Goal: Task Accomplishment & Management: Manage account settings

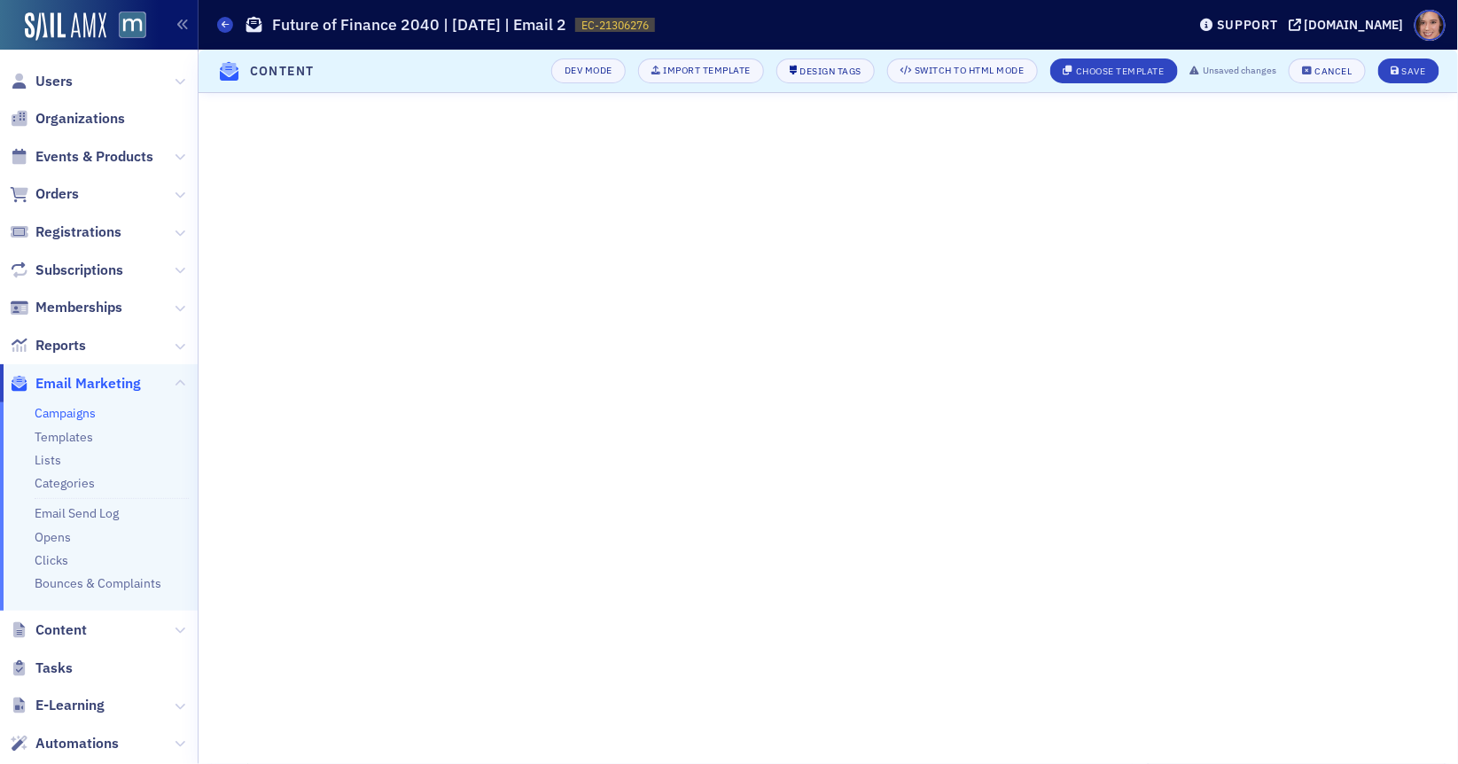
scroll to position [292, 0]
click at [1404, 70] on div "Save" at bounding box center [1414, 71] width 24 height 10
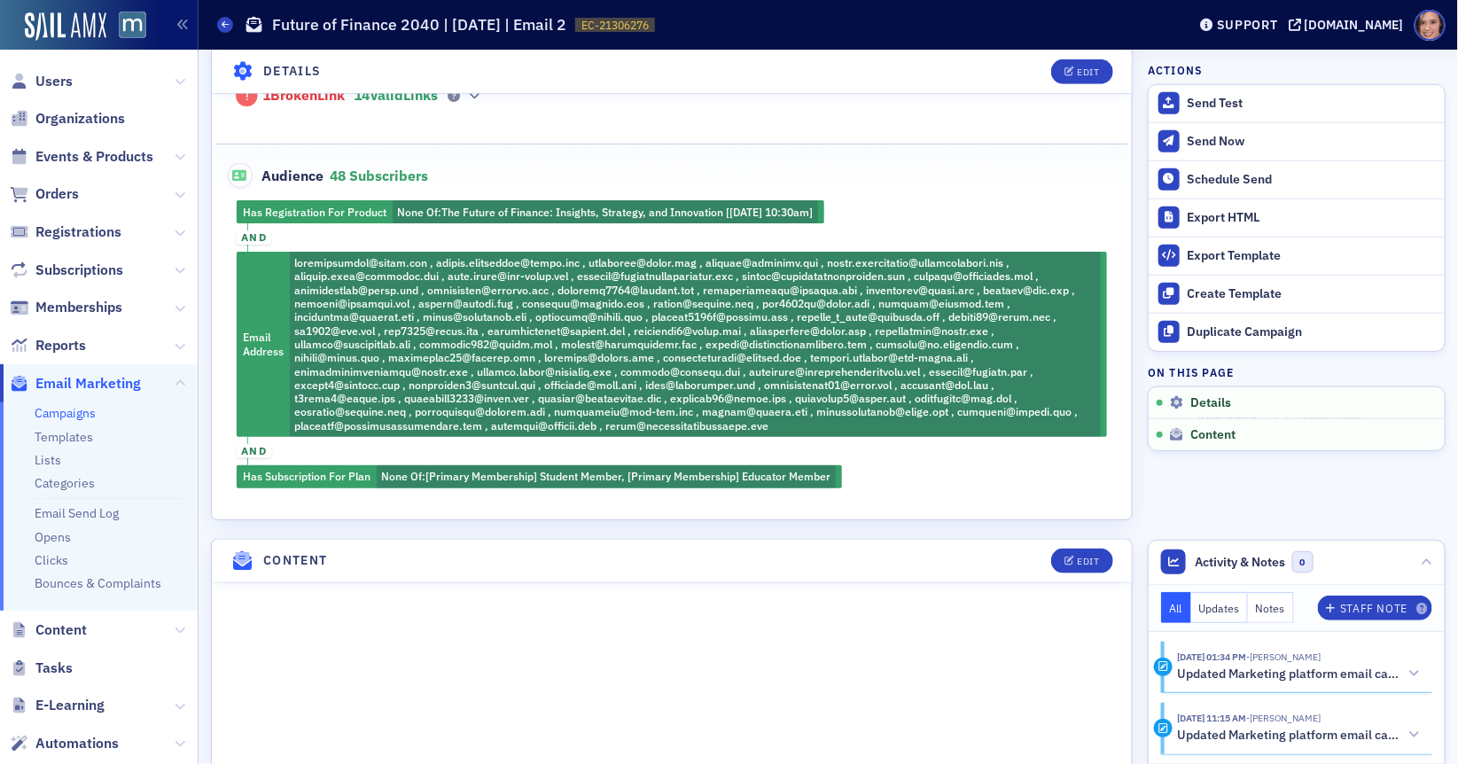
scroll to position [0, 0]
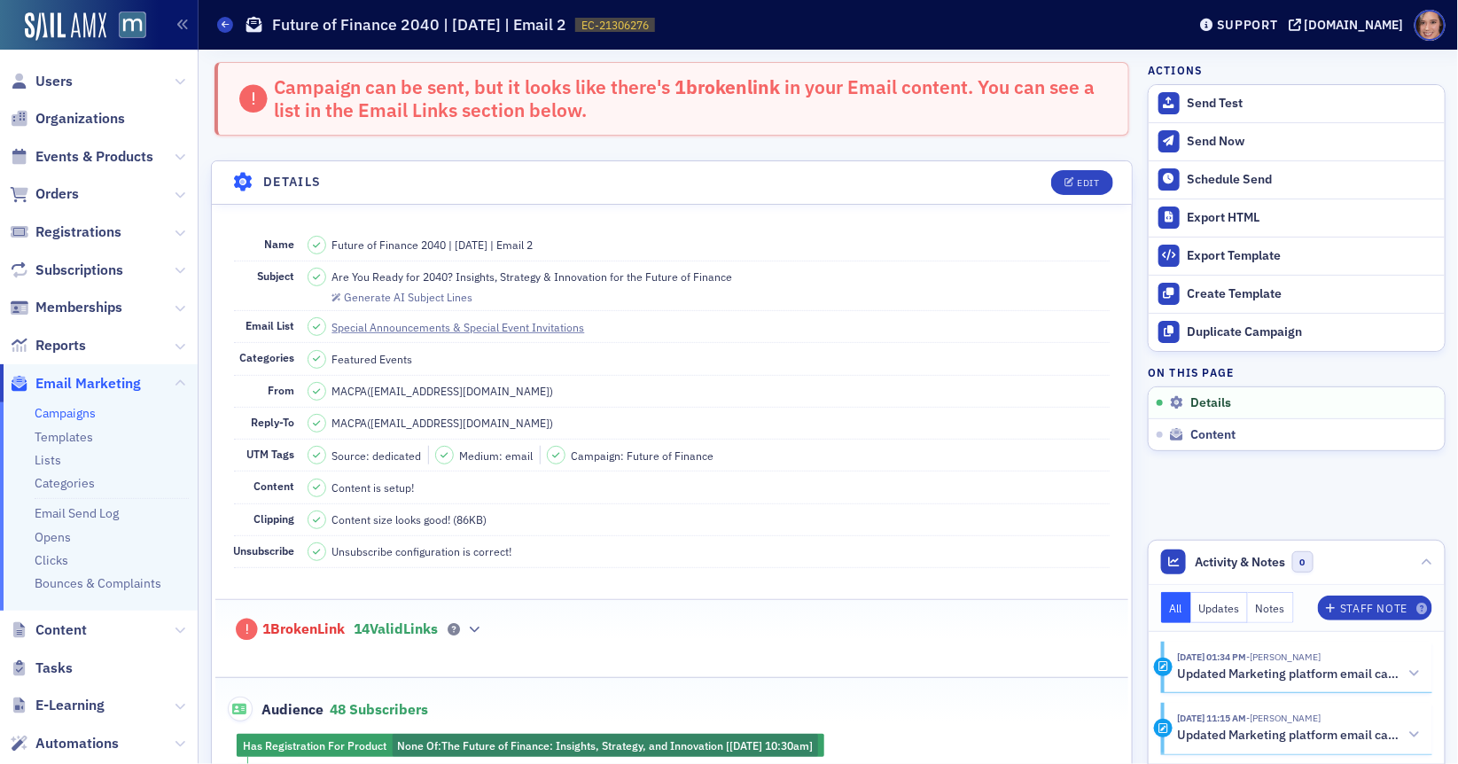
click at [532, 275] on span "Are You Ready for 2040? Insights, Strategy & Innovation for the Future of Finan…" at bounding box center [532, 277] width 401 height 16
copy span "Are You Ready for 2040? Insights, Strategy & Innovation for the Future of Finan…"
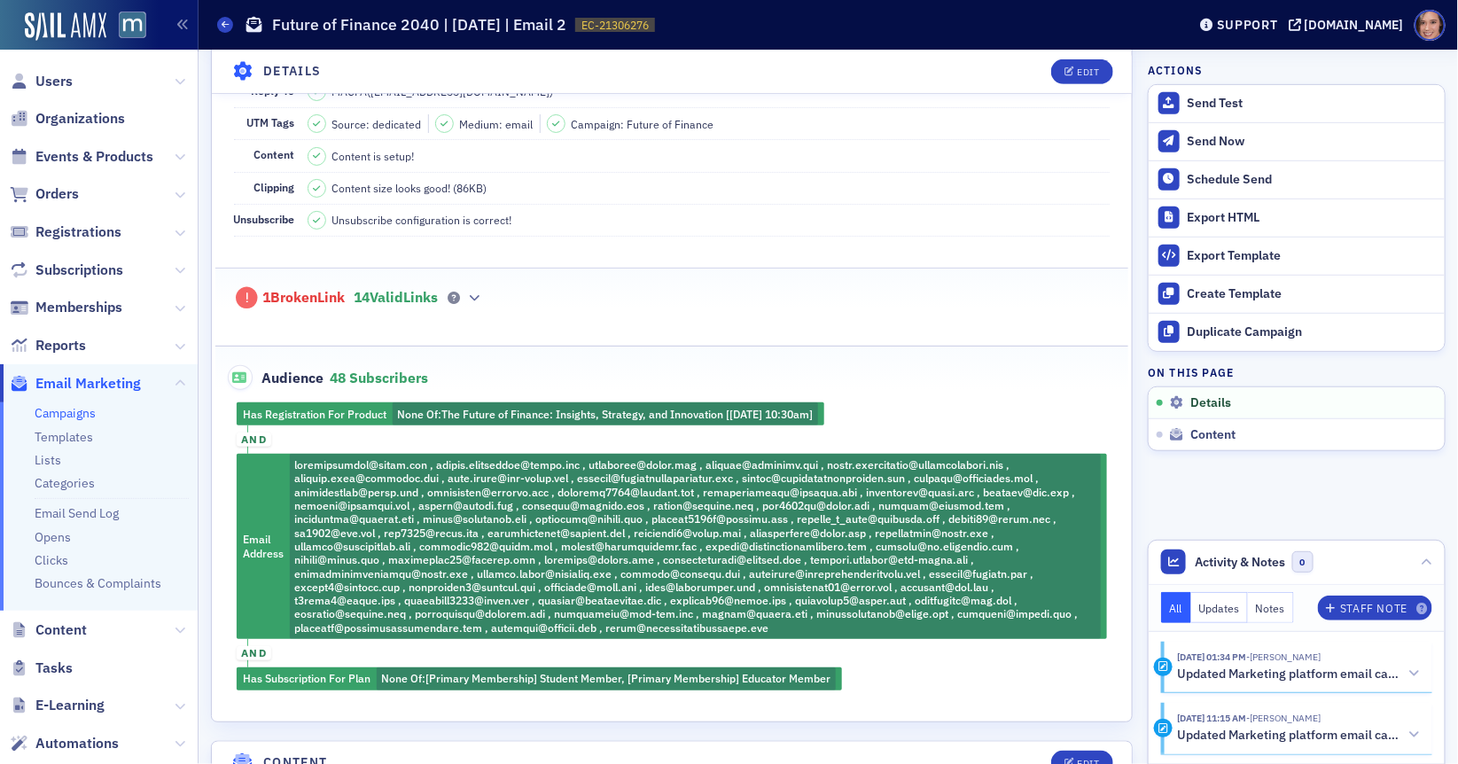
scroll to position [180, 0]
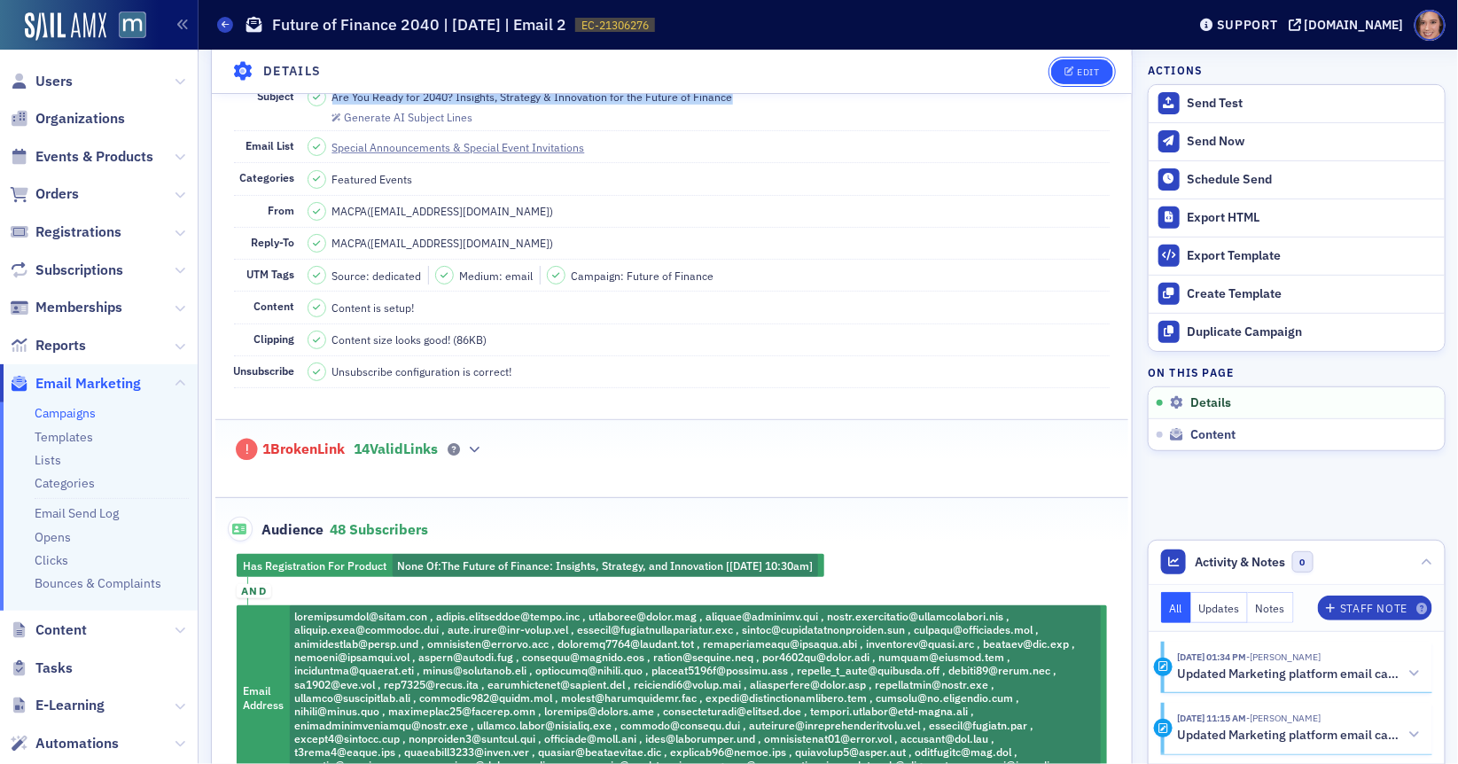
click at [1081, 71] on div "Edit" at bounding box center [1088, 71] width 22 height 10
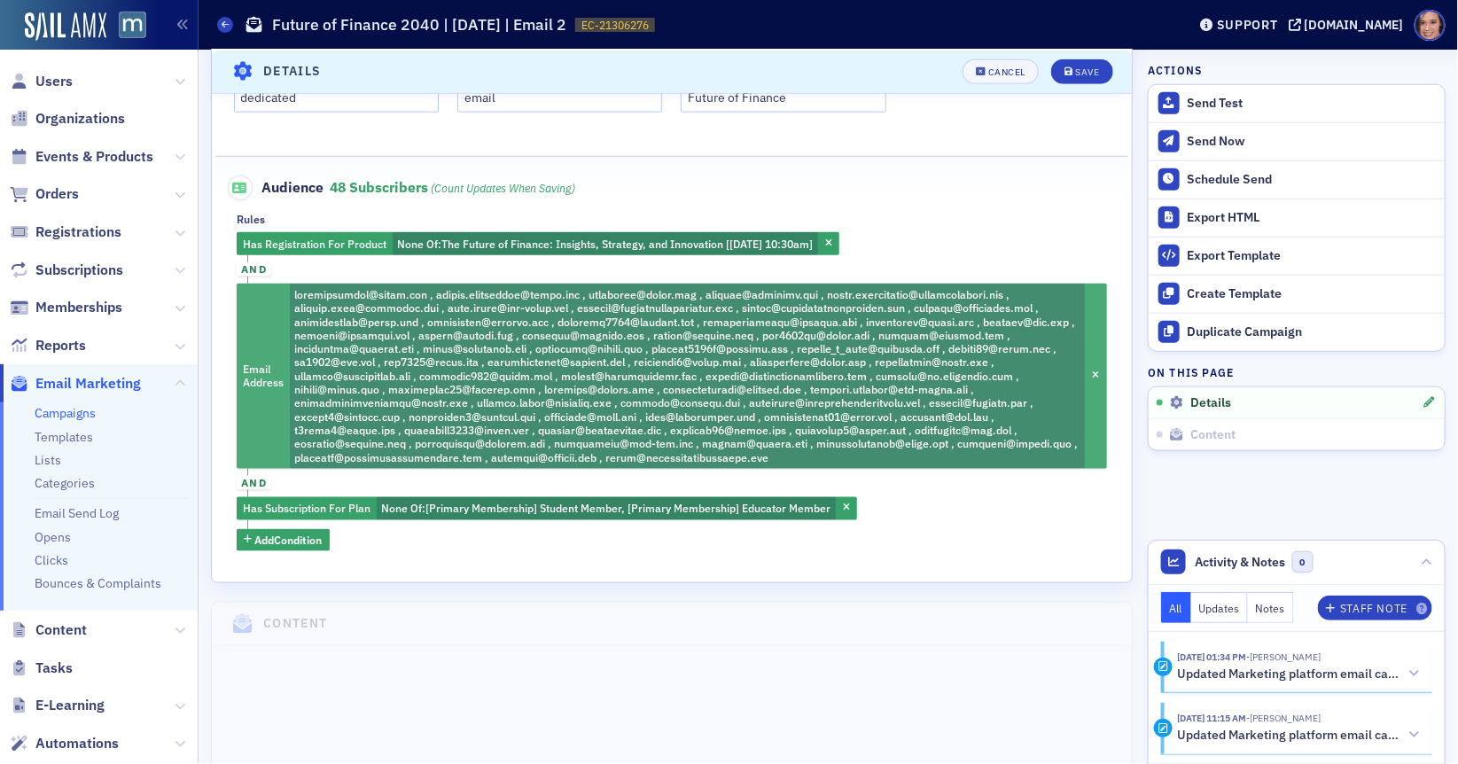
scroll to position [639, 0]
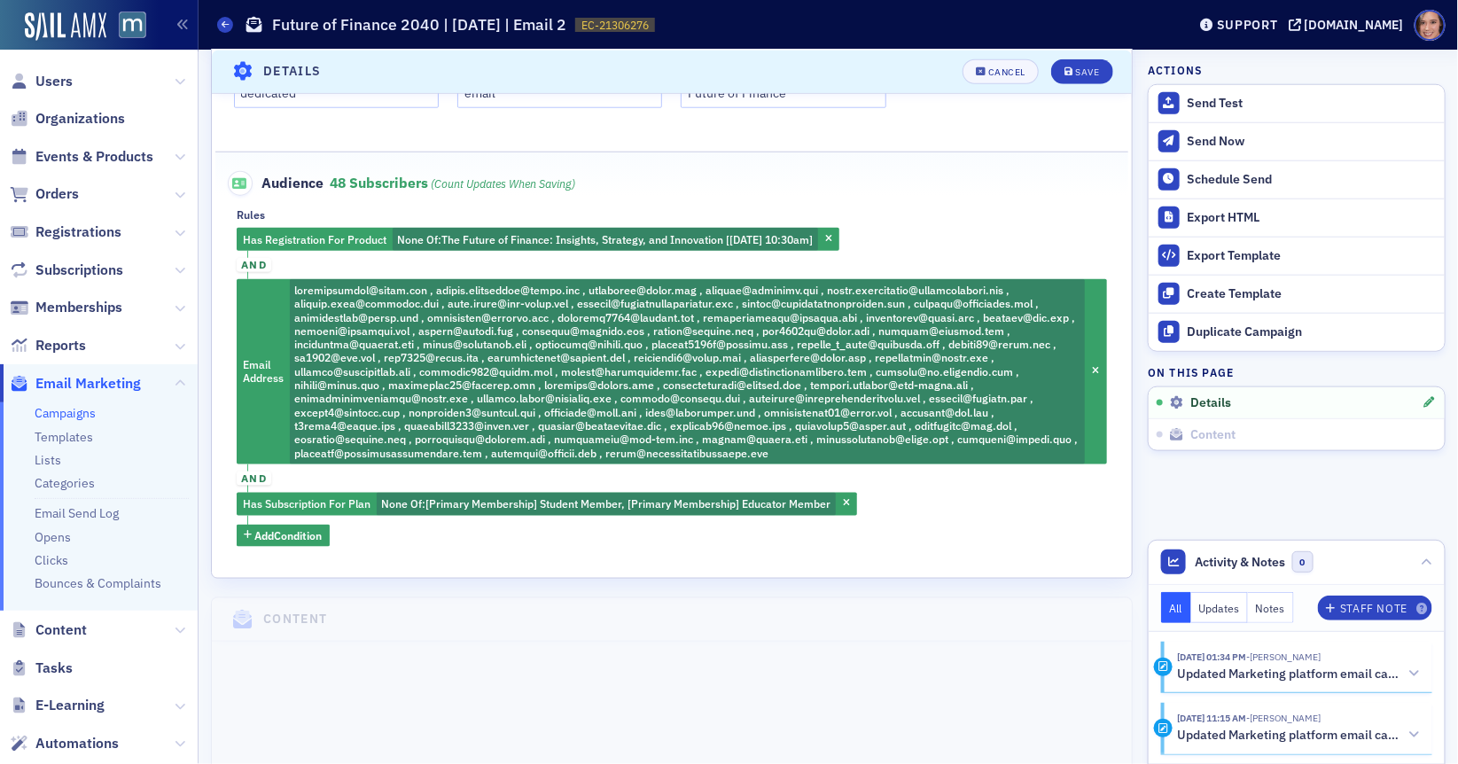
click at [377, 544] on fieldset "Audience 48 Subscribers (count updates when saving) Rules Has Registration For …" at bounding box center [672, 352] width 914 height 401
click at [326, 526] on button "Add Condition" at bounding box center [283, 536] width 93 height 22
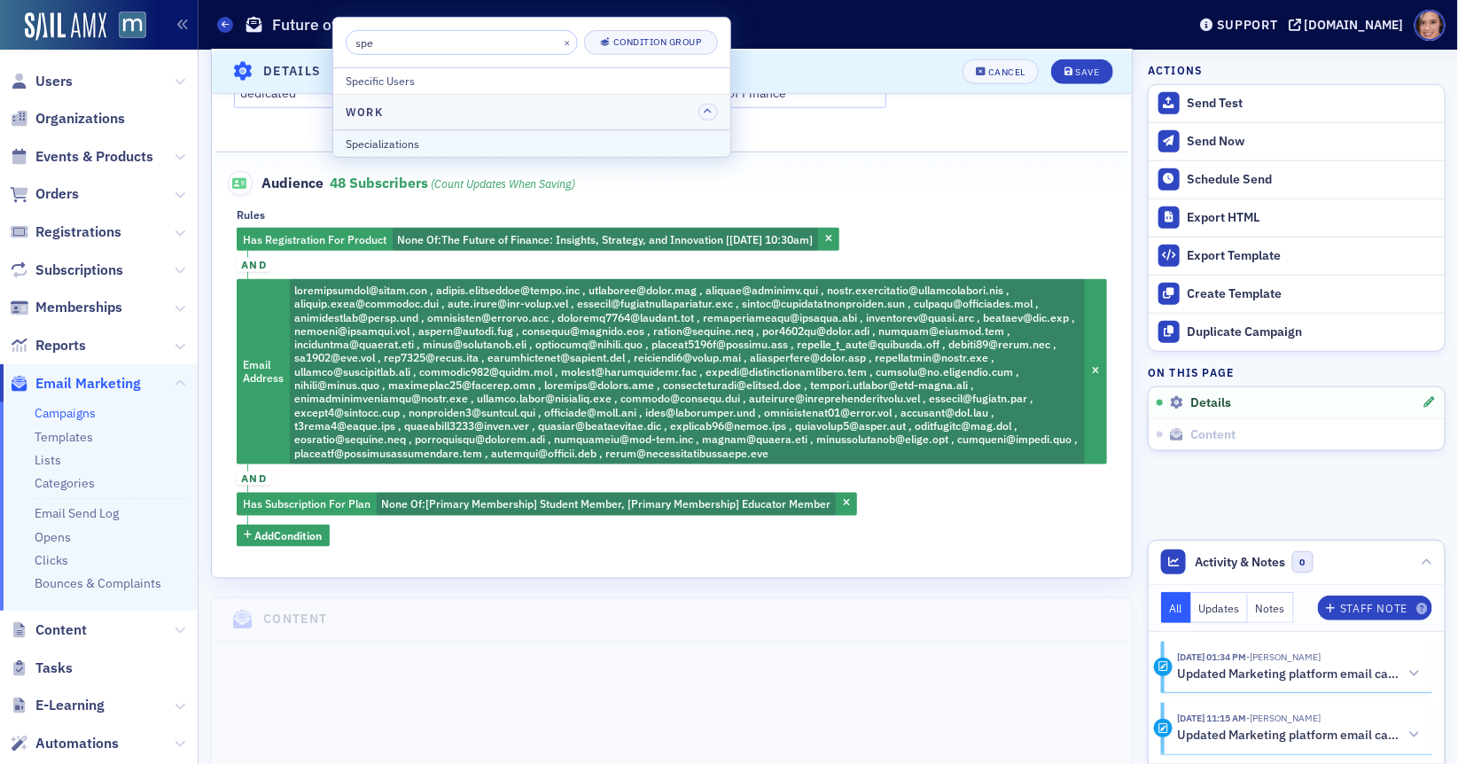
type input "spe"
click at [418, 149] on div "Specializations" at bounding box center [532, 143] width 372 height 16
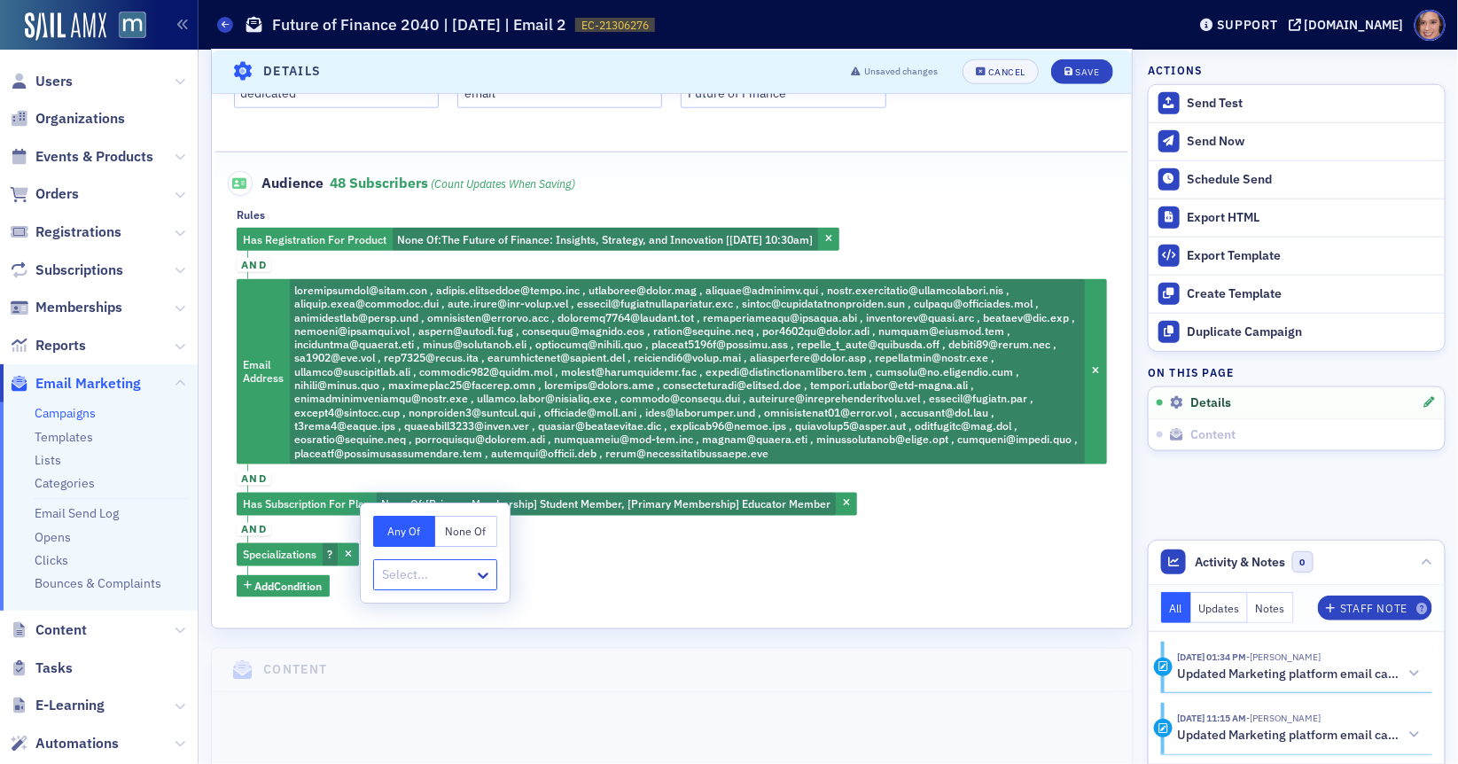
click at [417, 580] on div at bounding box center [426, 575] width 92 height 22
click at [437, 684] on span "Business & Industry" at bounding box center [441, 679] width 113 height 19
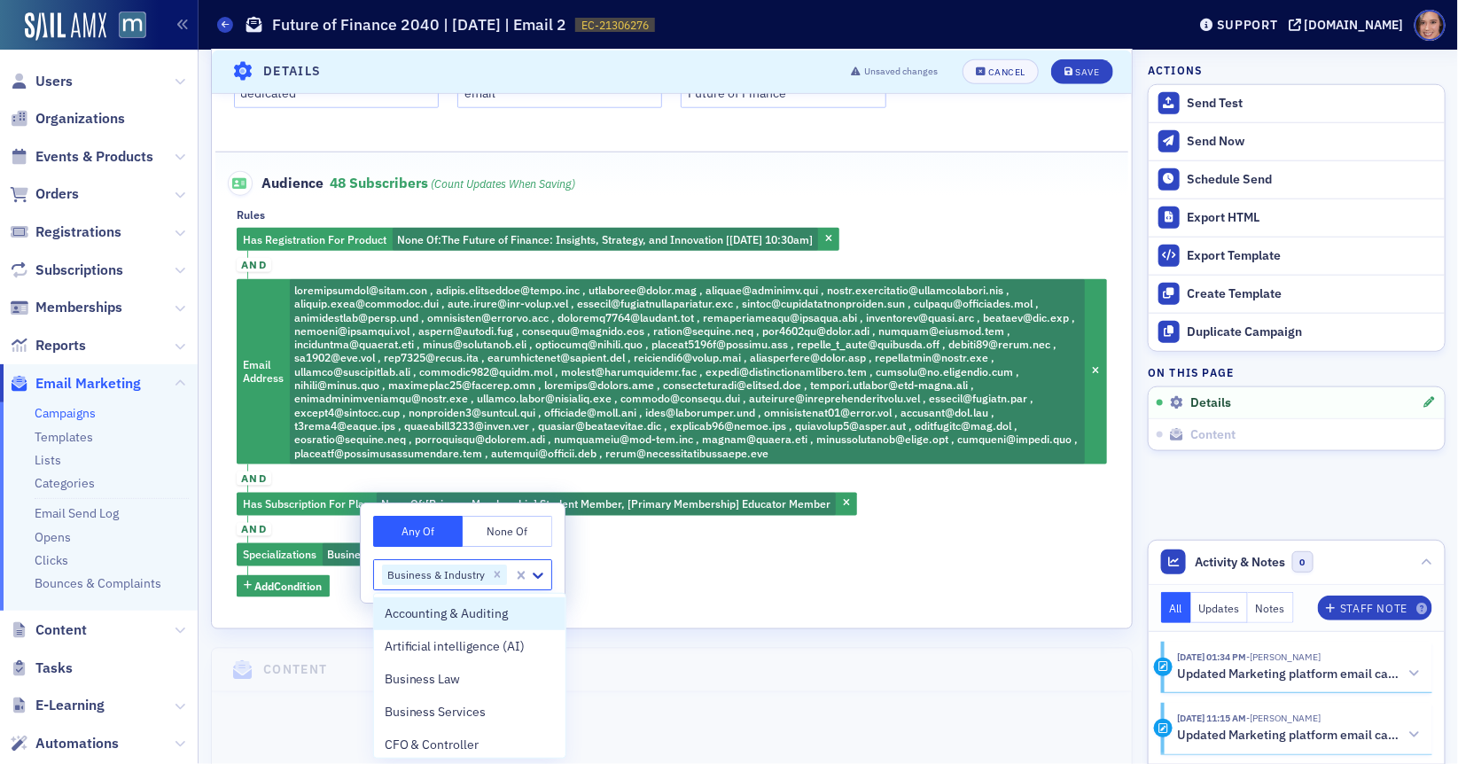
click at [707, 557] on div "Has Registration For Product None Of : The Future of Finance: Insights, Strateg…" at bounding box center [672, 413] width 870 height 370
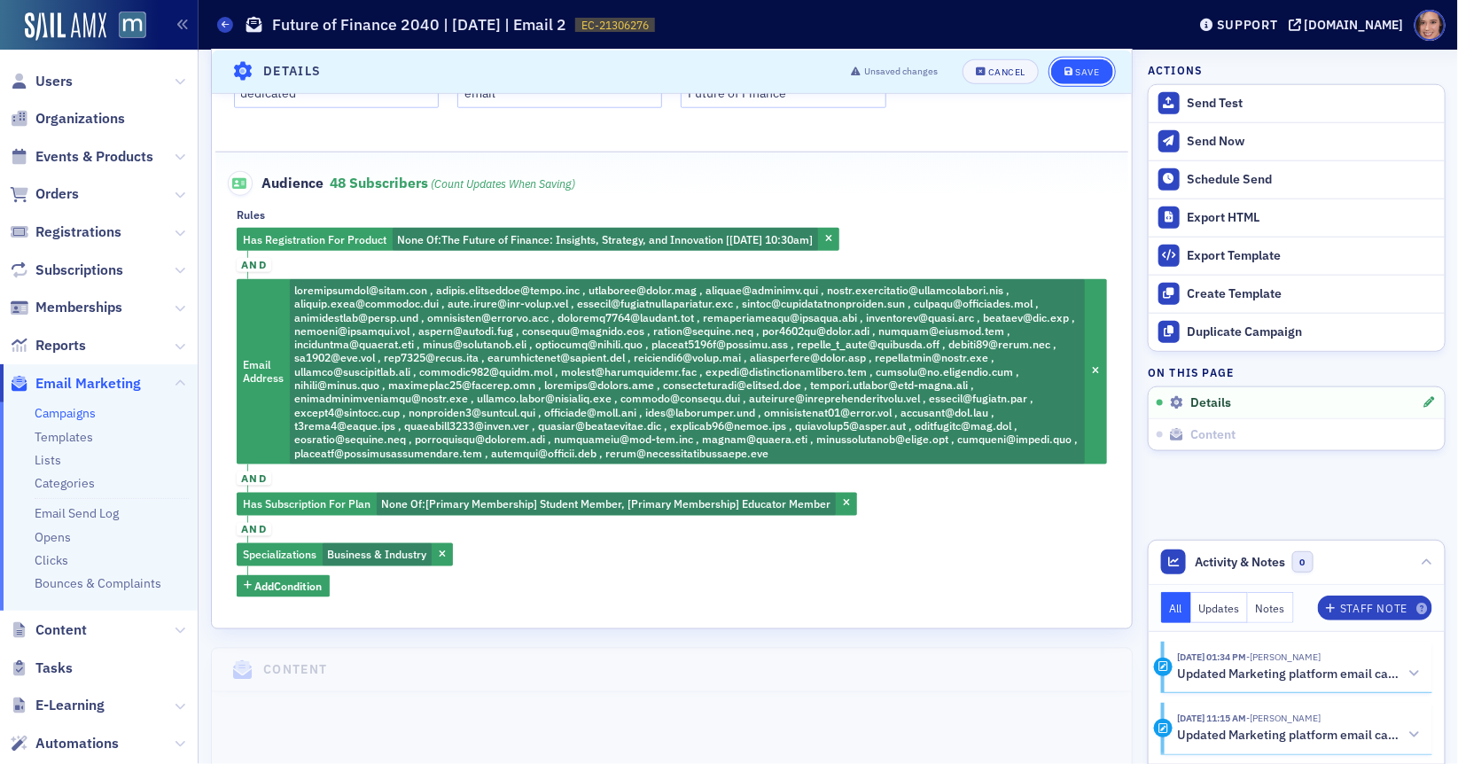
click at [1094, 66] on div "Save" at bounding box center [1087, 71] width 24 height 10
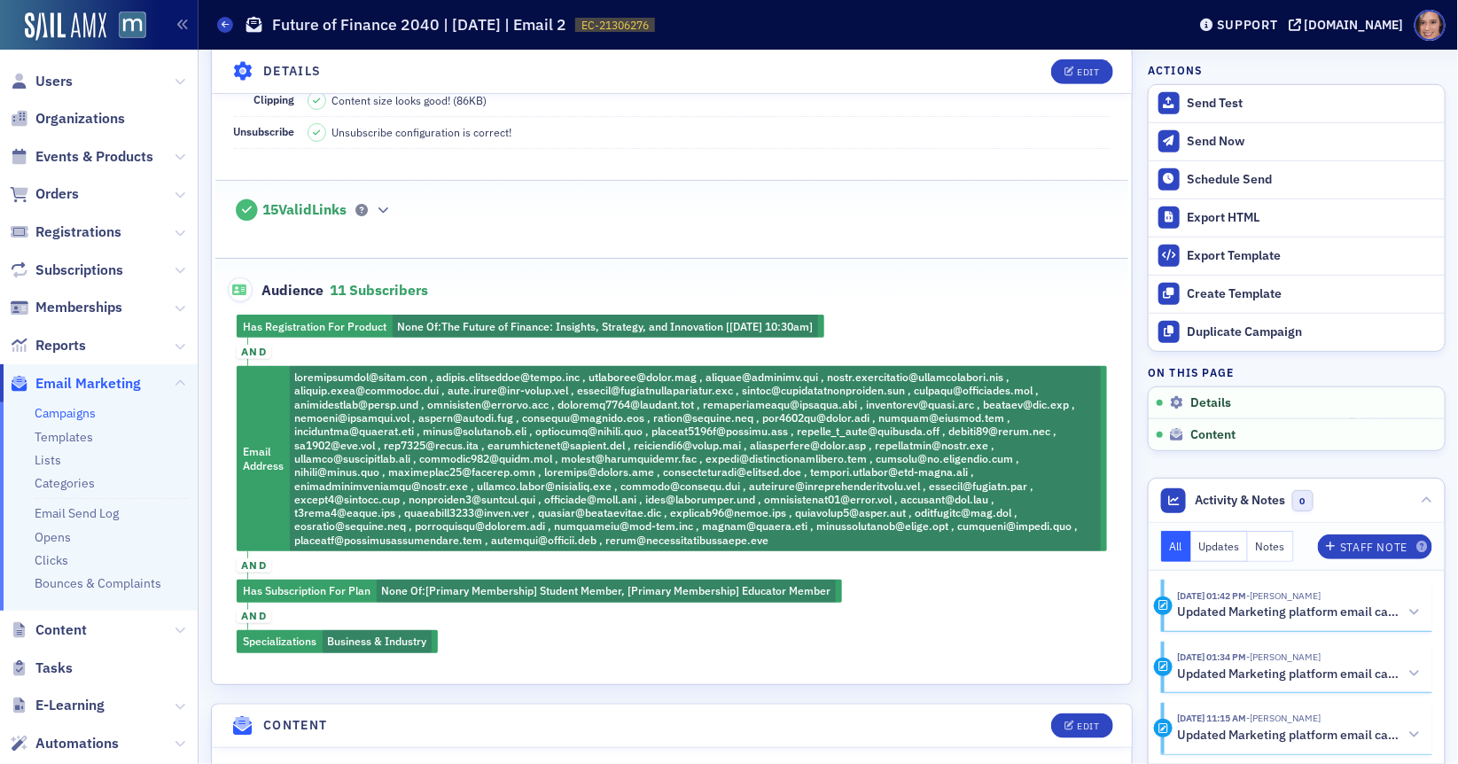
scroll to position [399, 0]
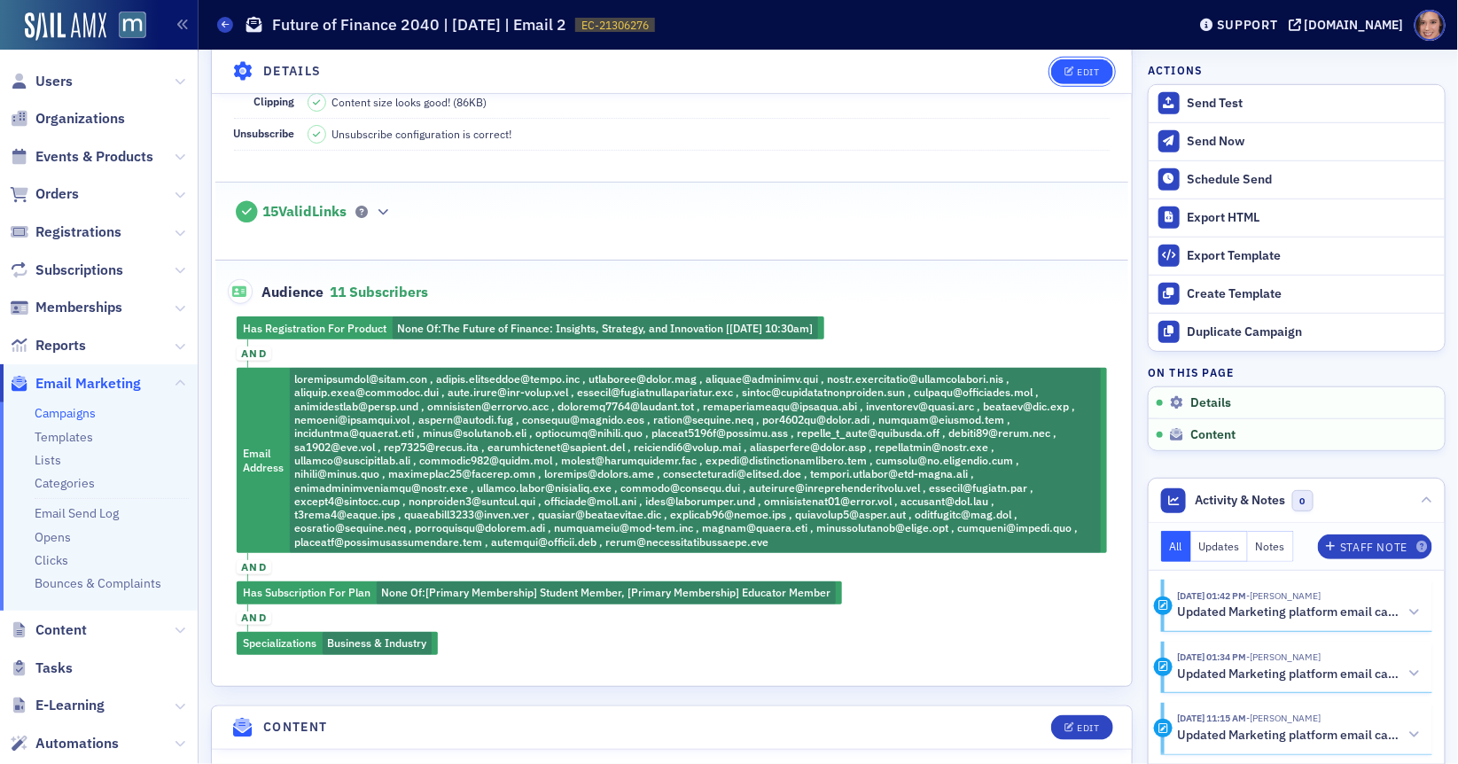
click at [1097, 78] on button "Edit" at bounding box center [1081, 70] width 61 height 25
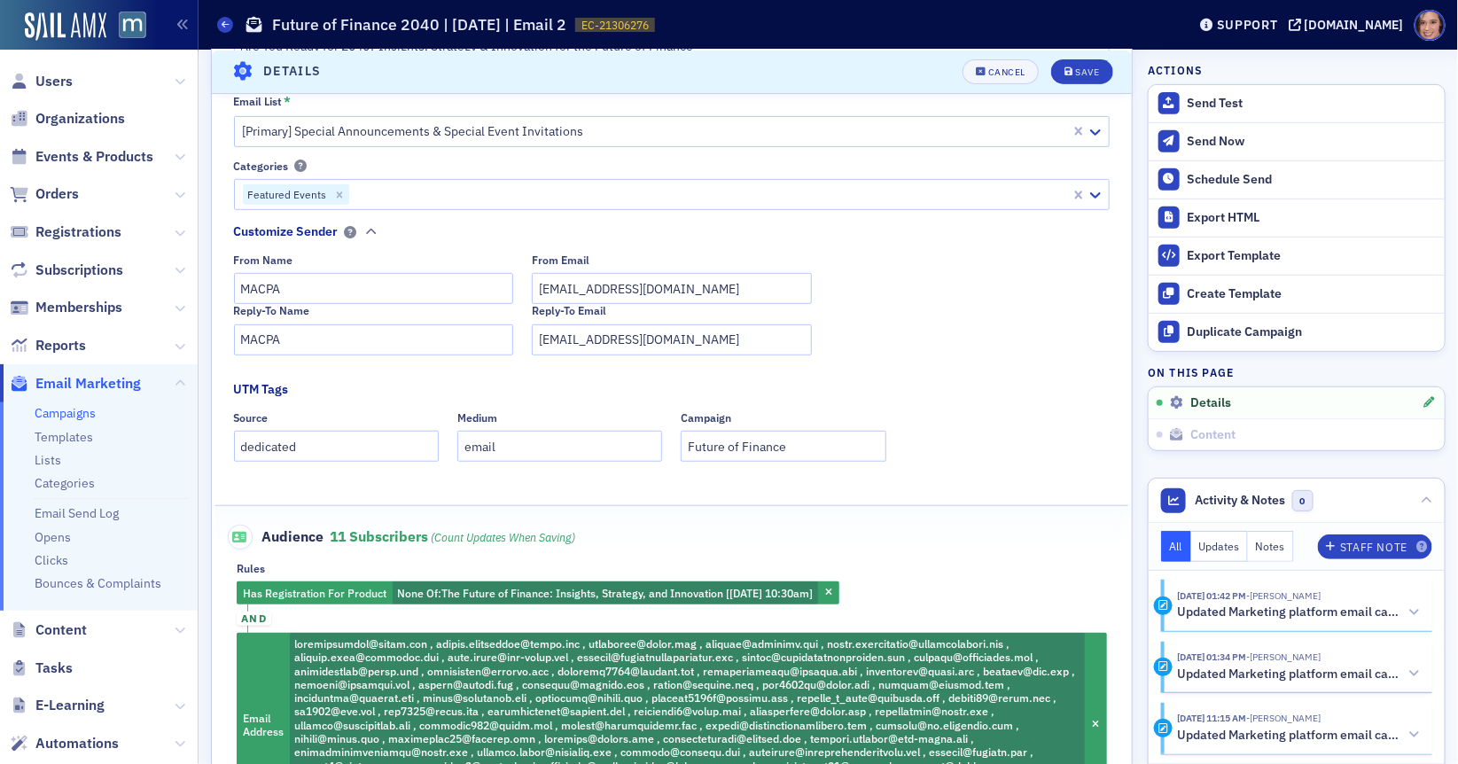
scroll to position [565, 0]
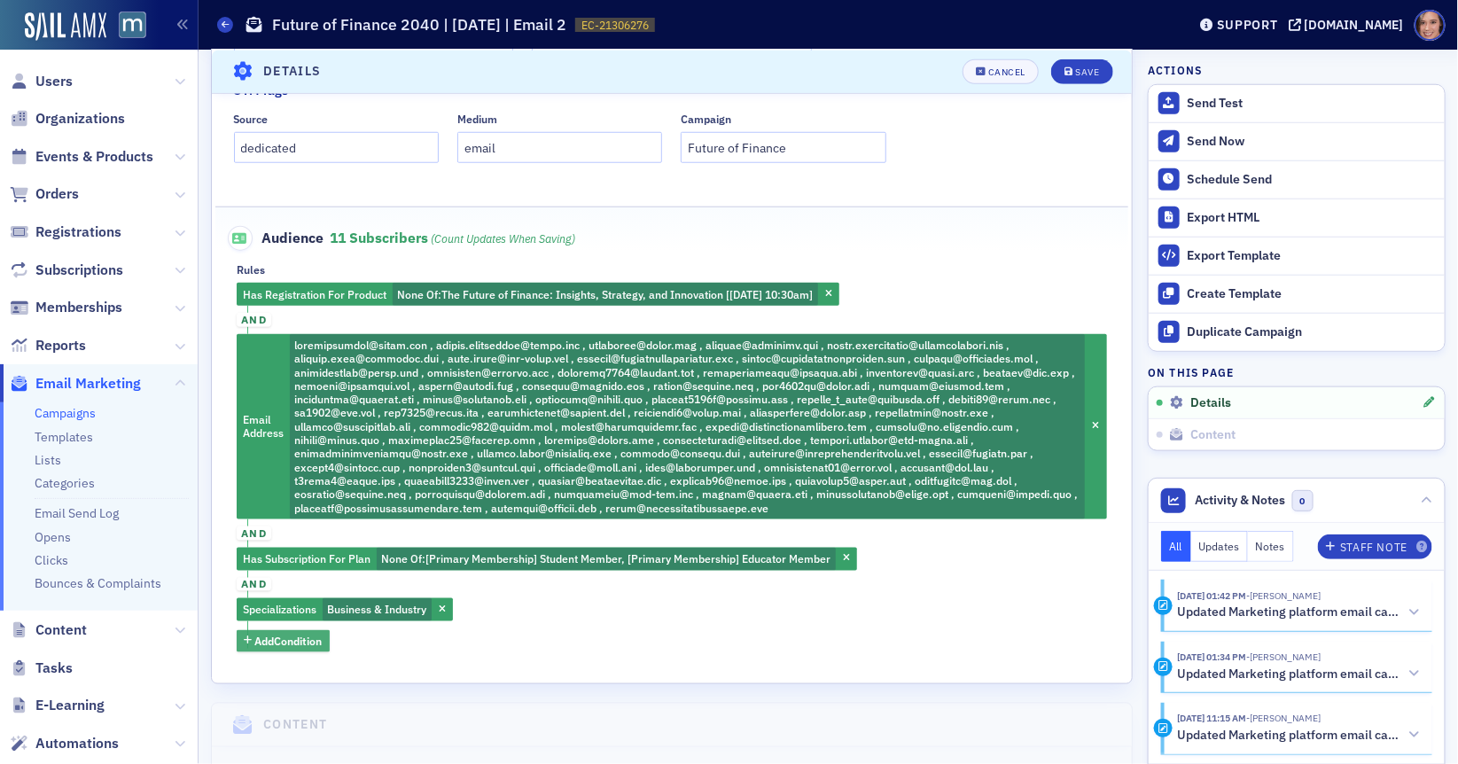
click at [315, 641] on span "Add Condition" at bounding box center [288, 641] width 67 height 16
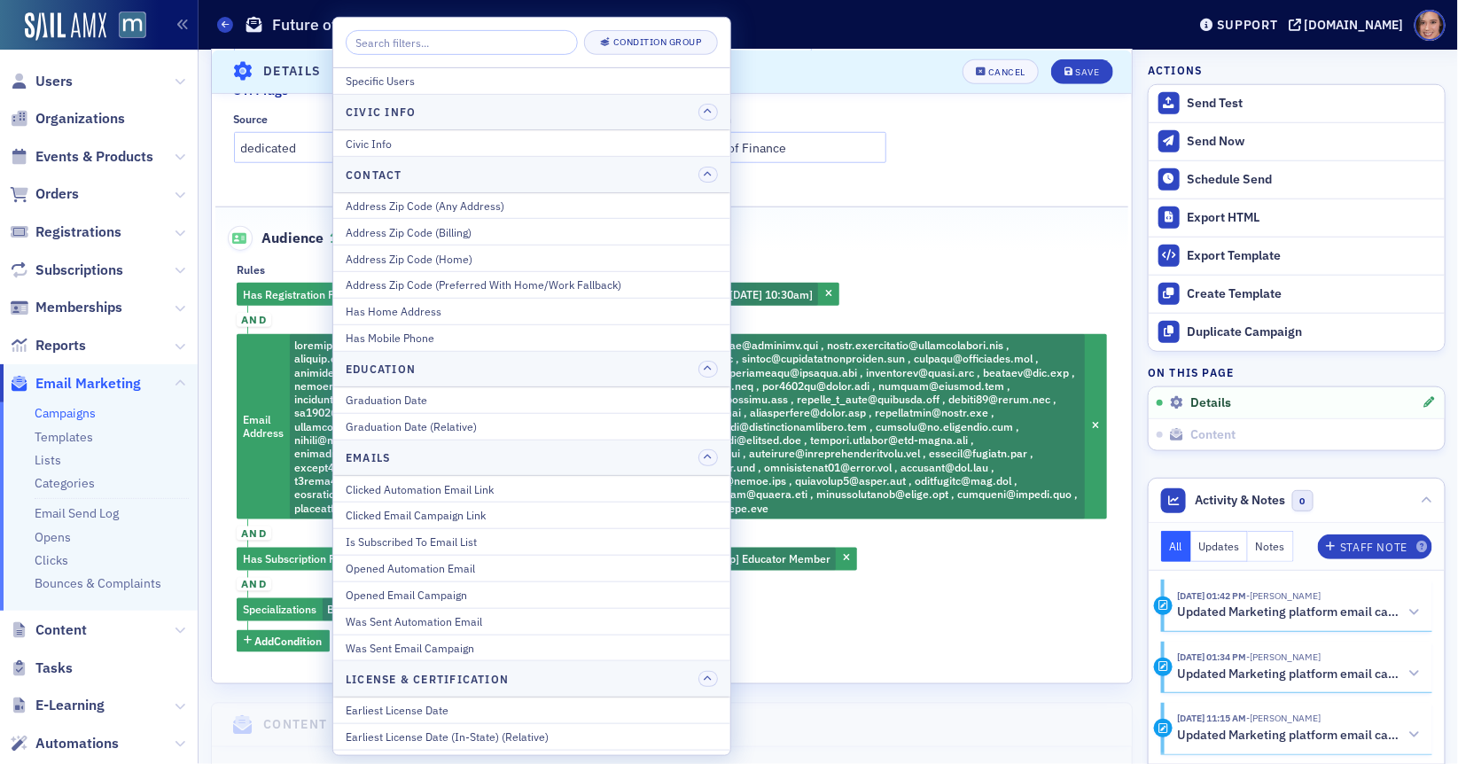
click at [950, 597] on div "Has Registration For Product None Of : The Future of Finance: Insights, Strateg…" at bounding box center [672, 468] width 870 height 370
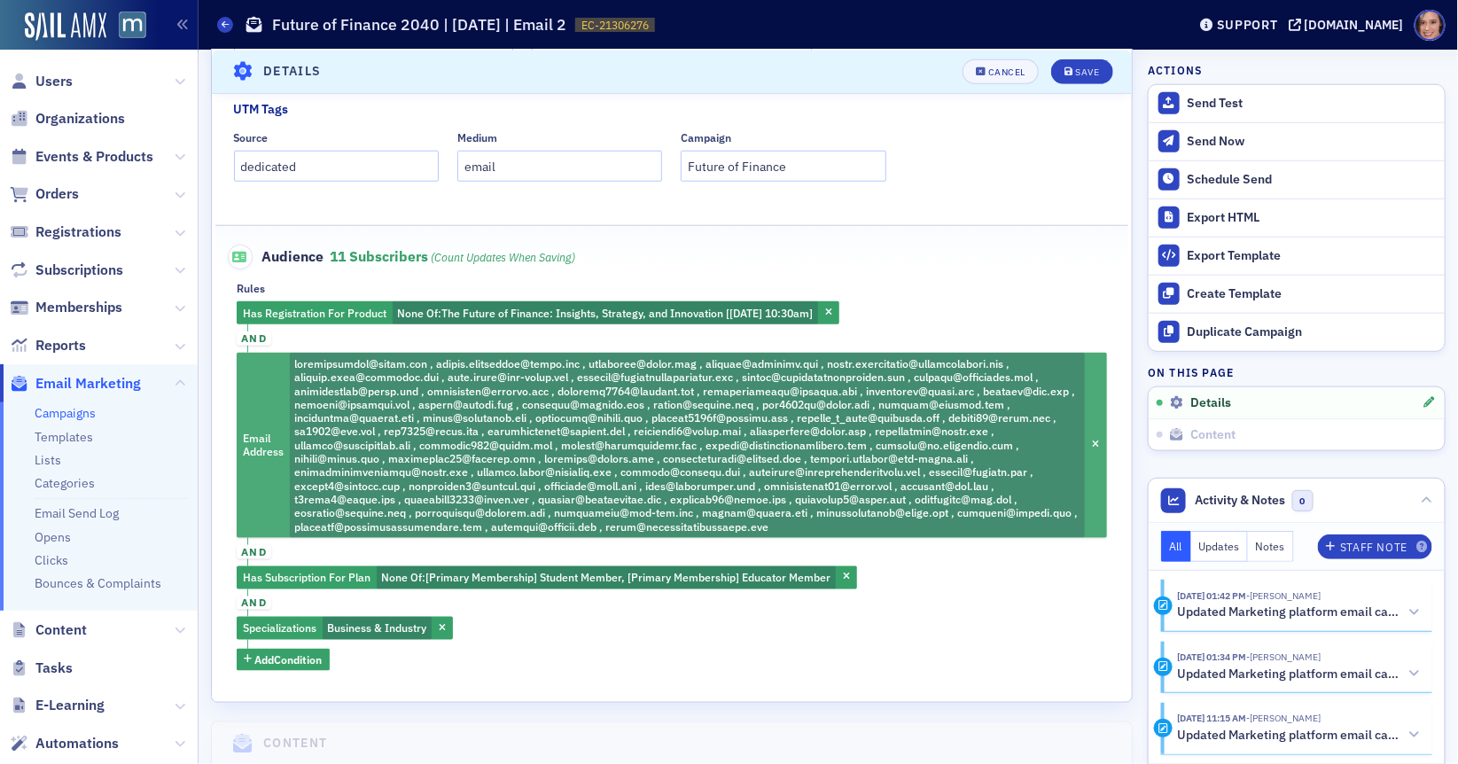
scroll to position [546, 0]
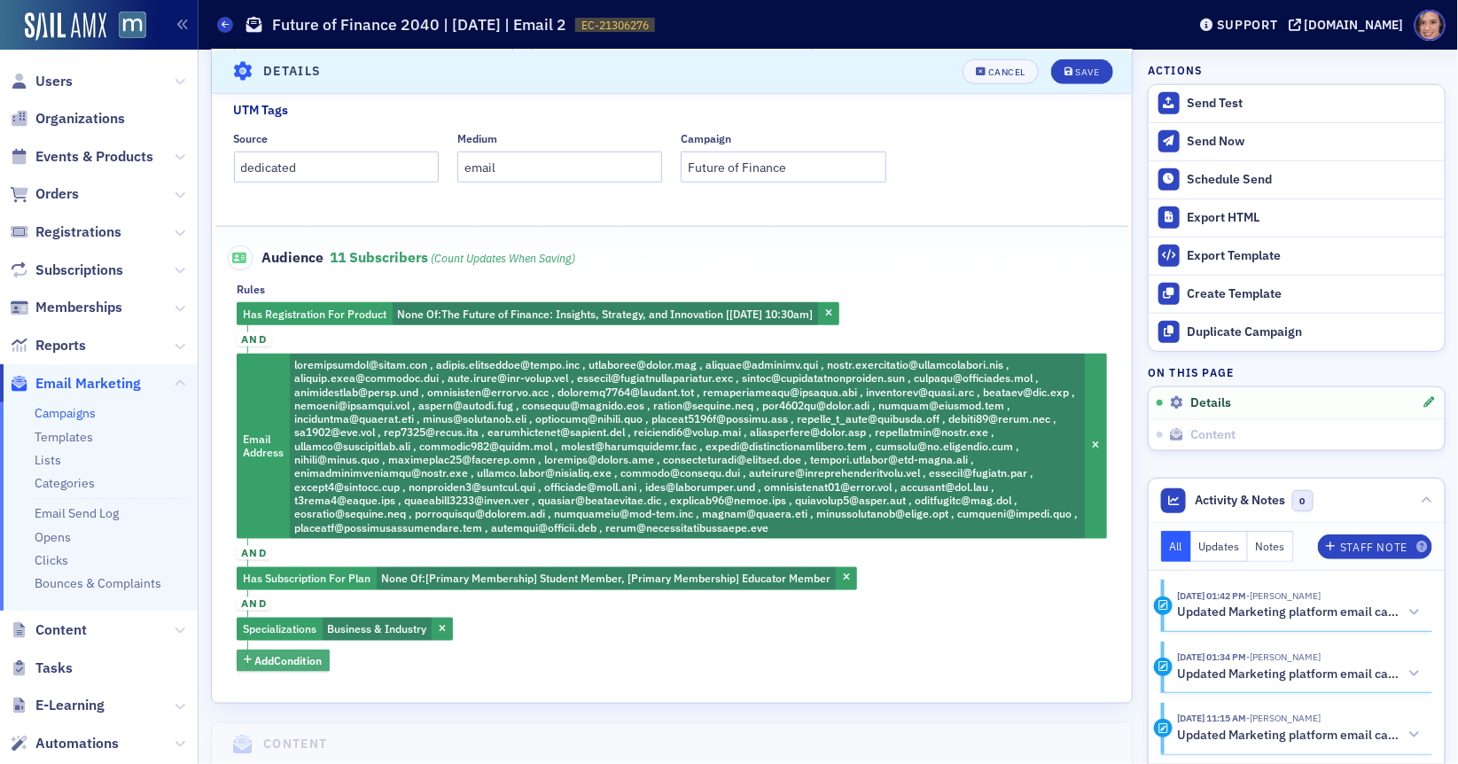
click at [300, 662] on span "Add Condition" at bounding box center [288, 660] width 67 height 16
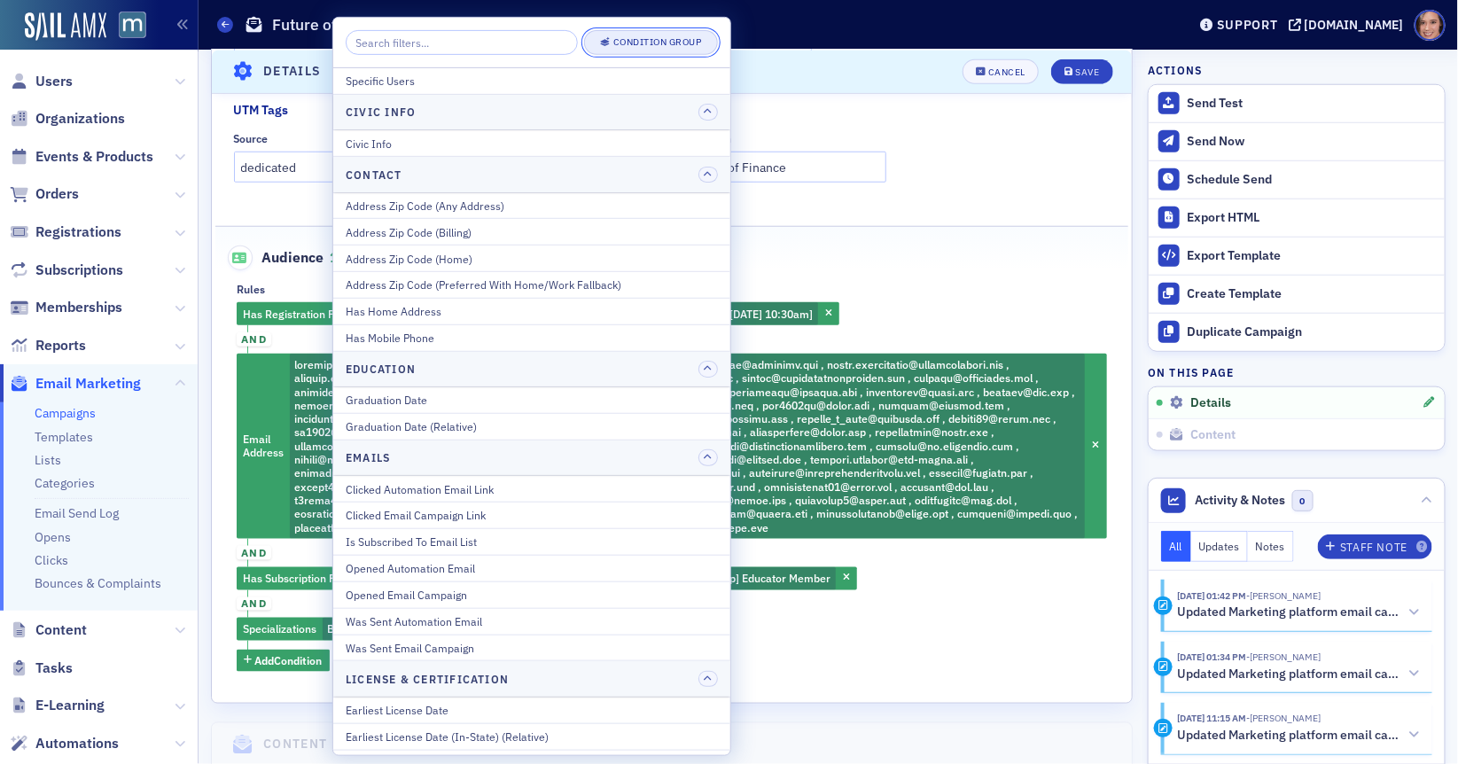
click at [647, 38] on div "Condition Group" at bounding box center [657, 42] width 89 height 10
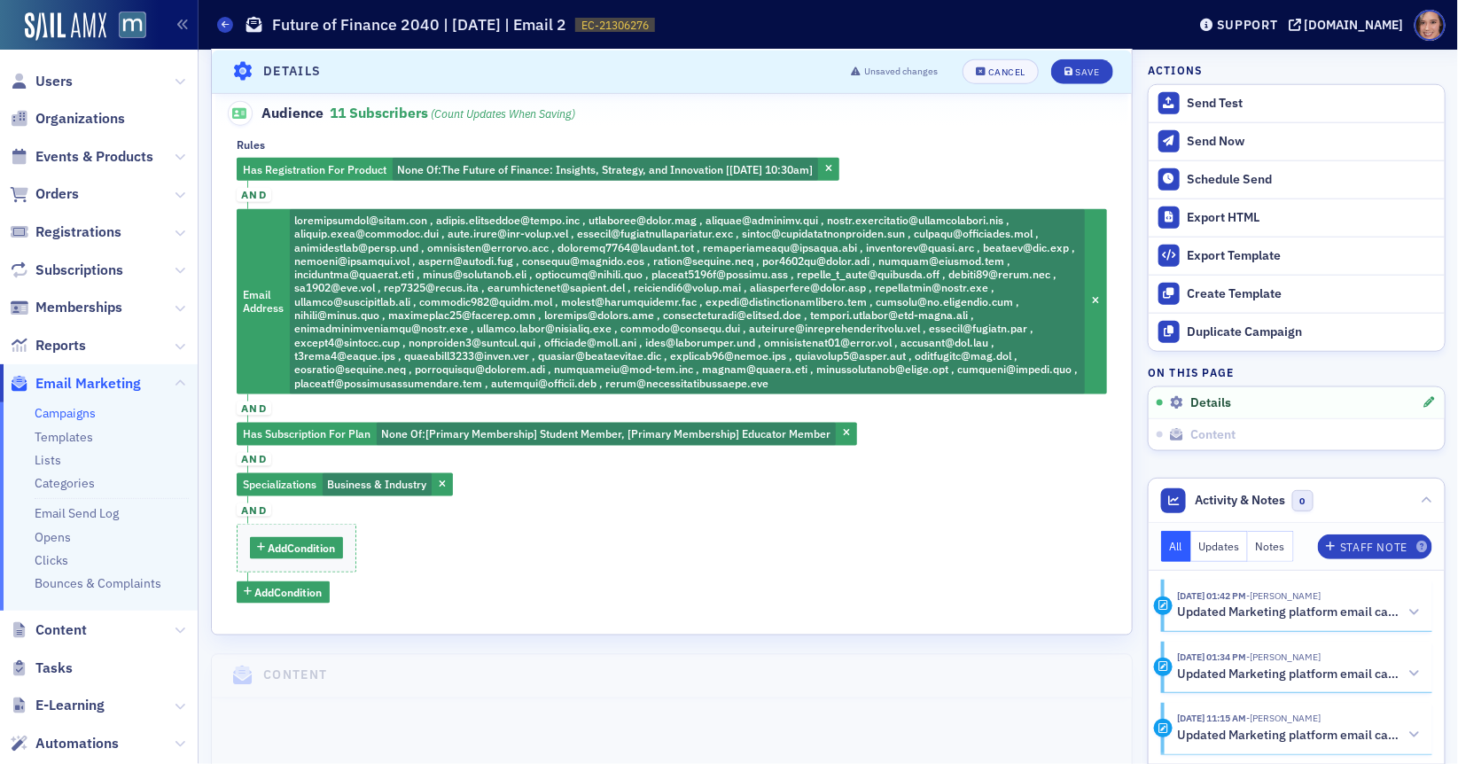
scroll to position [693, 0]
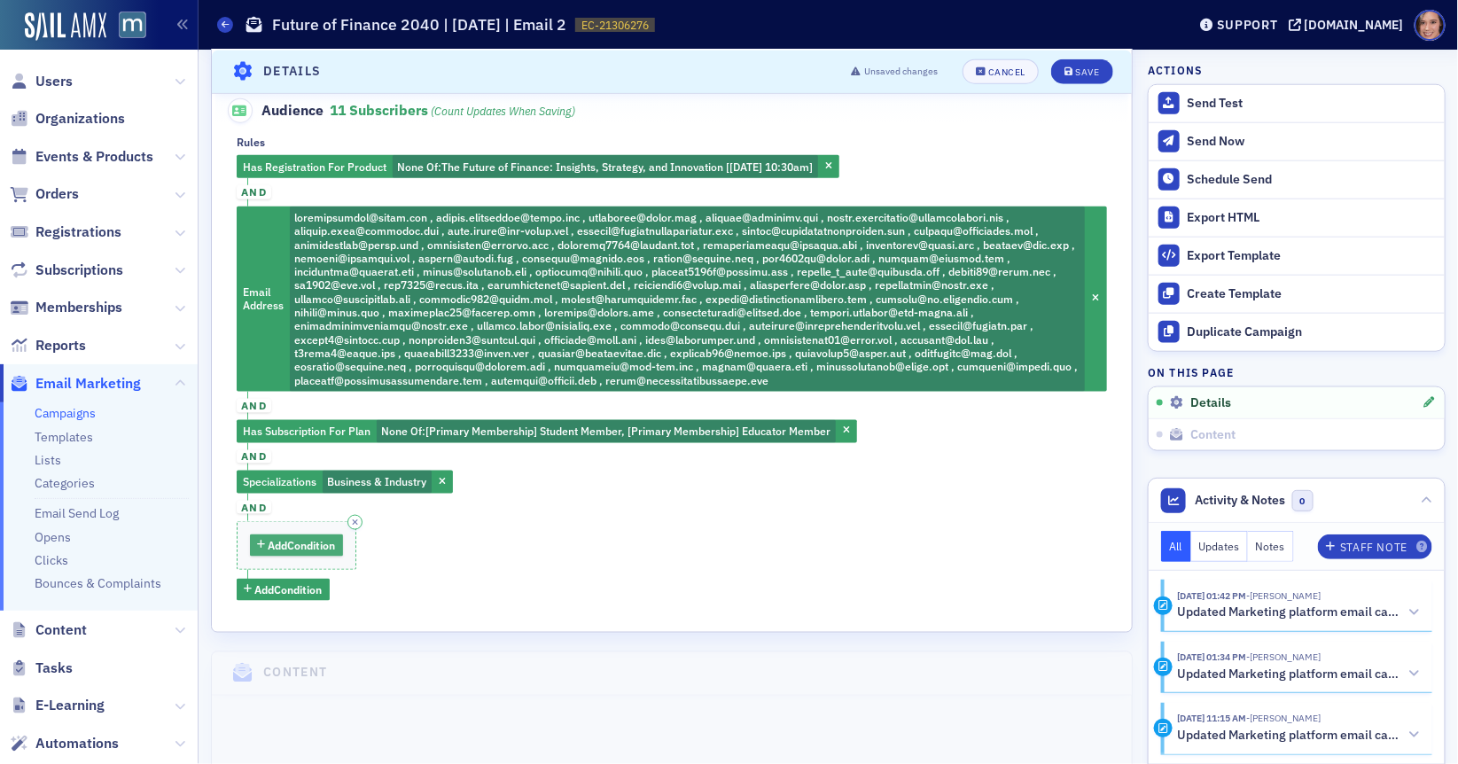
click at [331, 544] on span "Add Condition" at bounding box center [302, 545] width 67 height 16
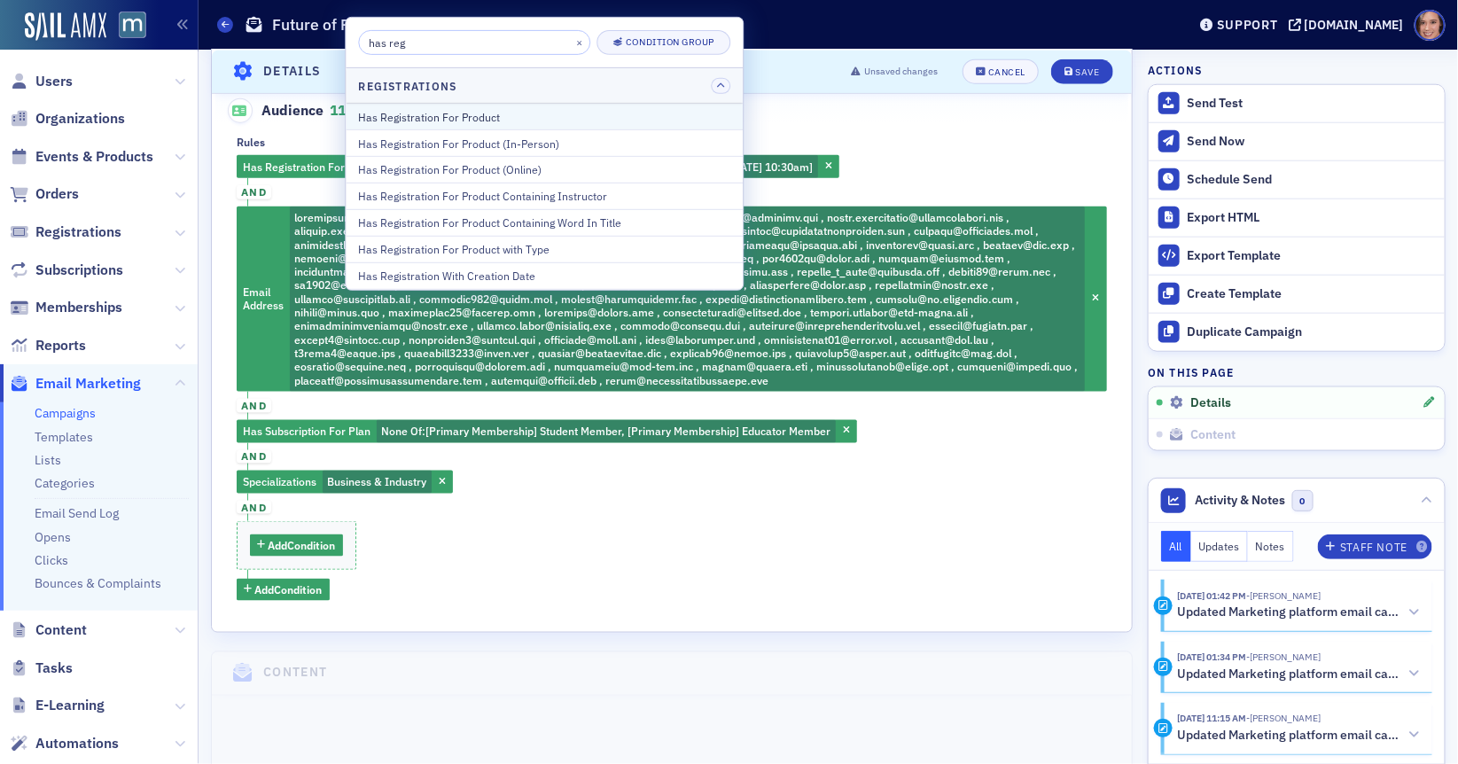
type input "has reg"
click at [526, 113] on div "Has Registration For Product" at bounding box center [544, 117] width 372 height 16
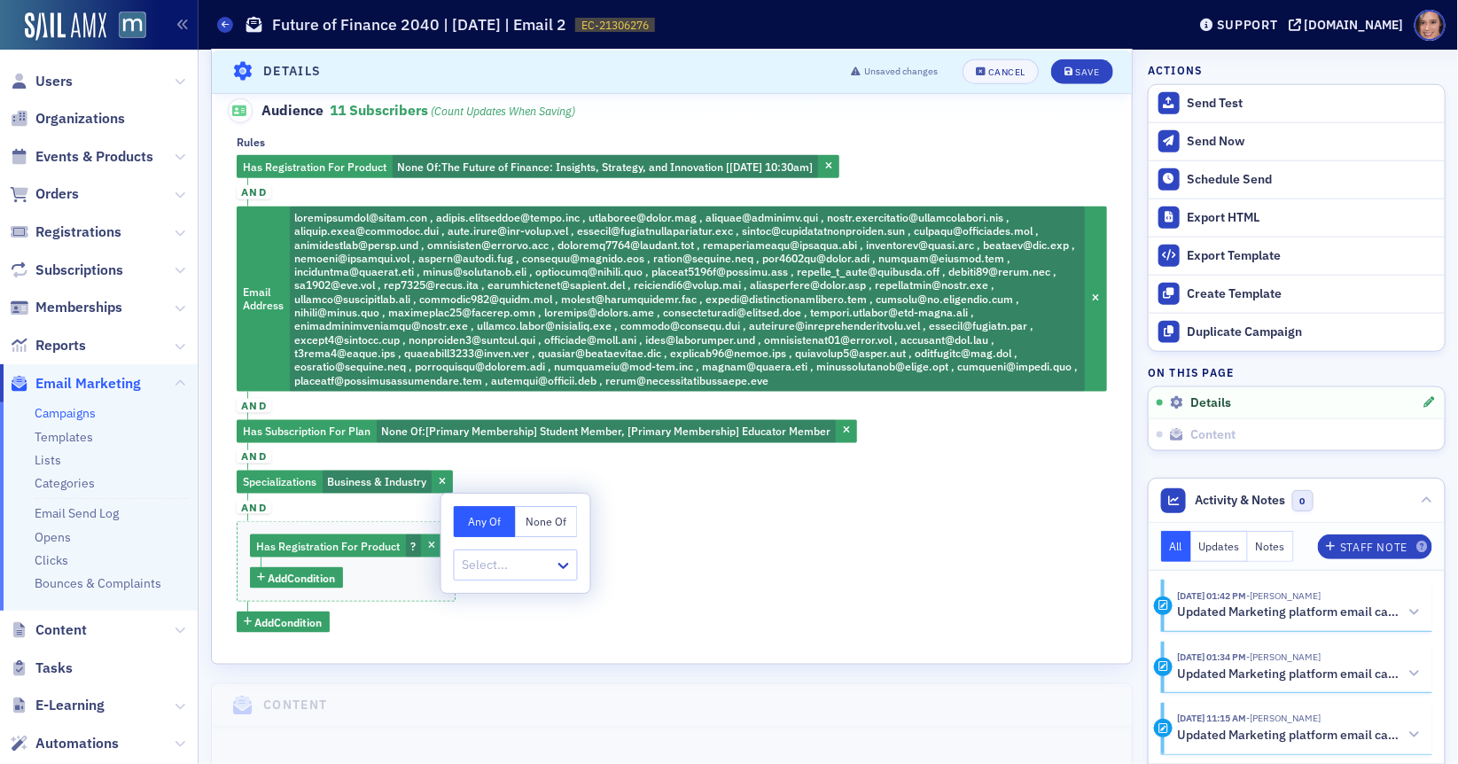
click at [541, 527] on button "None Of" at bounding box center [547, 521] width 62 height 31
click at [522, 573] on div at bounding box center [507, 565] width 92 height 22
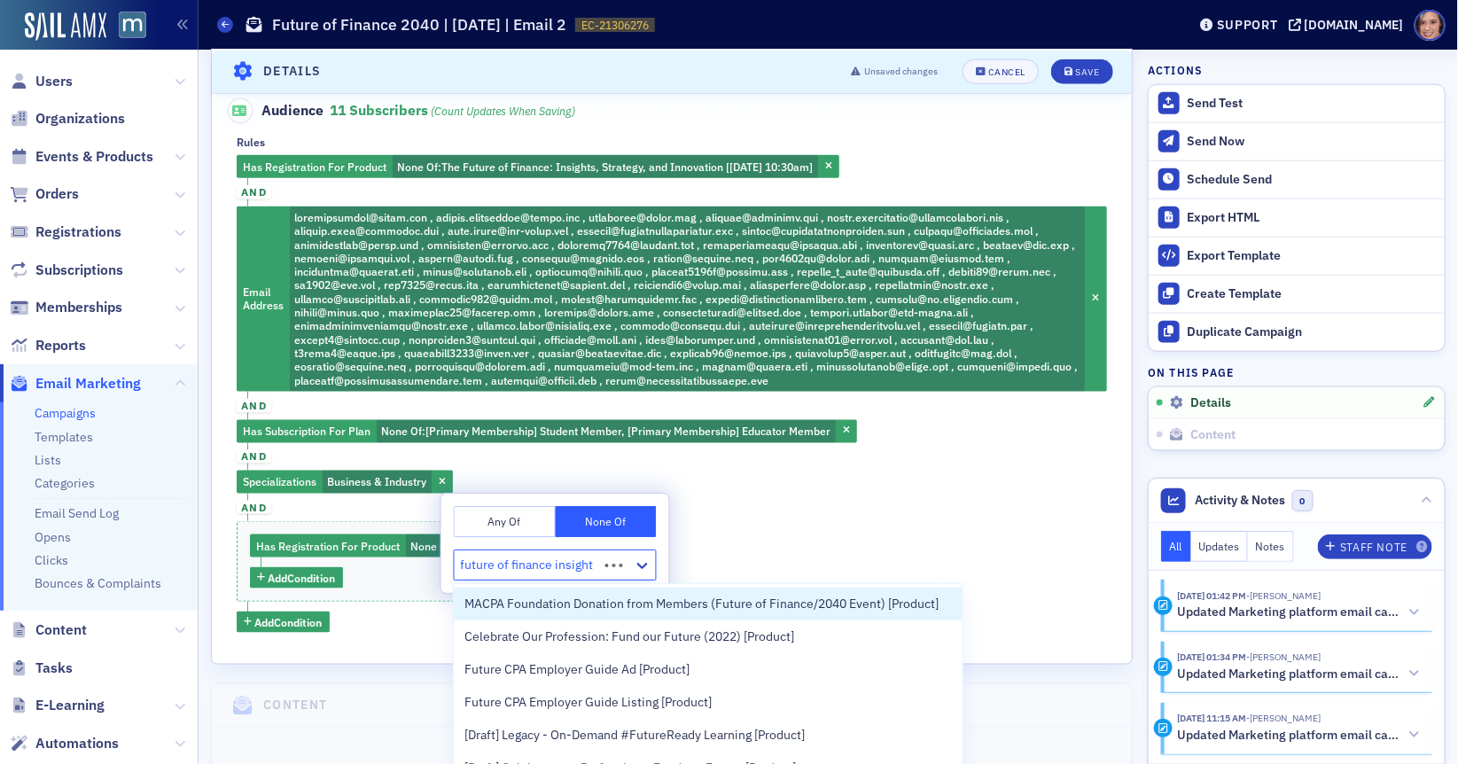
type input "future of finance insights"
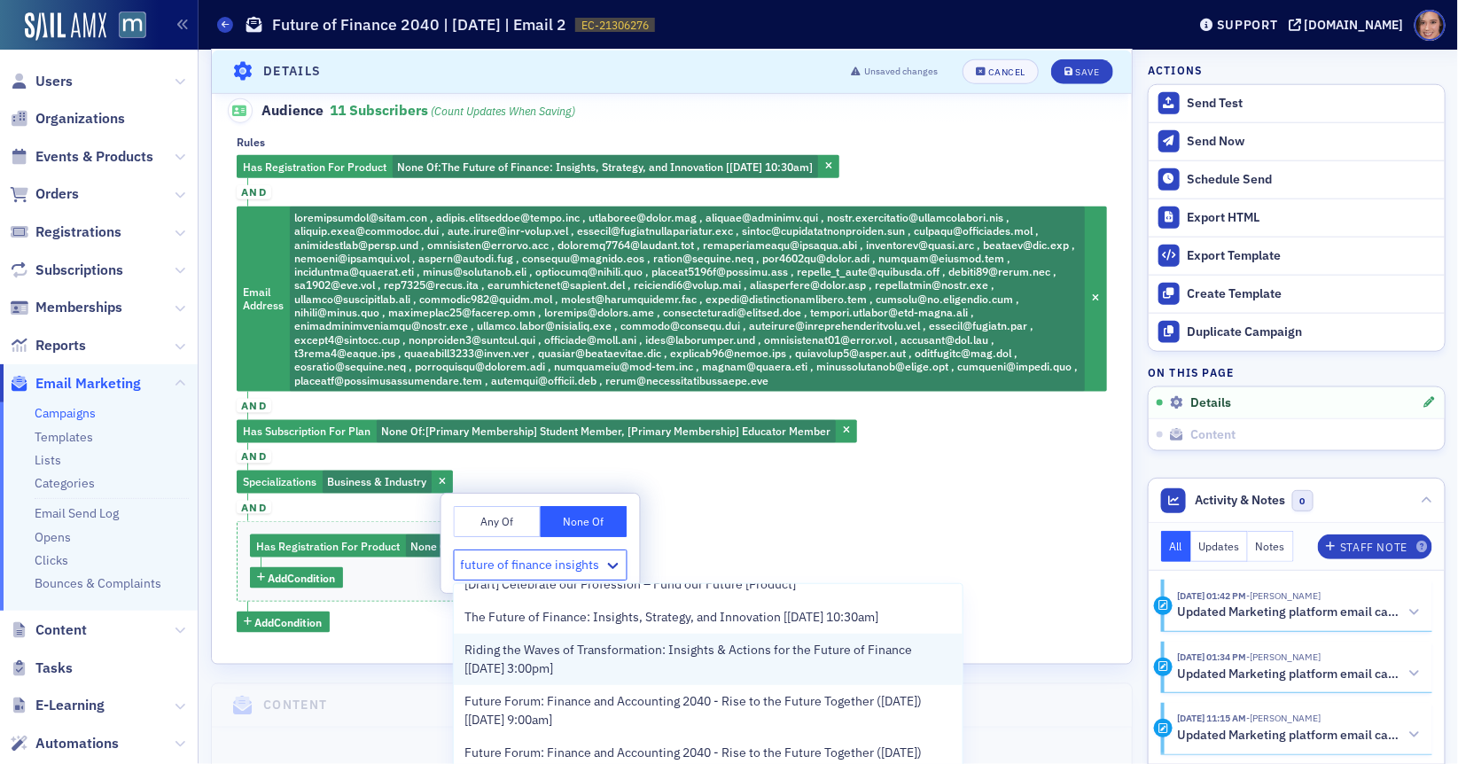
scroll to position [181, 0]
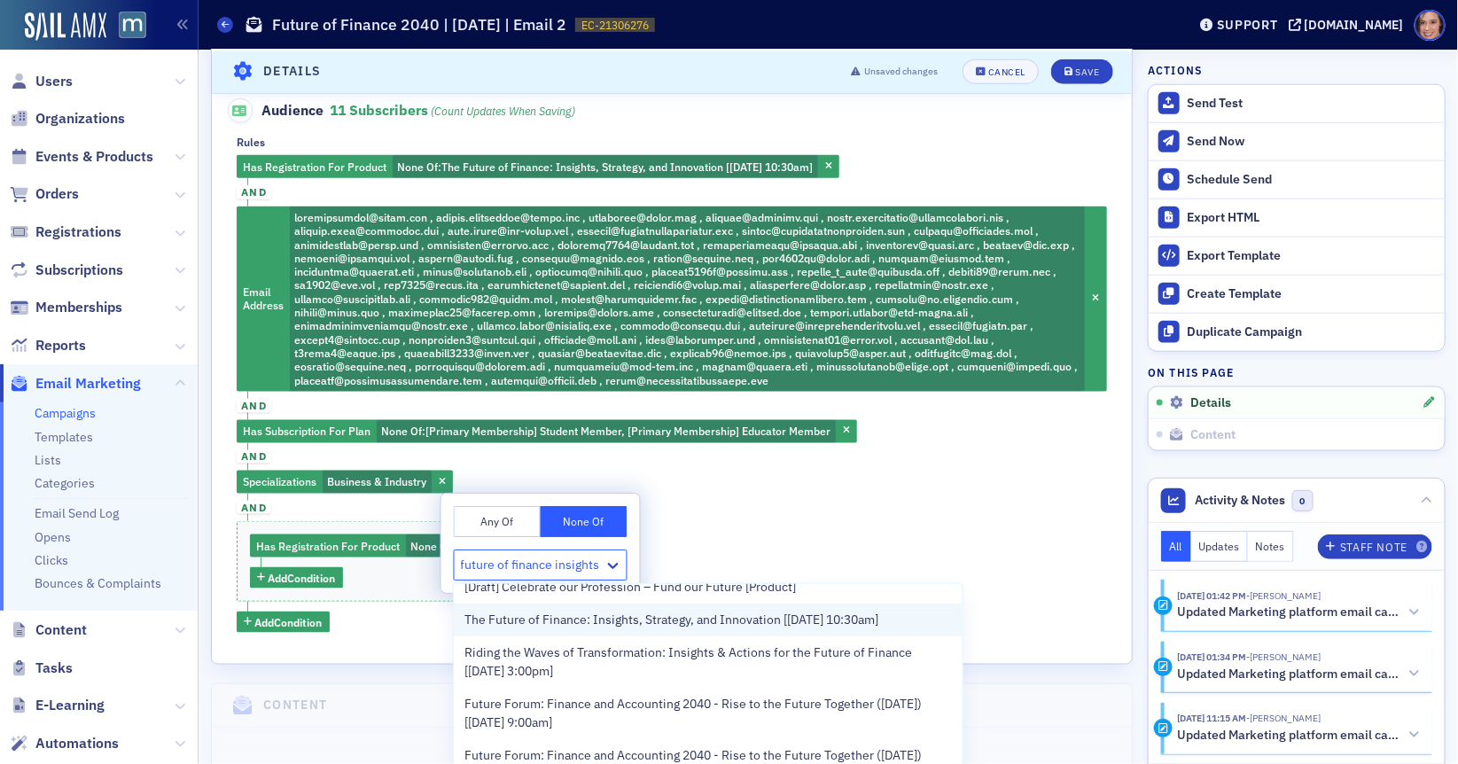
click at [587, 622] on span "The Future of Finance: Insights, Strategy, and Innovation [9/29/2025 10:30am]" at bounding box center [671, 620] width 414 height 19
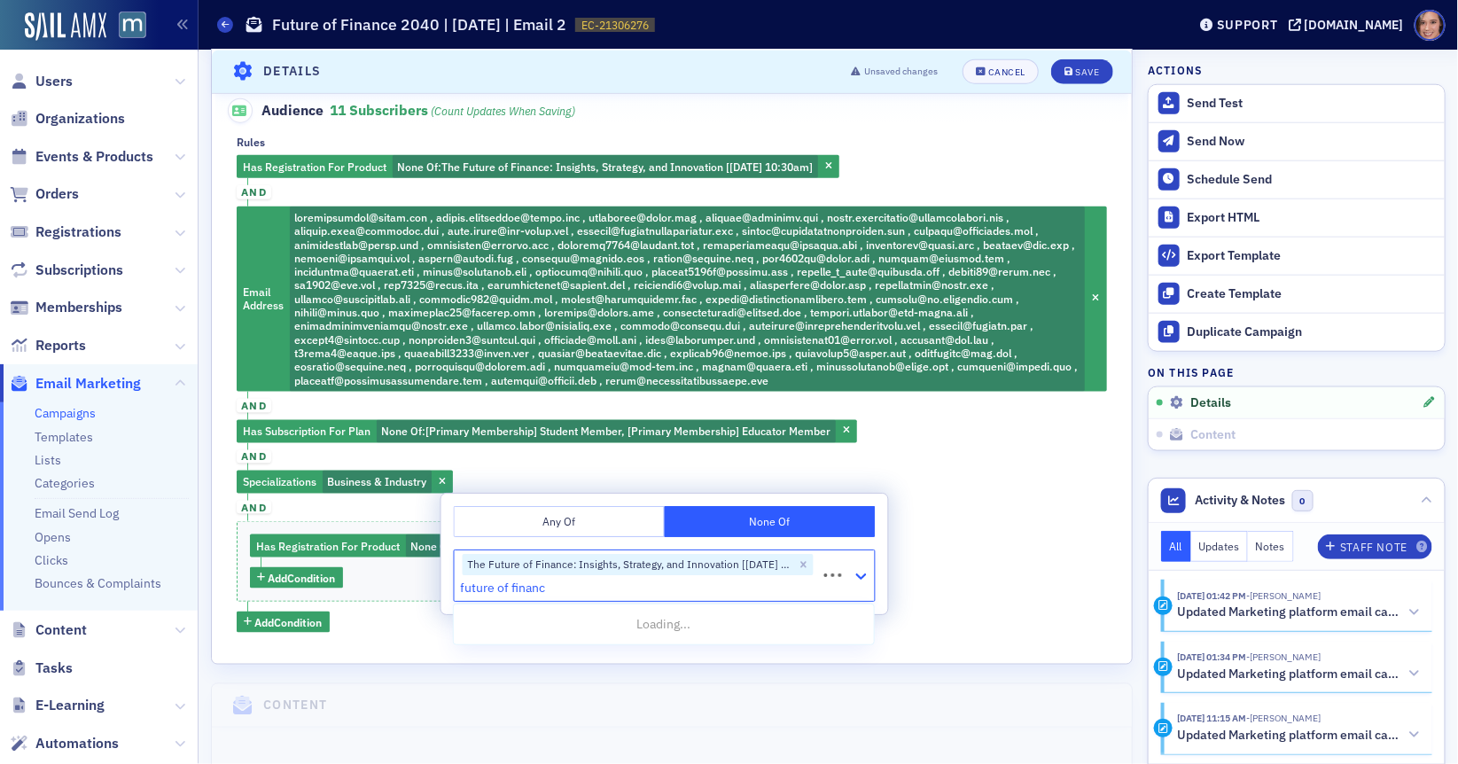
type input "future of finance"
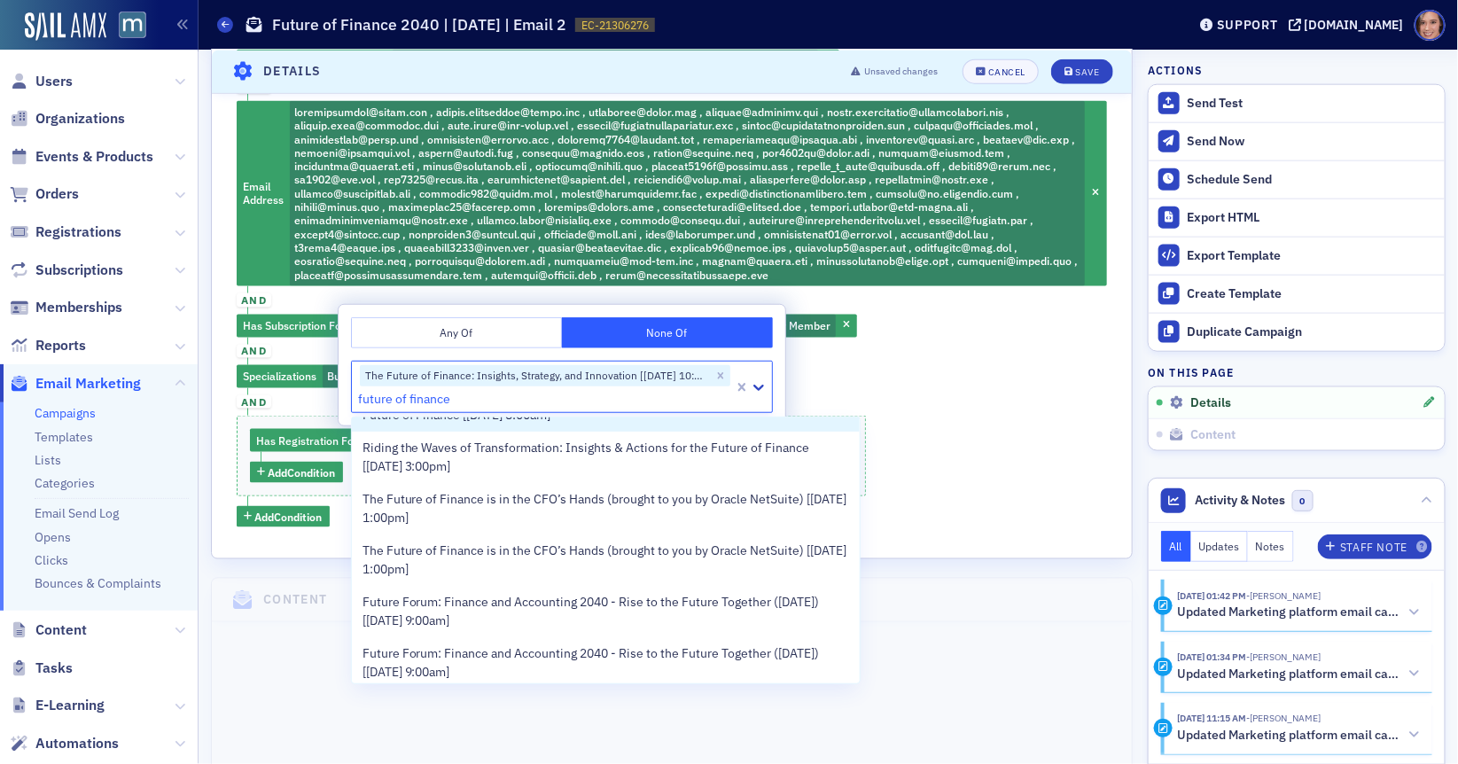
scroll to position [222, 0]
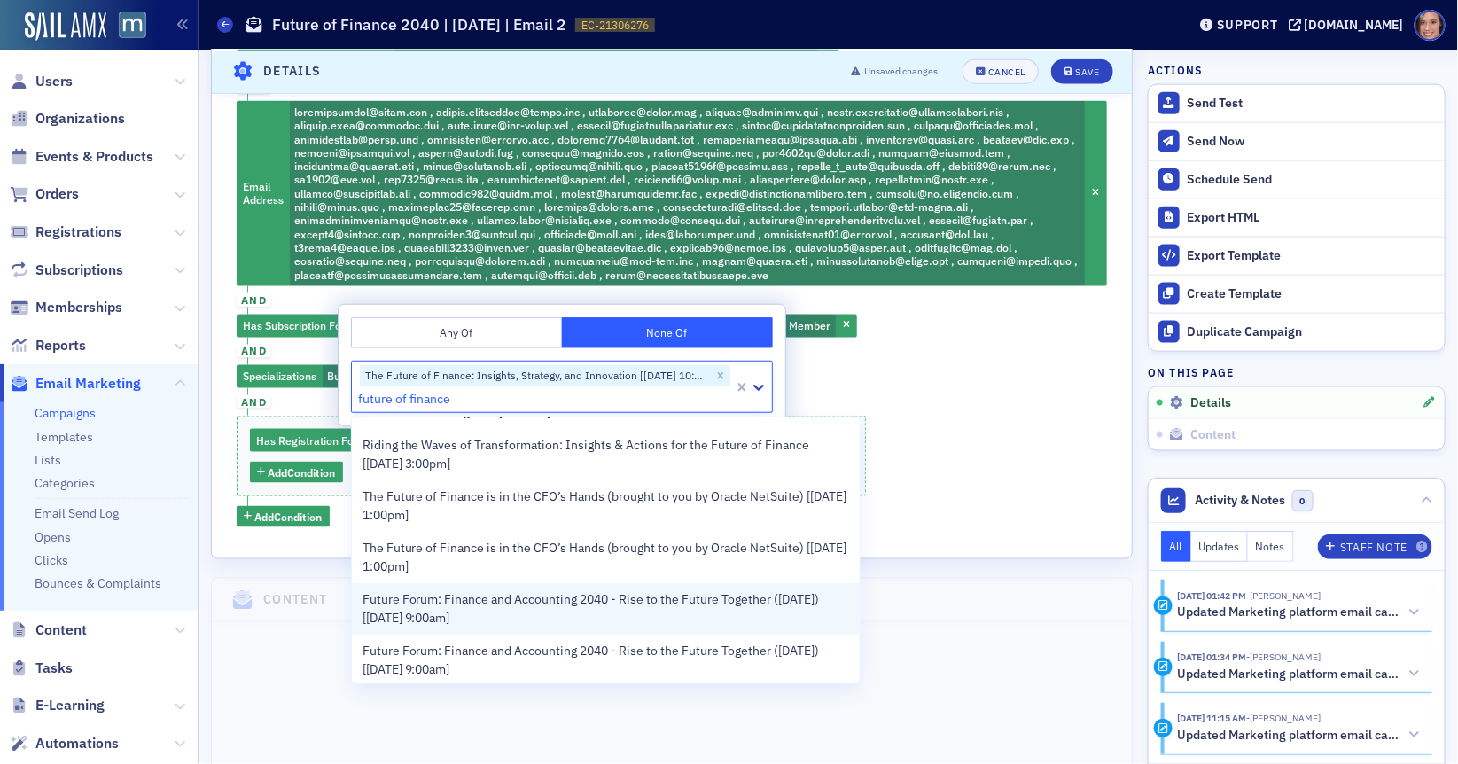
click at [744, 616] on span "Future Forum: Finance and Accounting 2040 - Rise to the Future Together (Octobe…" at bounding box center [605, 608] width 487 height 37
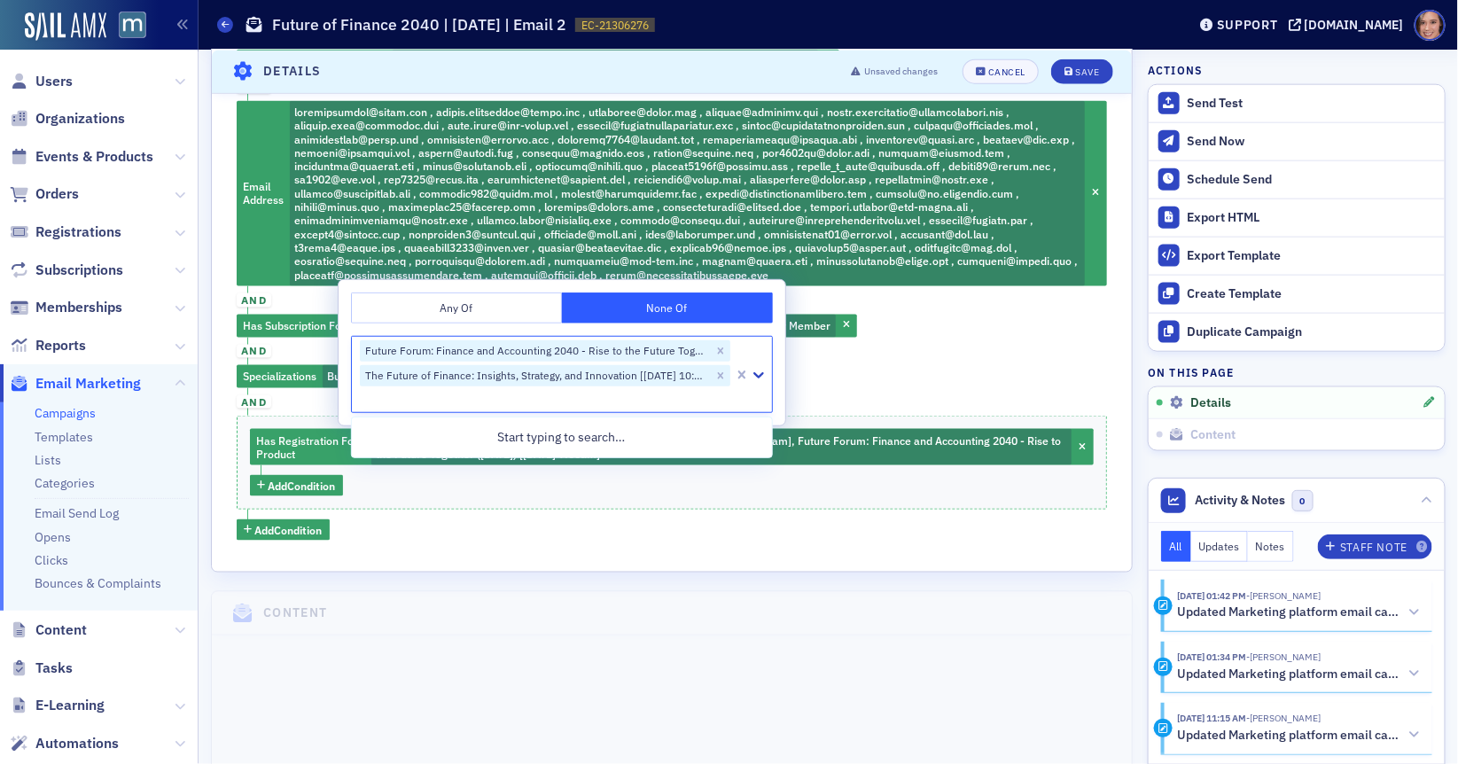
scroll to position [0, 0]
type input "2040"
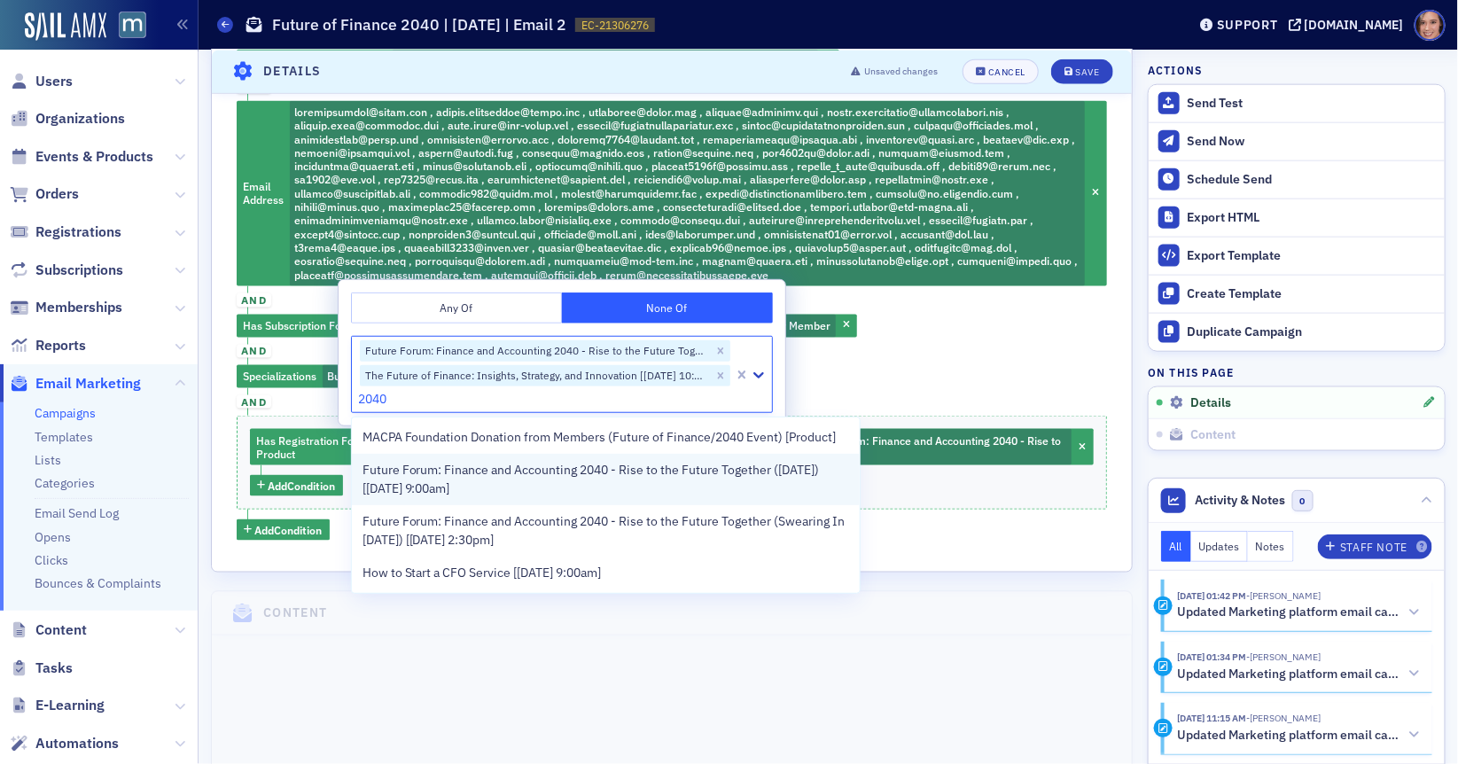
click at [691, 499] on div "Future Forum: Finance and Accounting 2040 - Rise to the Future Together (Novemb…" at bounding box center [606, 479] width 509 height 51
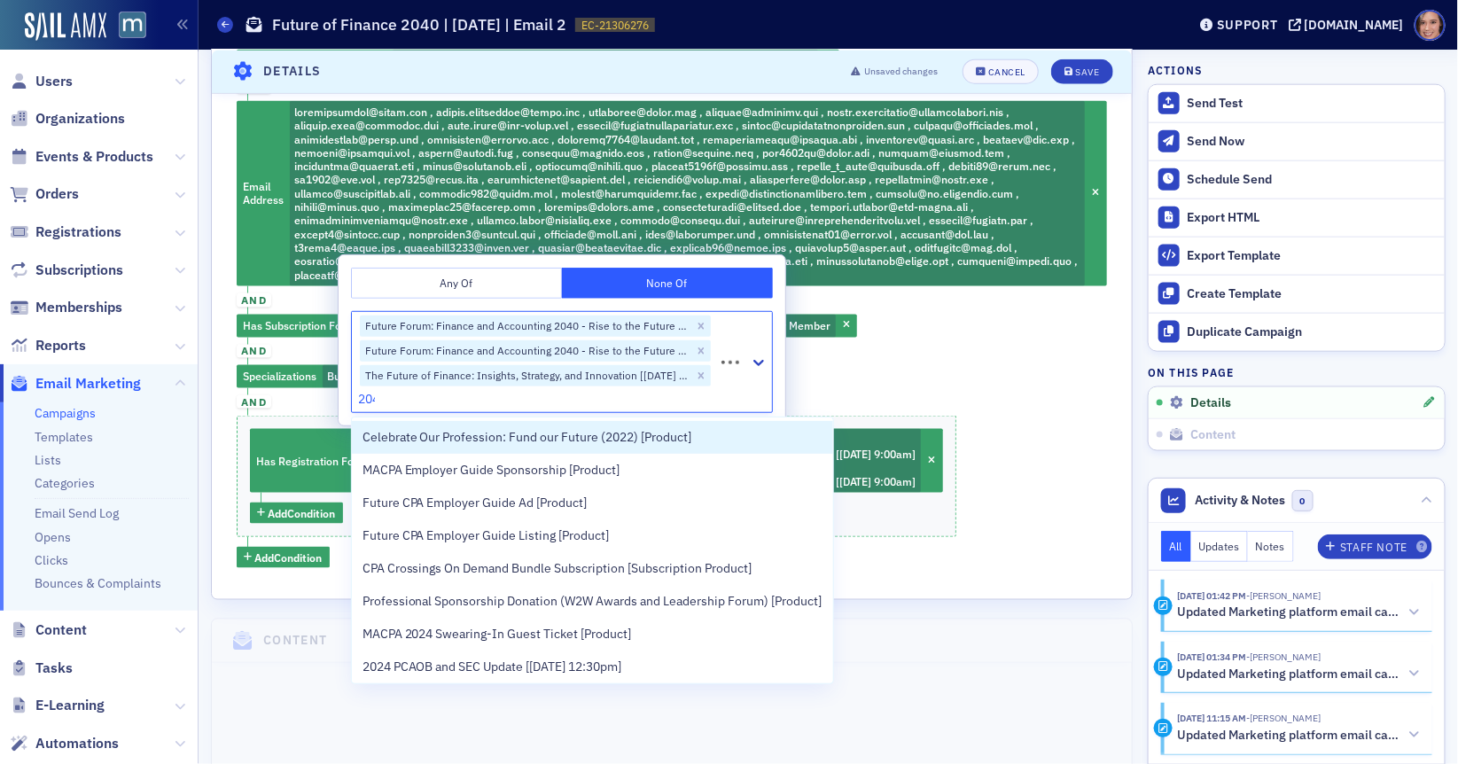
type input "2040"
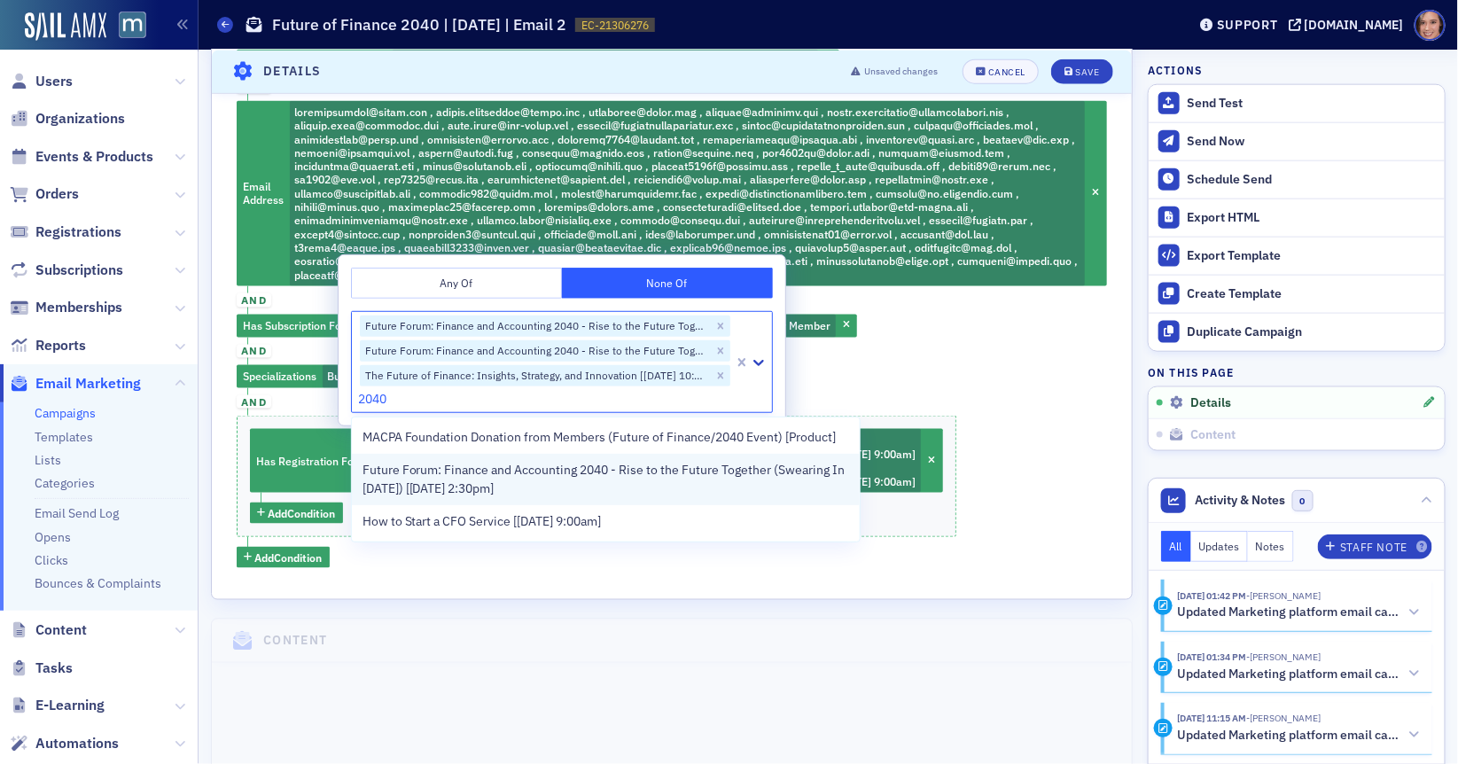
click at [634, 479] on span "Future Forum: Finance and Accounting 2040 - Rise to the Future Together (Sweari…" at bounding box center [605, 479] width 487 height 37
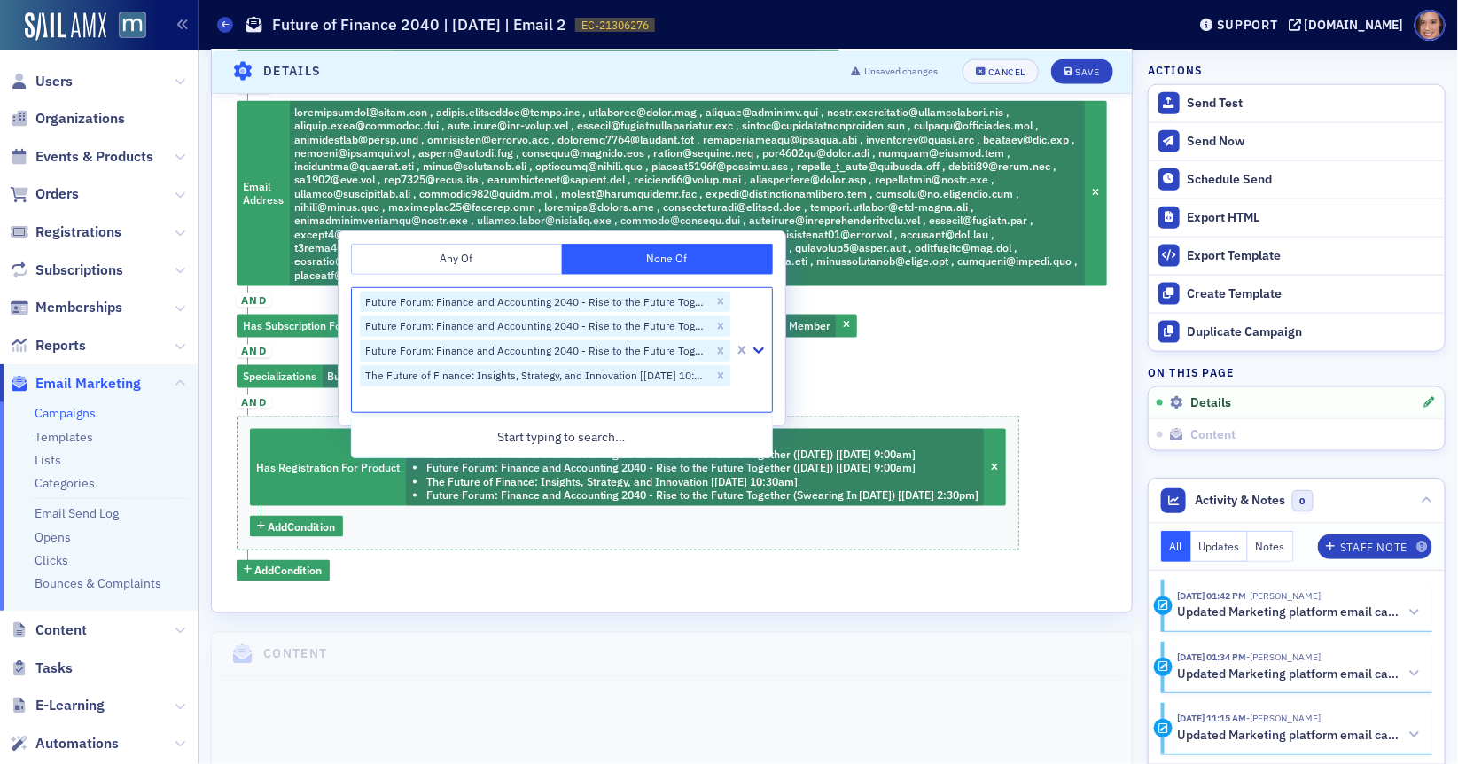
click at [604, 404] on div at bounding box center [545, 399] width 374 height 22
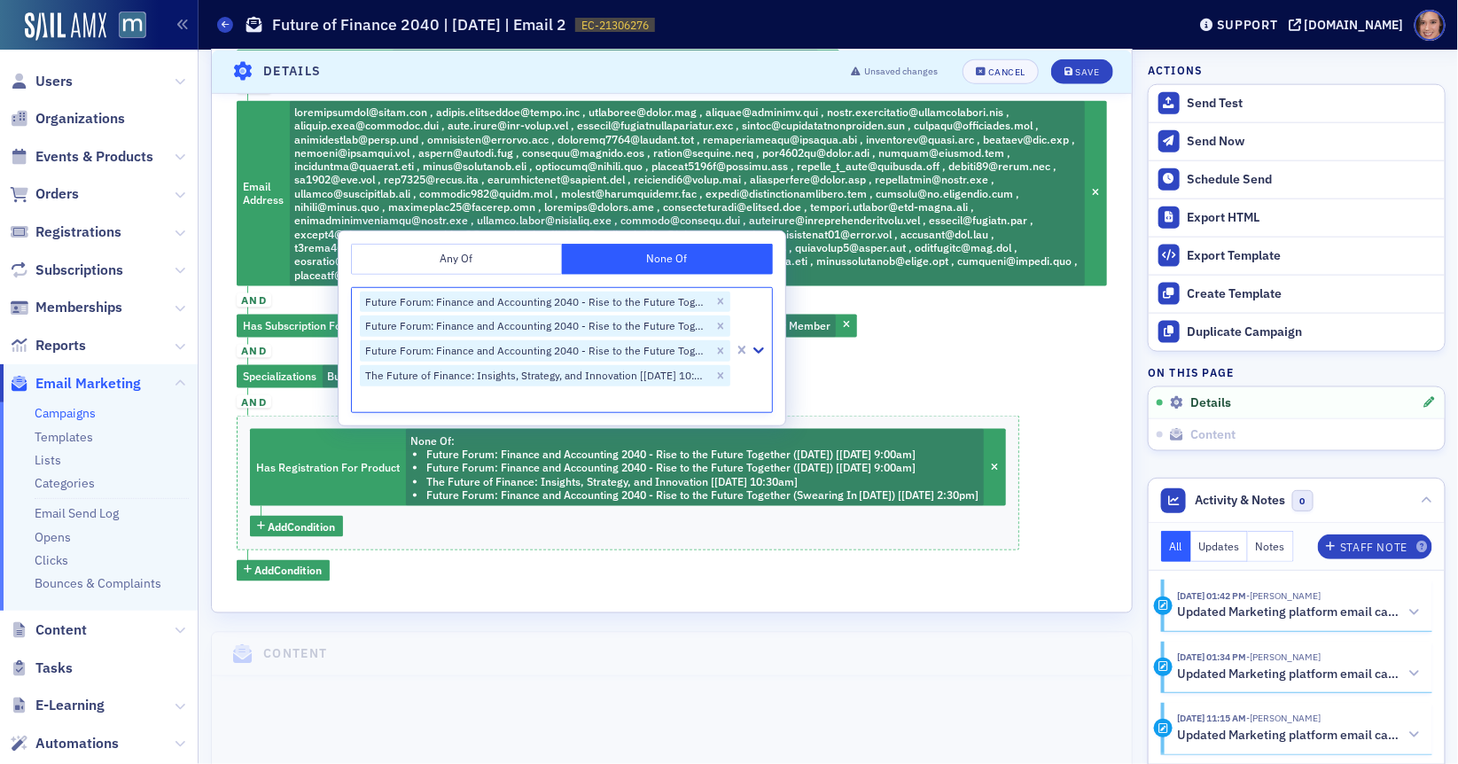
click at [899, 356] on div "Has Registration For Product None Of : The Future of Finance: Insights, Strateg…" at bounding box center [672, 316] width 870 height 532
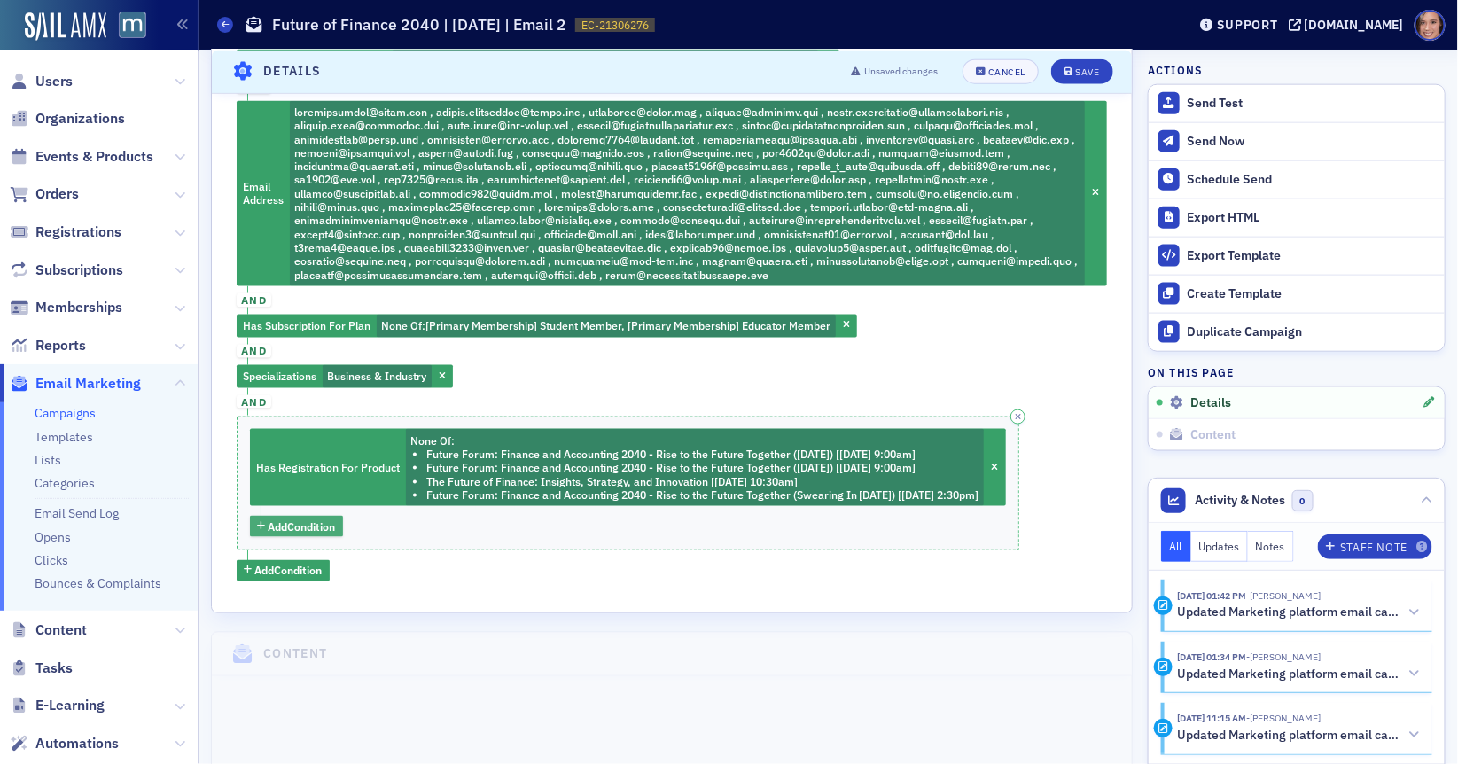
click at [306, 528] on span "Add Condition" at bounding box center [302, 526] width 67 height 16
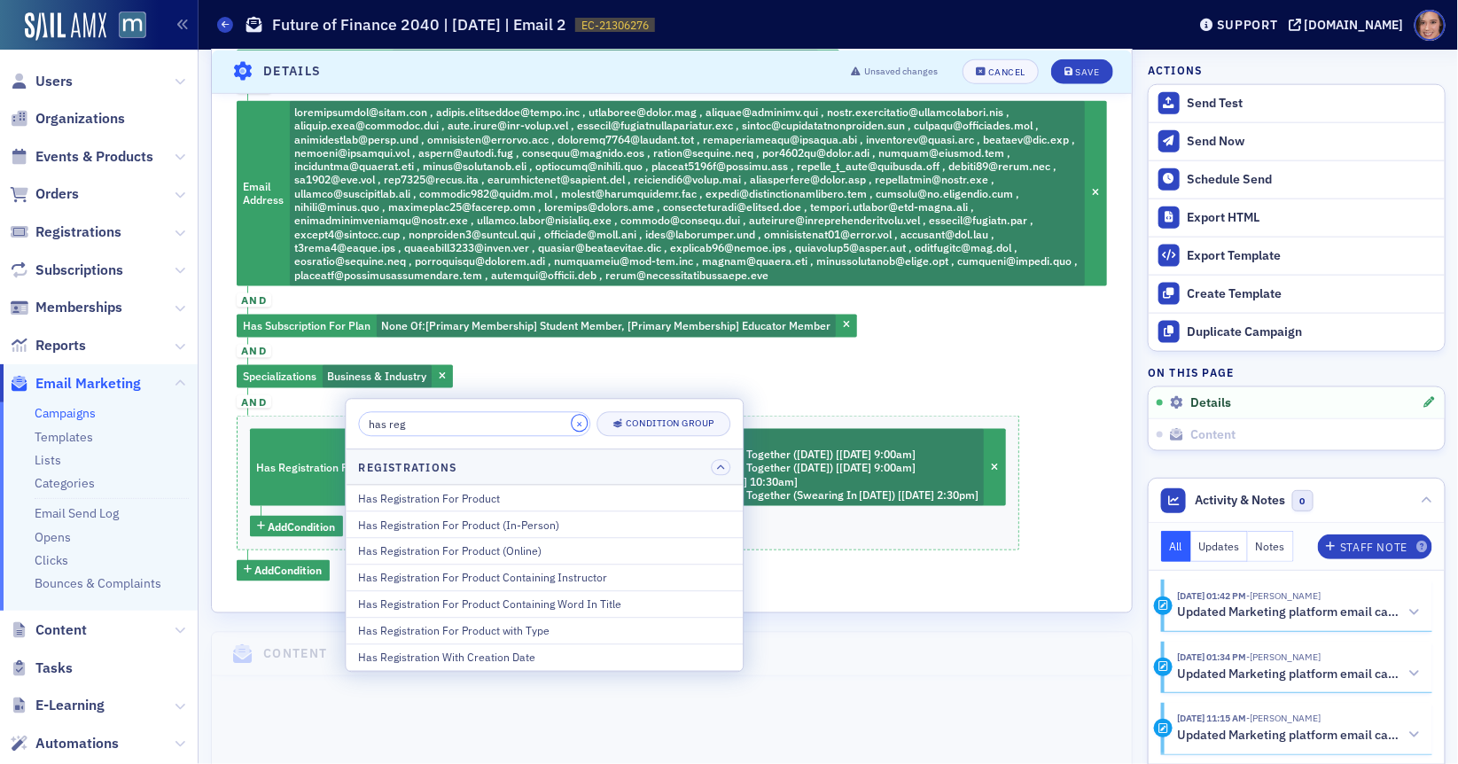
click at [572, 425] on button "×" at bounding box center [580, 424] width 16 height 16
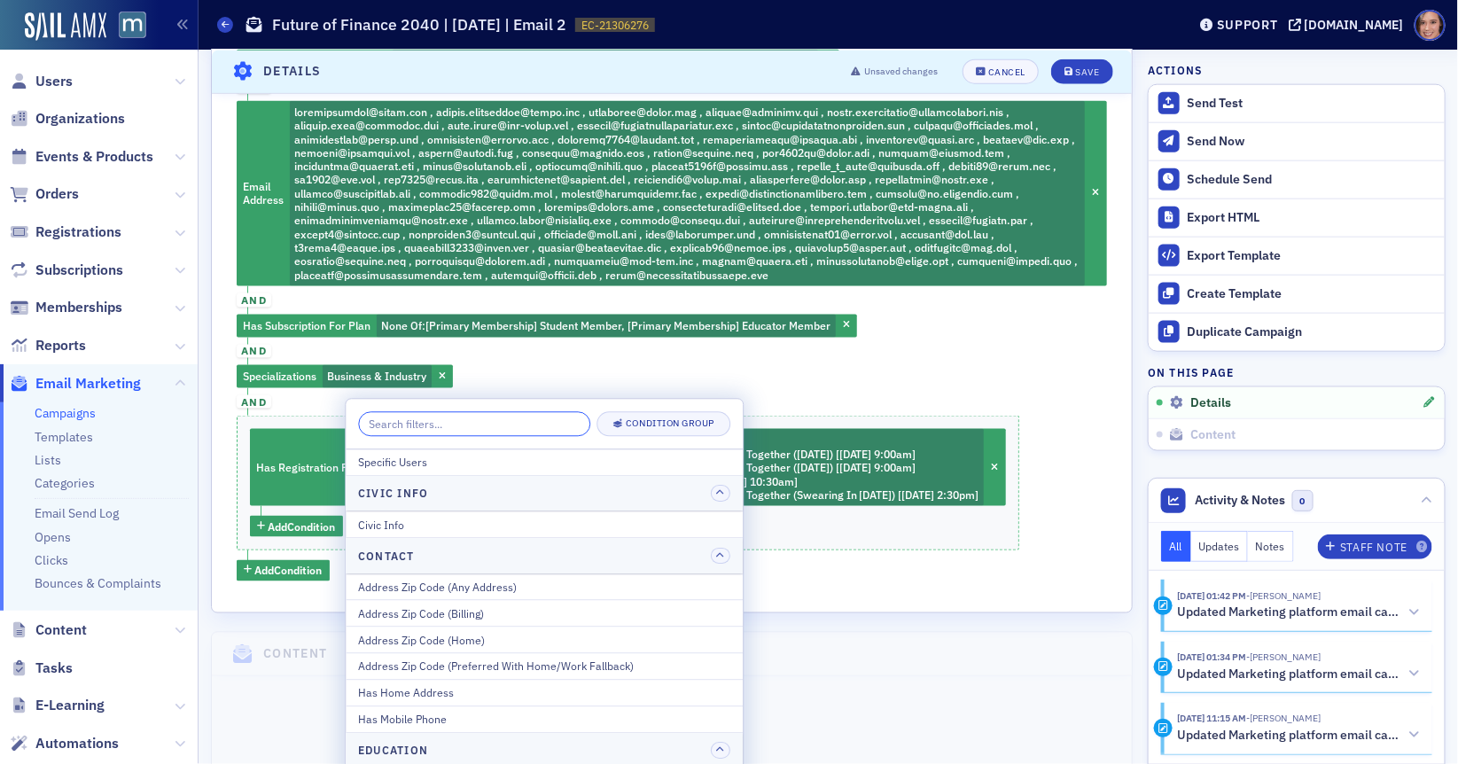
click at [473, 429] on input "search" at bounding box center [474, 423] width 232 height 25
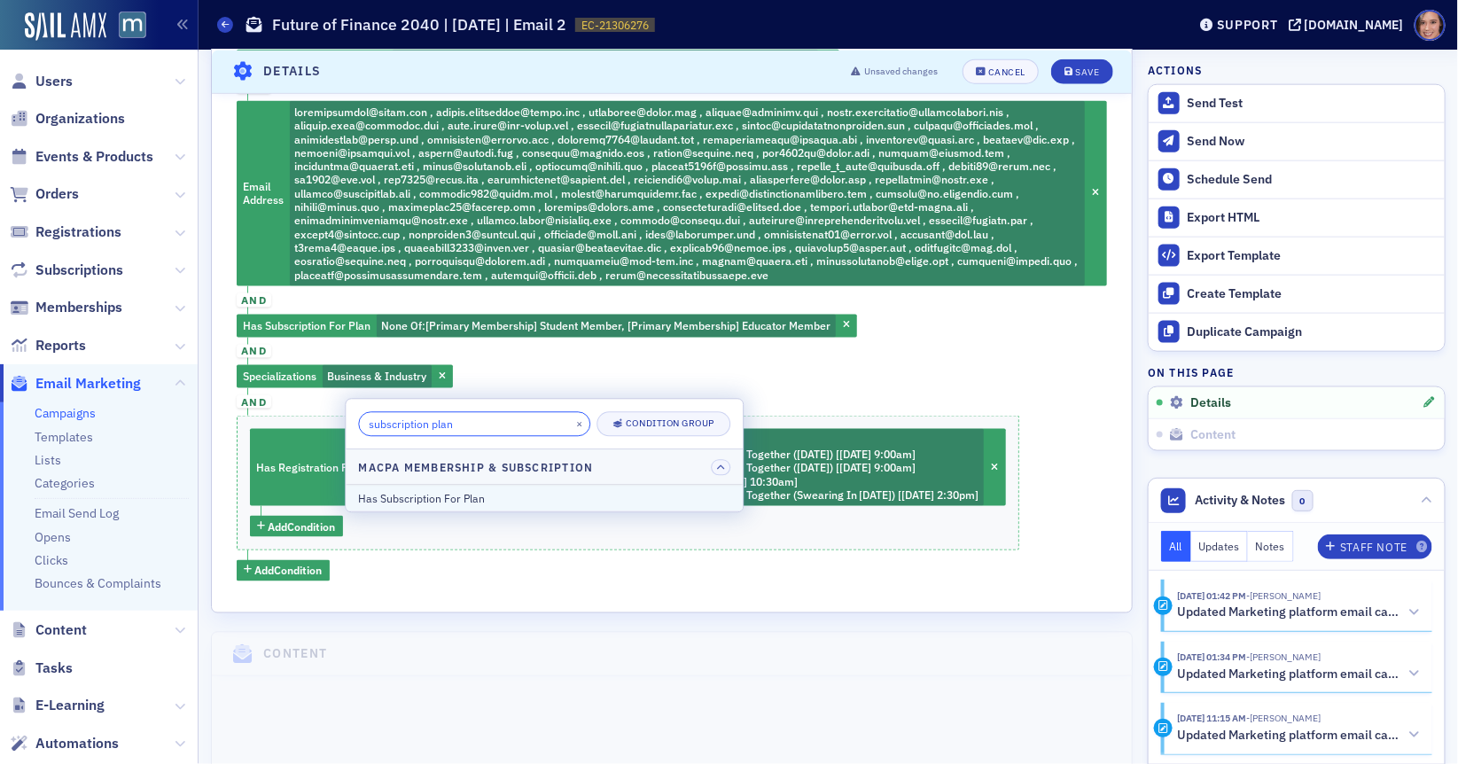
type input "subscription plan"
click at [526, 500] on div "Has Subscription For Plan" at bounding box center [544, 498] width 372 height 16
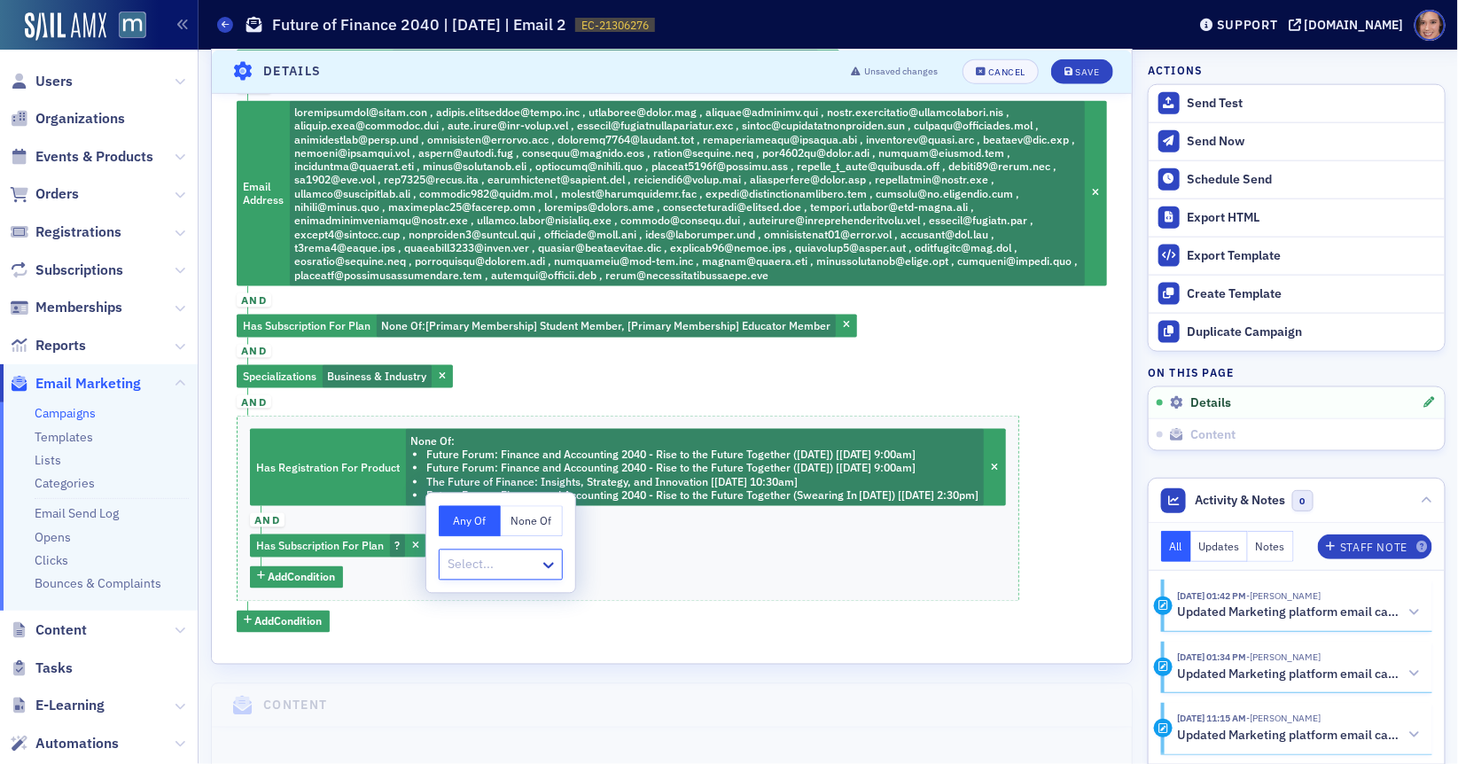
click at [542, 517] on button "None Of" at bounding box center [532, 521] width 62 height 31
click at [510, 569] on div at bounding box center [492, 565] width 92 height 22
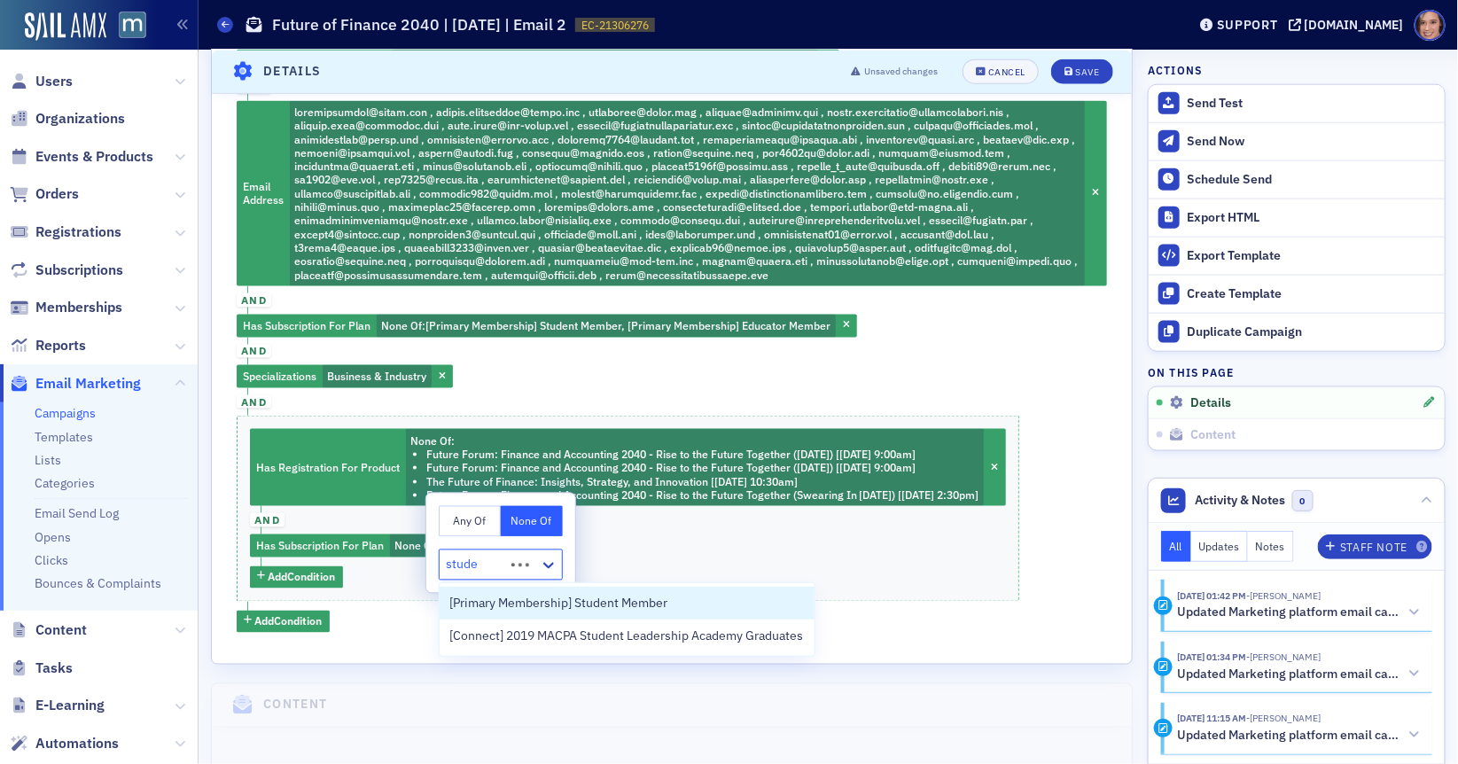
type input "studen"
click at [573, 598] on span "[Primary Membership] Student Member" at bounding box center [559, 603] width 218 height 19
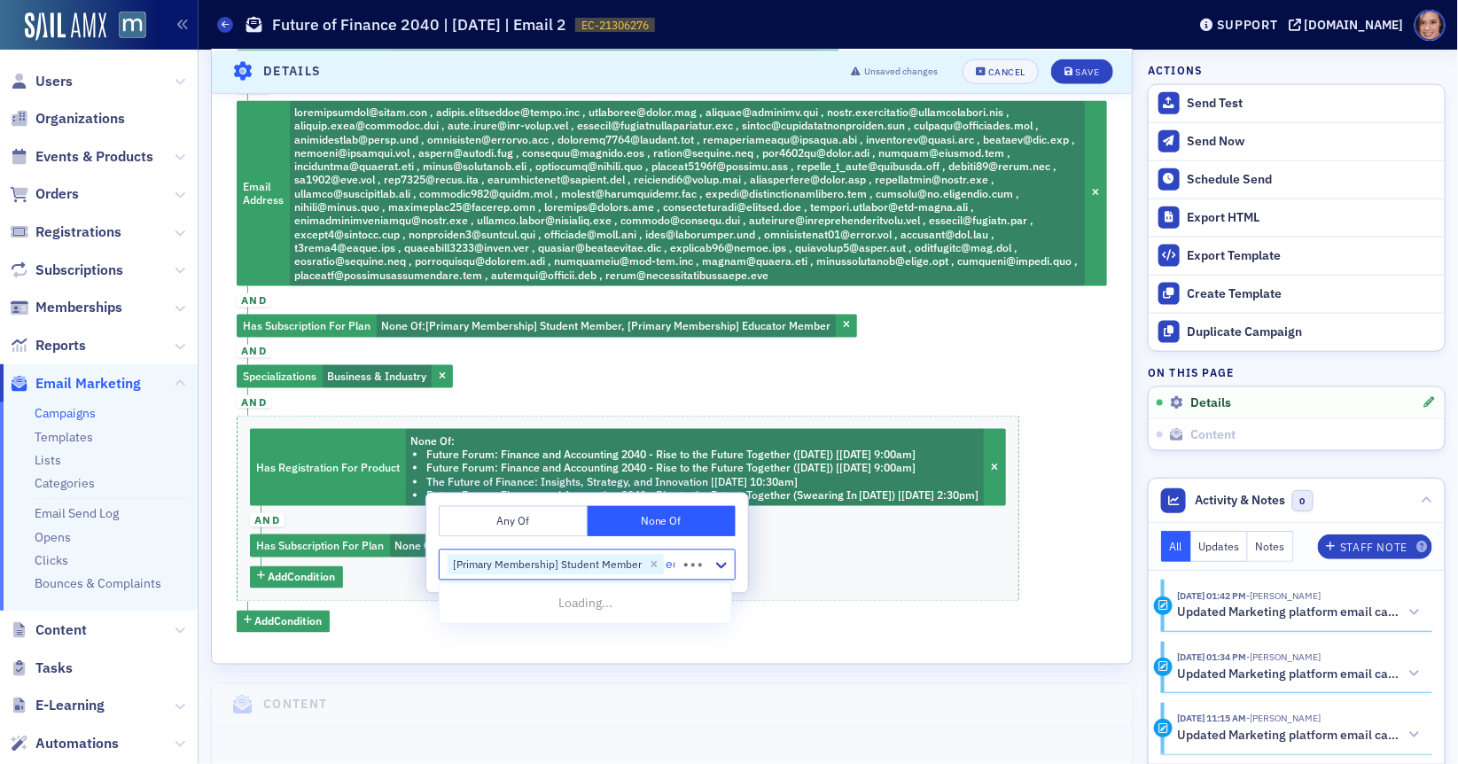
type input "edu"
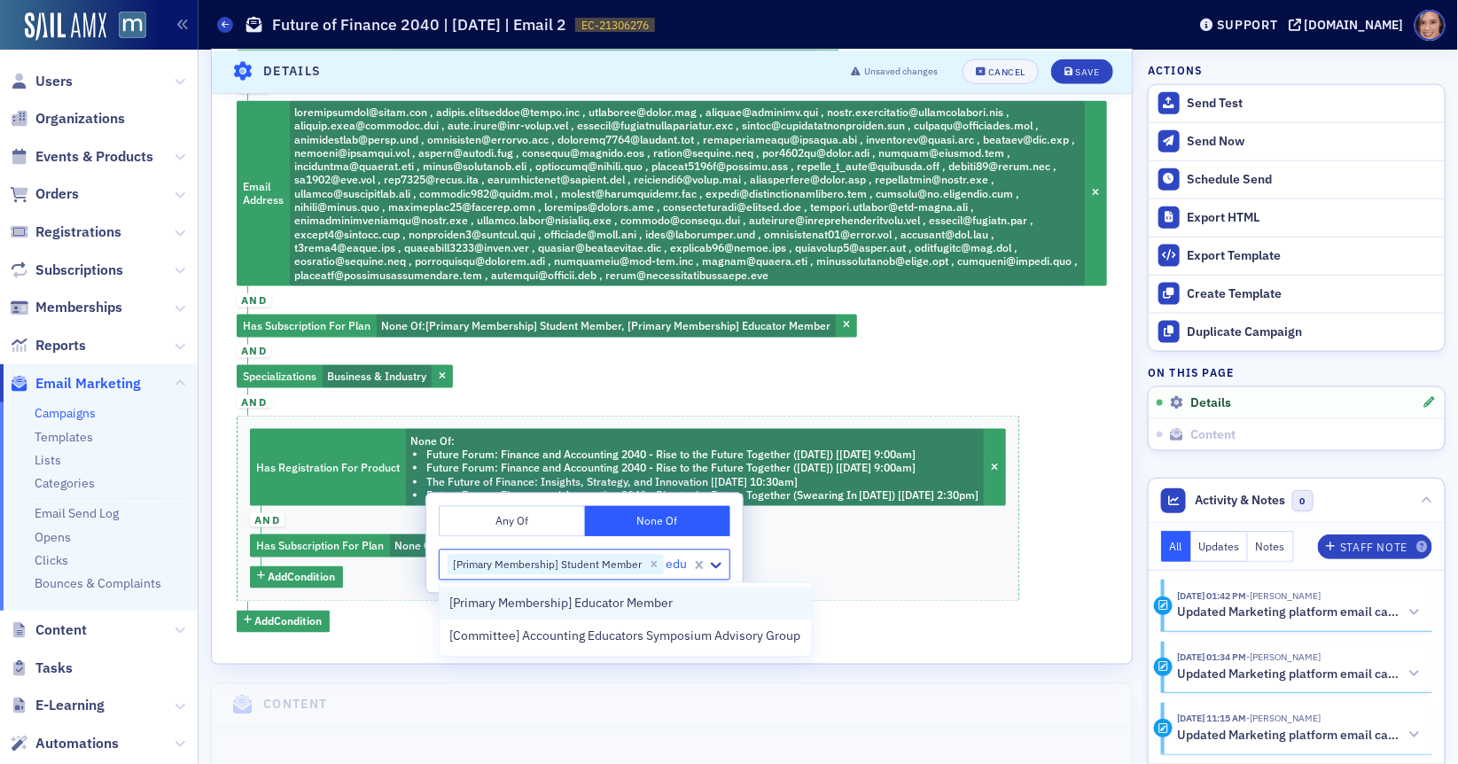
click at [607, 611] on span "[Primary Membership] Educator Member" at bounding box center [561, 603] width 223 height 19
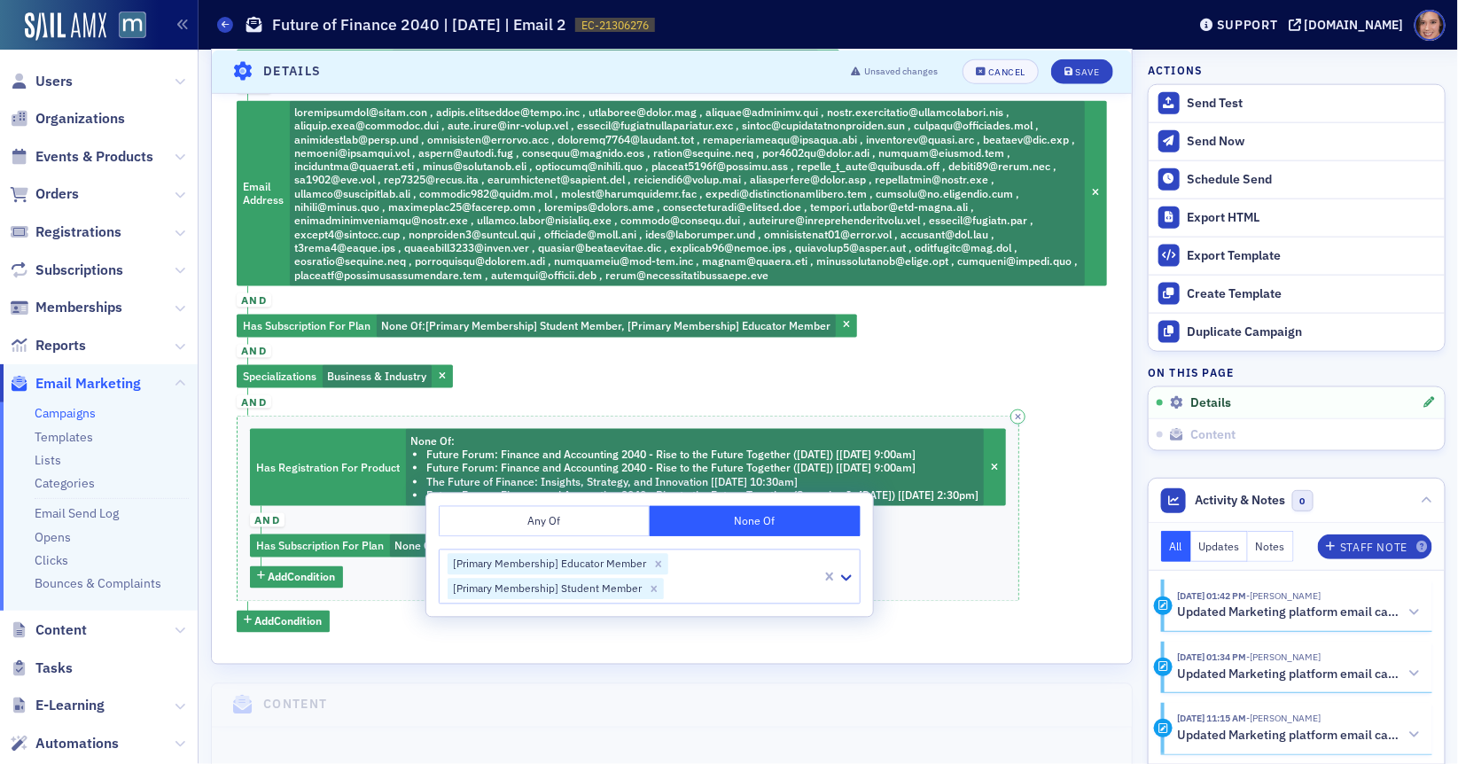
click at [964, 555] on div "Has Registration For Product None Of : Future Forum: Finance and Accounting 204…" at bounding box center [628, 508] width 783 height 185
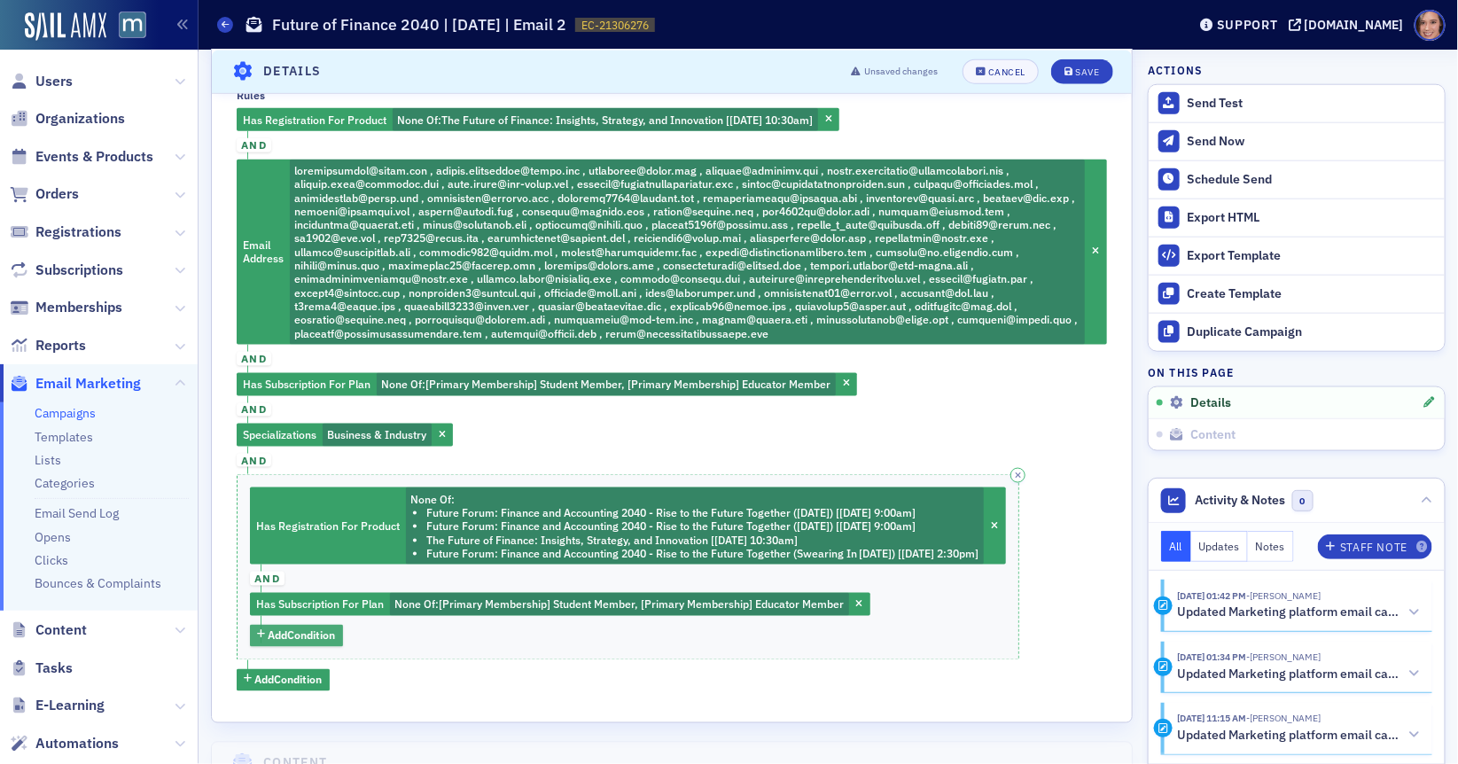
scroll to position [738, 0]
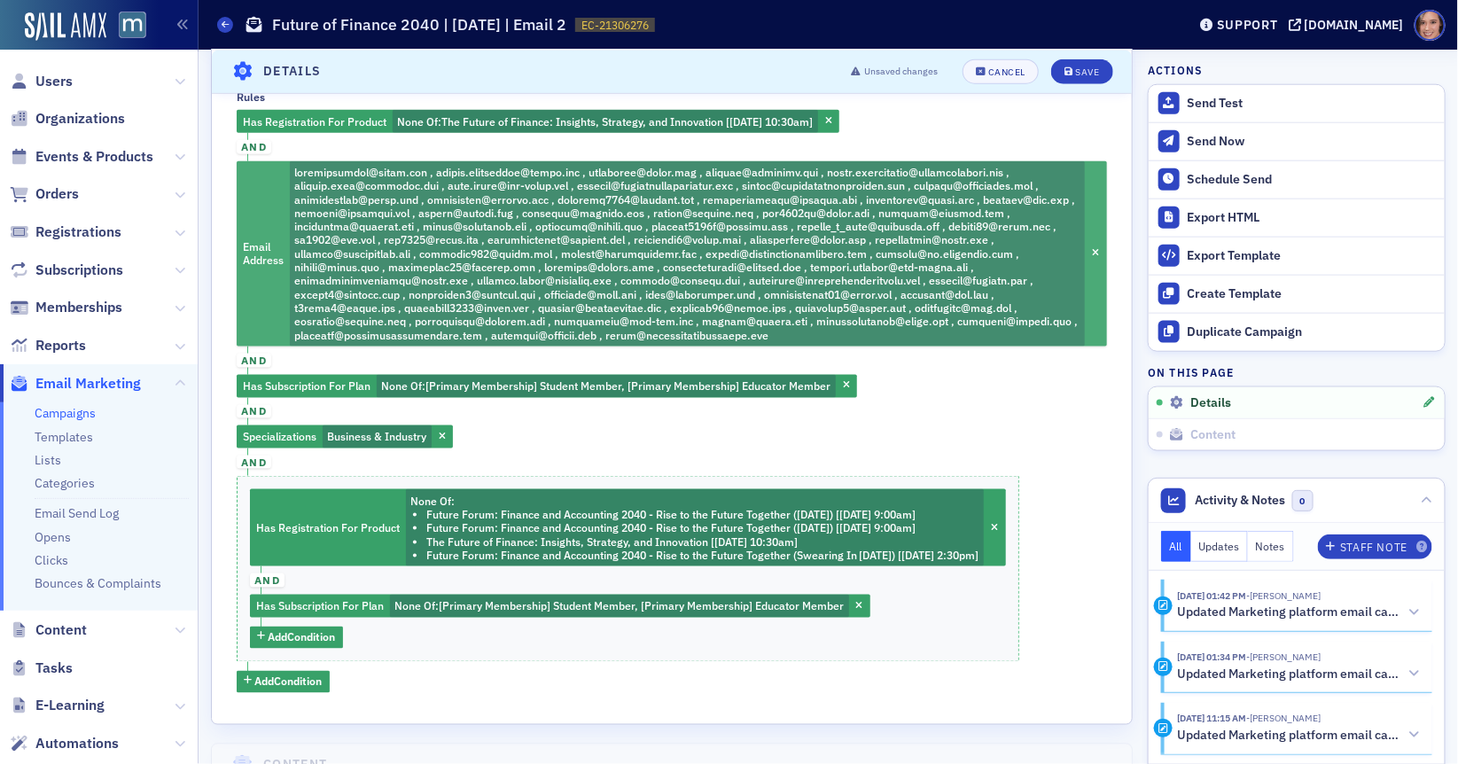
click at [1043, 271] on span at bounding box center [685, 253] width 783 height 177
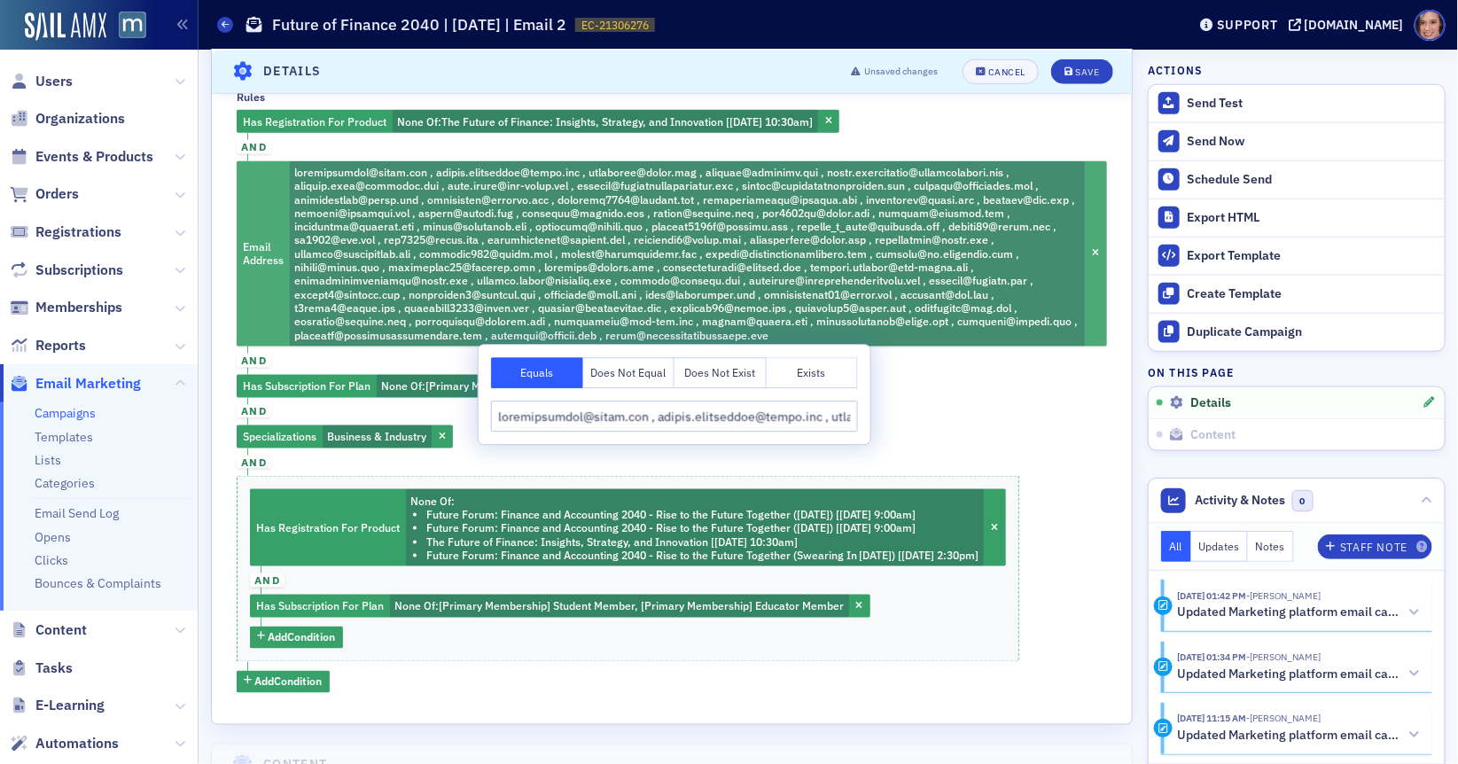
scroll to position [0, 10294]
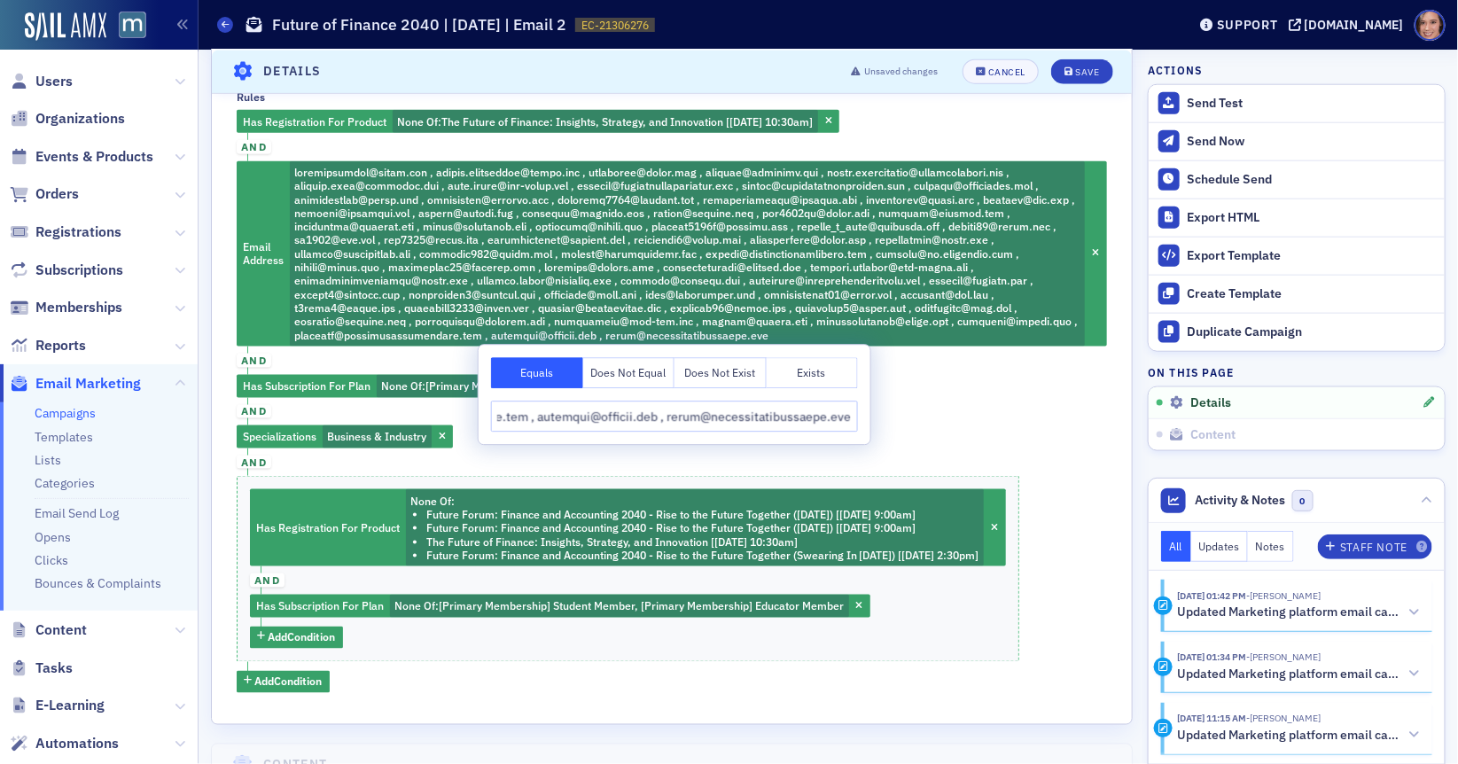
click at [687, 422] on input "Rules" at bounding box center [674, 416] width 367 height 31
click at [576, 630] on div "Has Registration For Product None Of : Future Forum: Finance and Accounting 204…" at bounding box center [628, 568] width 783 height 185
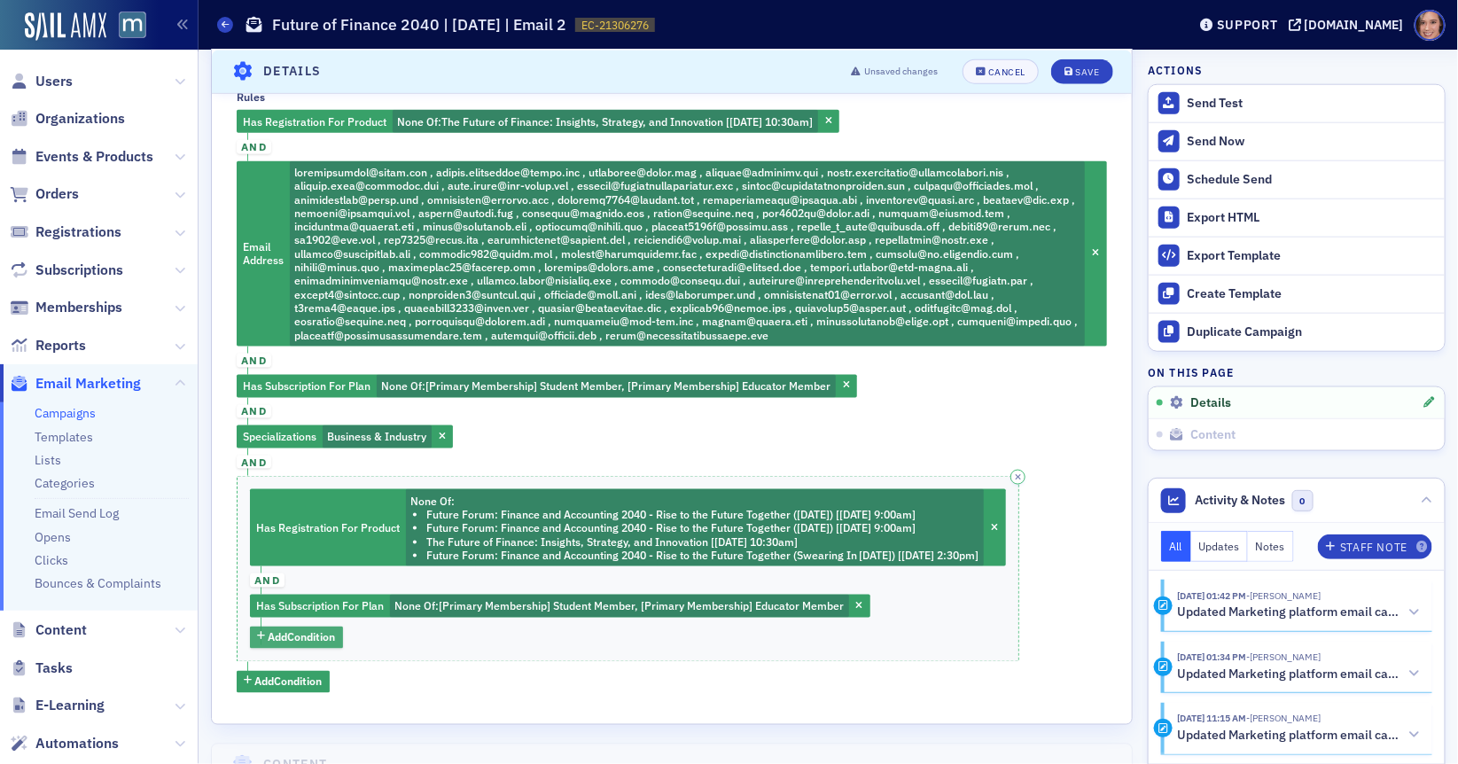
click at [313, 632] on span "Add Condition" at bounding box center [302, 637] width 67 height 16
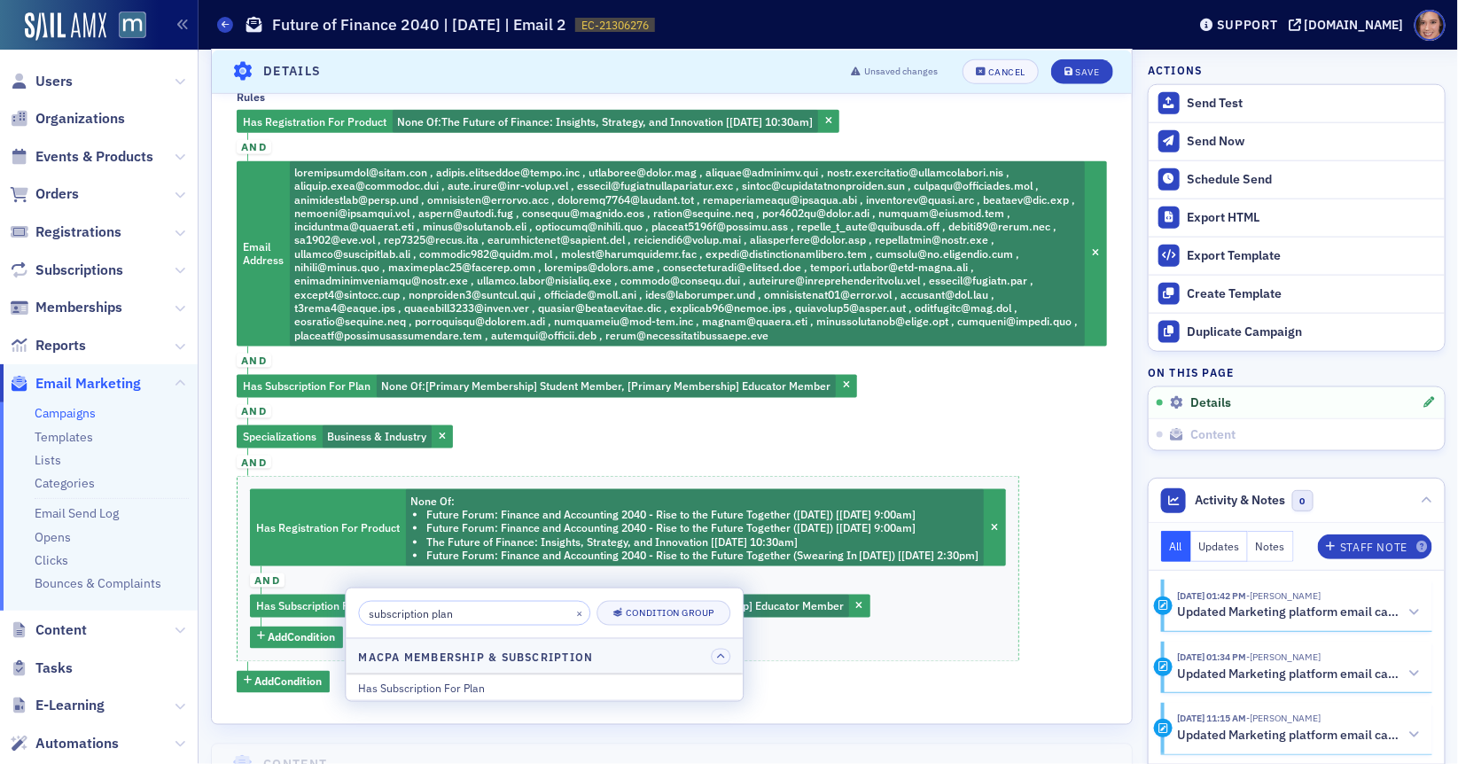
click at [408, 619] on input "subscription plan" at bounding box center [474, 613] width 232 height 25
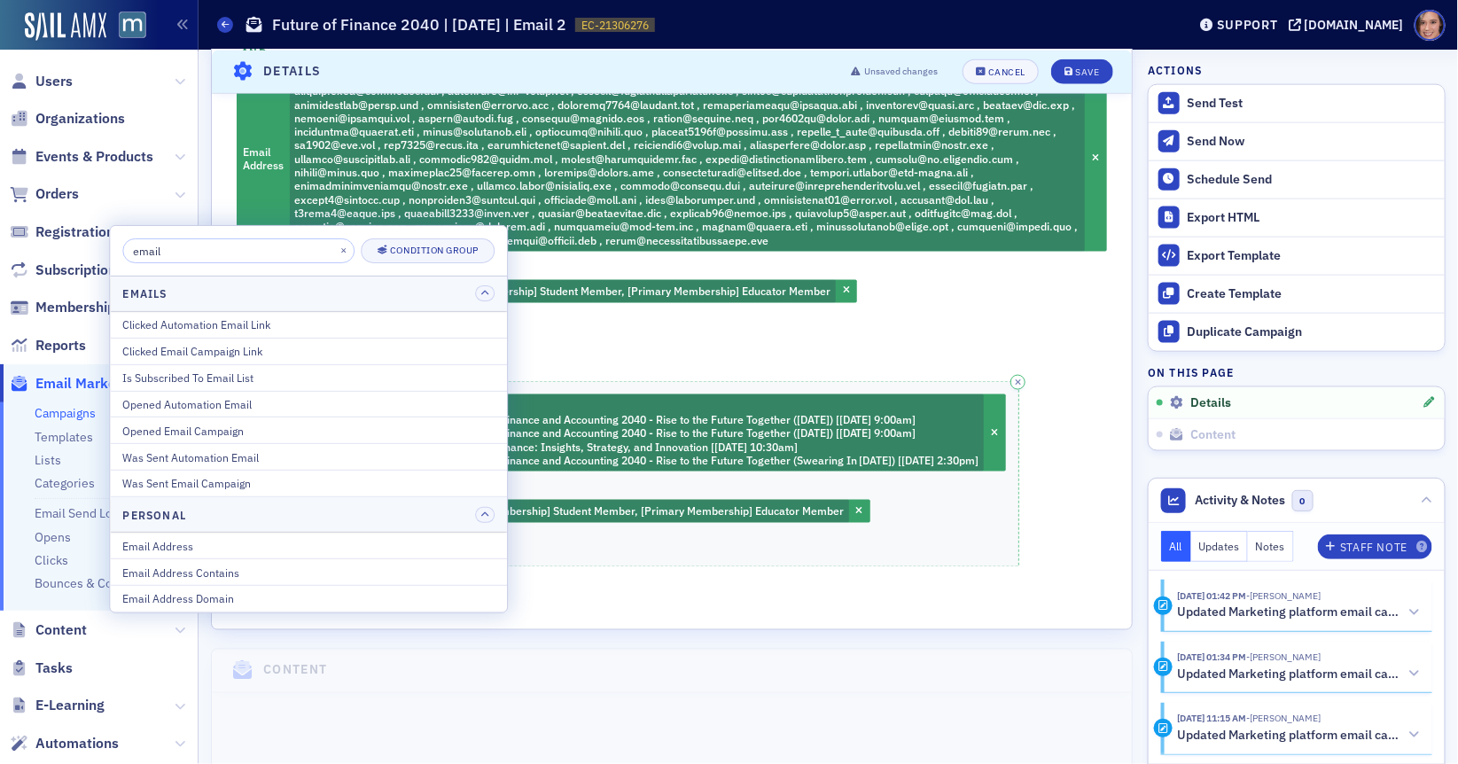
scroll to position [845, 0]
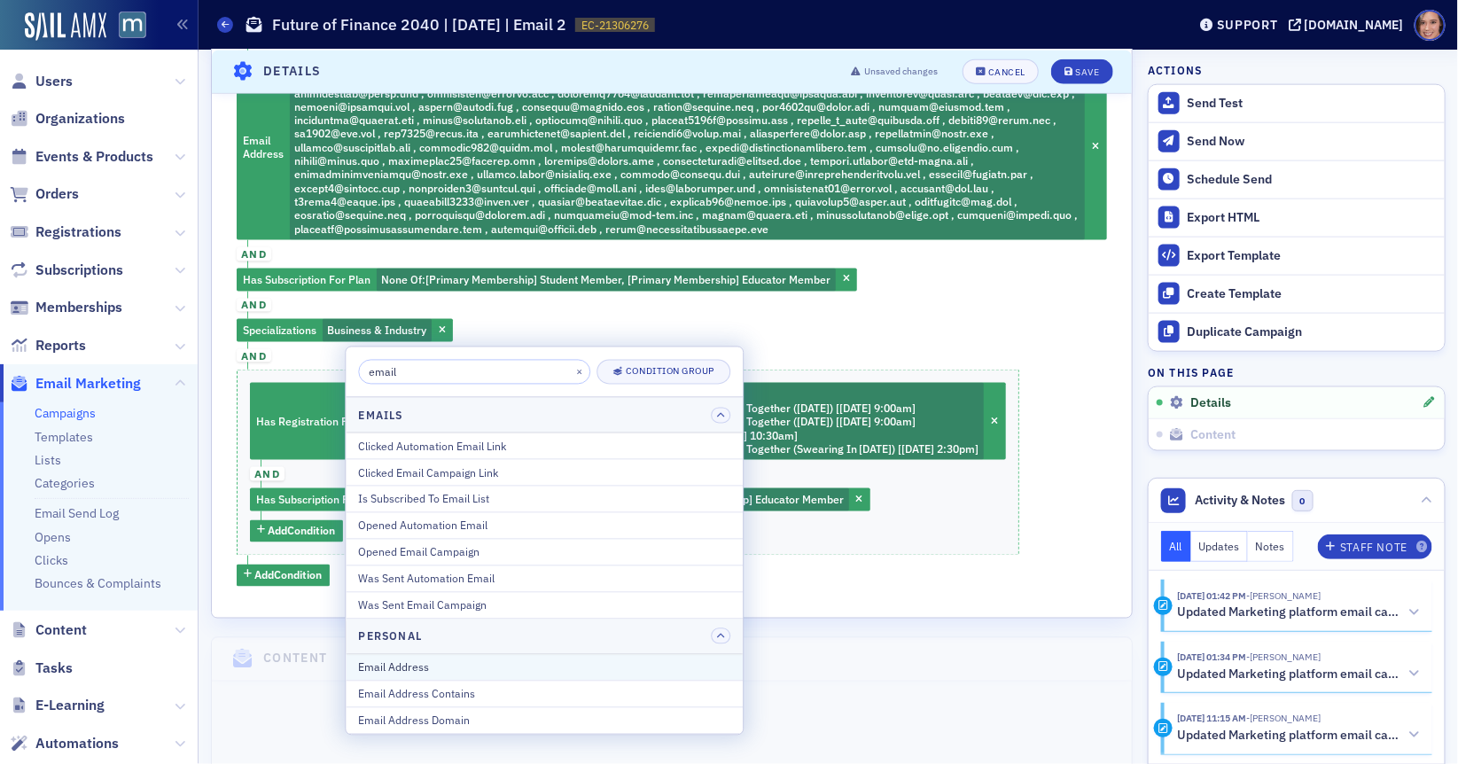
type input "email"
click at [549, 663] on div "Email Address" at bounding box center [544, 667] width 372 height 16
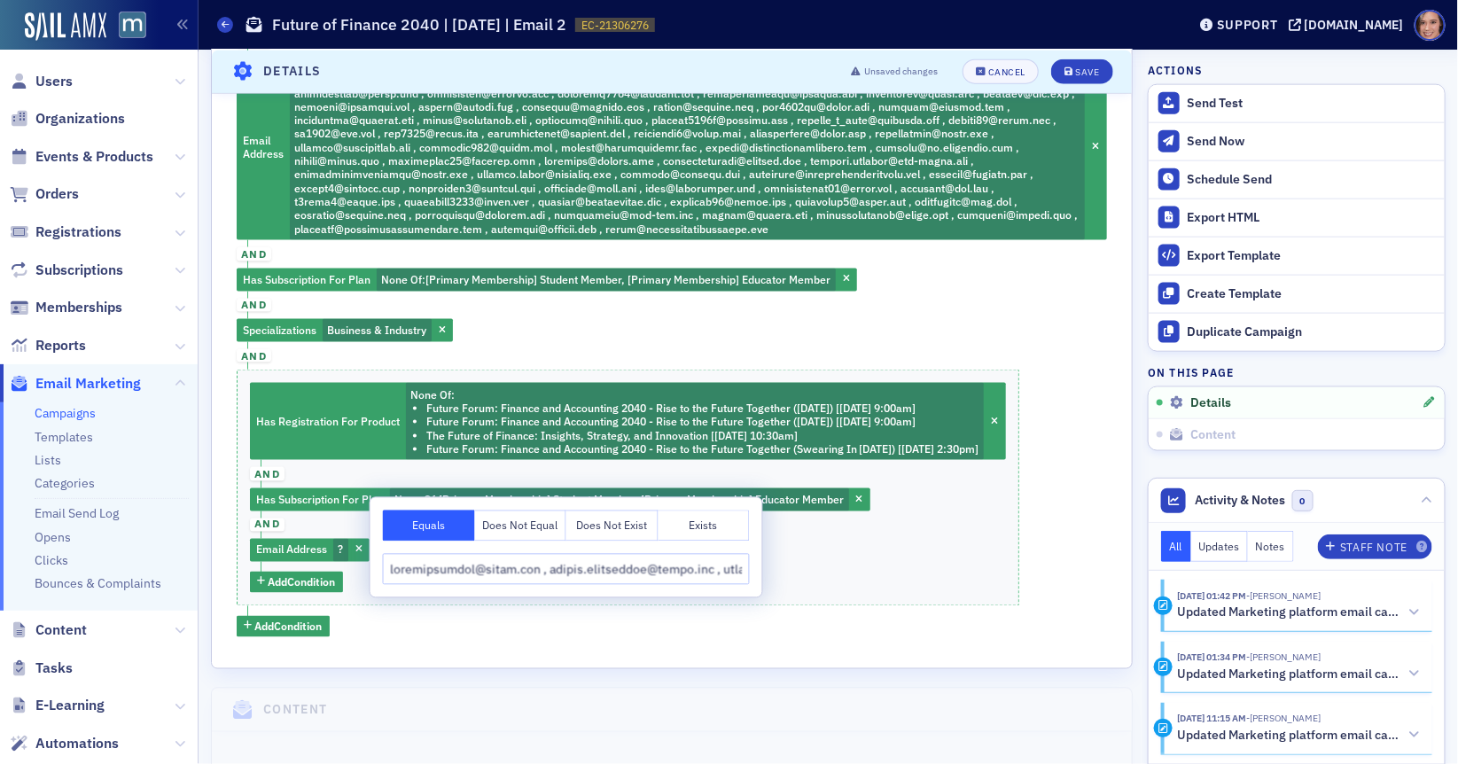
scroll to position [0, 10294]
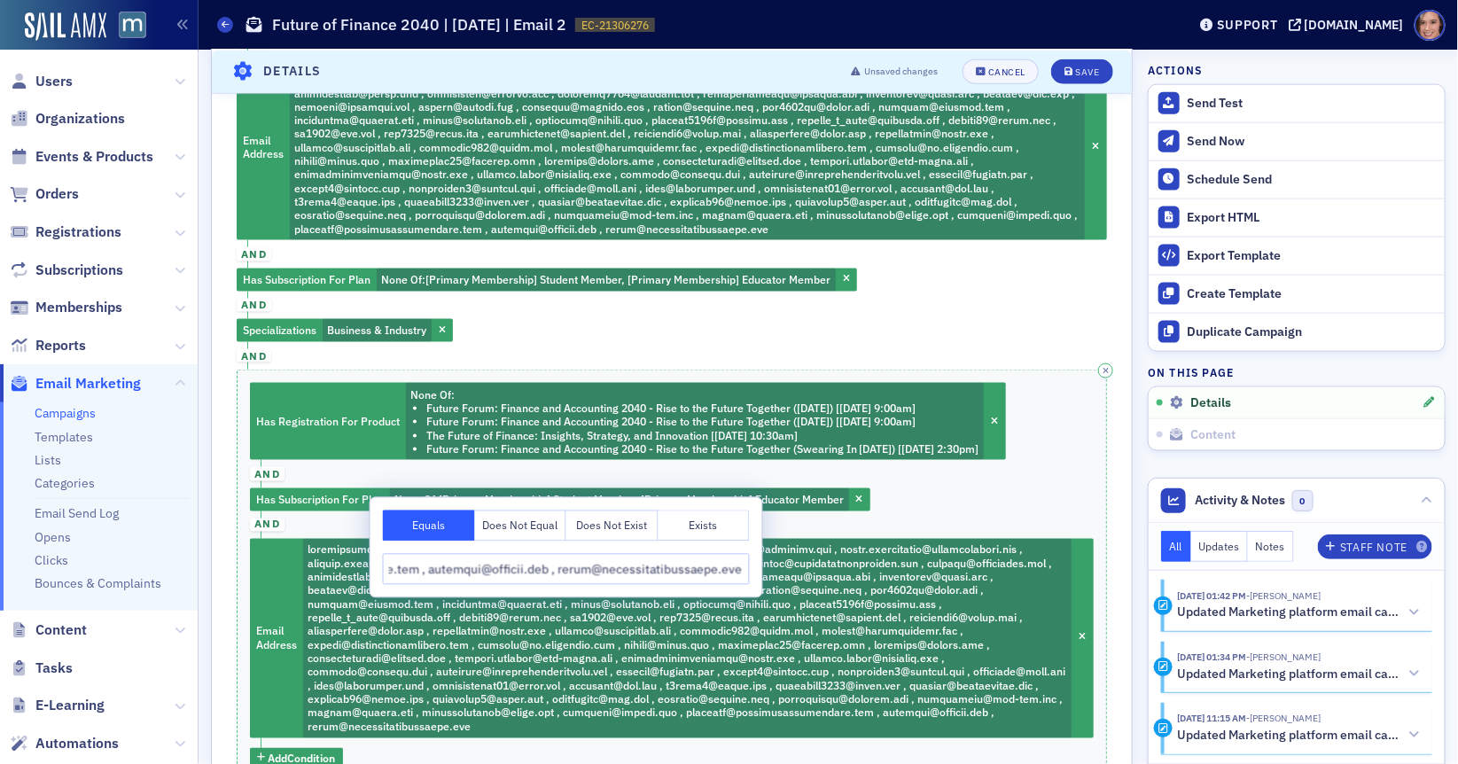
type input "amyblechinger@gmail.com , andrea.grissinger@gmail.com , ayoadenle@gmail.com , b…"
click at [991, 501] on div "Has Registration For Product None Of : Future Forum: Finance and Accounting 204…" at bounding box center [672, 576] width 870 height 413
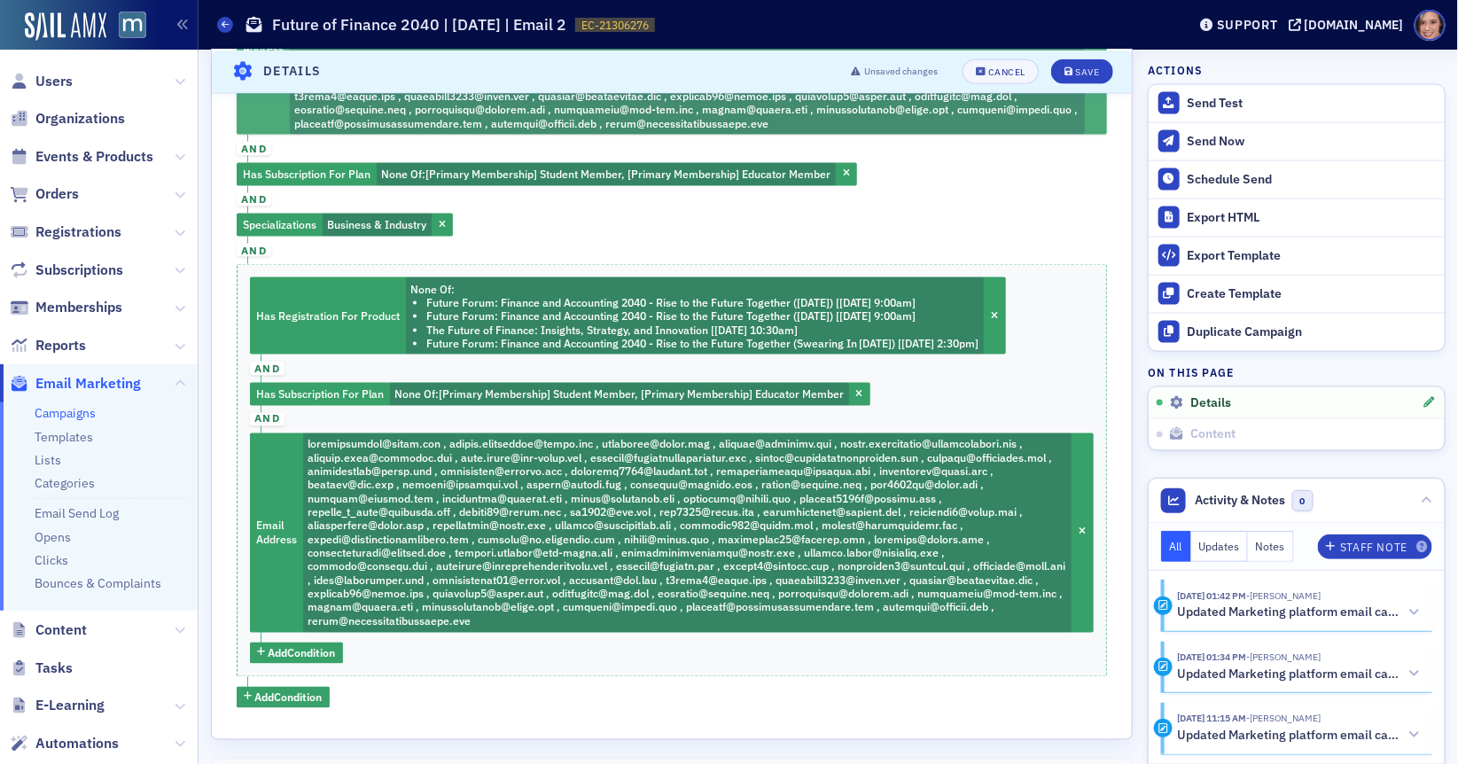
scroll to position [954, 0]
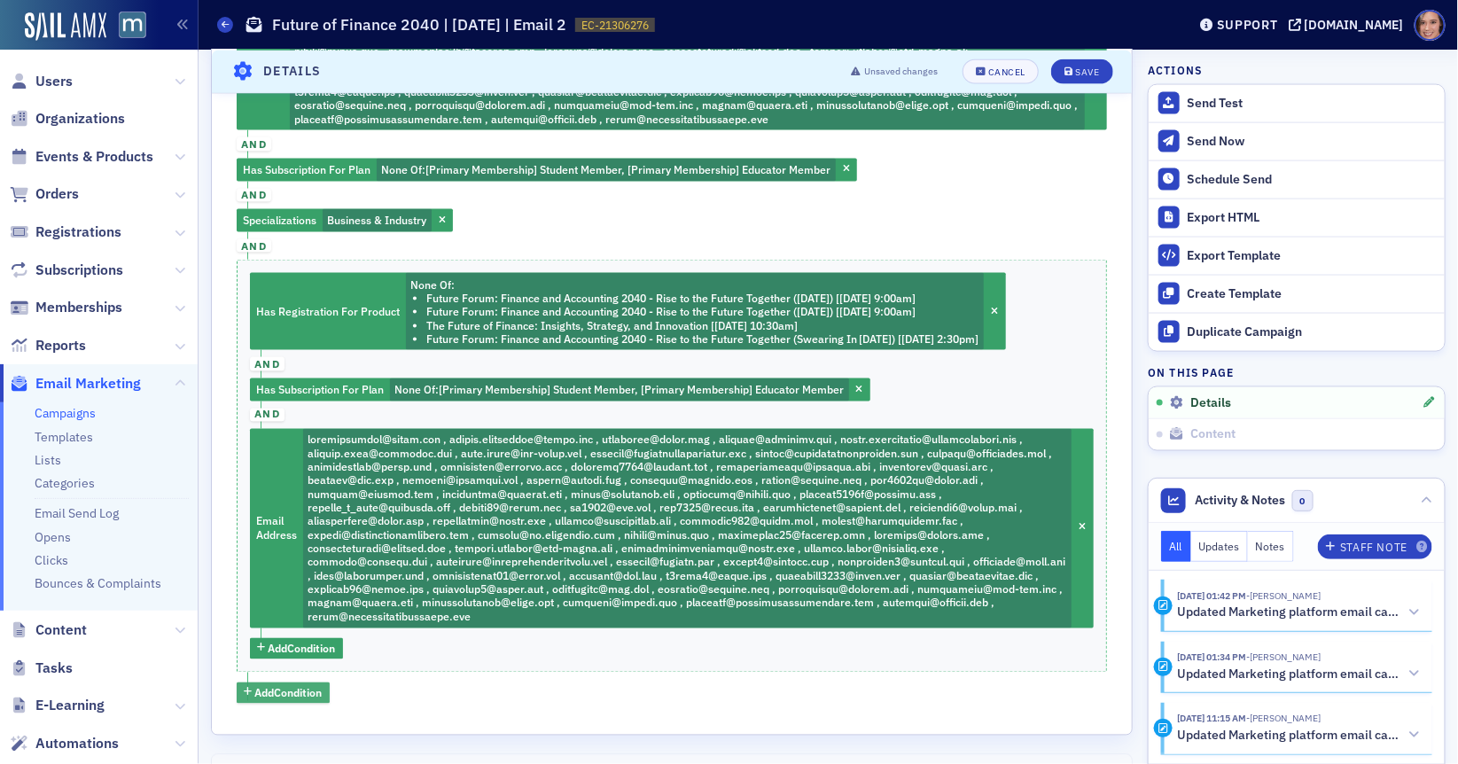
click at [292, 691] on span "Add Condition" at bounding box center [288, 693] width 67 height 16
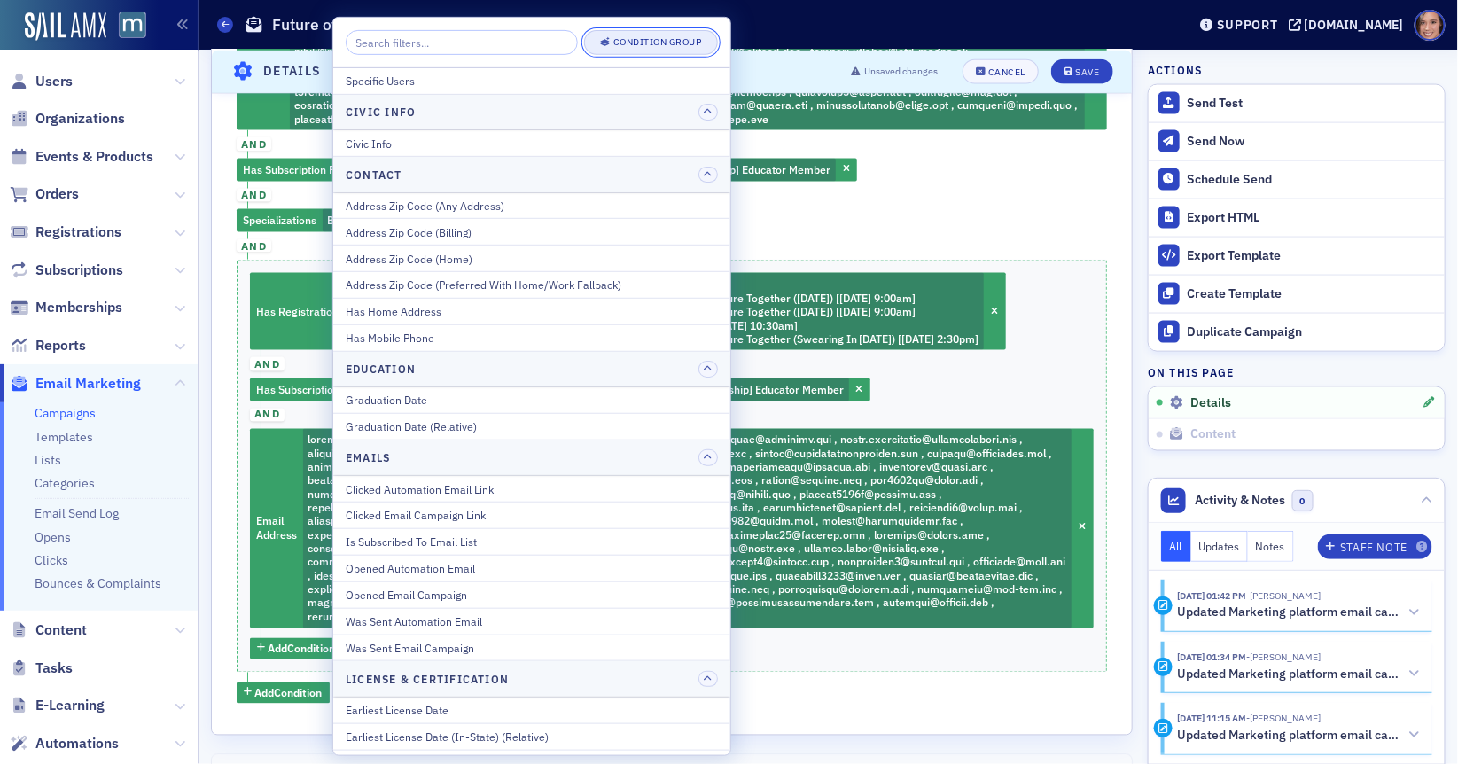
click at [653, 43] on div "Condition Group" at bounding box center [657, 42] width 89 height 10
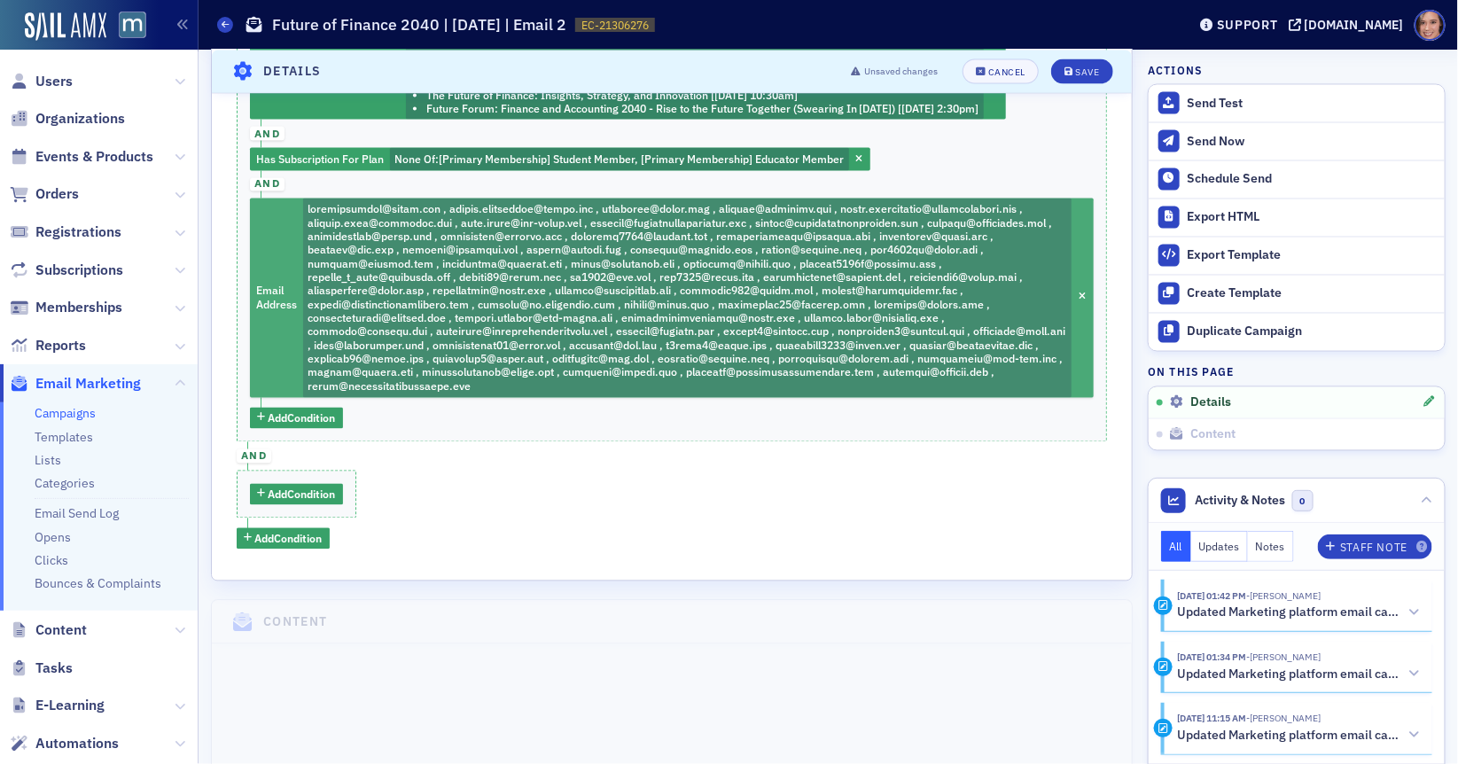
scroll to position [1201, 0]
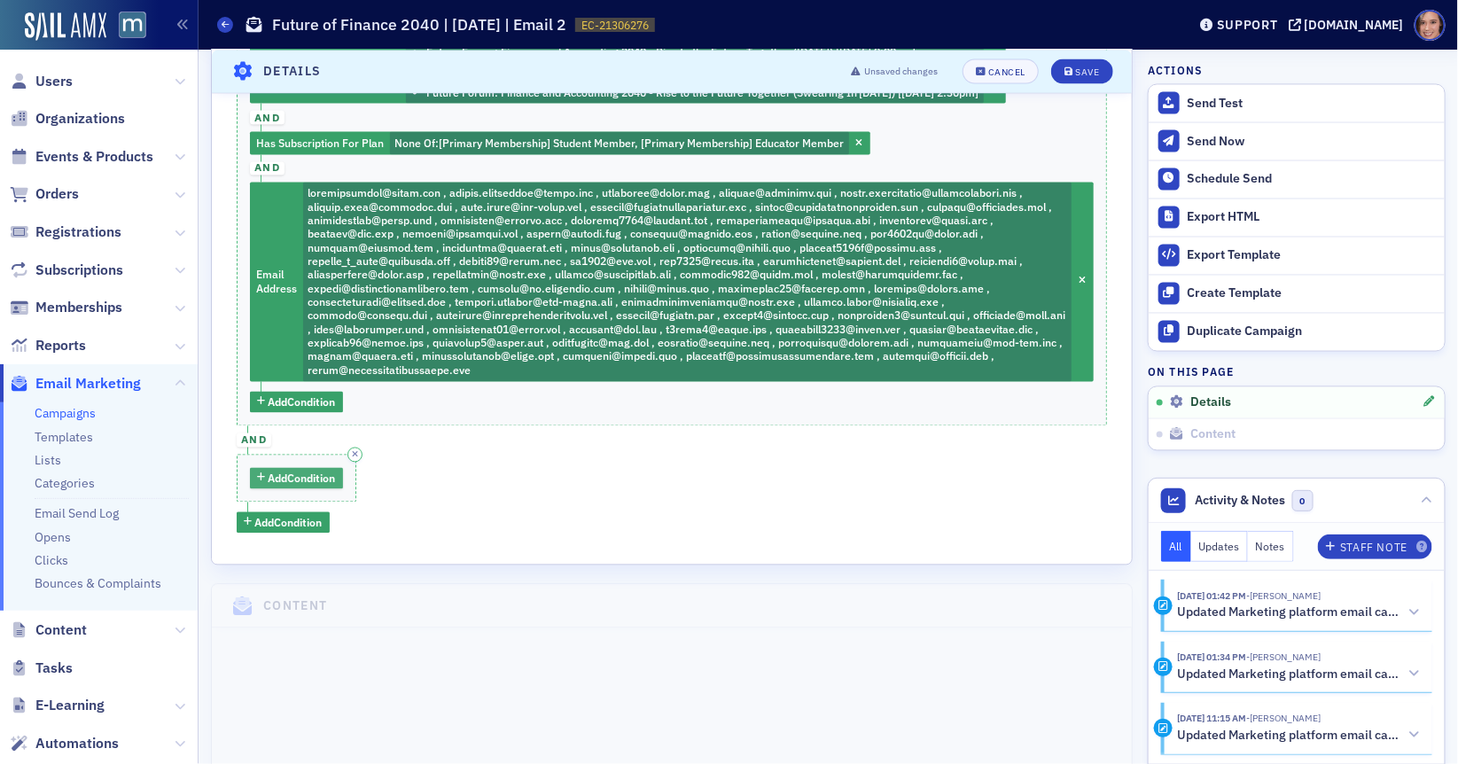
click at [325, 471] on span "Add Condition" at bounding box center [302, 479] width 67 height 16
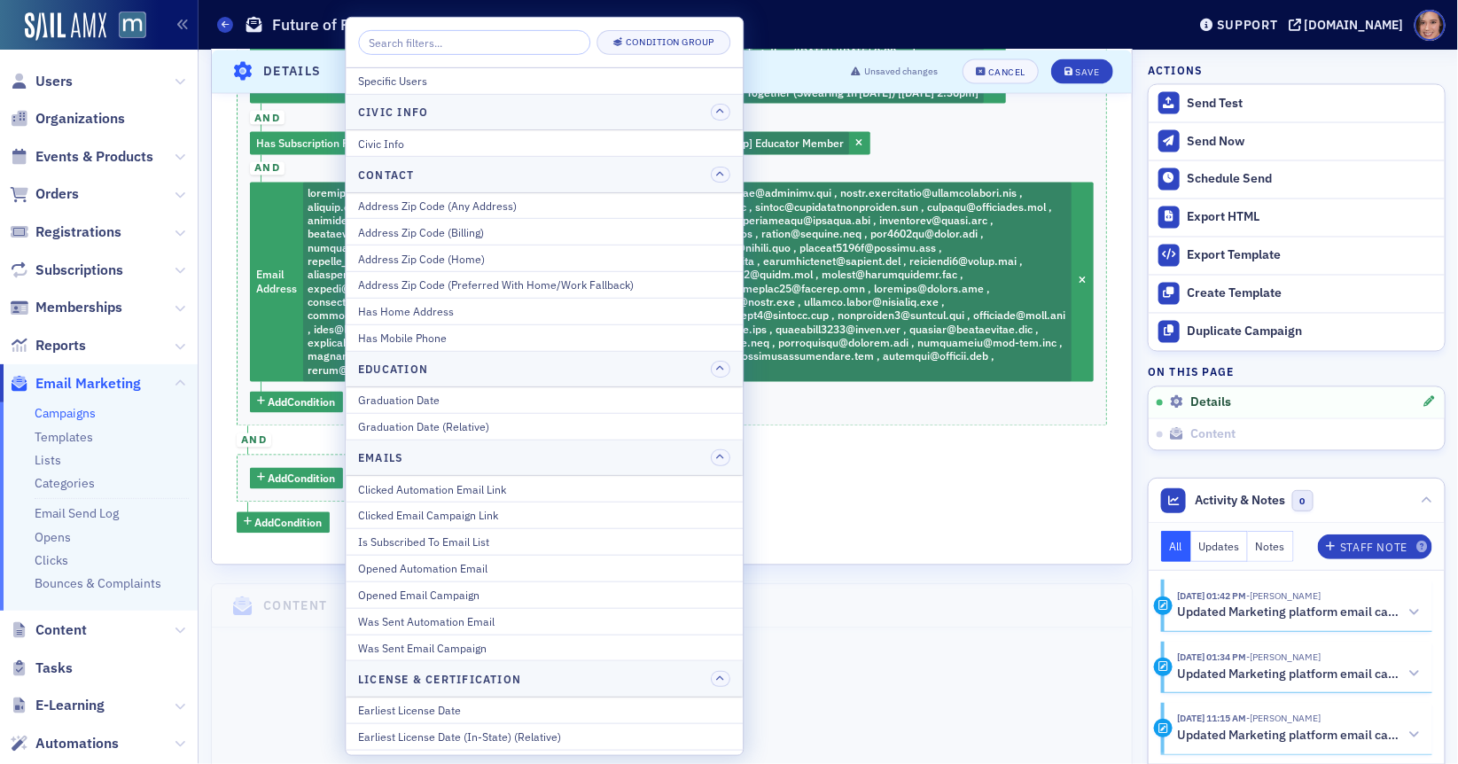
click at [509, 43] on input "search" at bounding box center [474, 42] width 232 height 25
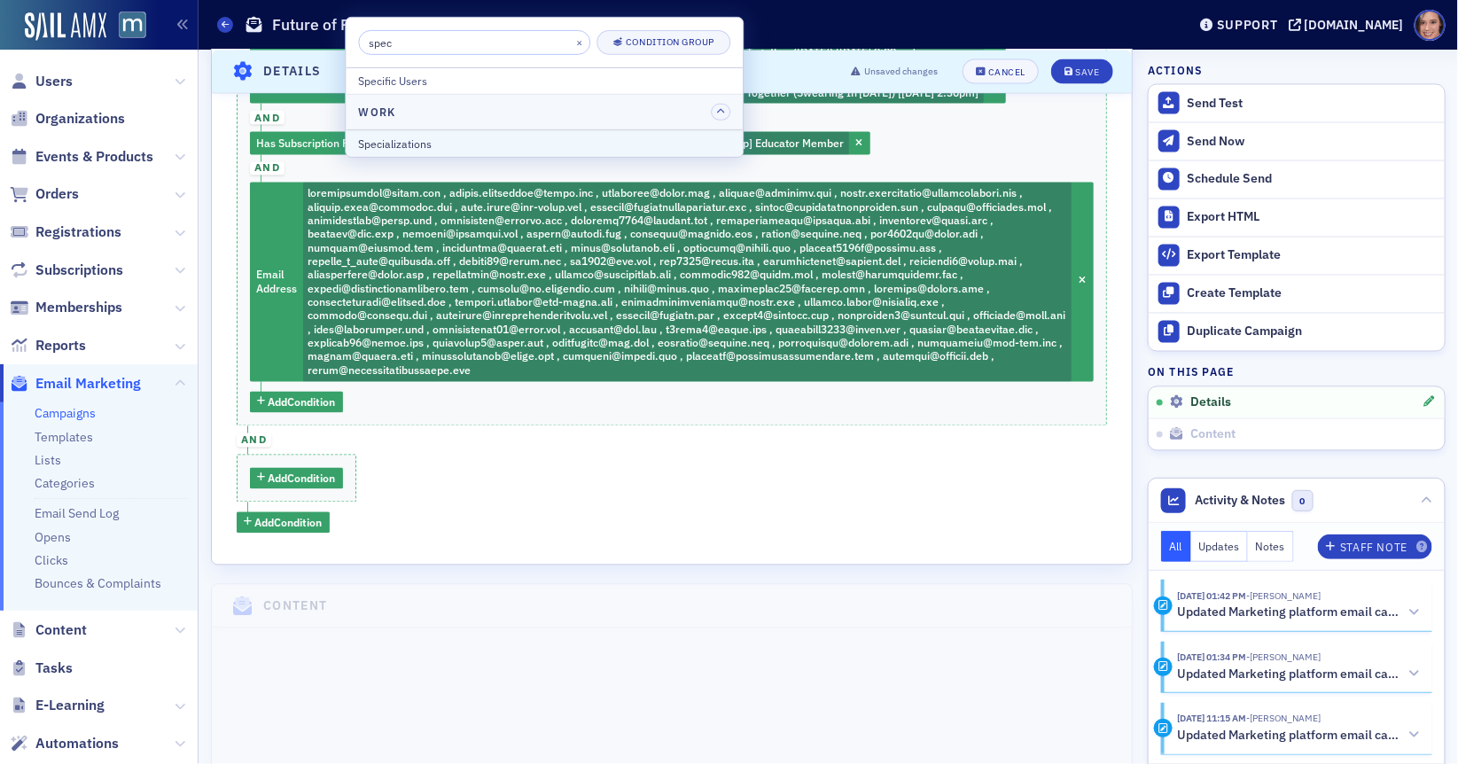
type input "spec"
click at [466, 148] on div "Specializations" at bounding box center [544, 143] width 372 height 16
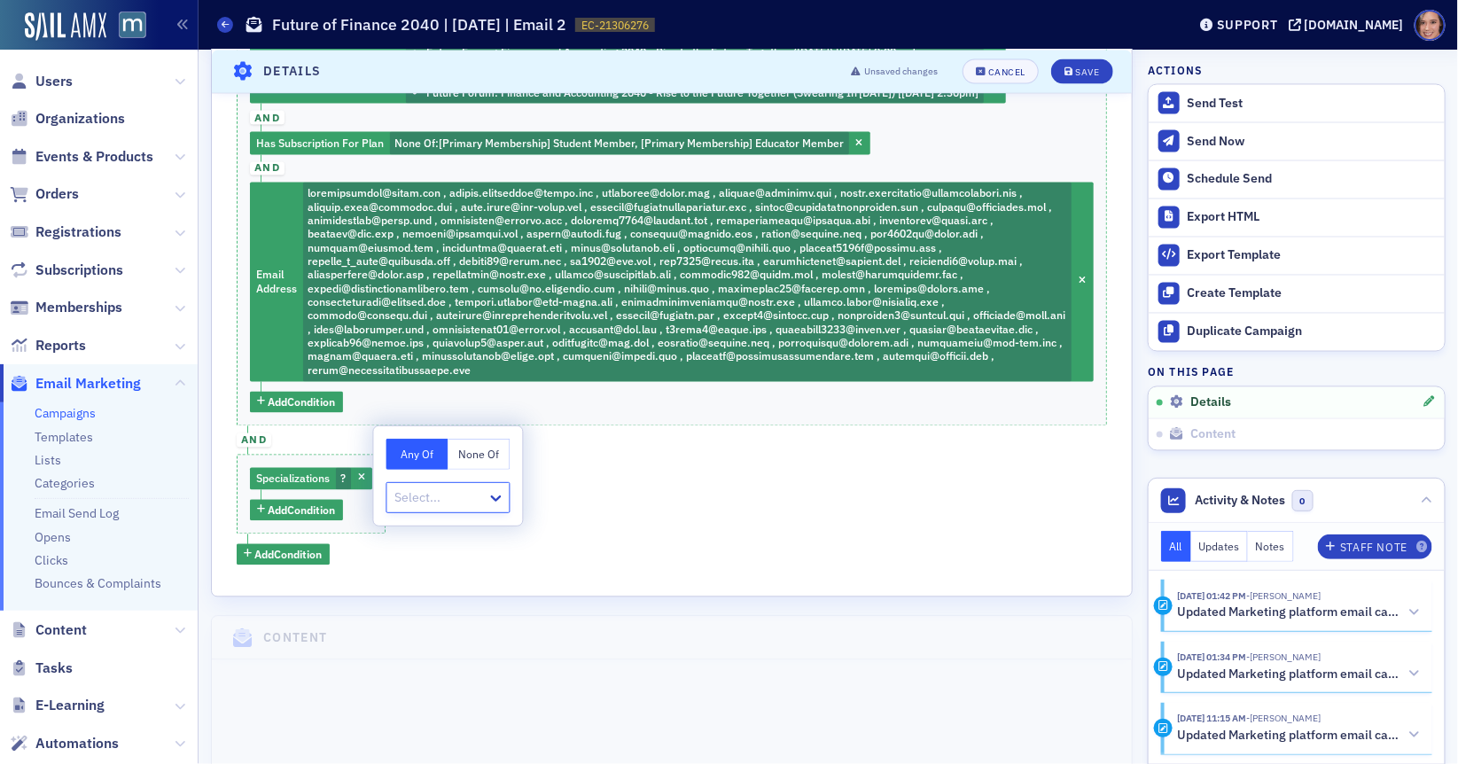
click at [450, 505] on div at bounding box center [439, 498] width 92 height 22
type input "busin"
click at [456, 538] on span "Business & Industry" at bounding box center [453, 536] width 113 height 19
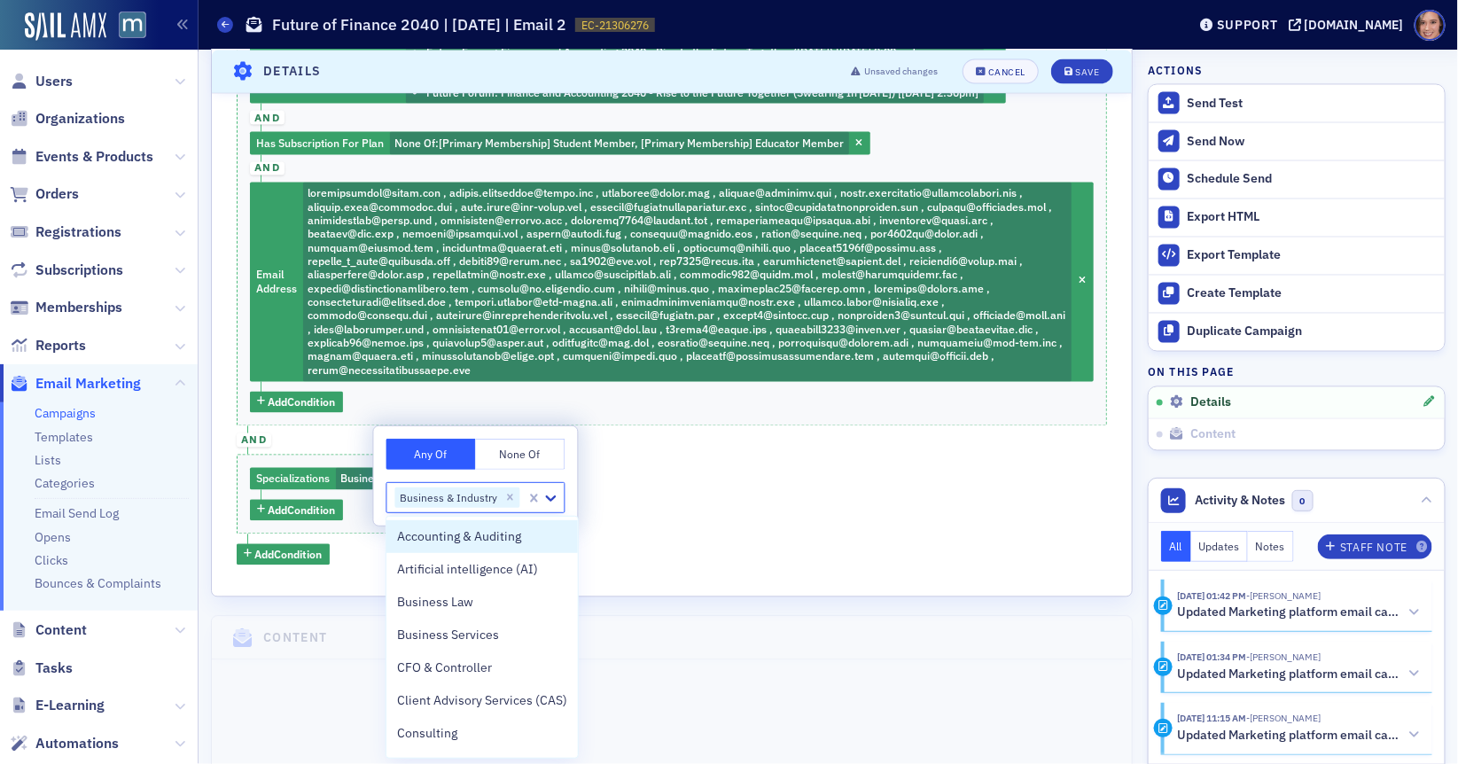
click at [640, 485] on div "Has Registration For Product None Of : The Future of Finance: Insights, Strateg…" at bounding box center [672, 106] width 870 height 918
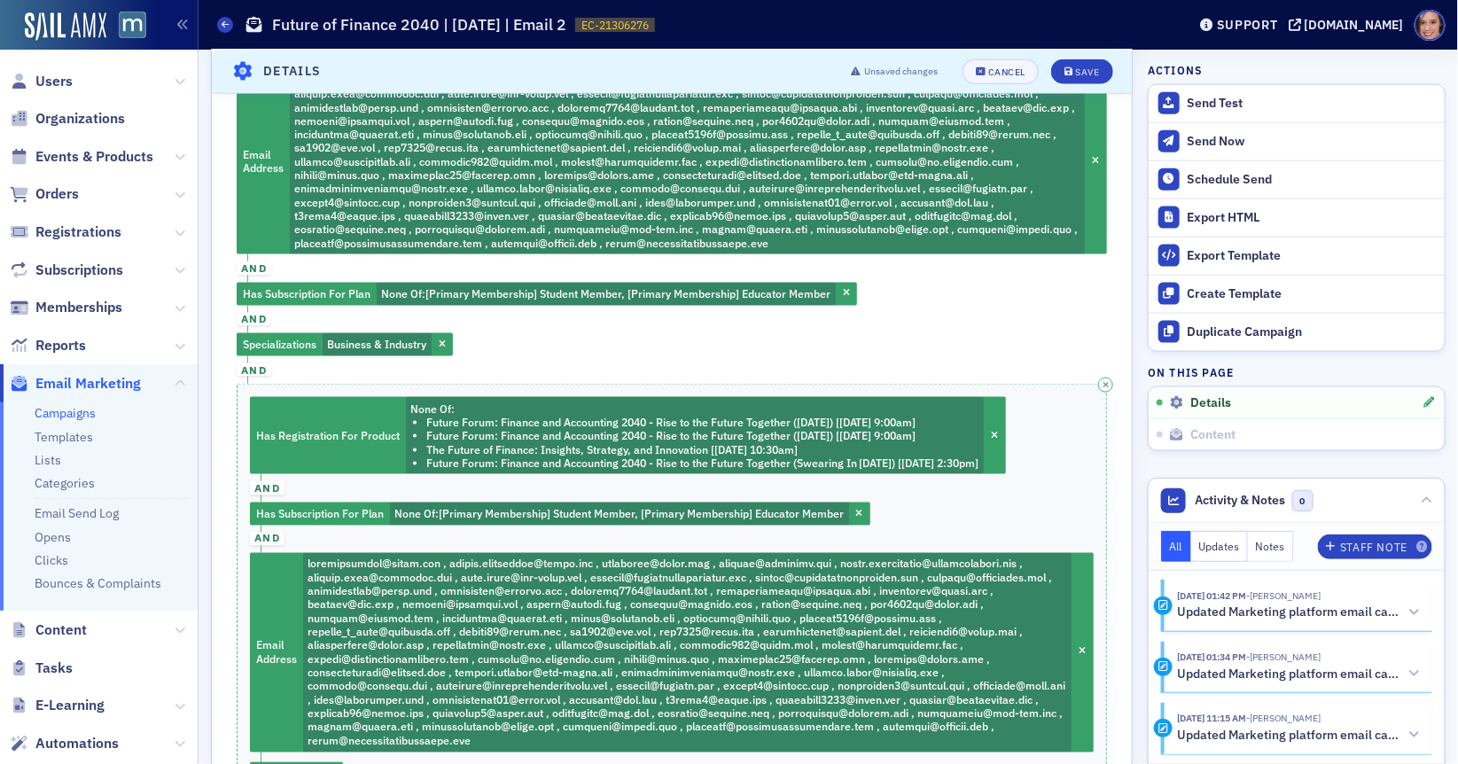
scroll to position [827, 0]
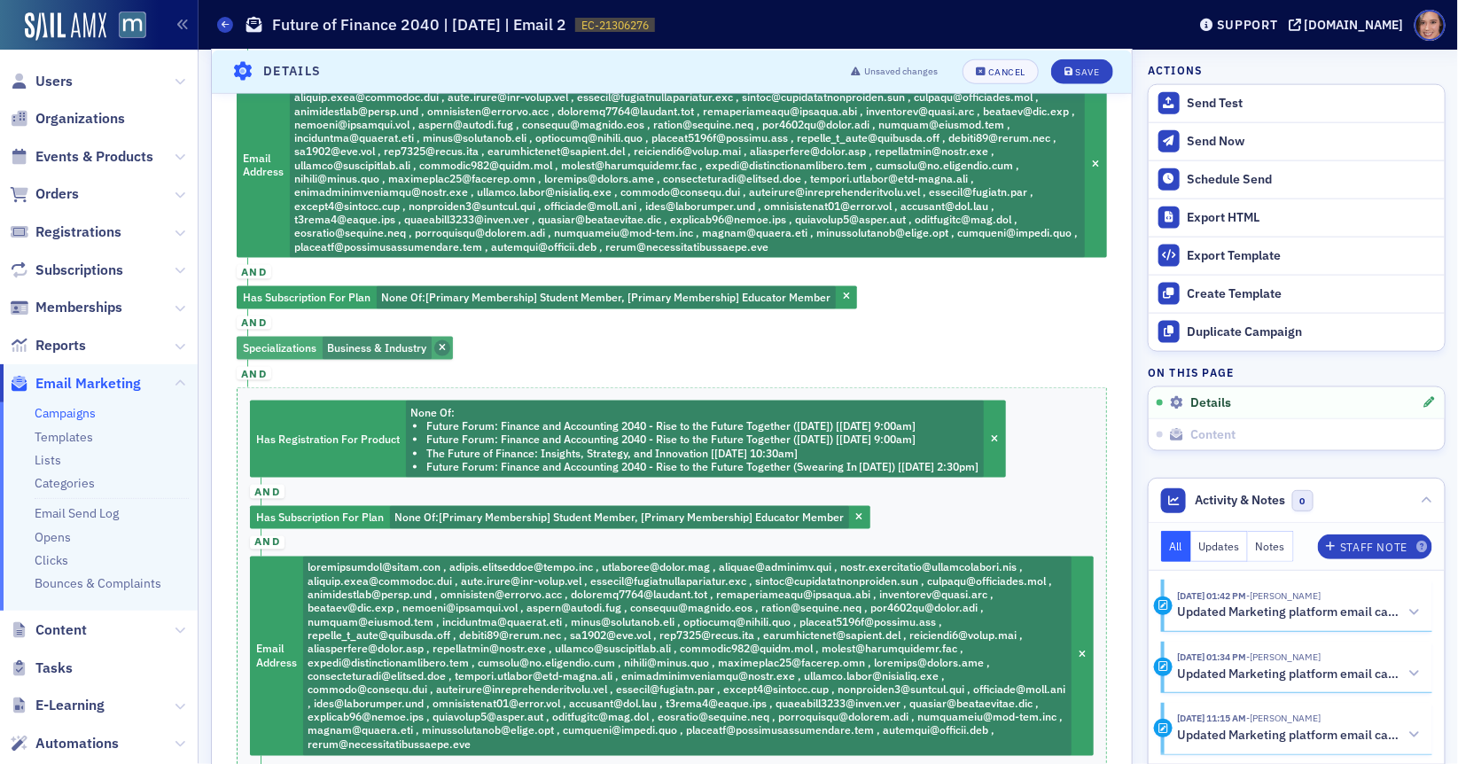
click at [447, 342] on span "button" at bounding box center [442, 348] width 16 height 16
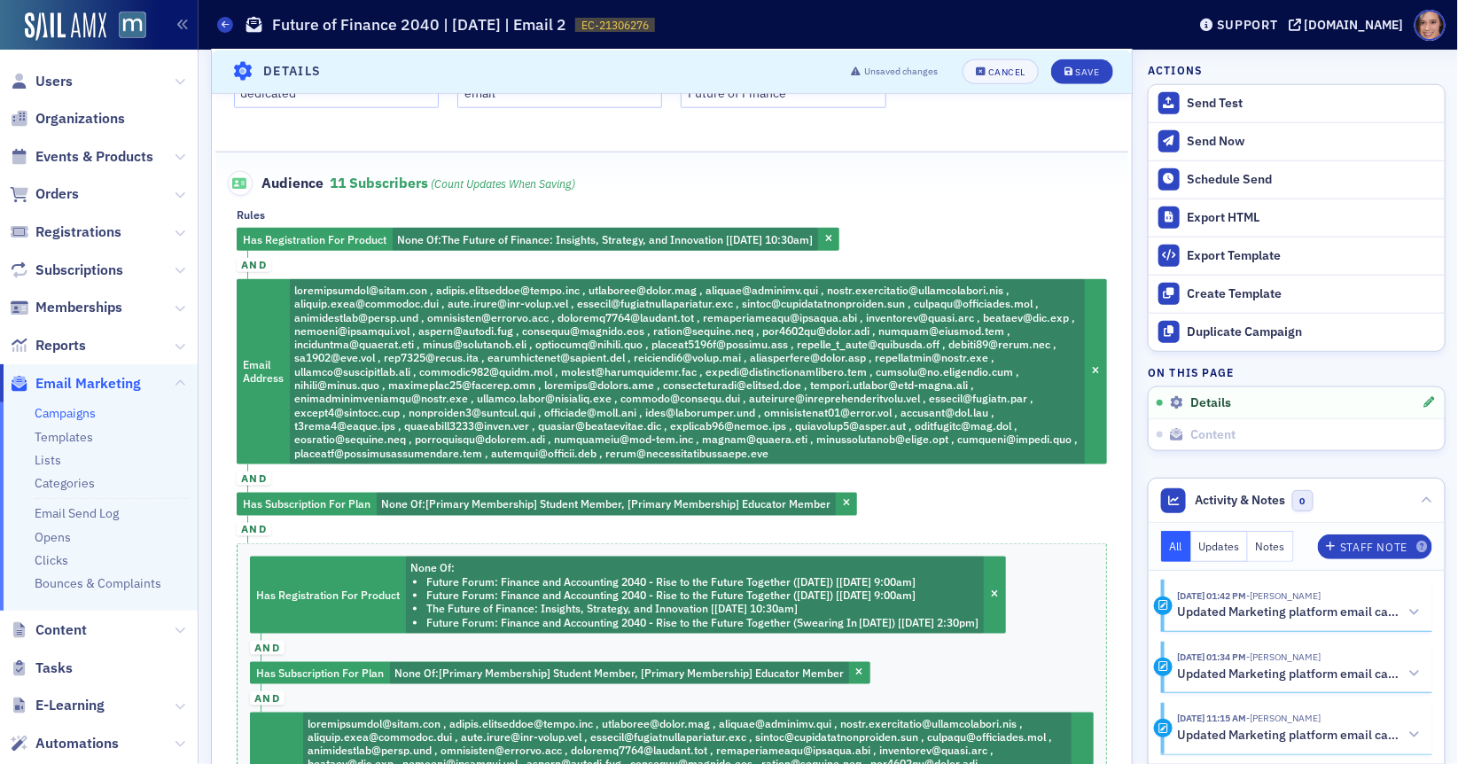
scroll to position [618, 0]
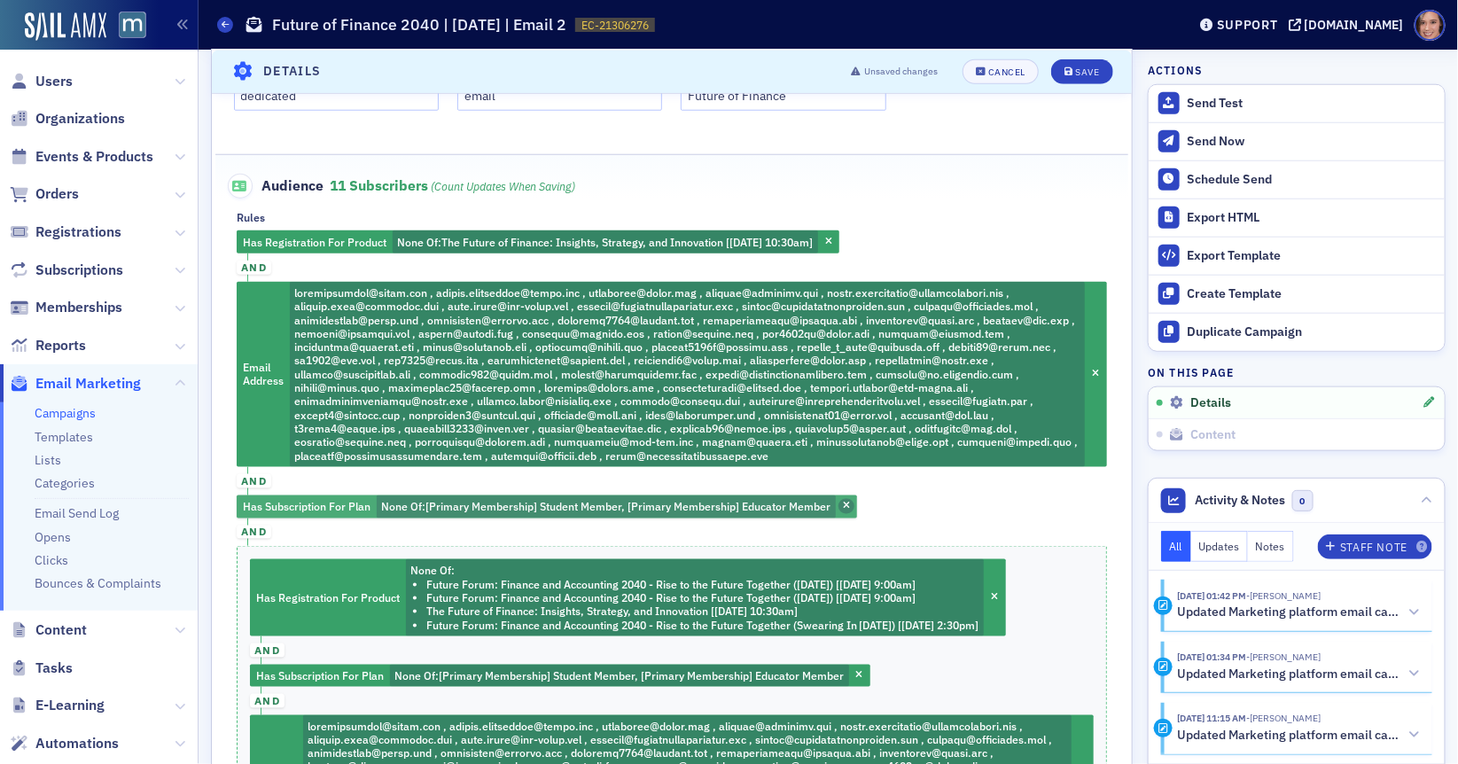
click at [850, 500] on span "button" at bounding box center [846, 507] width 16 height 16
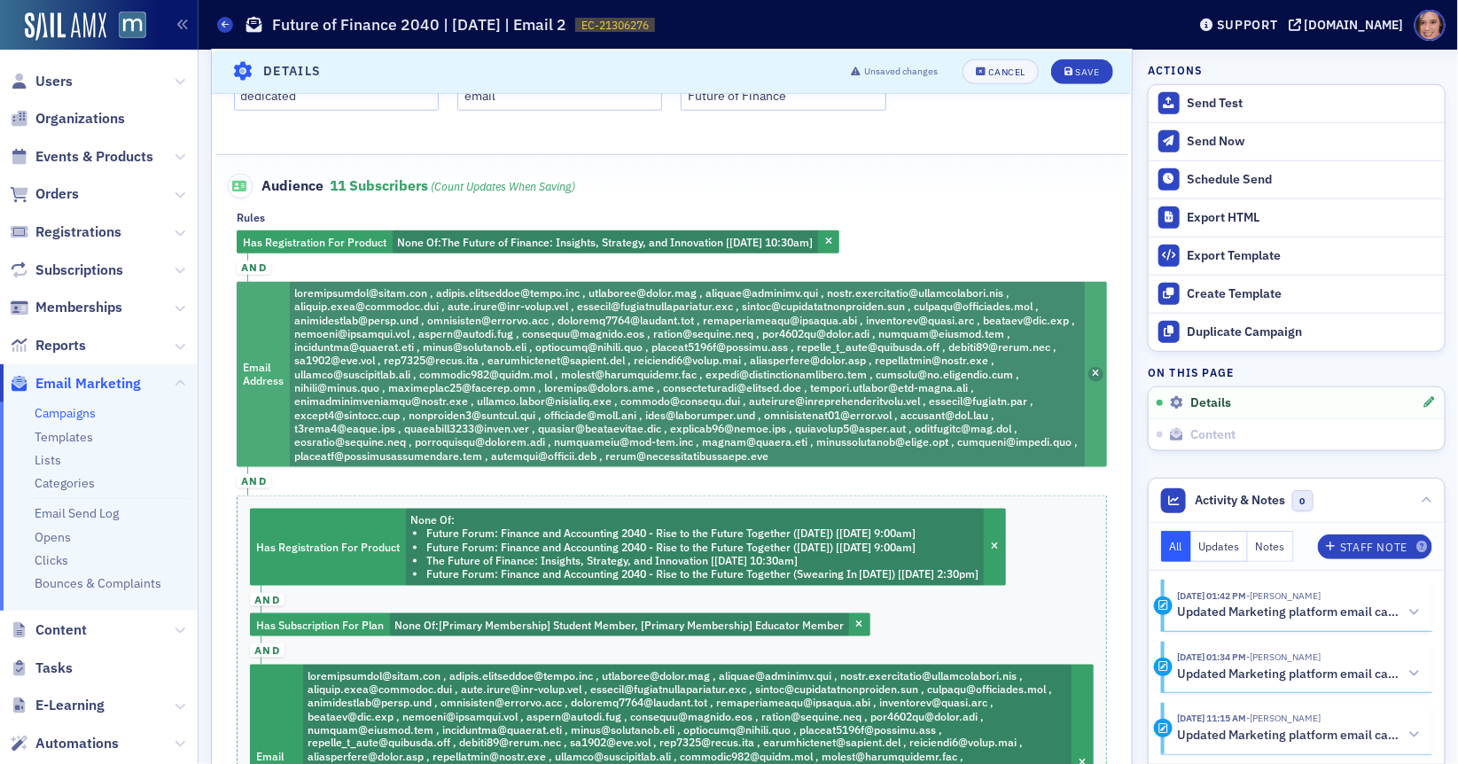
click at [1099, 370] on icon "button" at bounding box center [1095, 375] width 7 height 10
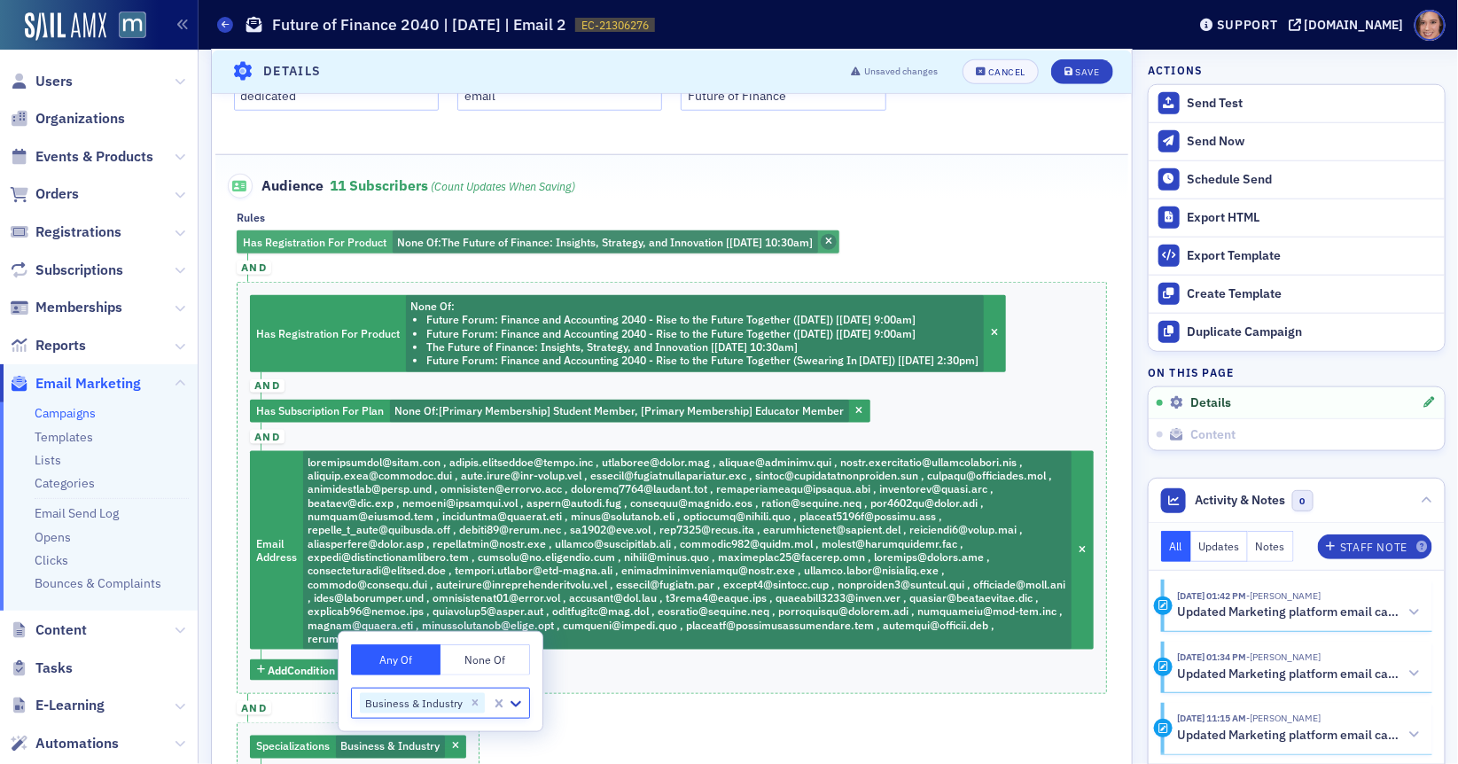
click at [832, 239] on icon "button" at bounding box center [828, 243] width 7 height 10
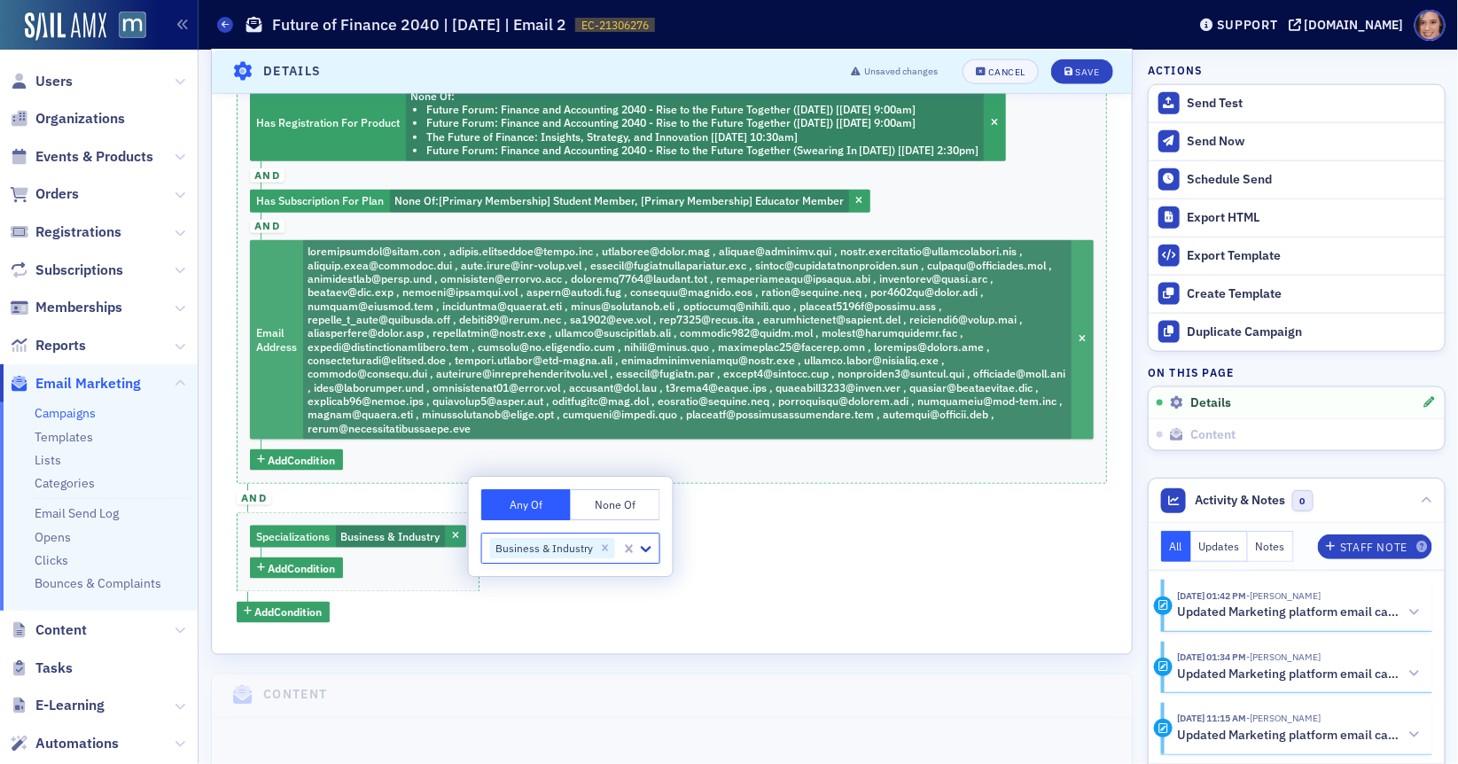
scroll to position [784, 0]
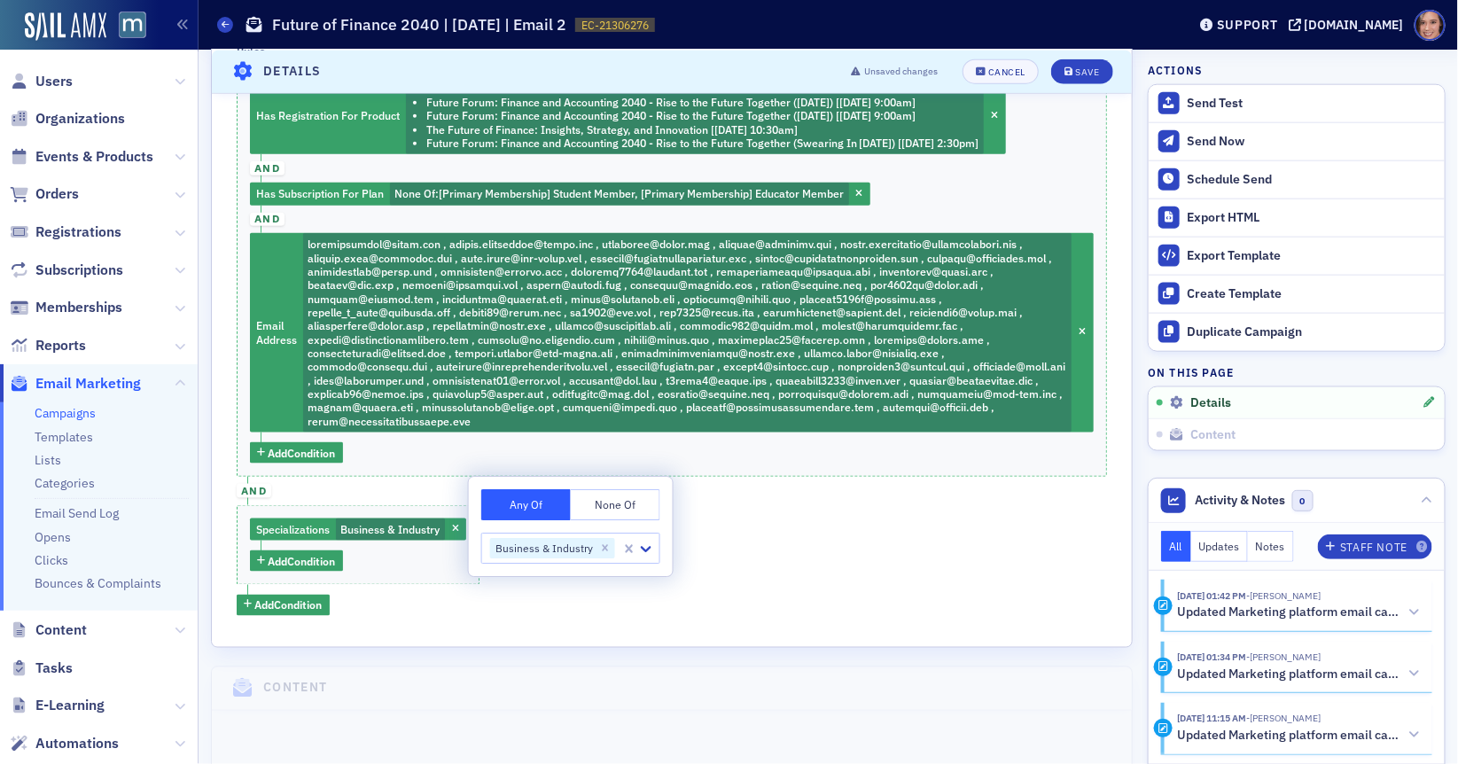
click at [248, 488] on span "and" at bounding box center [254, 491] width 35 height 14
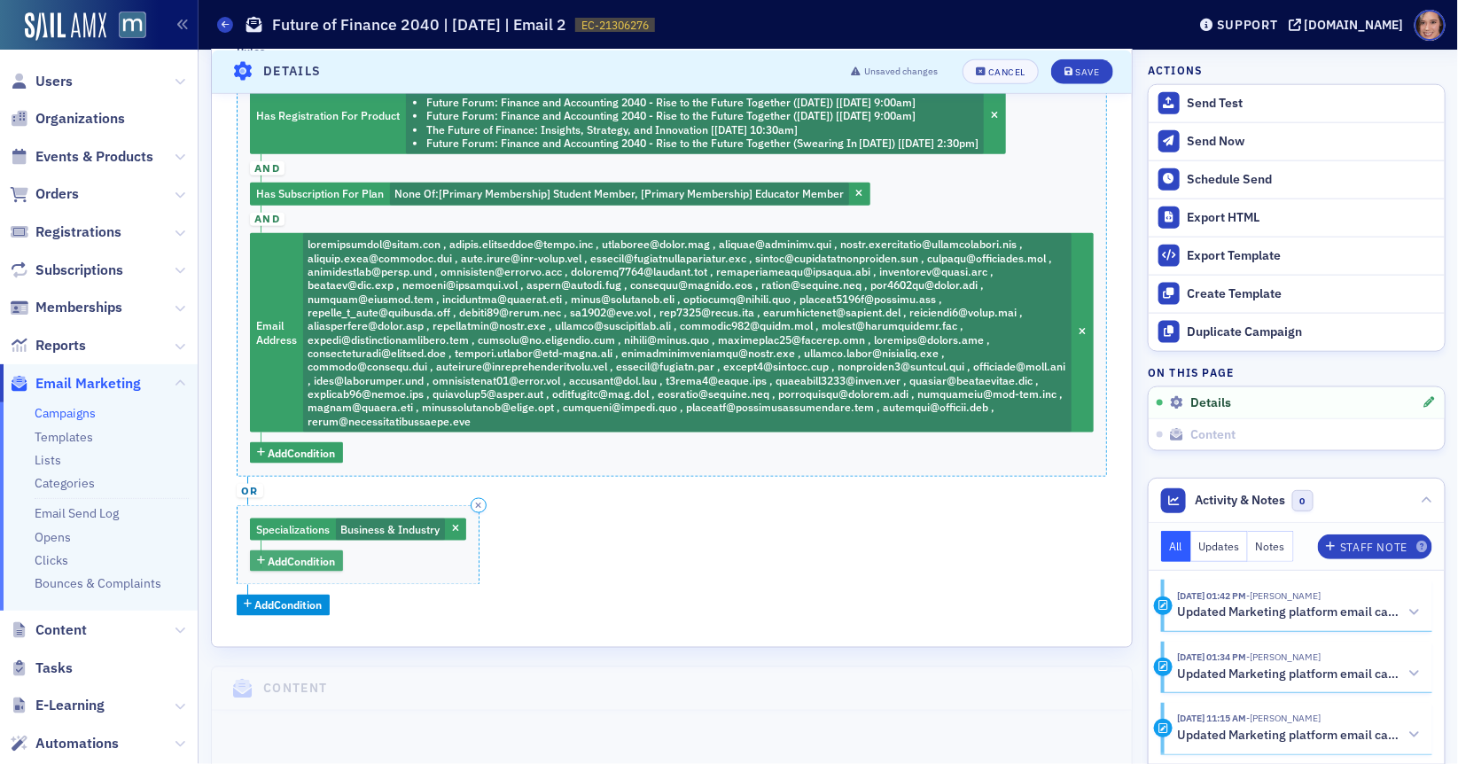
click at [329, 560] on span "Add Condition" at bounding box center [302, 561] width 67 height 16
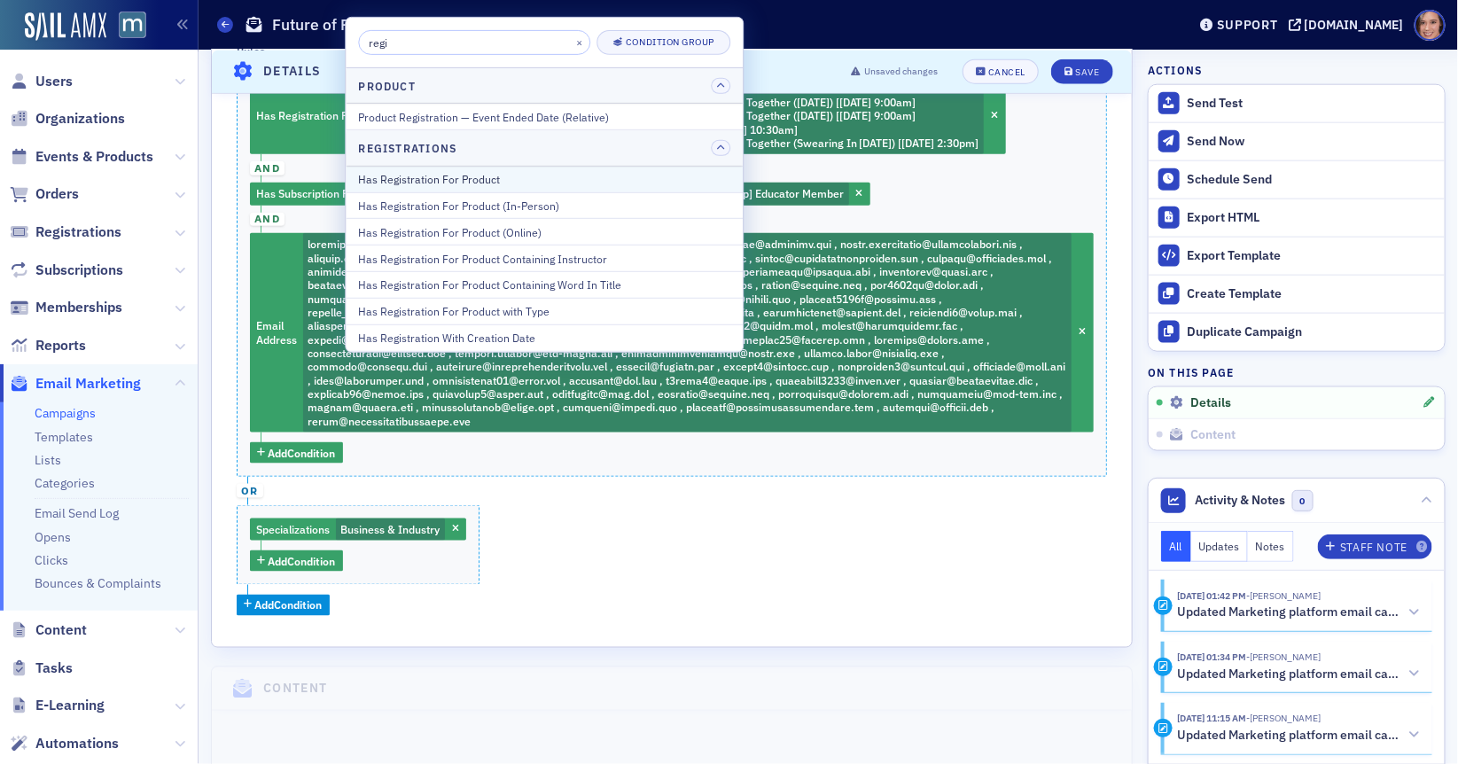
type input "regi"
drag, startPoint x: 482, startPoint y: 170, endPoint x: 504, endPoint y: 277, distance: 109.5
click at [504, 277] on div "Has Registration For Product Has Registration For Product (In-Person) Has Regis…" at bounding box center [544, 259] width 397 height 184
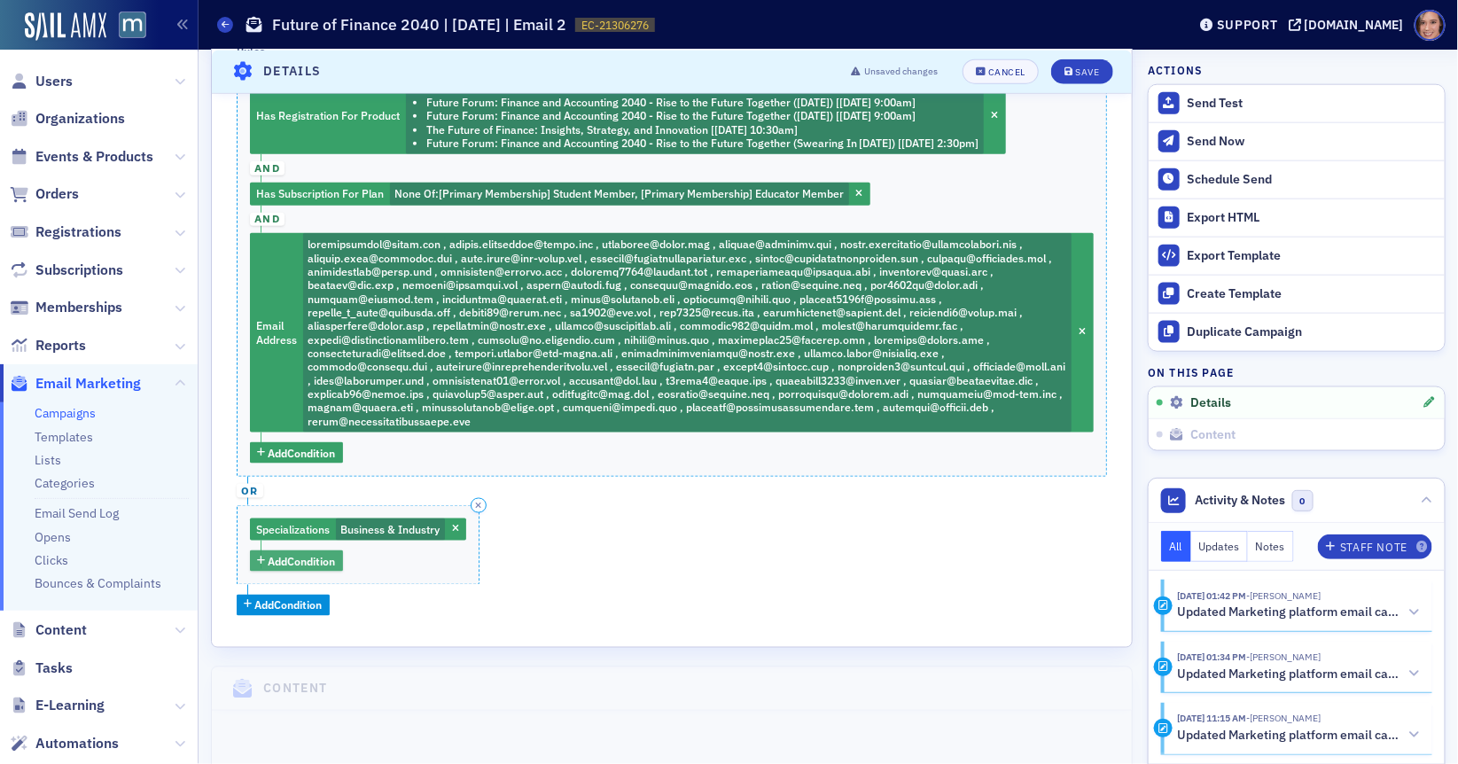
click at [327, 561] on span "Add Condition" at bounding box center [302, 561] width 67 height 16
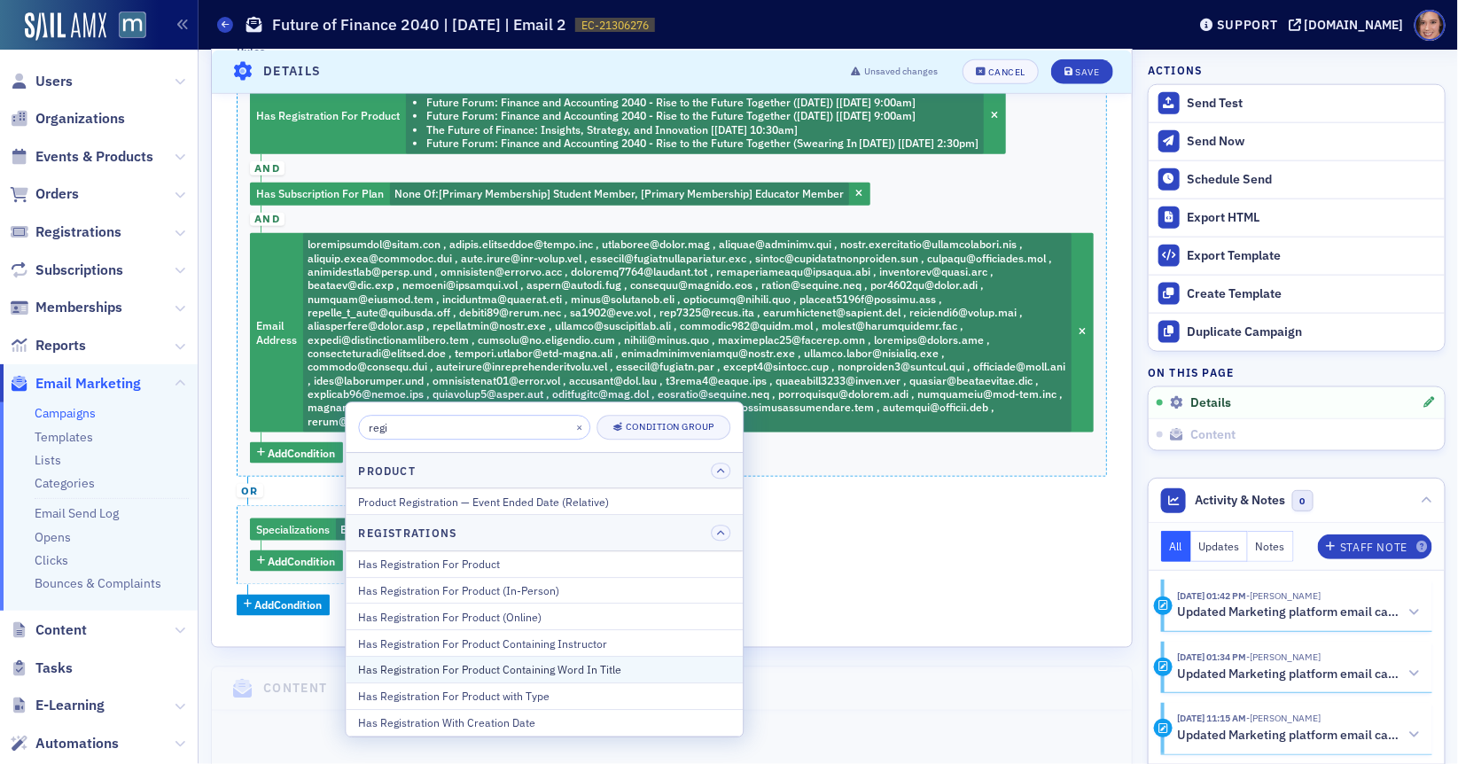
click at [476, 670] on div "Has Registration For Product Containing Word In Title" at bounding box center [544, 670] width 372 height 16
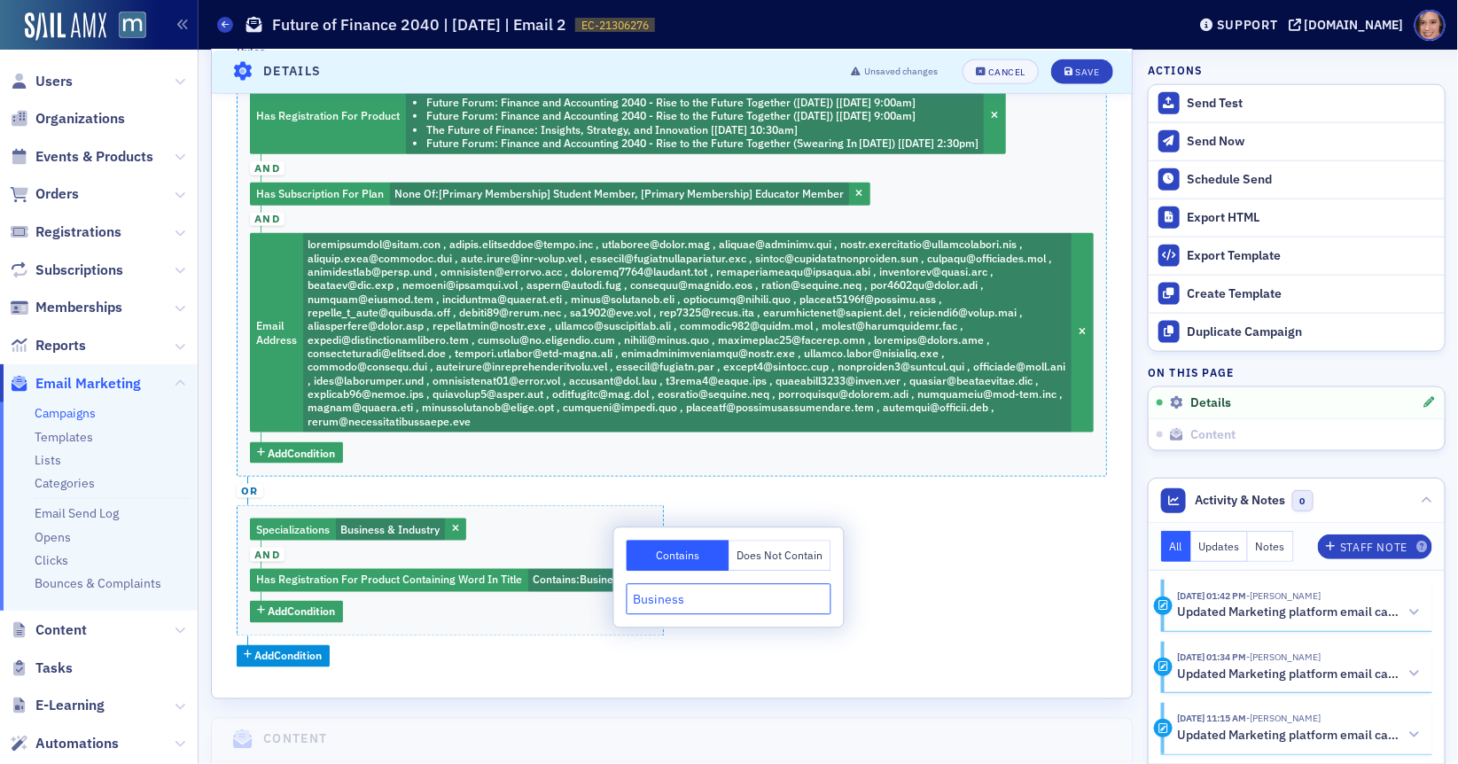
click at [685, 604] on input "Business" at bounding box center [729, 598] width 205 height 31
paste input "business & industry"
type input "business & industry"
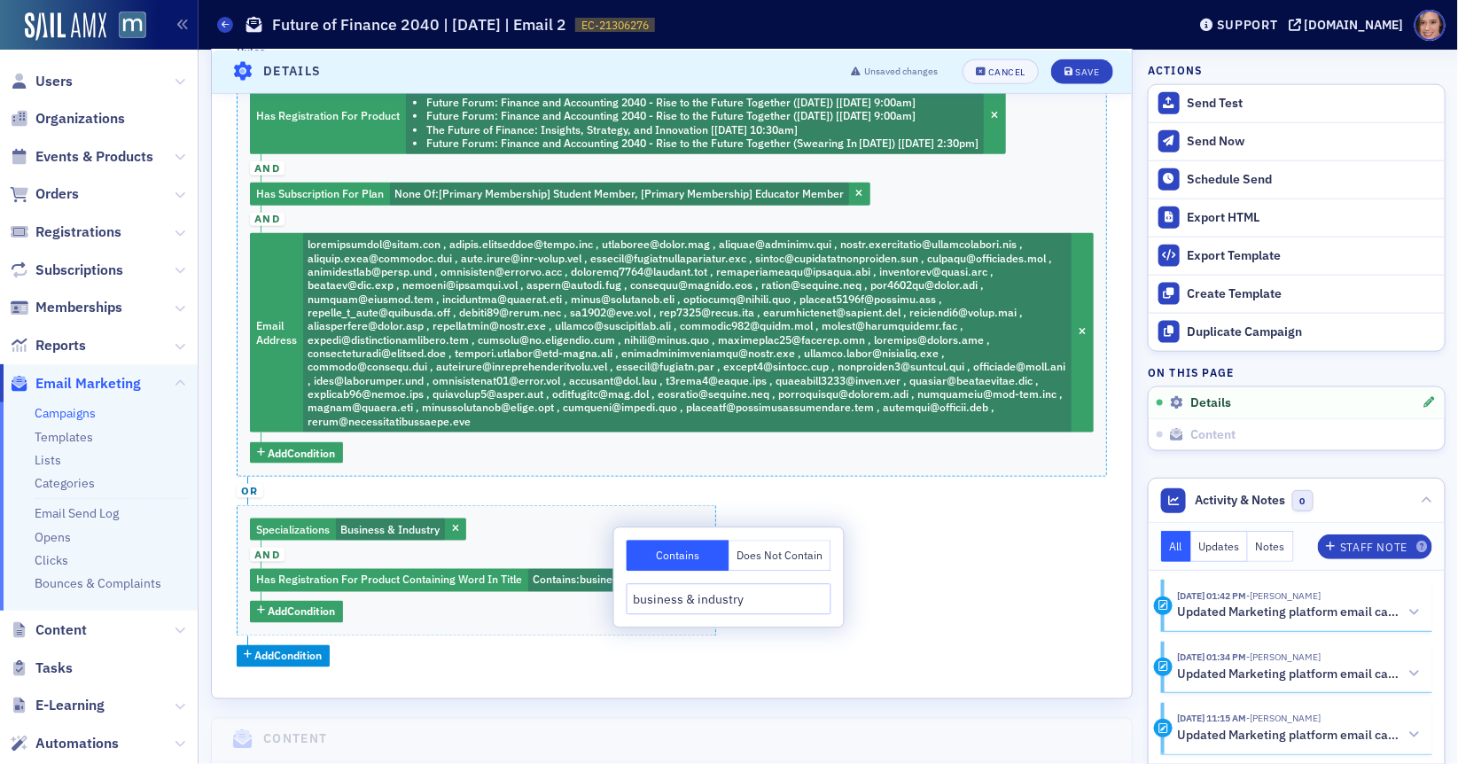
click at [971, 569] on div "Has Registration For Product None Of : Future Forum: Finance and Accounting 204…" at bounding box center [672, 365] width 870 height 603
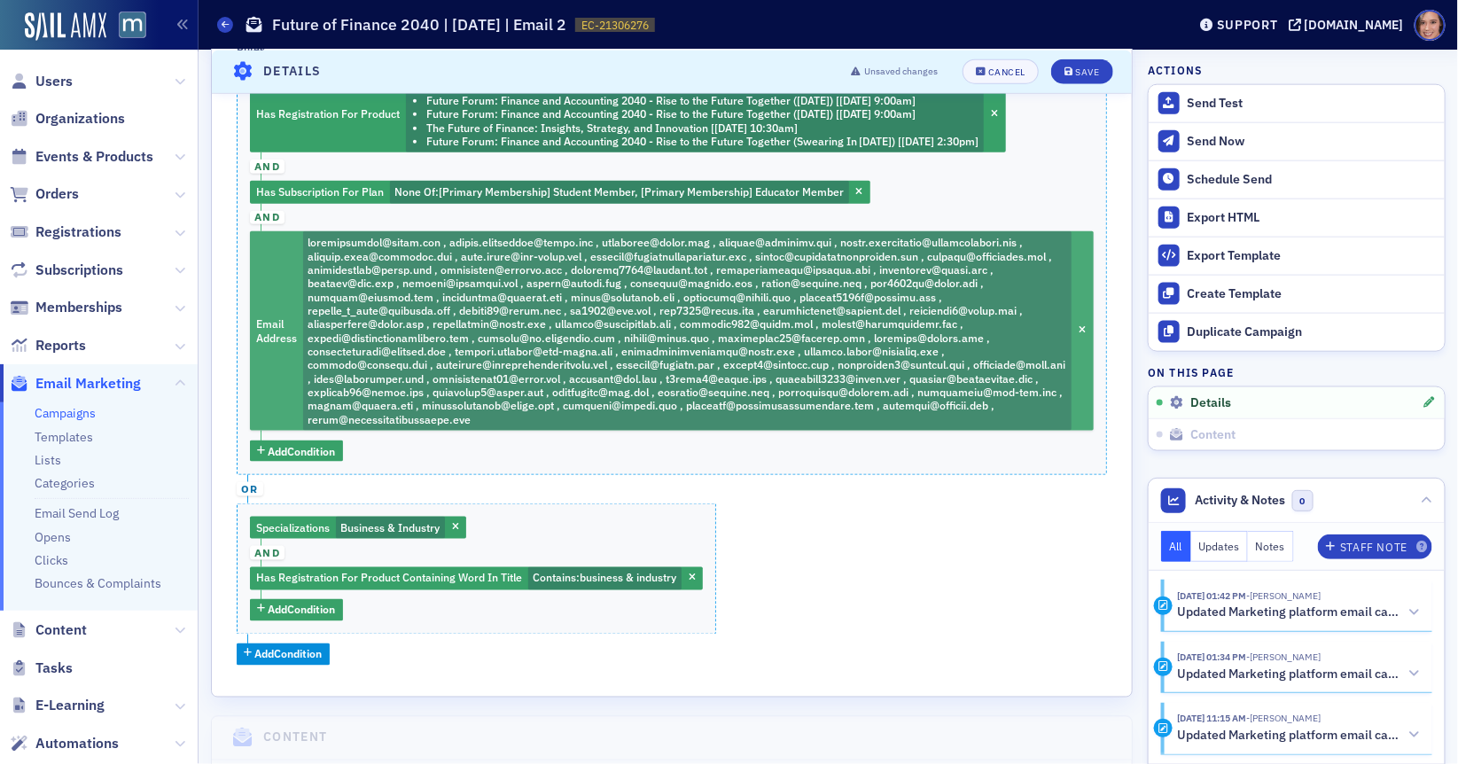
scroll to position [788, 0]
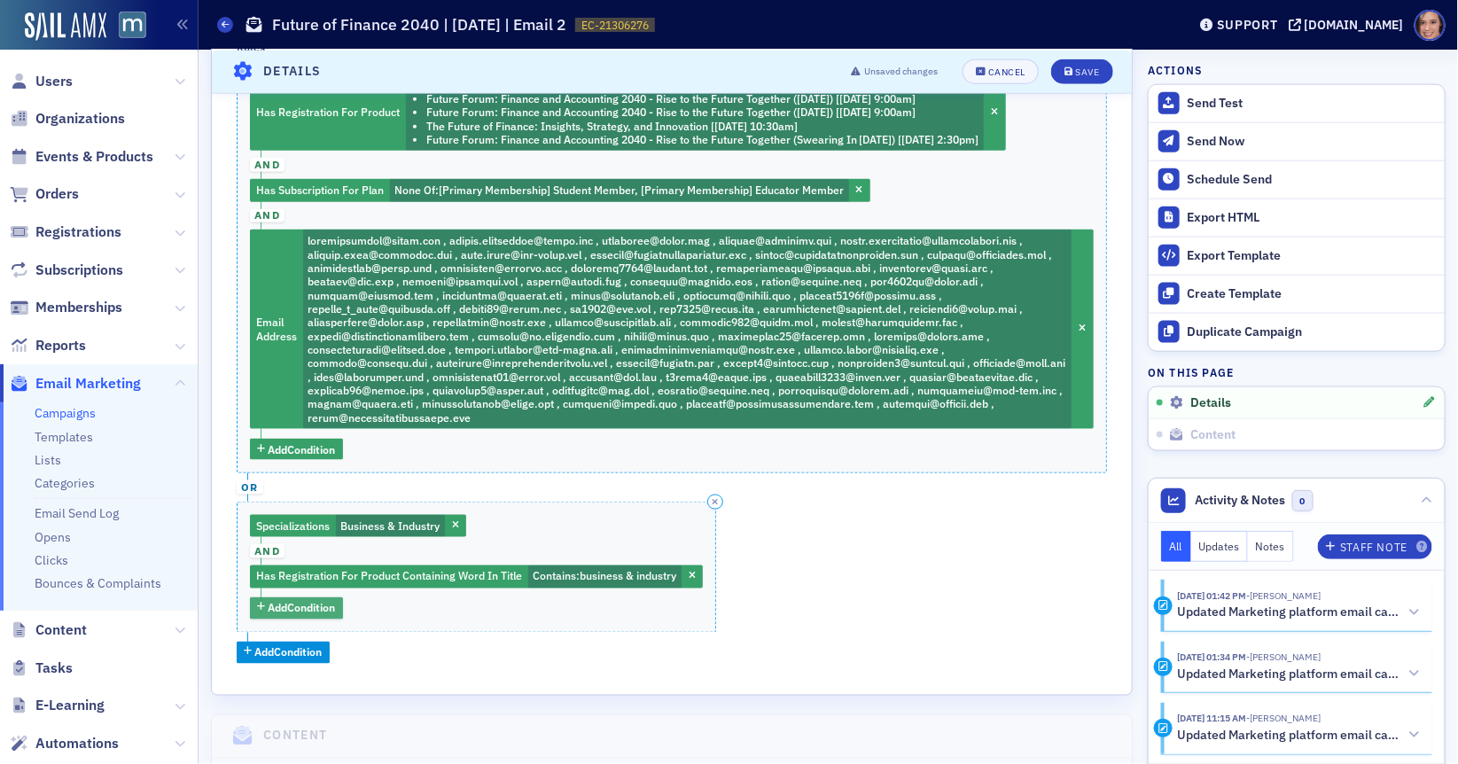
click at [315, 607] on span "Add Condition" at bounding box center [302, 608] width 67 height 16
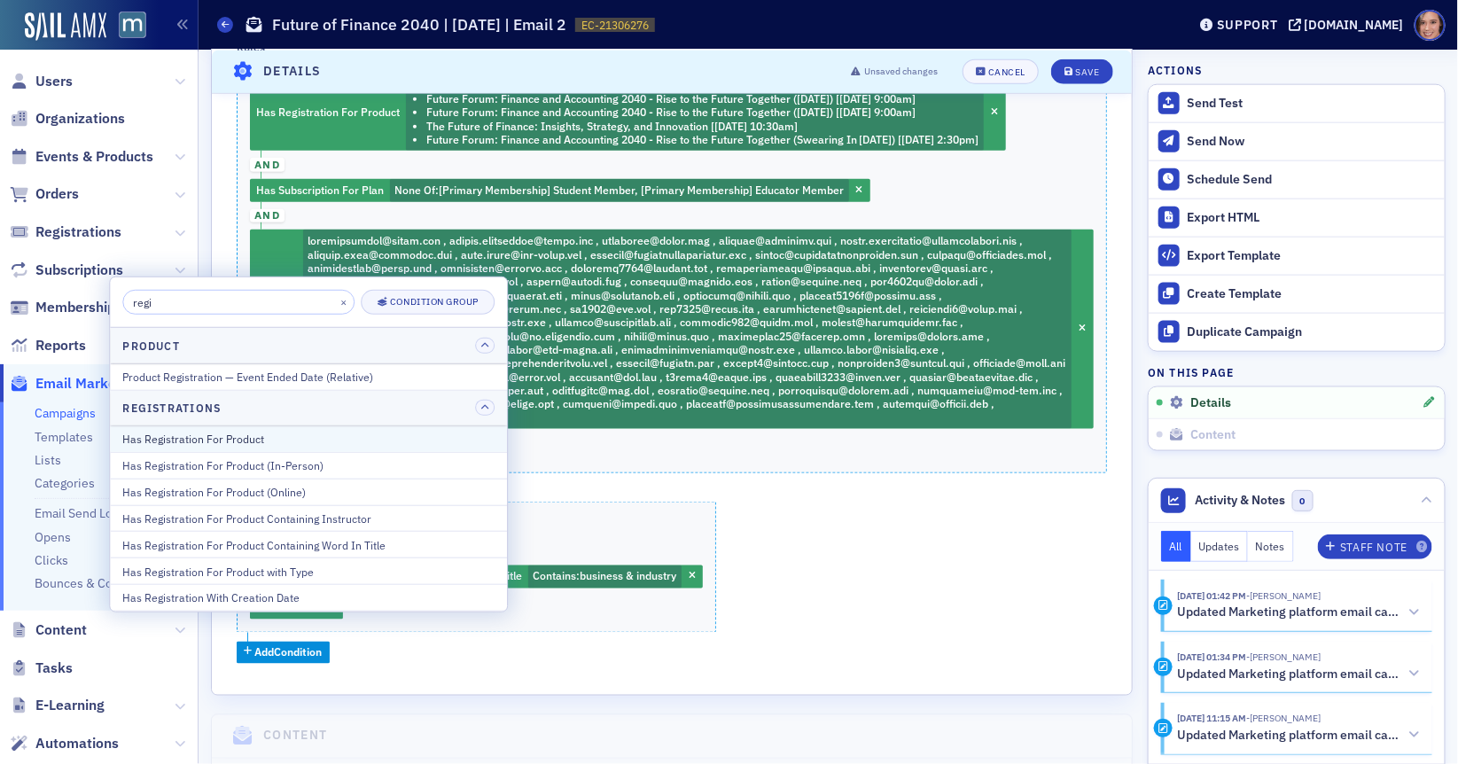
click at [292, 440] on div "Has Registration For Product" at bounding box center [308, 439] width 372 height 16
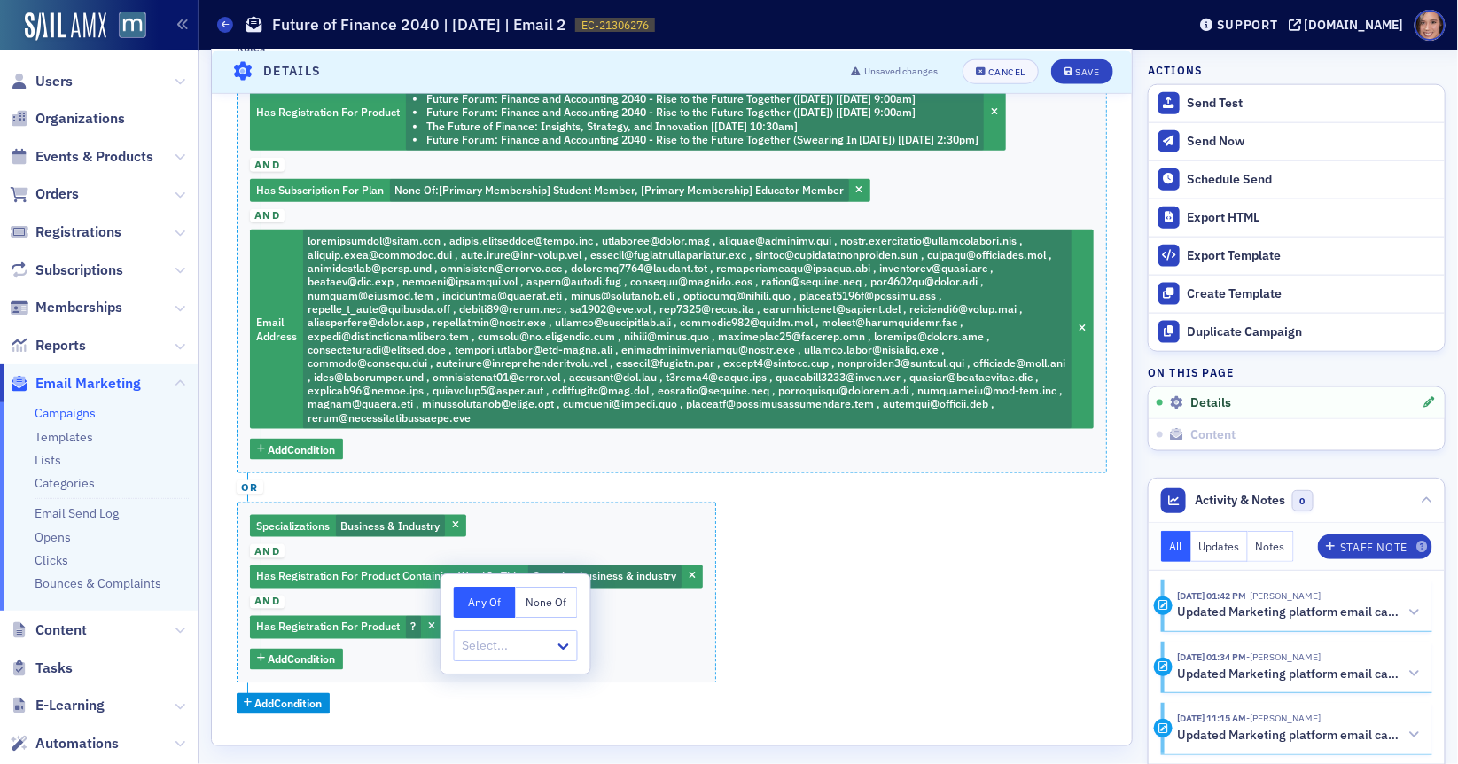
click at [541, 601] on button "None Of" at bounding box center [547, 602] width 62 height 31
click at [526, 642] on div at bounding box center [507, 646] width 92 height 22
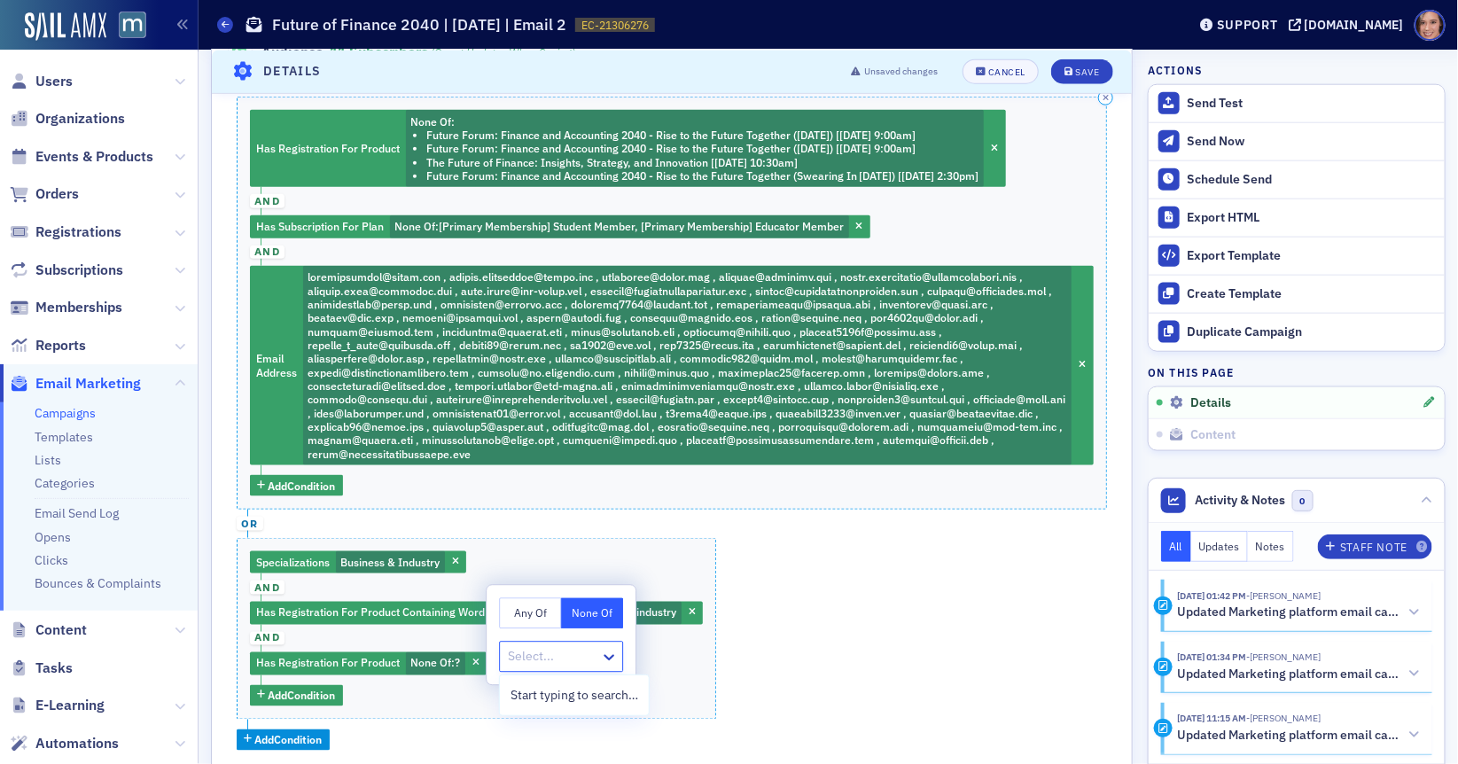
scroll to position [751, 0]
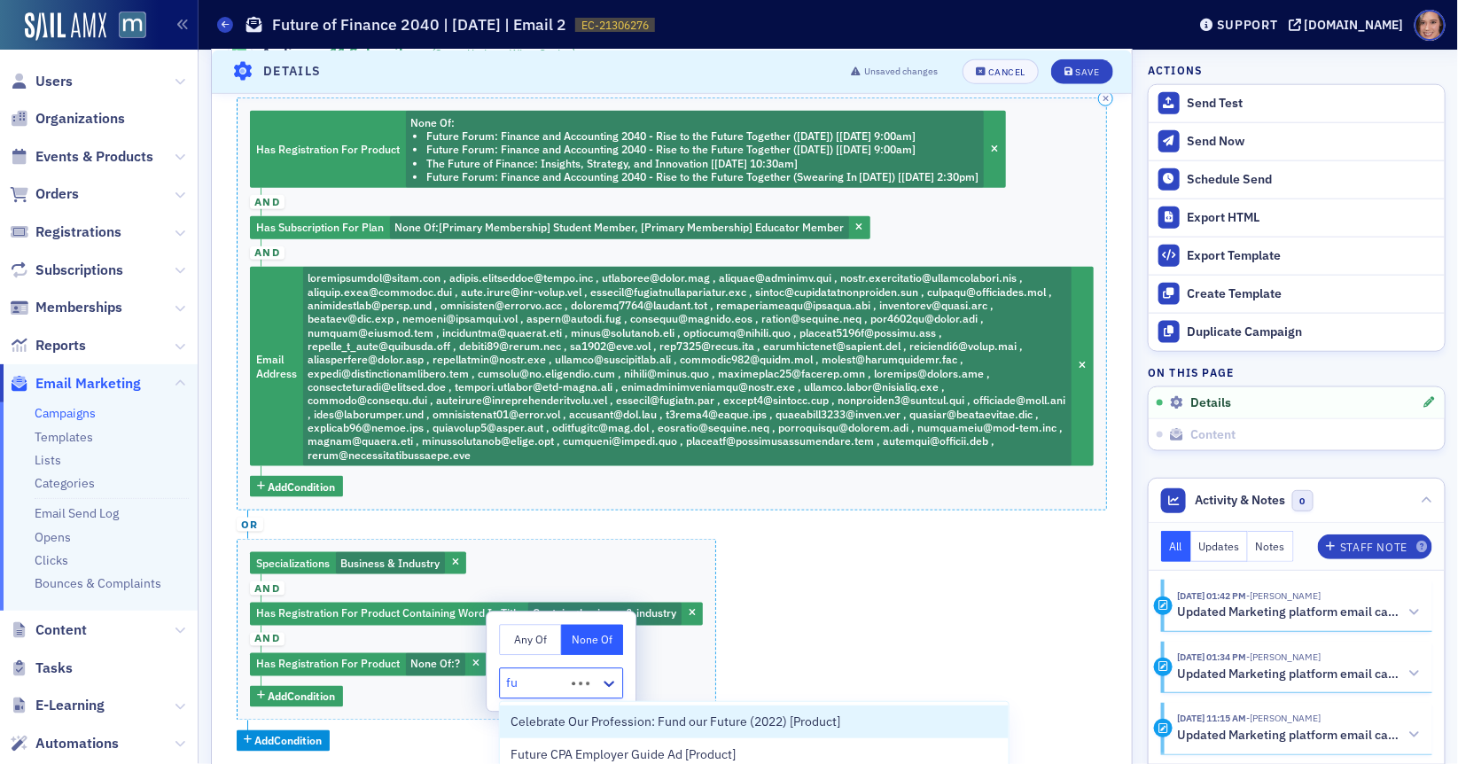
type input "f"
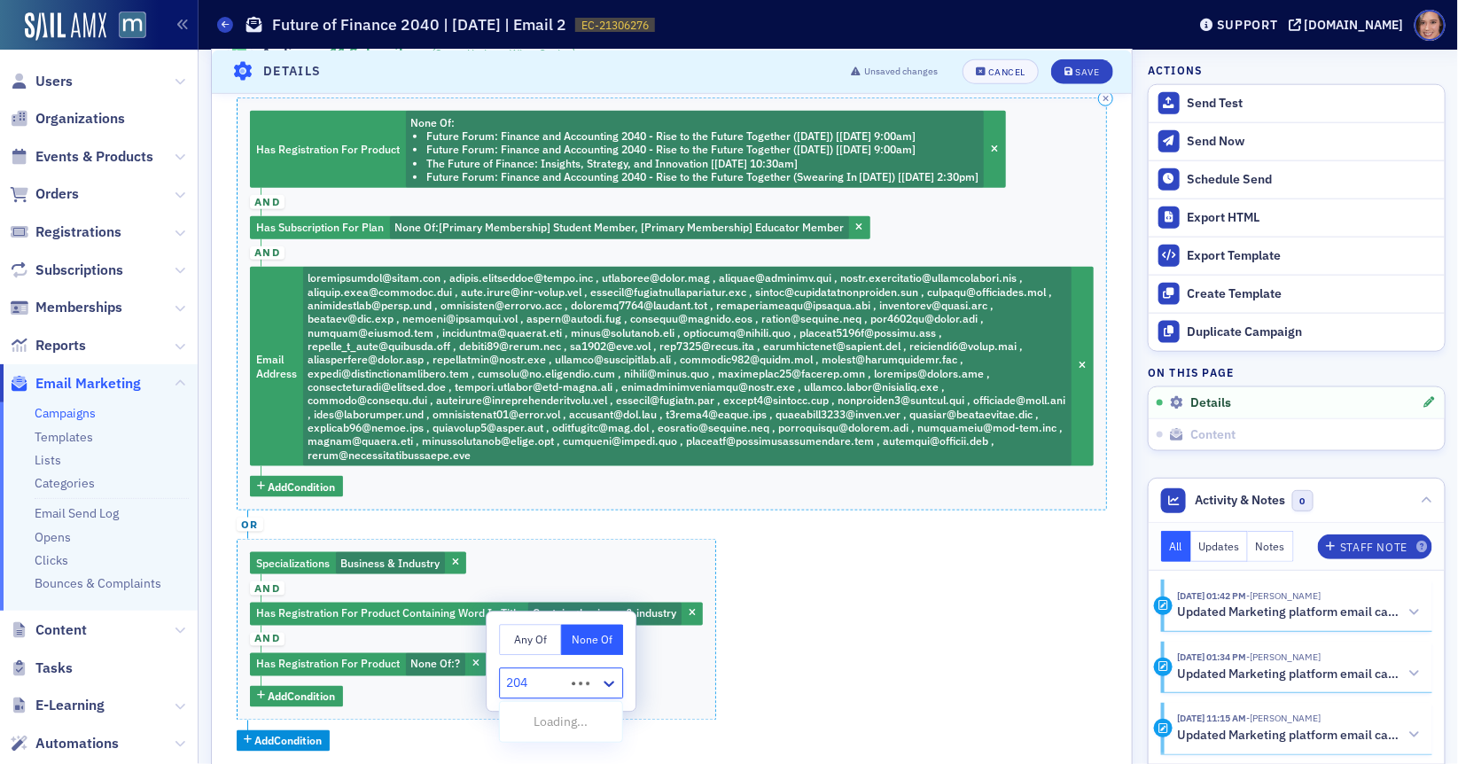
type input "2040"
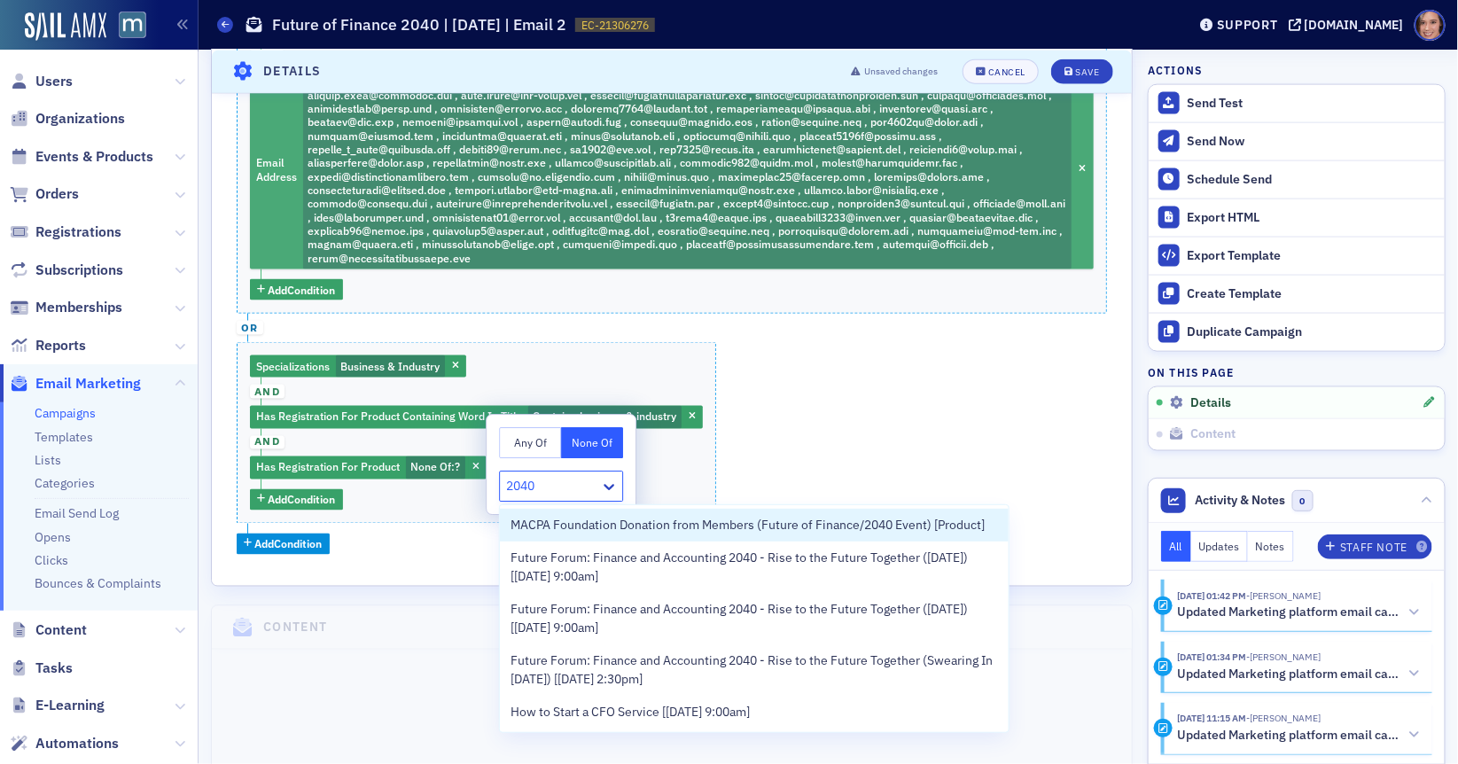
scroll to position [954, 0]
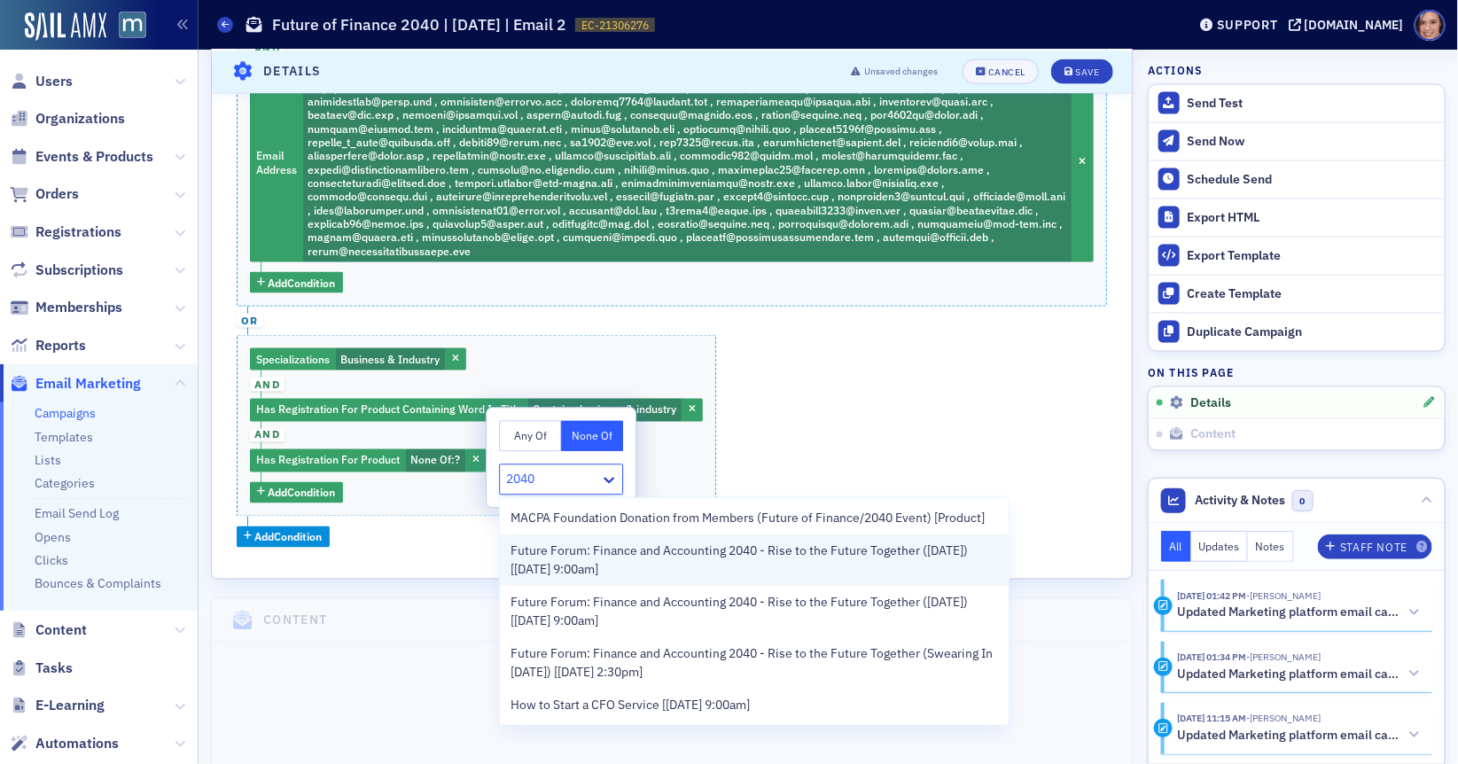
click at [801, 568] on span "Future Forum: Finance and Accounting 2040 - Rise to the Future Together (Octobe…" at bounding box center [753, 559] width 487 height 37
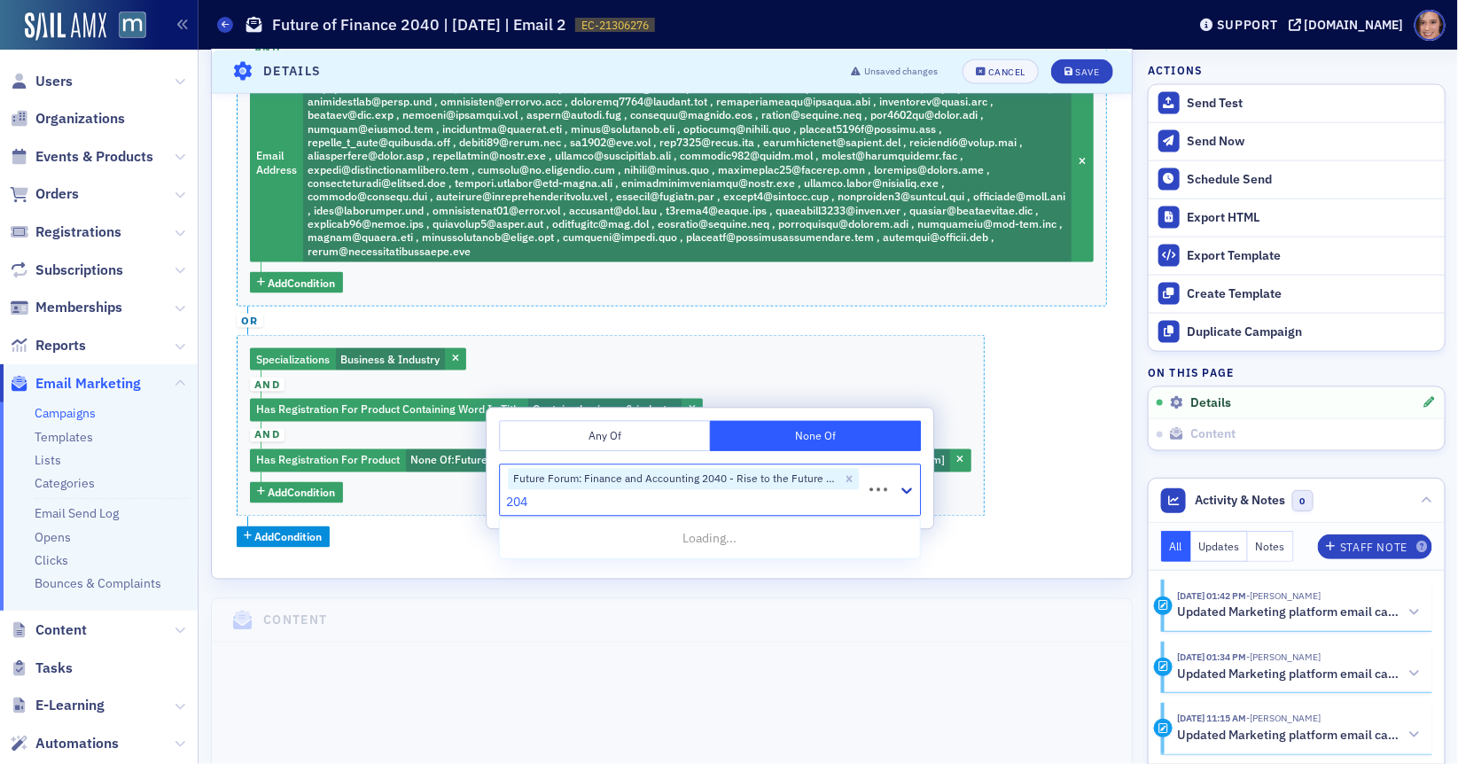
type input "2040"
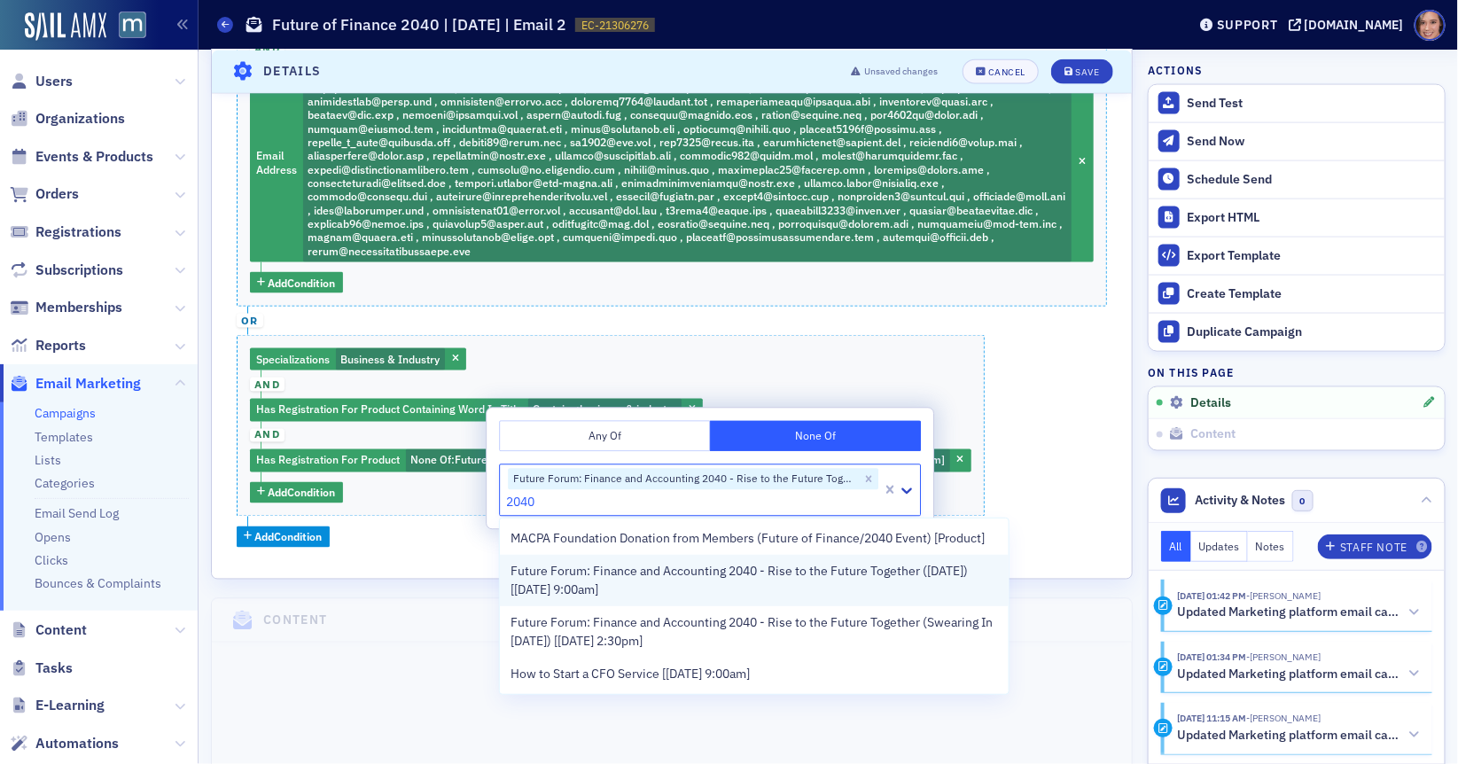
click at [773, 580] on span "Future Forum: Finance and Accounting 2040 - Rise to the Future Together (Novemb…" at bounding box center [753, 580] width 487 height 37
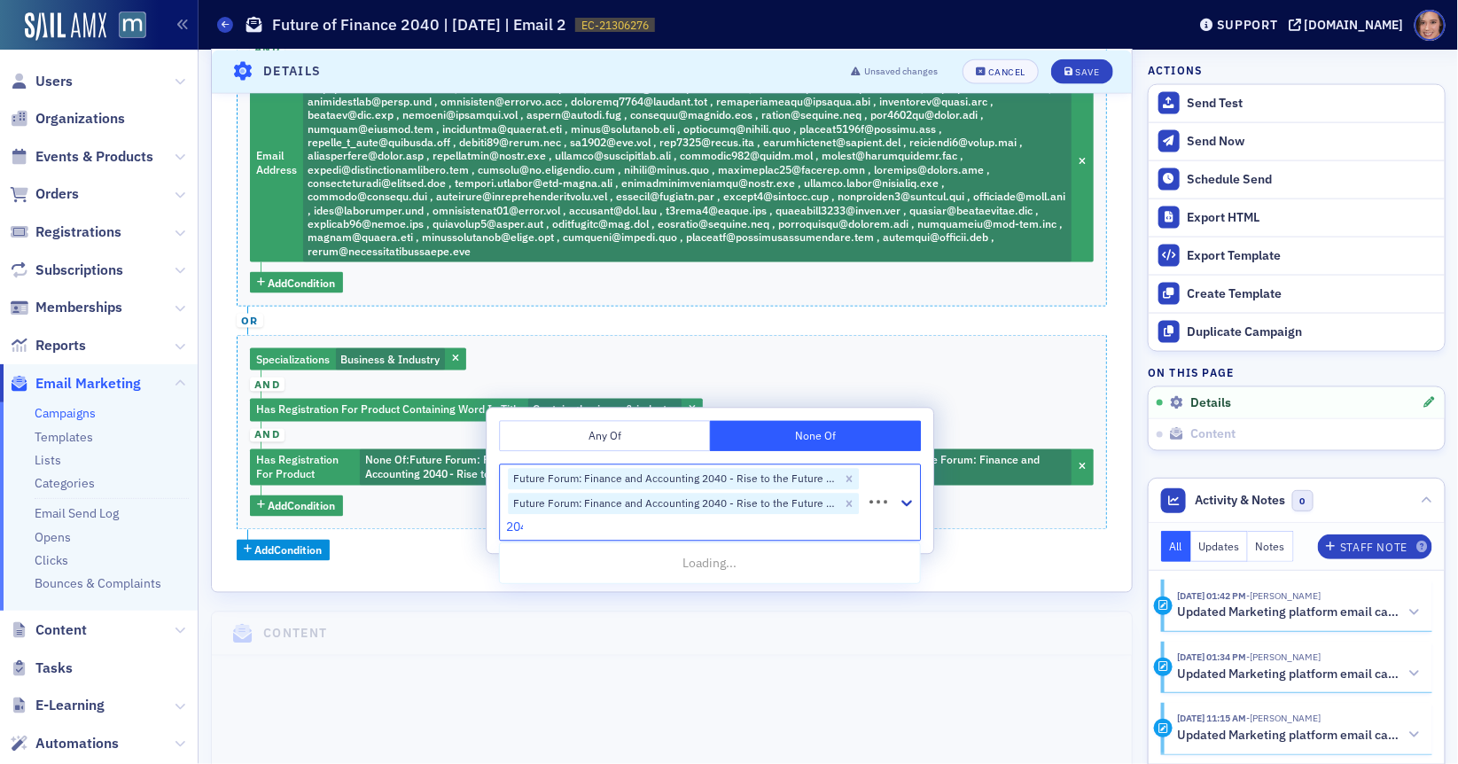
type input "2040"
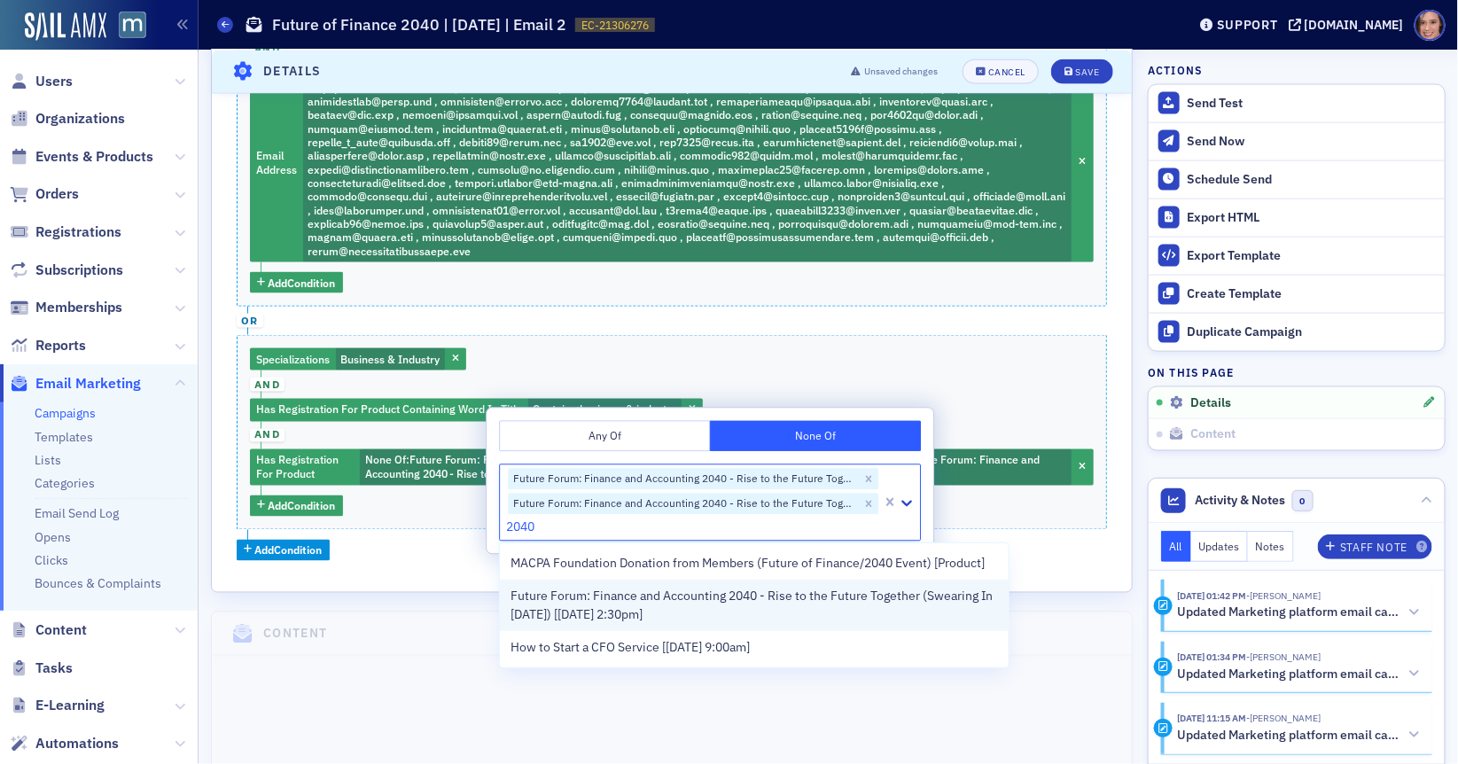
click at [739, 614] on span "Future Forum: Finance and Accounting 2040 - Rise to the Future Together (Sweari…" at bounding box center [753, 605] width 487 height 37
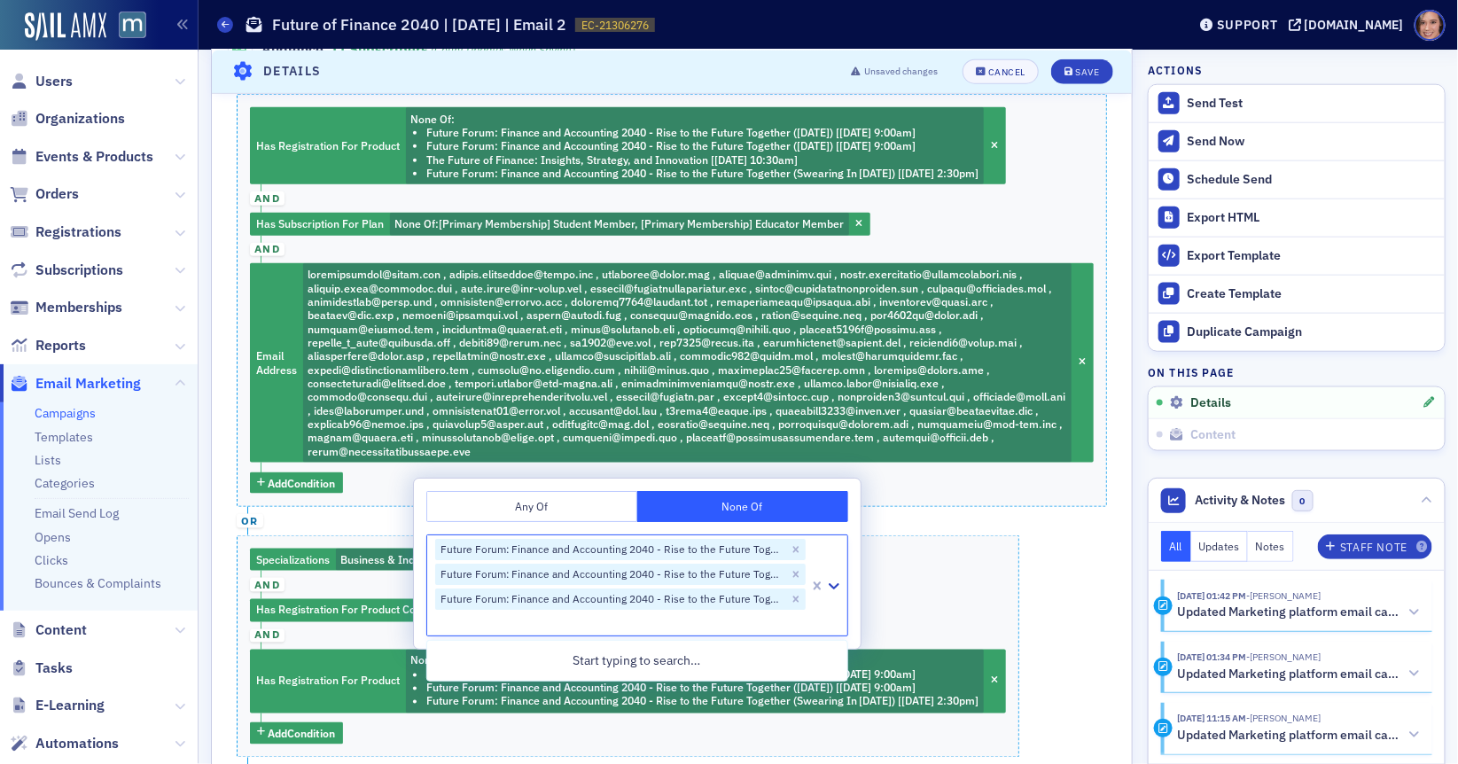
scroll to position [749, 0]
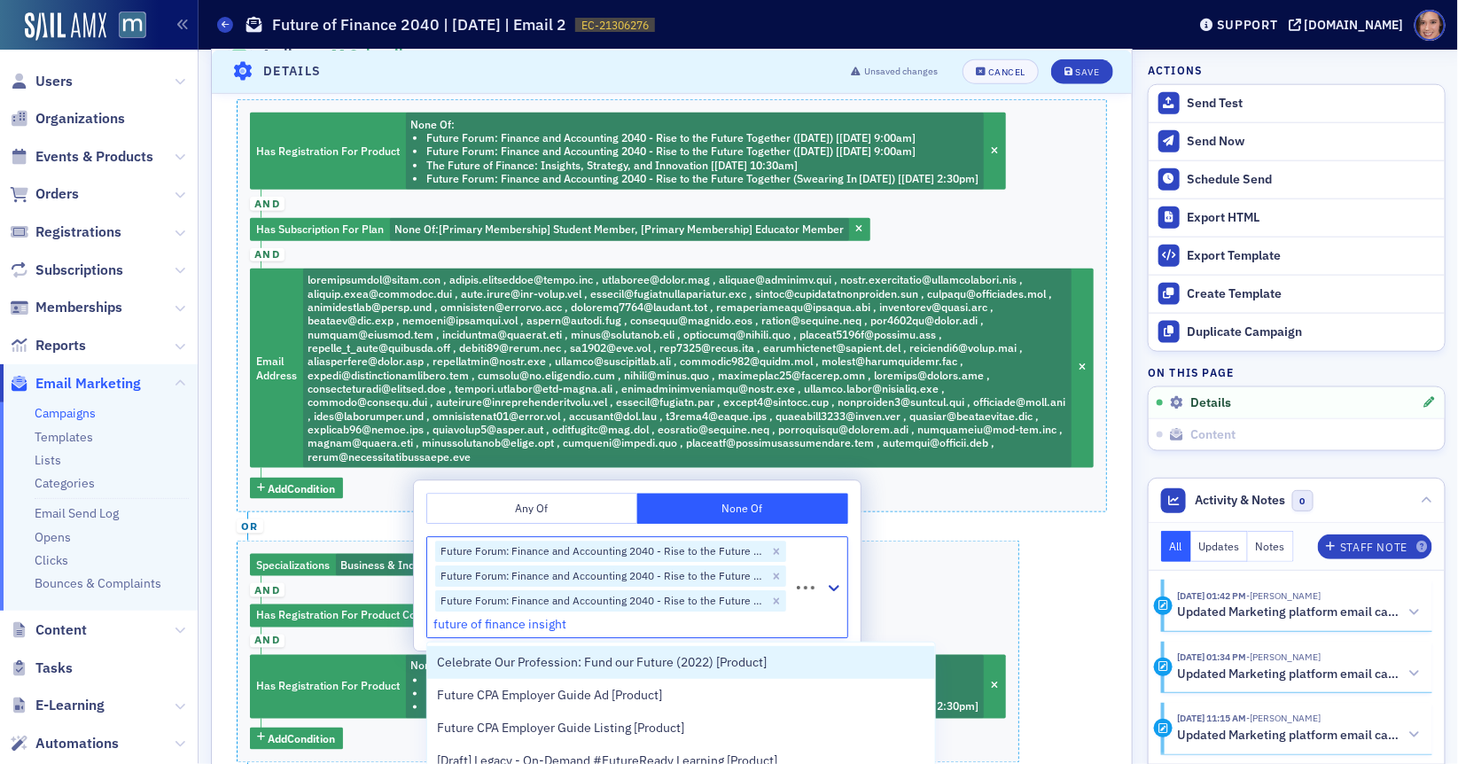
type input "future of finance insights"
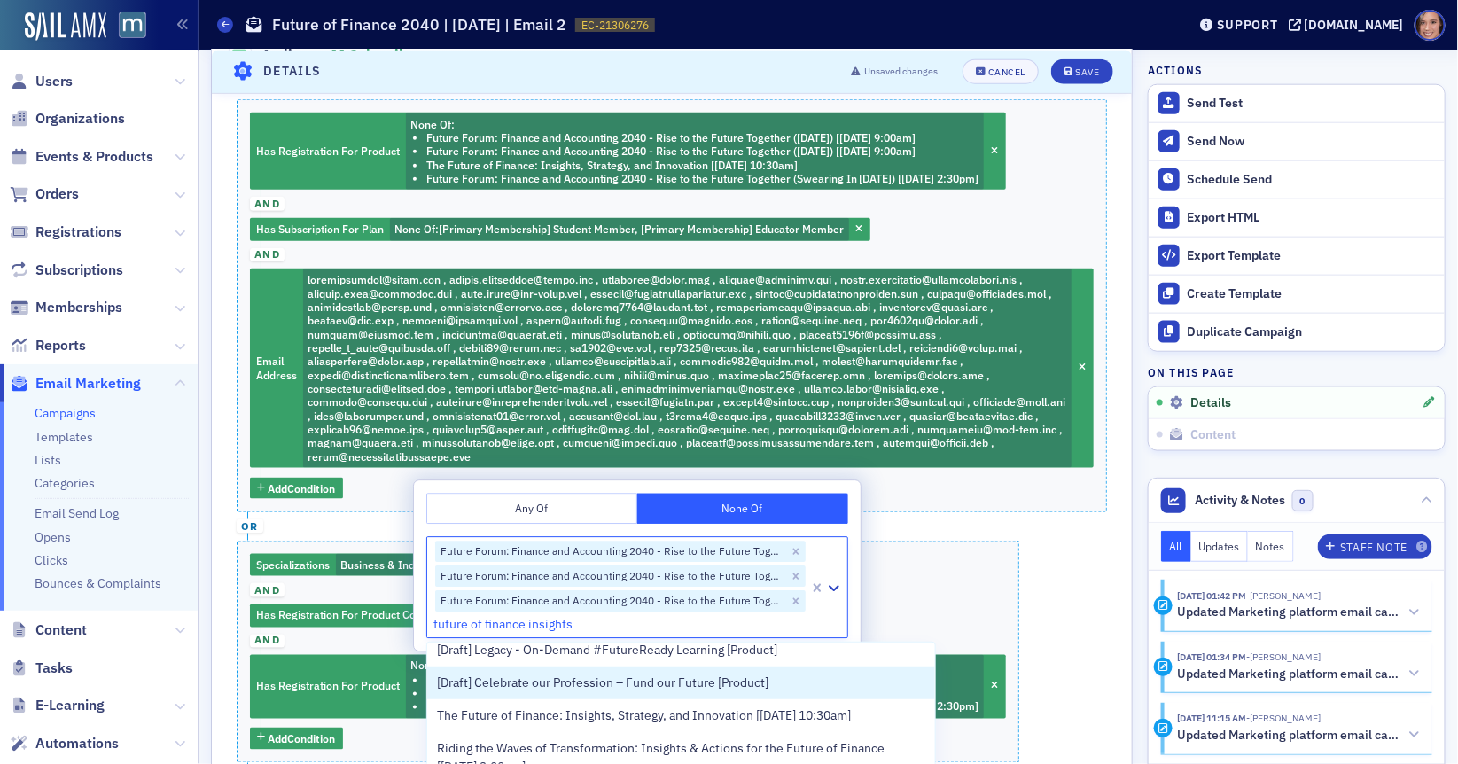
scroll to position [160, 0]
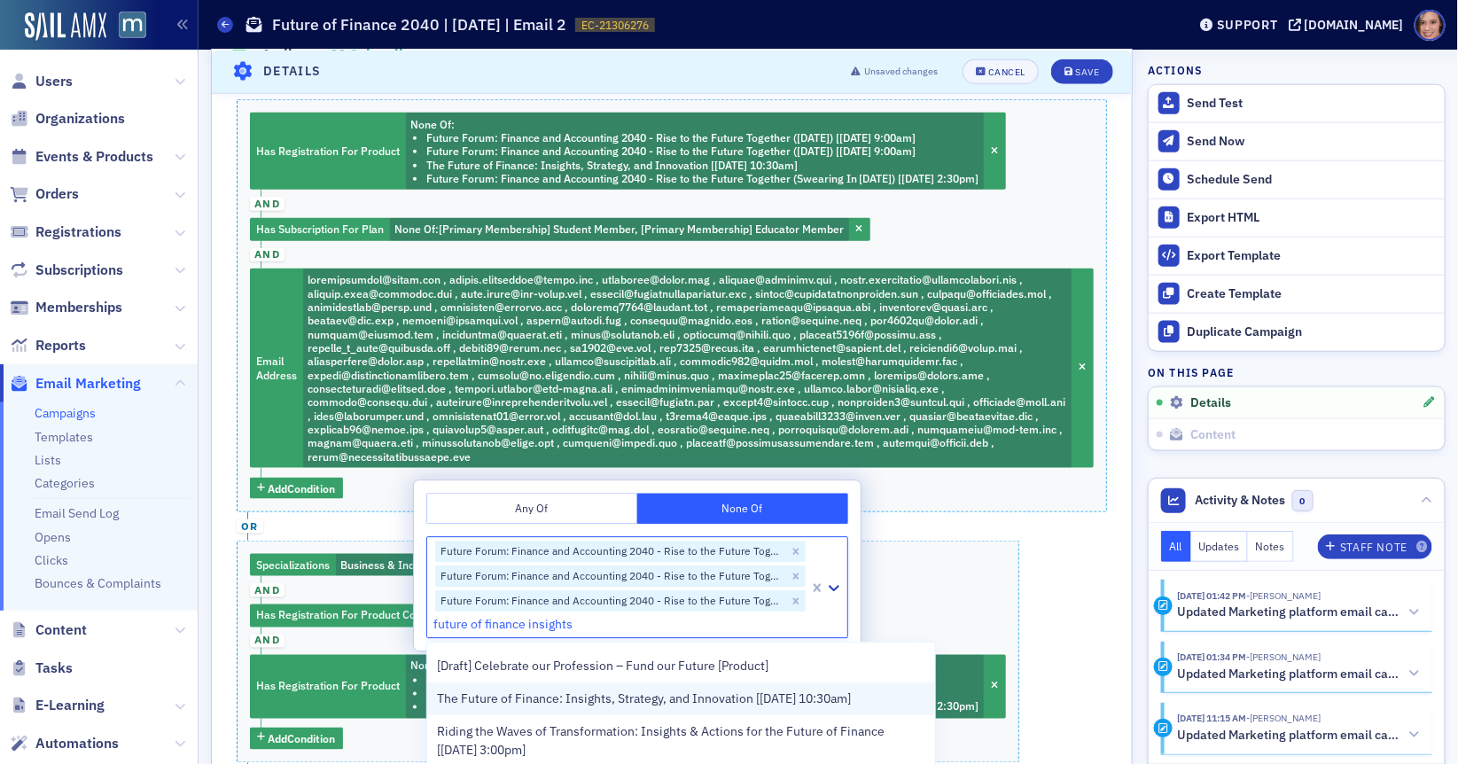
click at [852, 704] on span "The Future of Finance: Insights, Strategy, and Innovation [9/29/2025 10:30am]" at bounding box center [645, 698] width 414 height 19
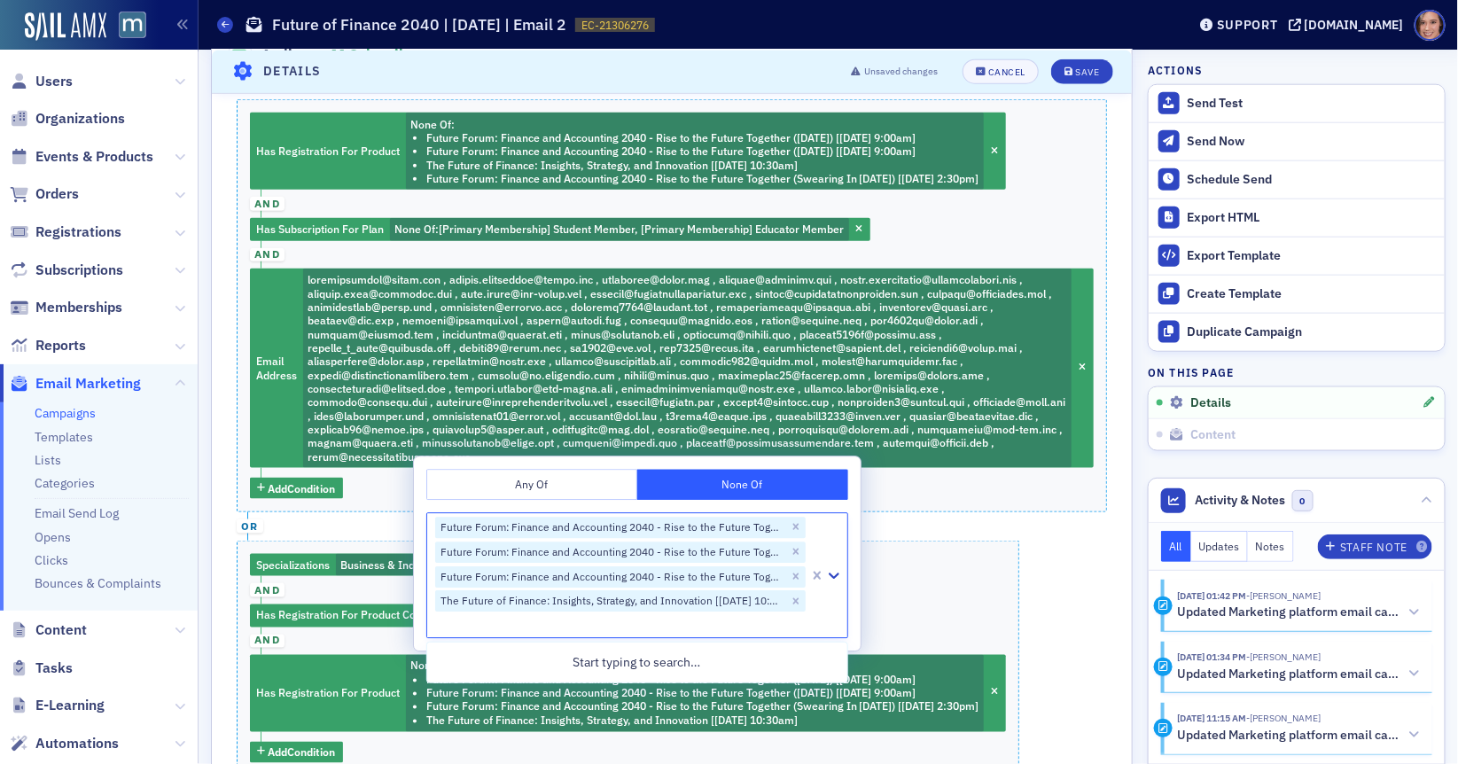
scroll to position [0, 0]
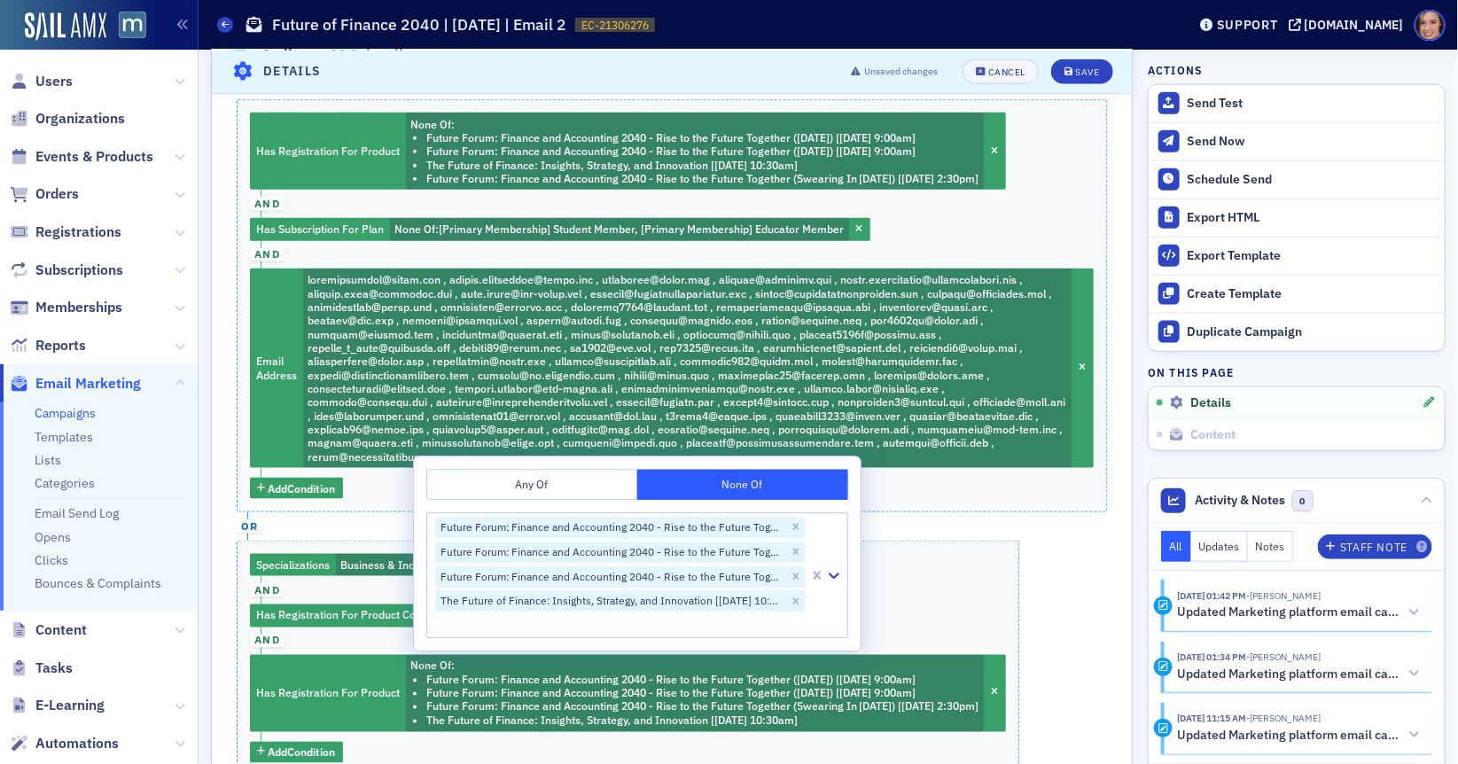
click at [1077, 649] on div "Has Registration For Product None Of : Future Forum: Finance and Accounting 204…" at bounding box center [672, 453] width 870 height 708
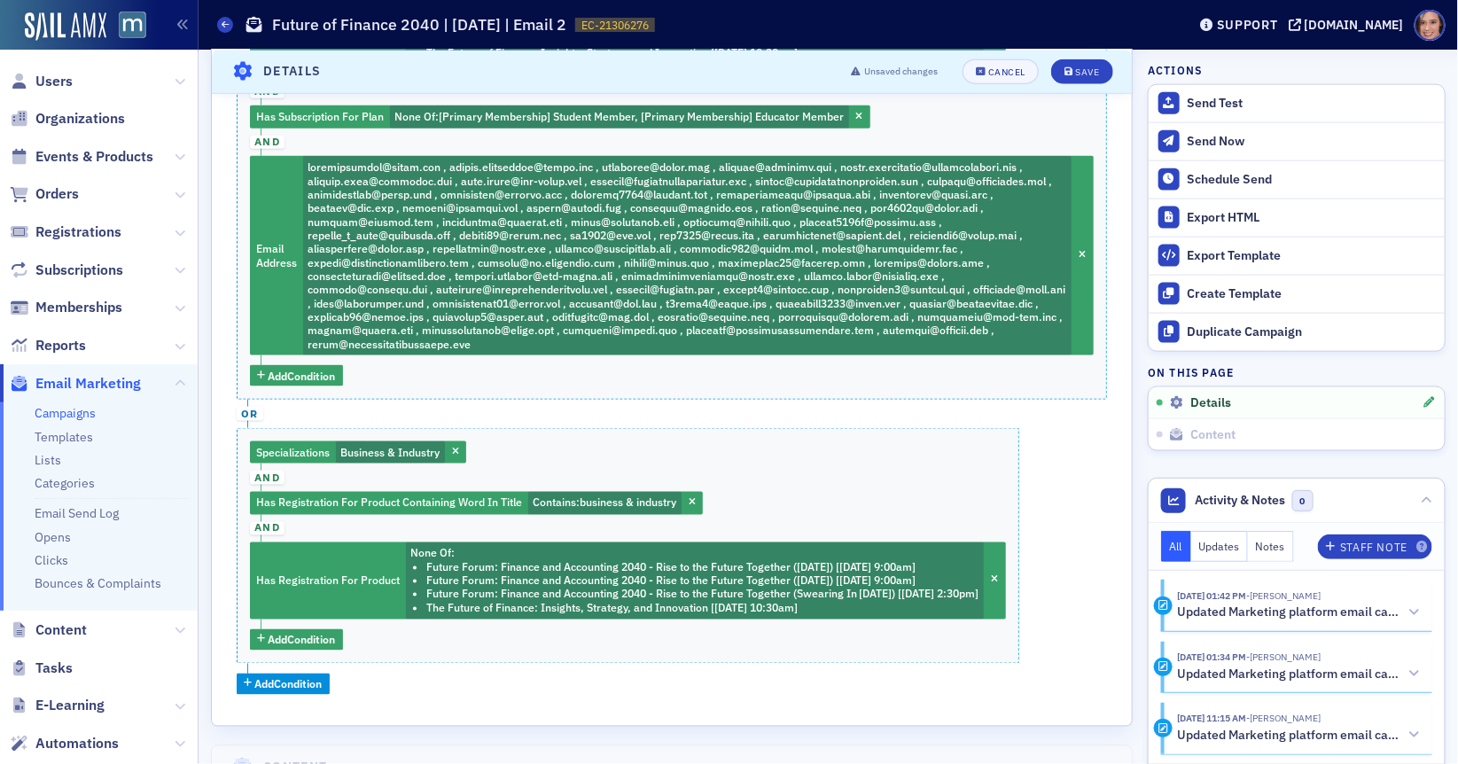
scroll to position [834, 0]
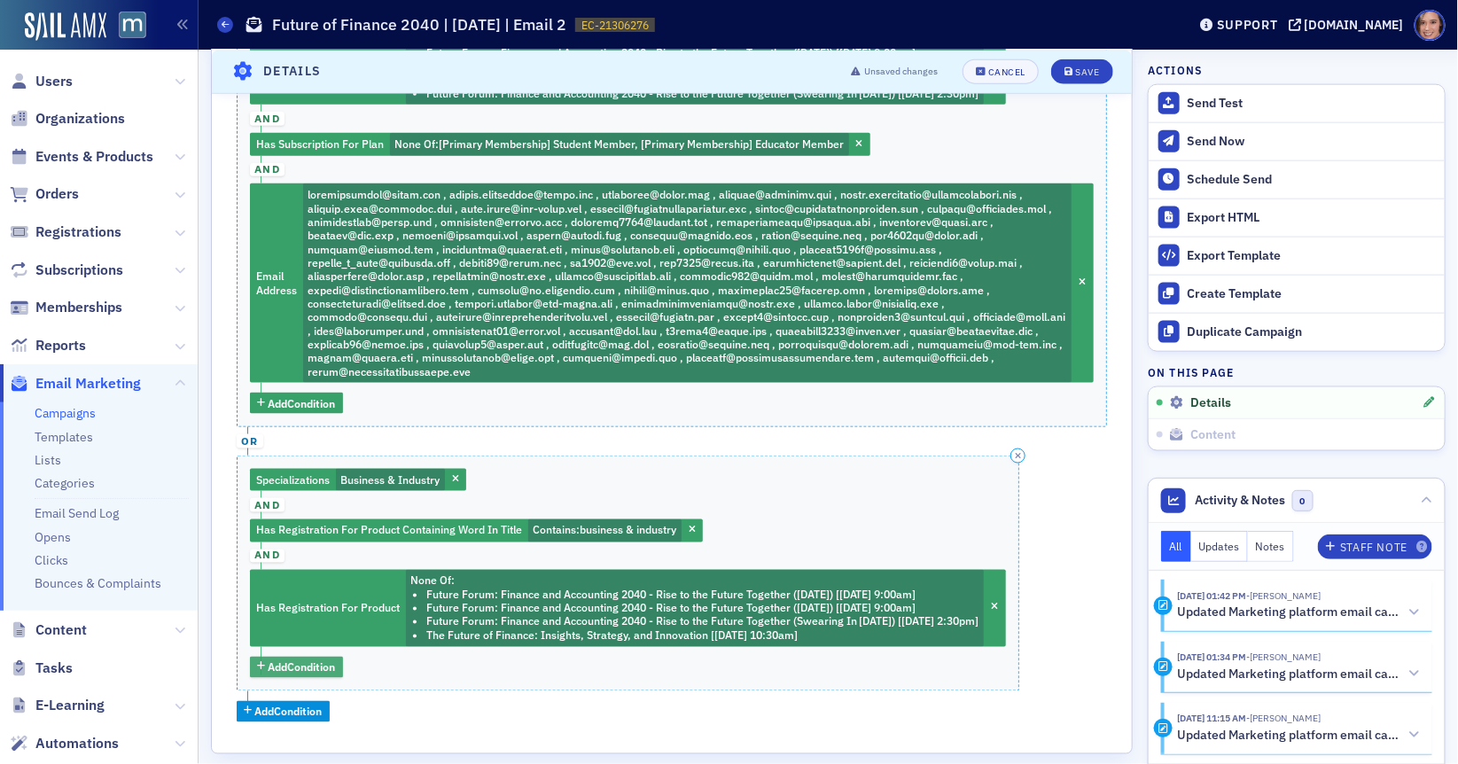
click at [316, 664] on span "Add Condition" at bounding box center [302, 667] width 67 height 16
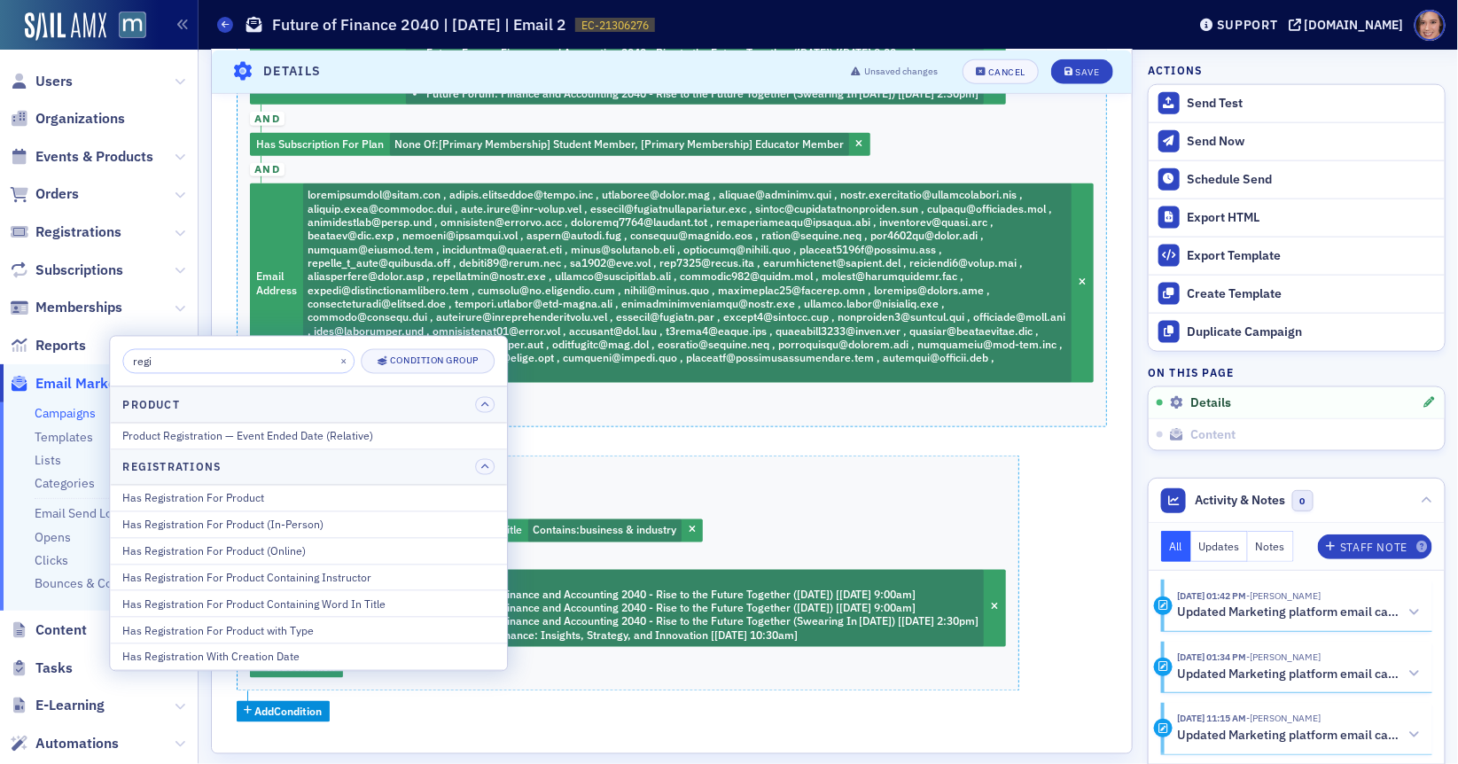
click at [261, 361] on input "regi" at bounding box center [238, 361] width 232 height 25
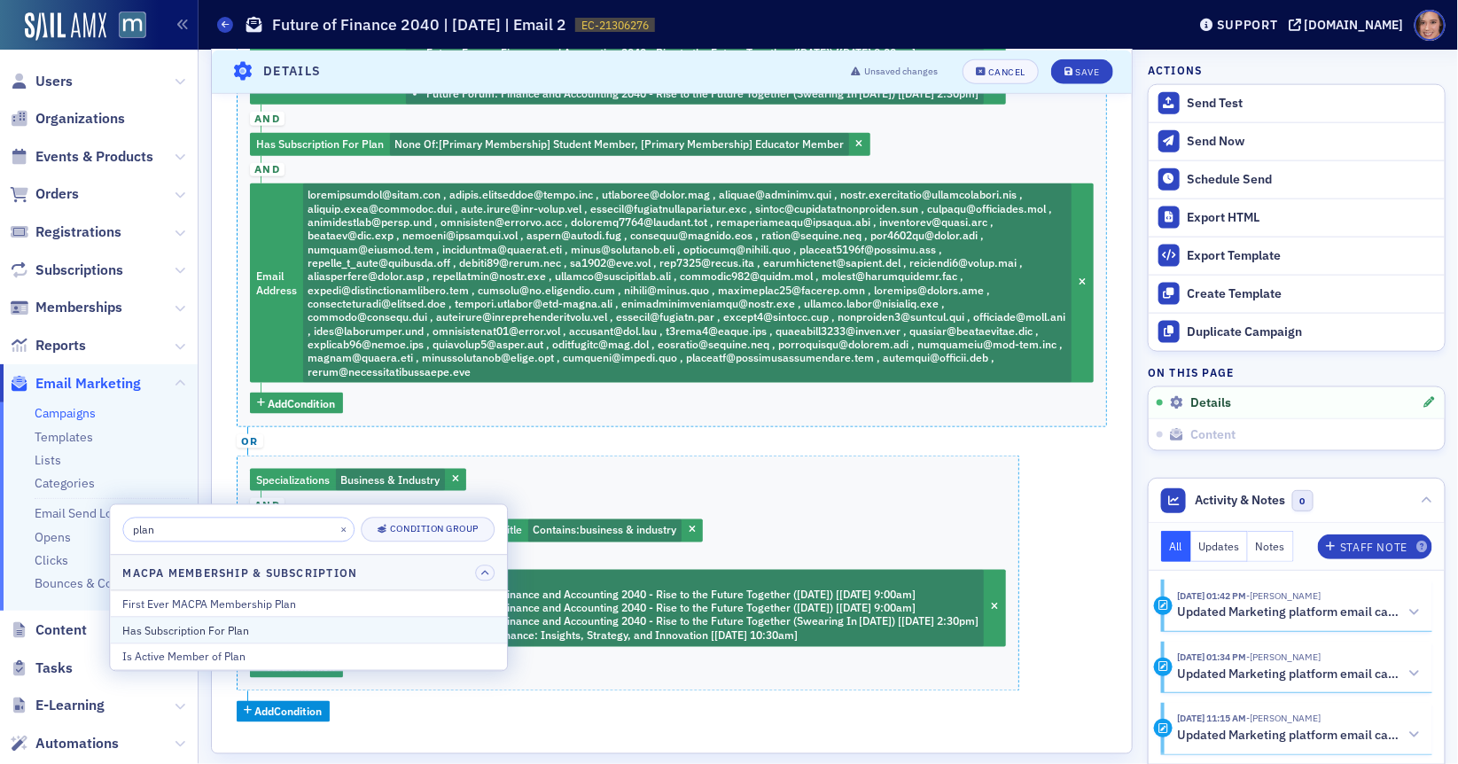
type input "plan"
click at [267, 635] on div "Has Subscription For Plan" at bounding box center [308, 630] width 372 height 16
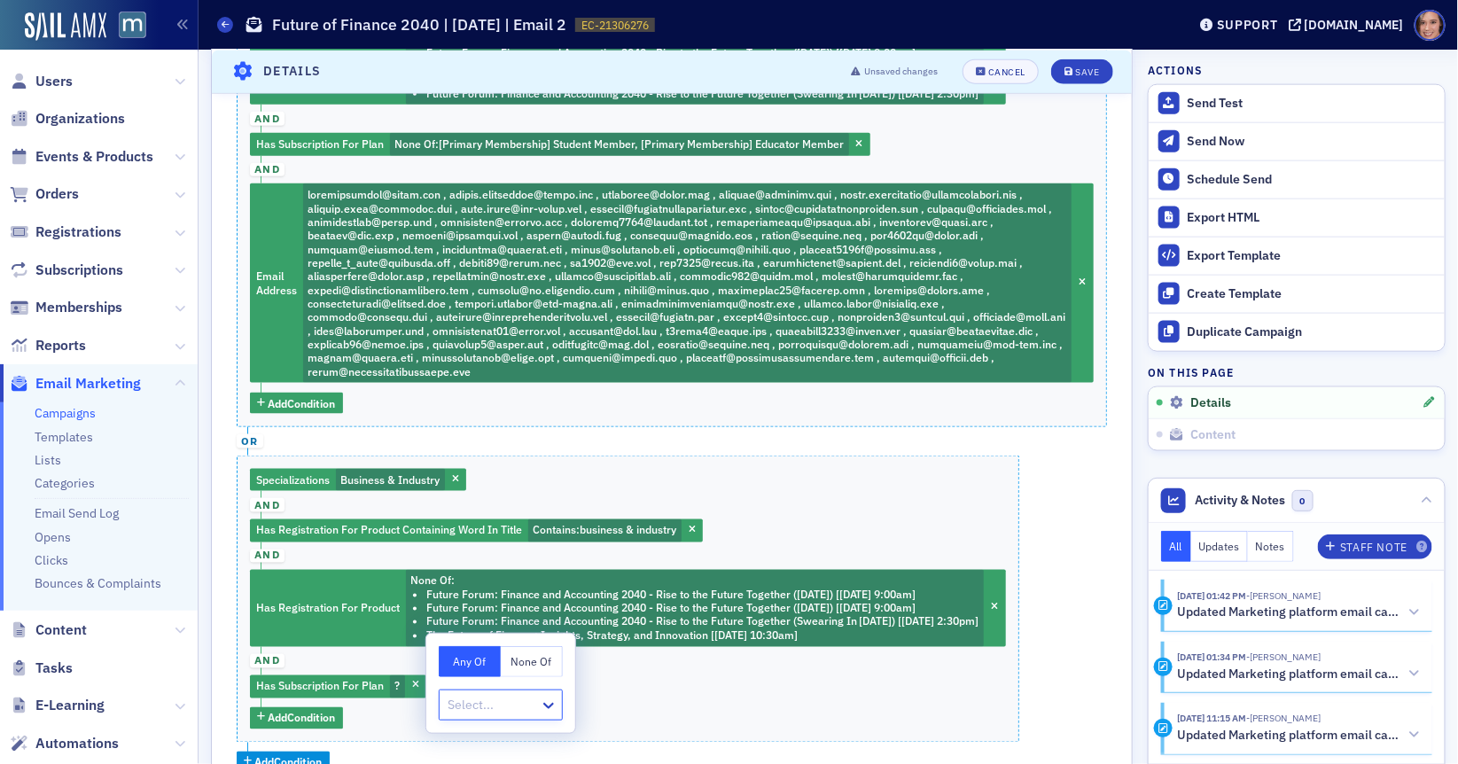
click at [541, 653] on button "None Of" at bounding box center [532, 661] width 62 height 31
click at [508, 711] on div at bounding box center [492, 705] width 92 height 22
type input "edu"
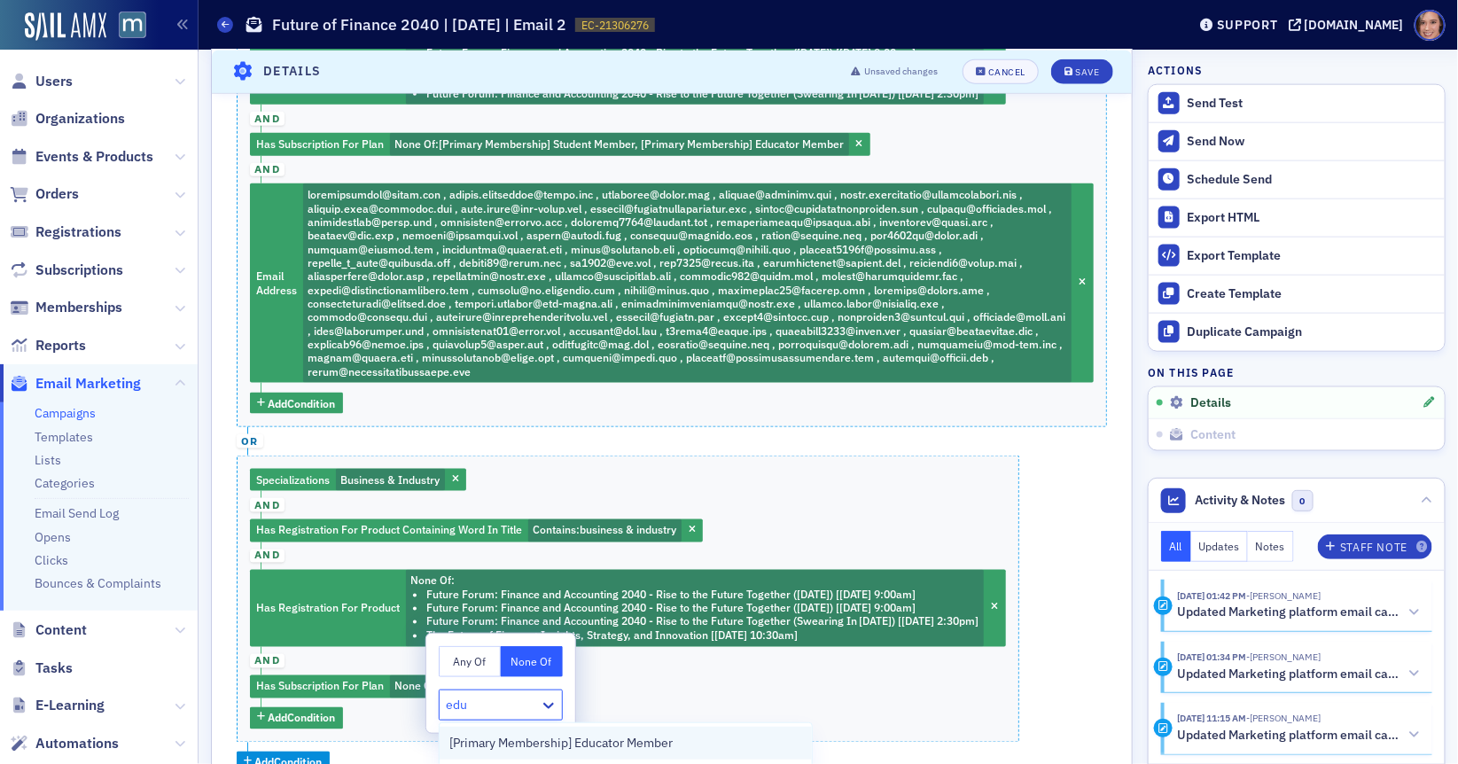
click at [538, 749] on span "[Primary Membership] Educator Member" at bounding box center [561, 743] width 223 height 19
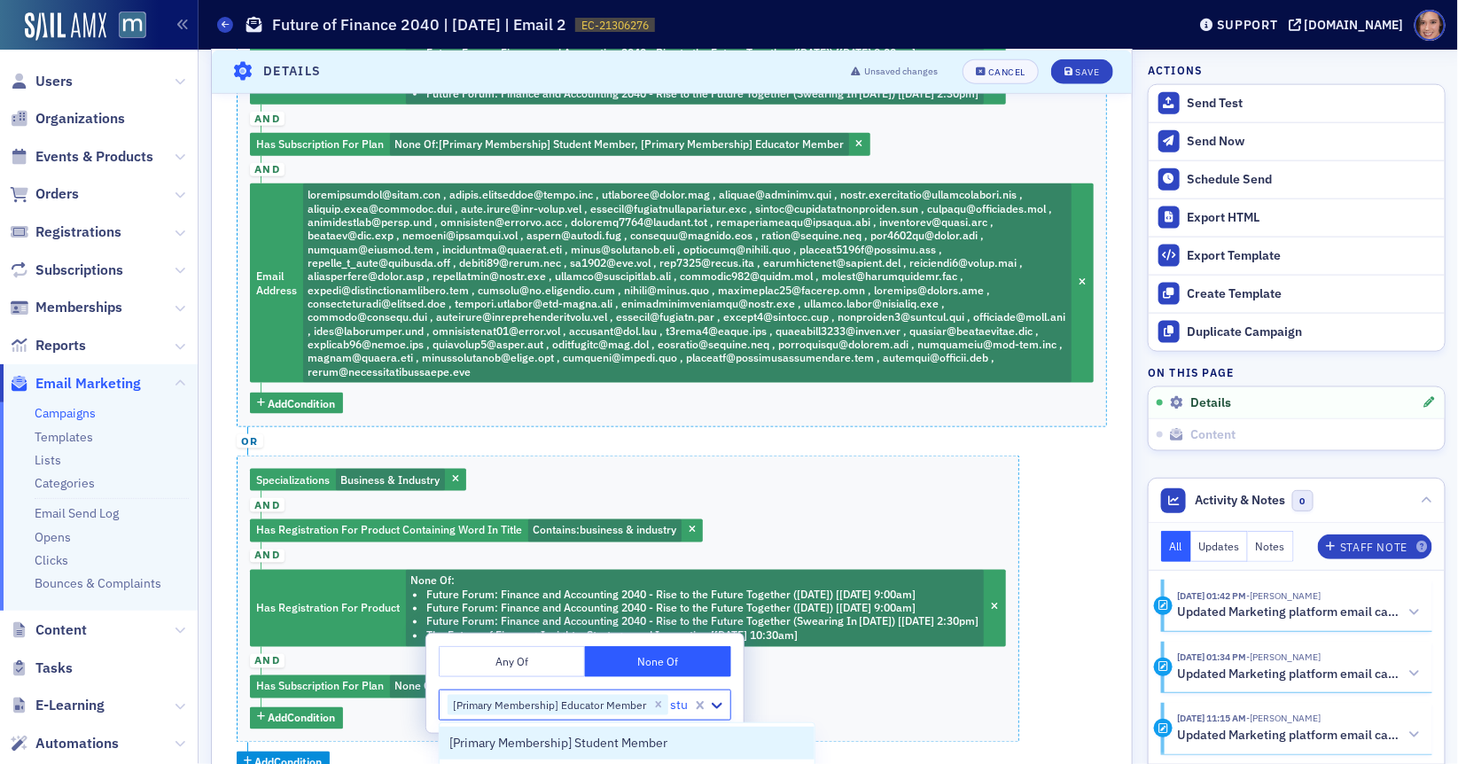
type input "stud"
click at [580, 753] on div "[Primary Membership] Student Member" at bounding box center [627, 743] width 375 height 33
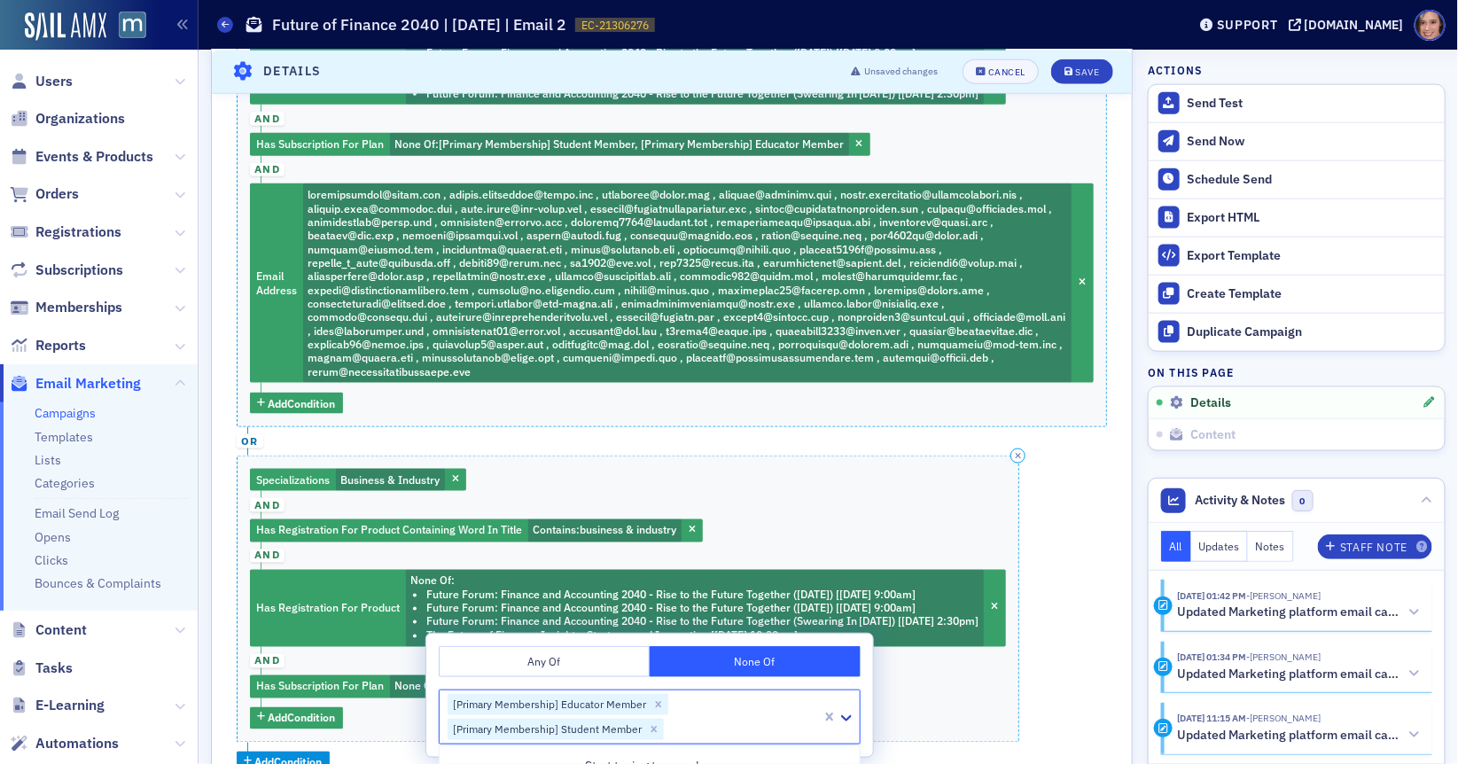
click at [892, 519] on div "Specializations Business & Industry and Has Registration For Product Containing…" at bounding box center [628, 599] width 783 height 287
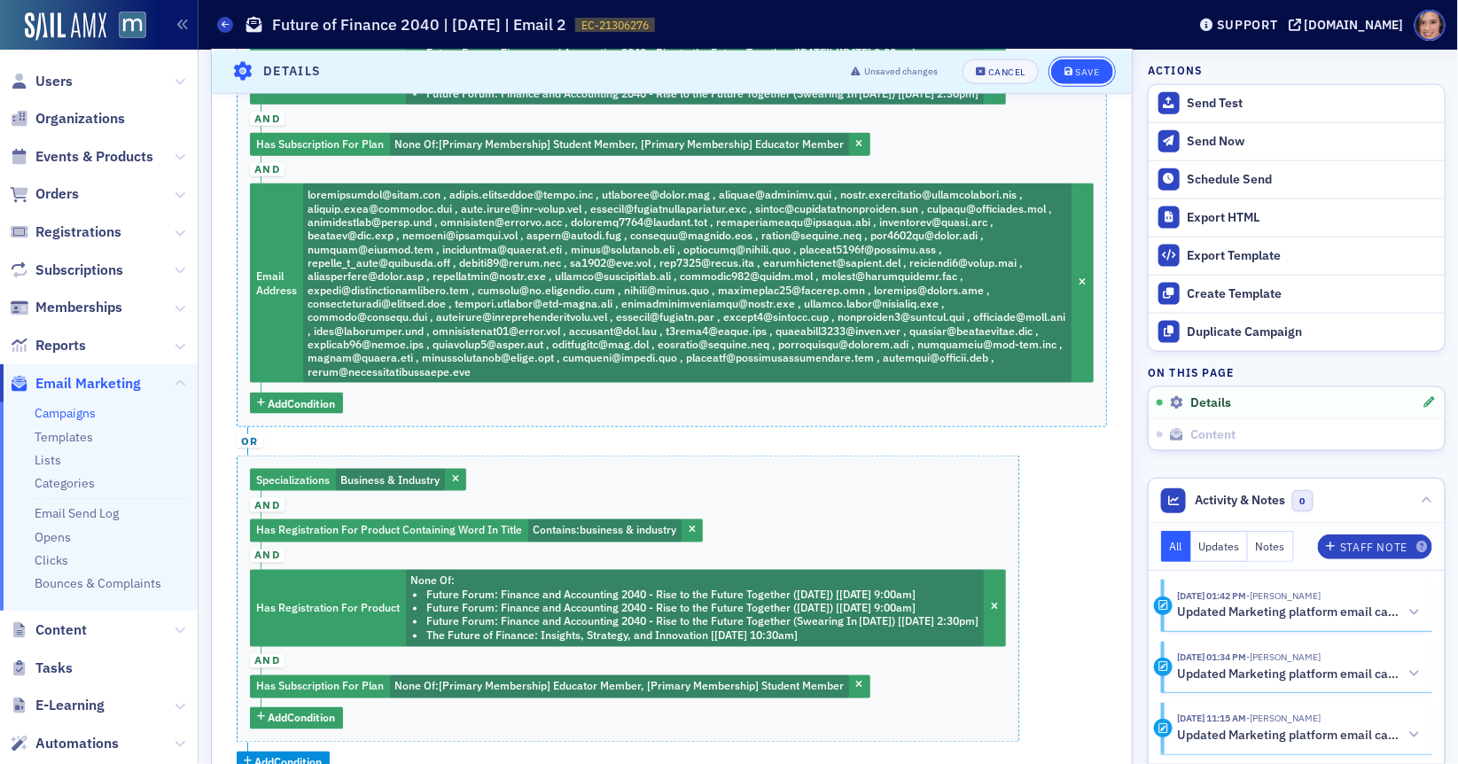
click at [1082, 68] on div "Save" at bounding box center [1087, 71] width 24 height 10
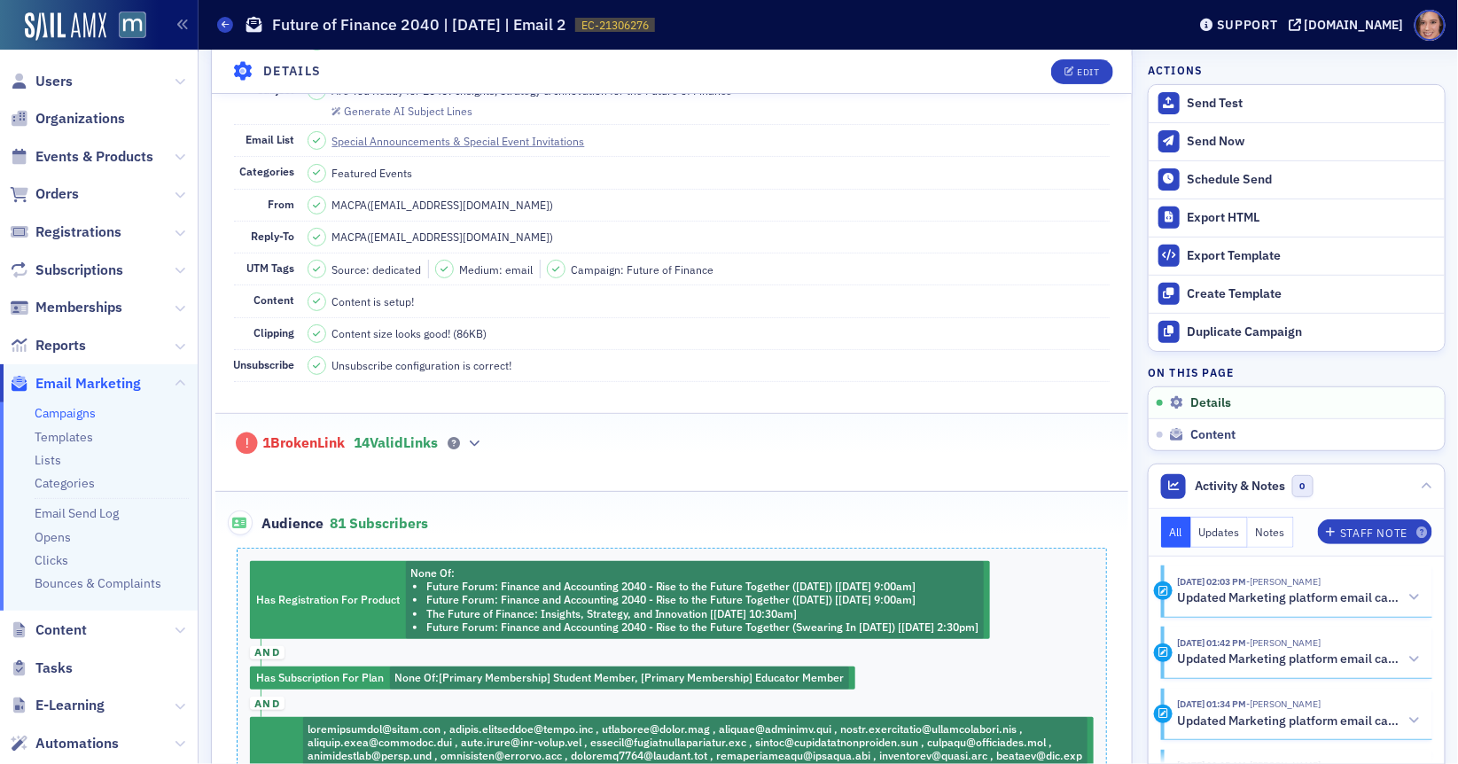
scroll to position [0, 0]
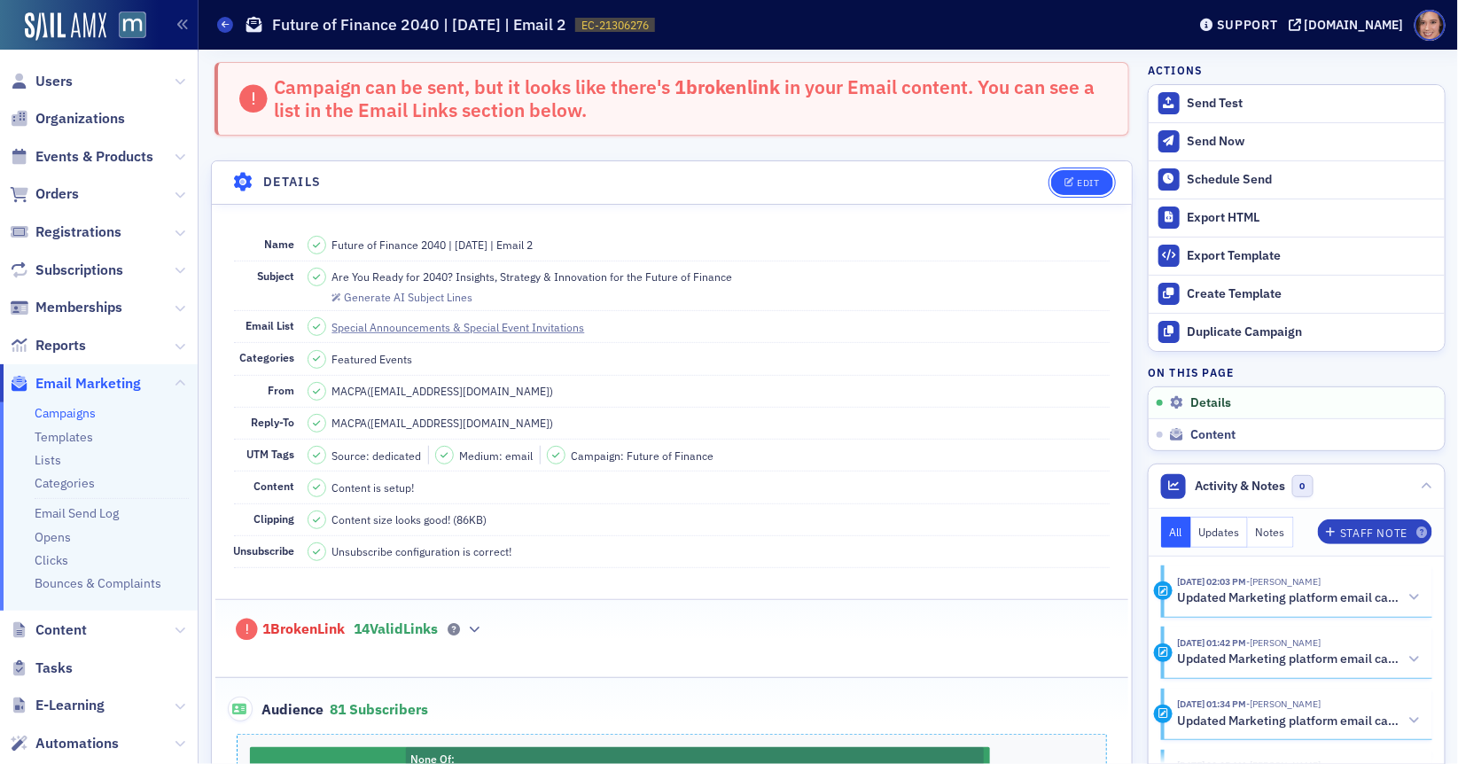
click at [1096, 179] on div "Edit" at bounding box center [1088, 183] width 22 height 10
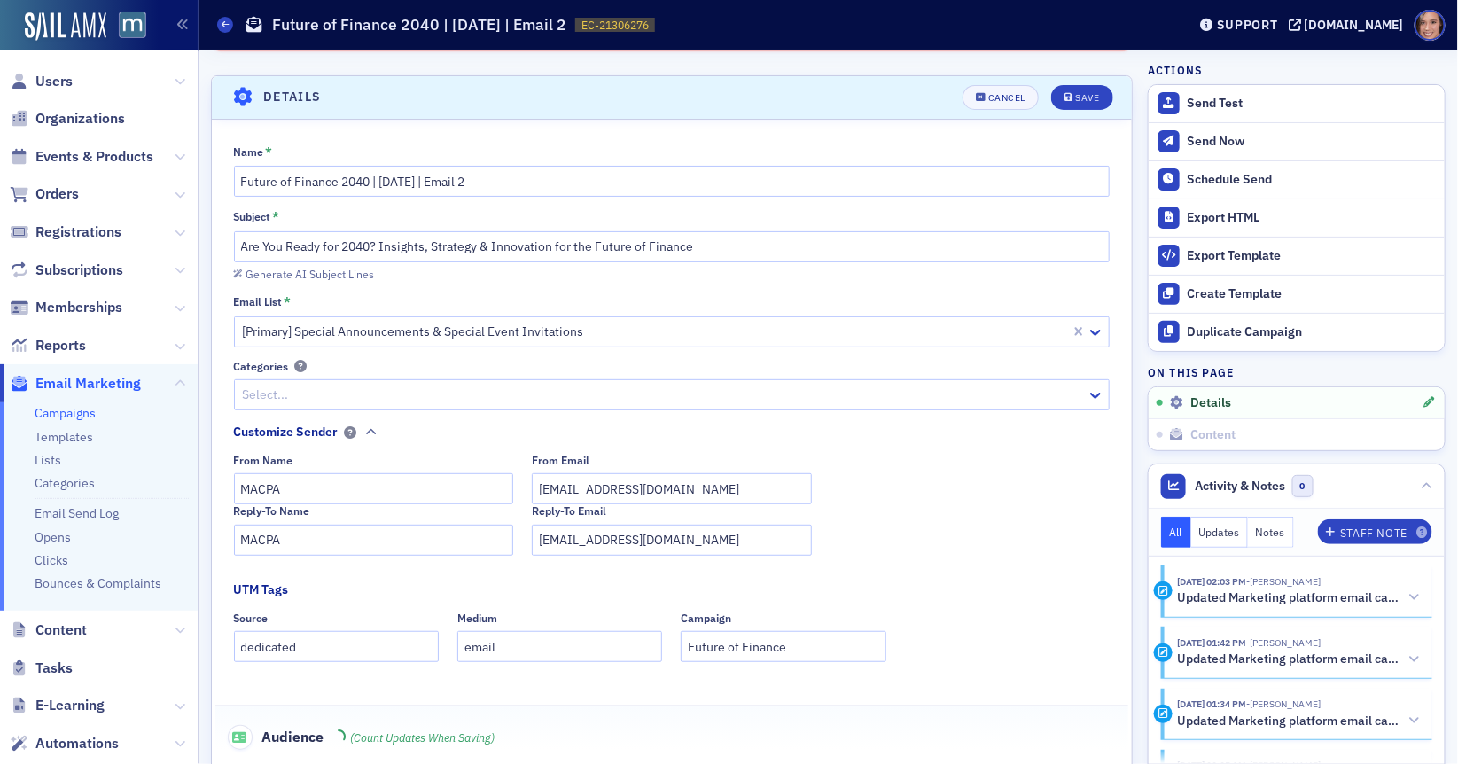
scroll to position [100, 0]
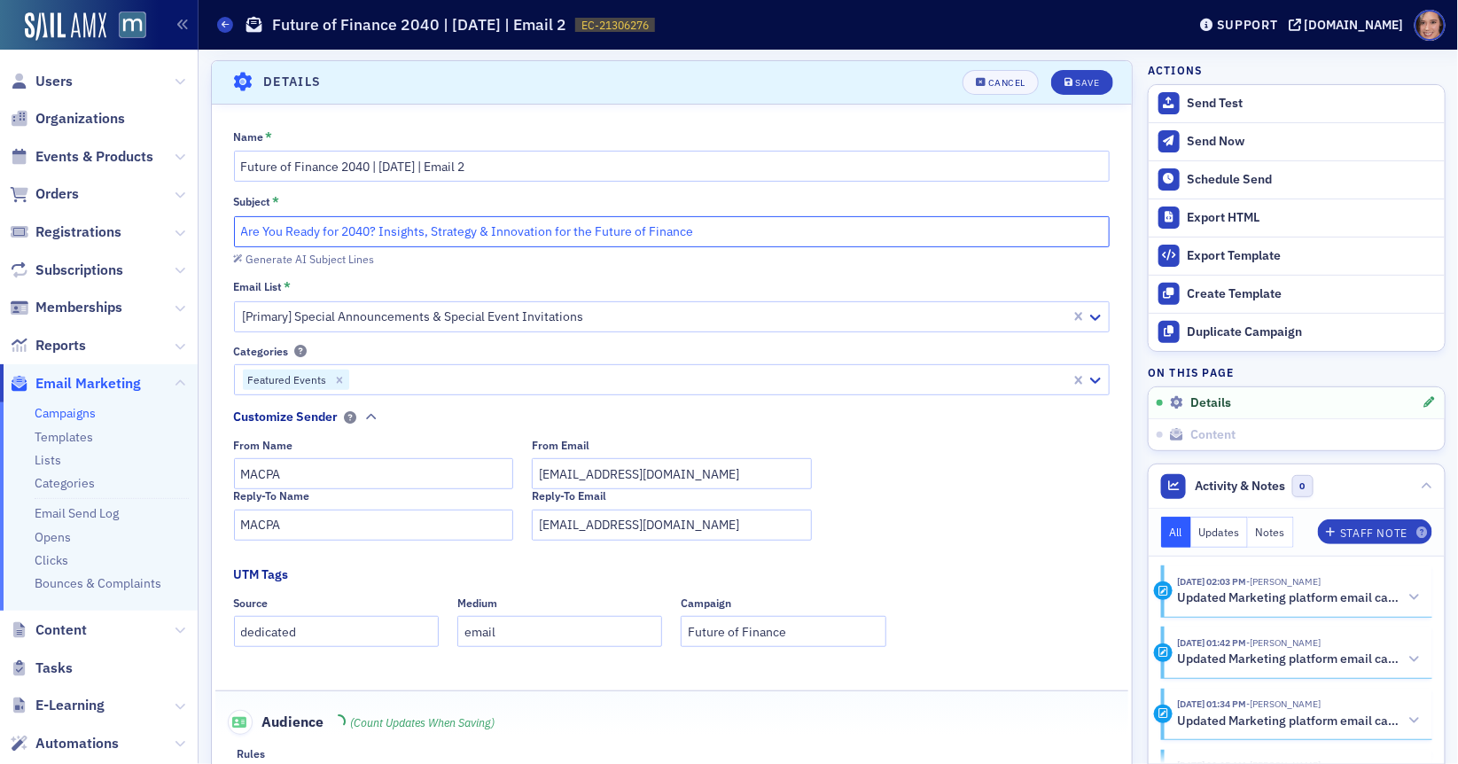
click at [526, 231] on input "Are You Ready for 2040? Insights, Strategy & Innovation for the Future of Finan…" at bounding box center [672, 231] width 876 height 31
paste input "Future of Finance Forum – Oct. 29 | Are You Ready for 2040?"
click at [399, 231] on input "Future of Finance Forum – Oct. 29 | Are You Ready for 2040?" at bounding box center [672, 231] width 876 height 31
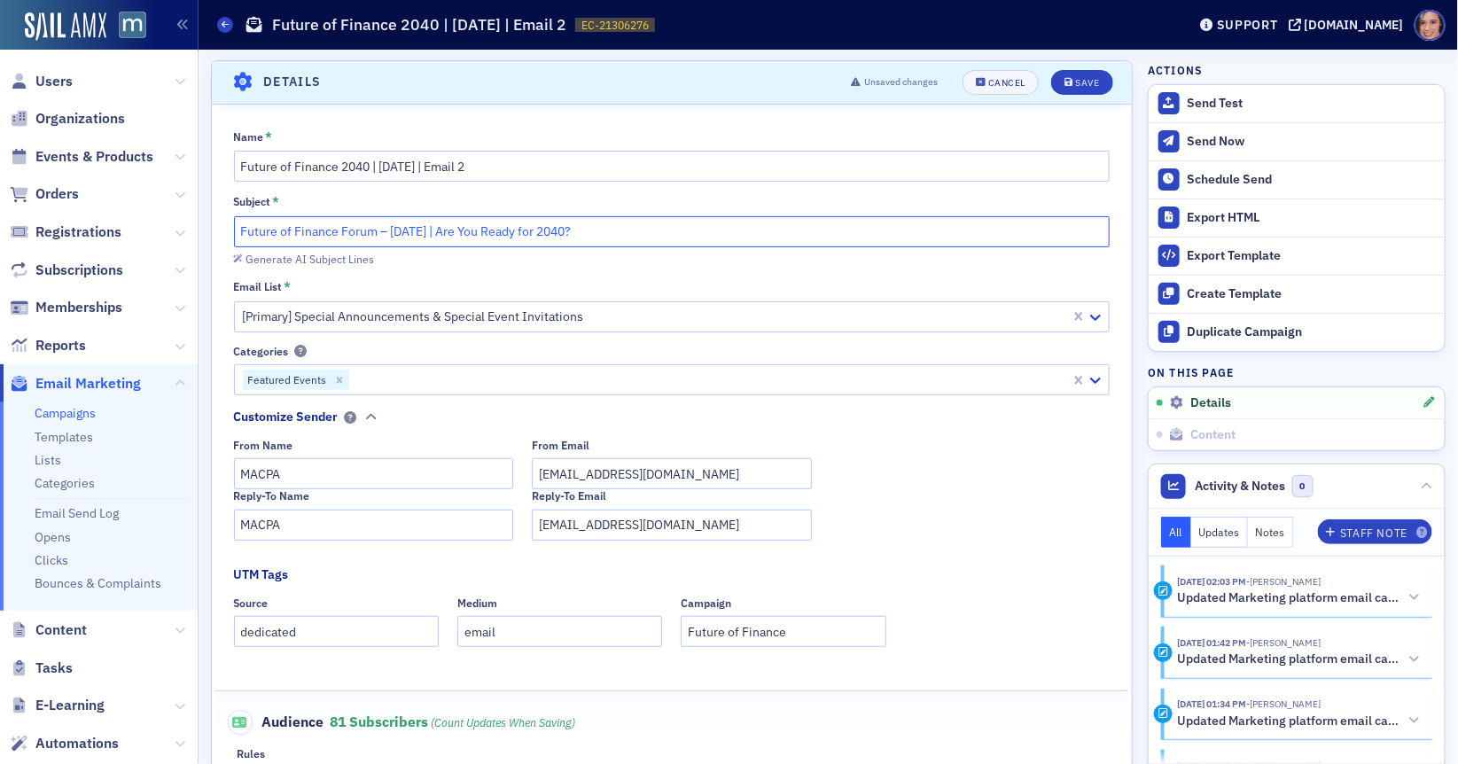
click at [399, 231] on input "Future of Finance Forum – Oct. 29 | Are You Ready for 2040?" at bounding box center [672, 231] width 876 height 31
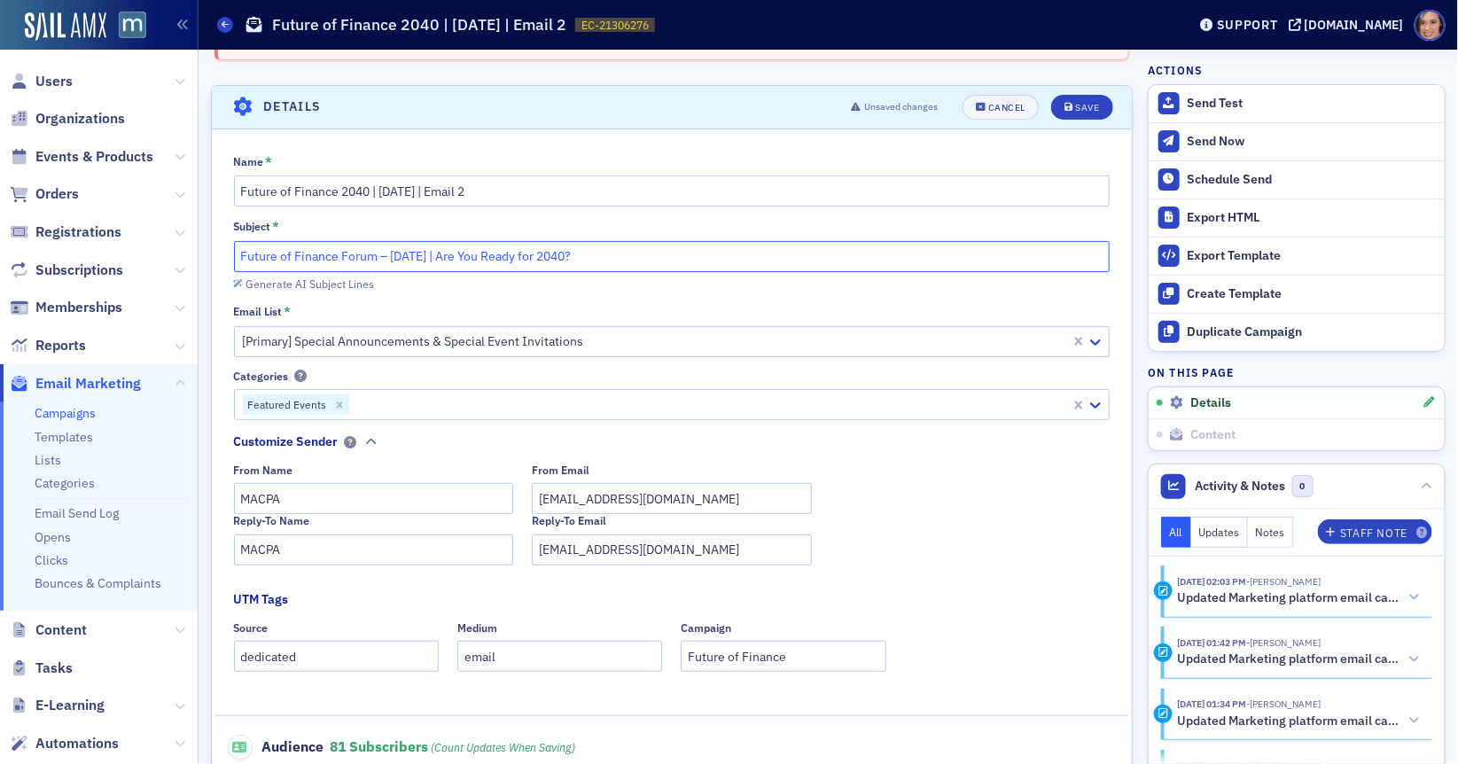
scroll to position [0, 0]
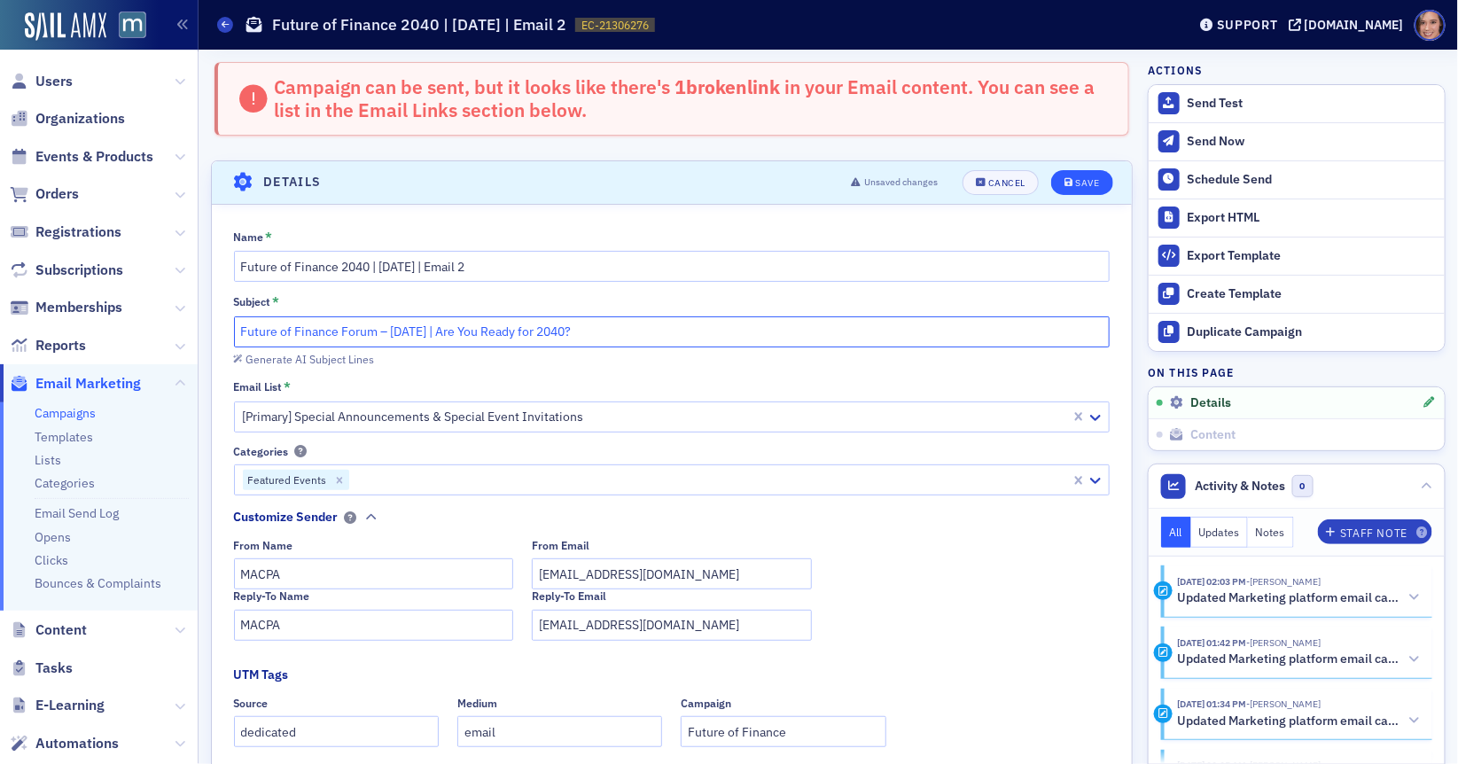
type input "Future of Finance Forum – [DATE] | Are You Ready for 2040?"
click at [1106, 183] on button "Save" at bounding box center [1081, 182] width 61 height 25
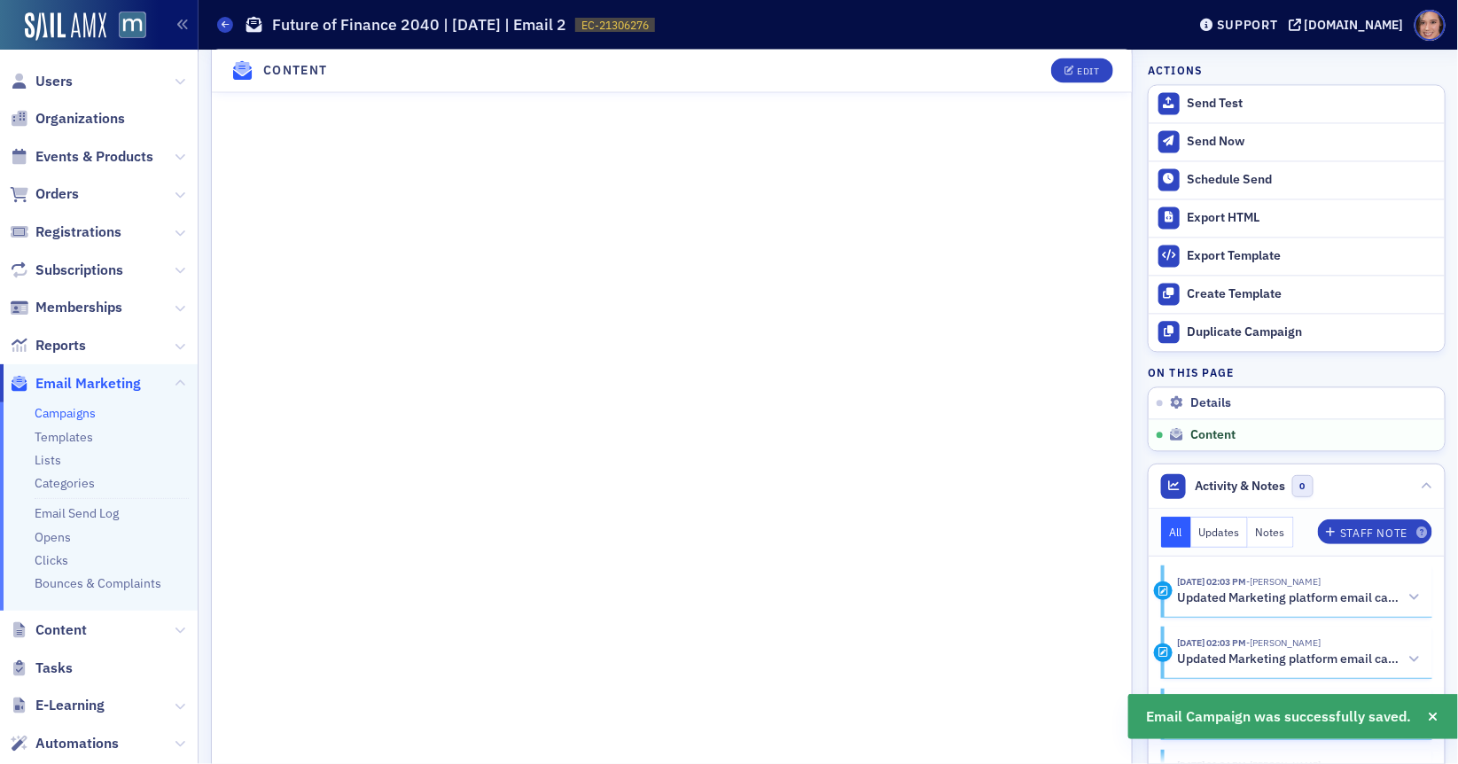
scroll to position [1407, 0]
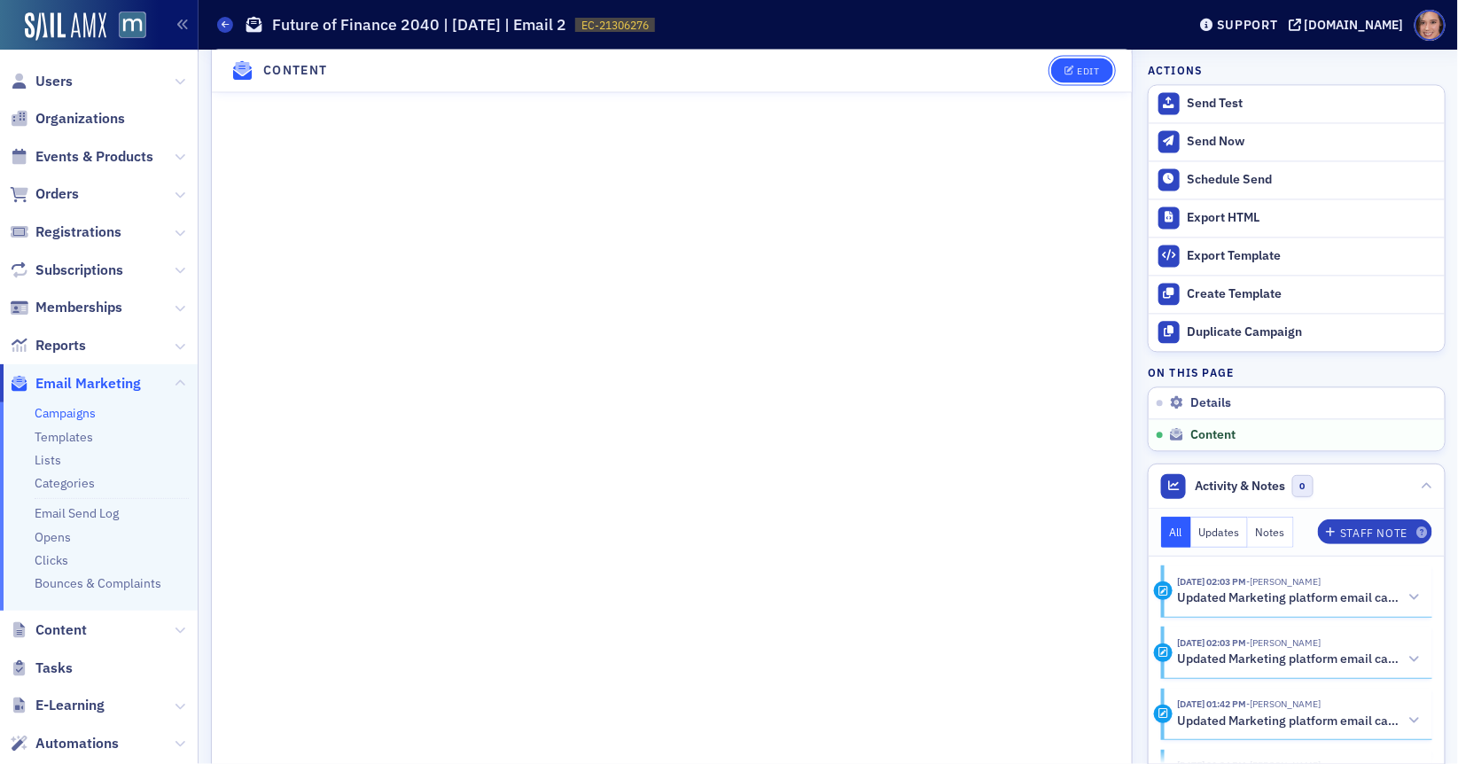
click at [1082, 67] on div "Edit" at bounding box center [1088, 71] width 22 height 10
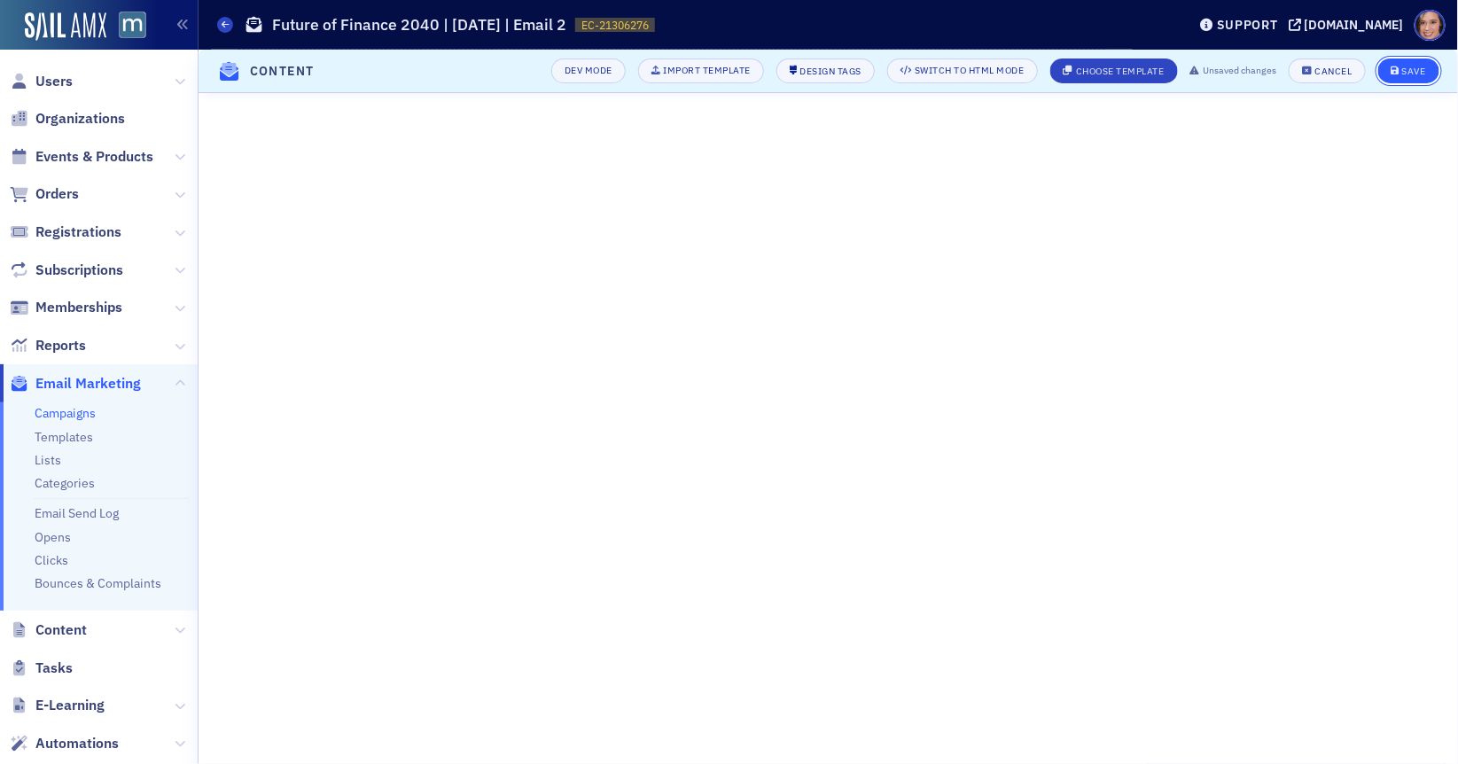
click at [1403, 58] on button "Save" at bounding box center [1408, 70] width 61 height 25
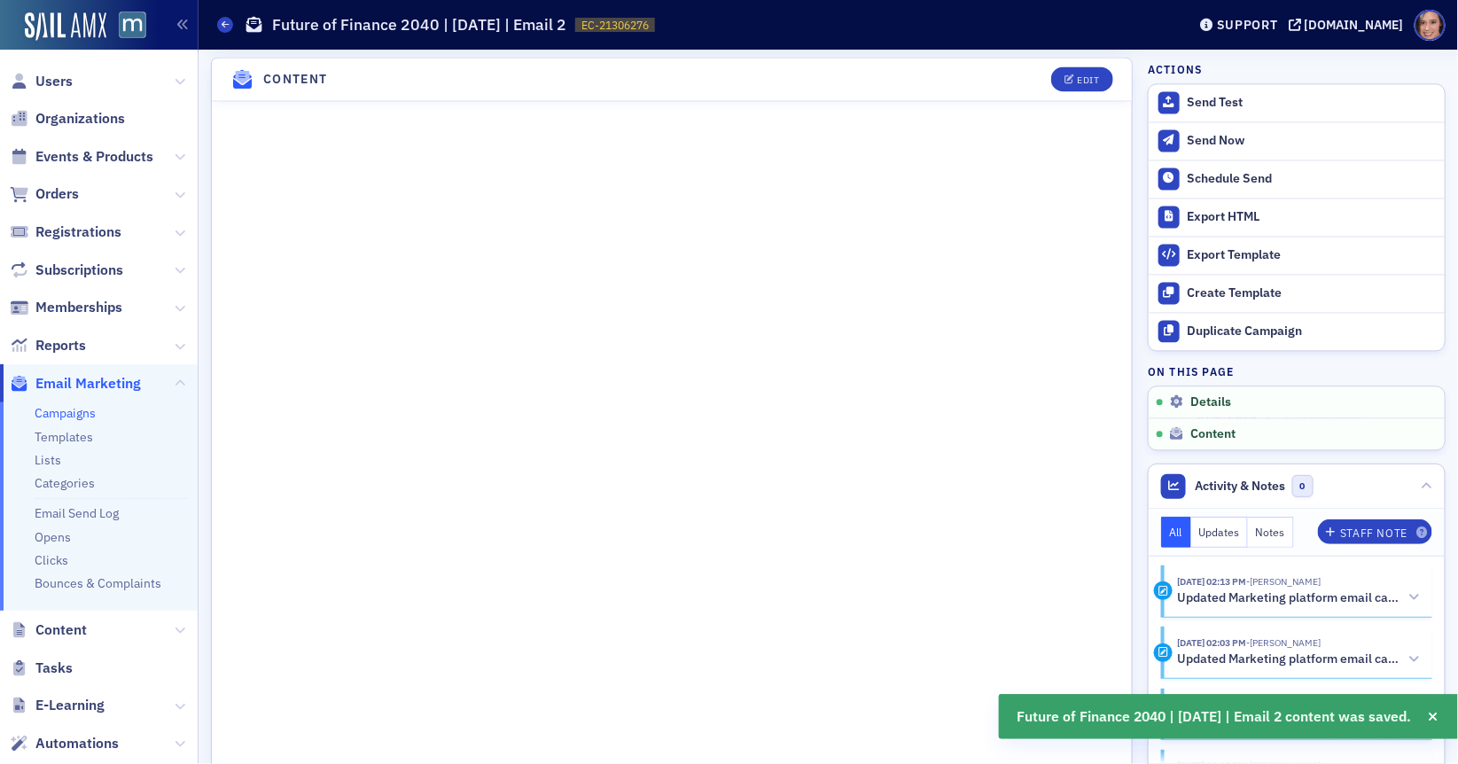
scroll to position [1362, 0]
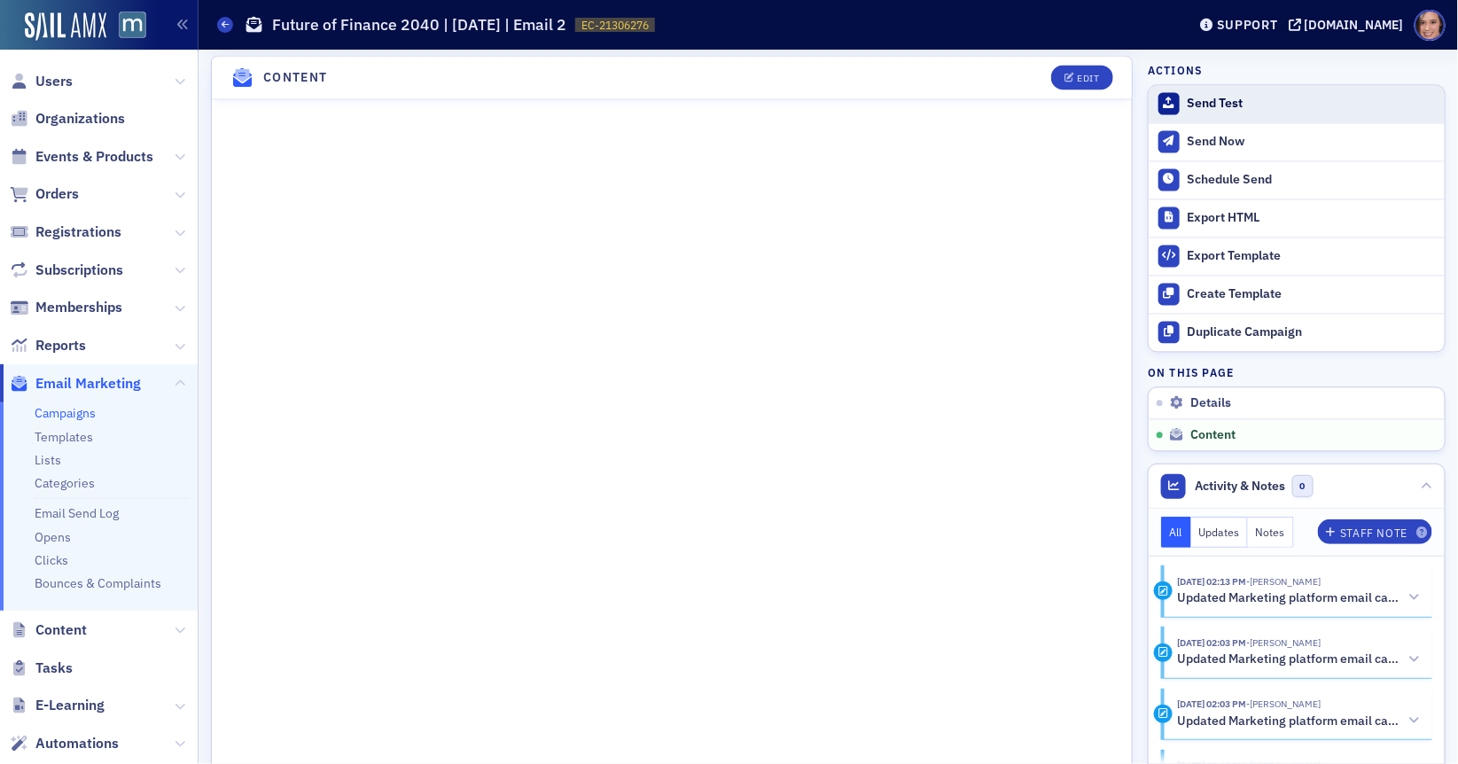
click at [1219, 99] on div "Send Test" at bounding box center [1312, 104] width 248 height 16
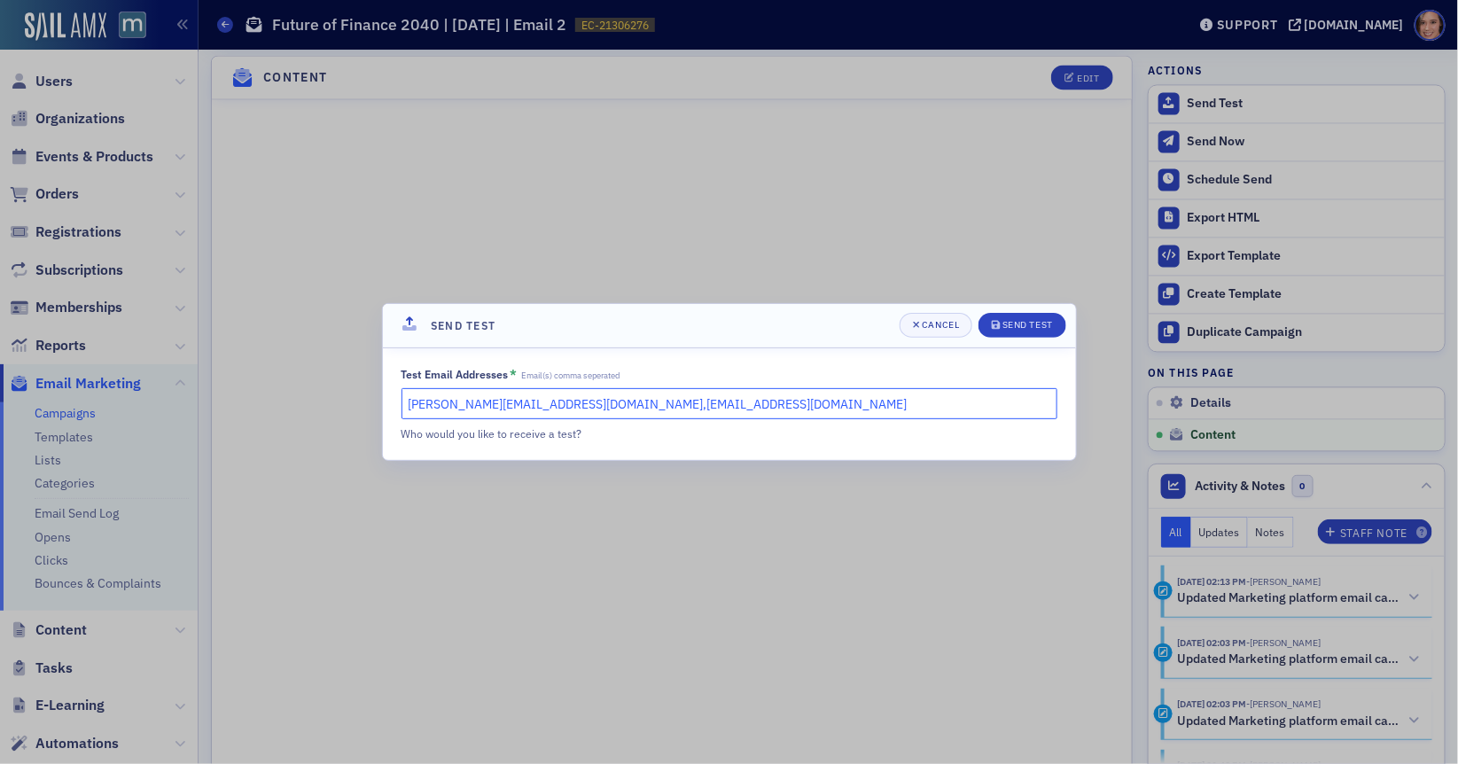
drag, startPoint x: 559, startPoint y: 404, endPoint x: 838, endPoint y: 408, distance: 279.2
click at [838, 408] on input "katie@blueoceanideas.com,lauren@blueoceanideas.com" at bounding box center [729, 403] width 656 height 31
type input "katie@blueoceanideas.com"
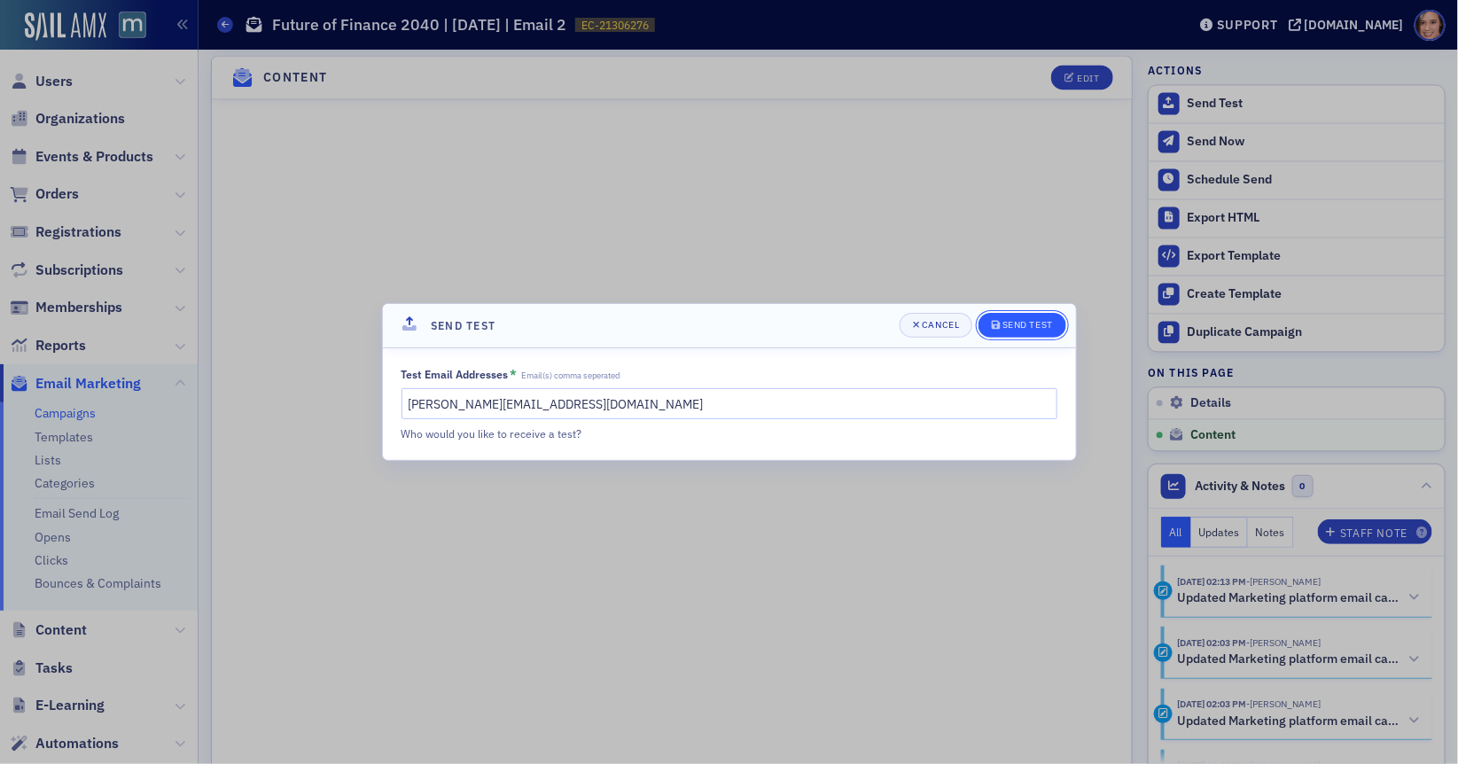
click at [1012, 330] on div "Send Test" at bounding box center [1027, 325] width 51 height 10
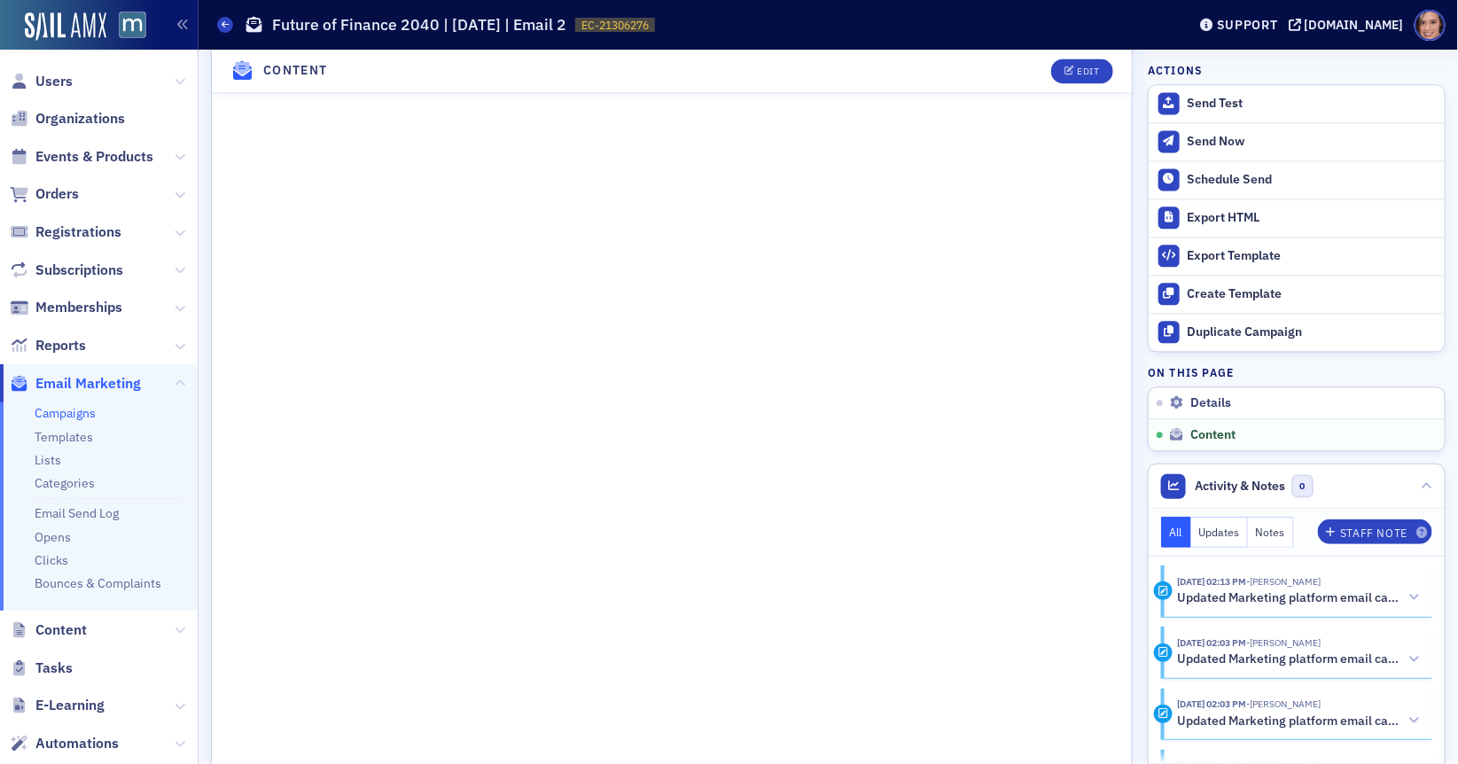
scroll to position [1767, 0]
click at [1074, 59] on button "Edit" at bounding box center [1081, 70] width 61 height 25
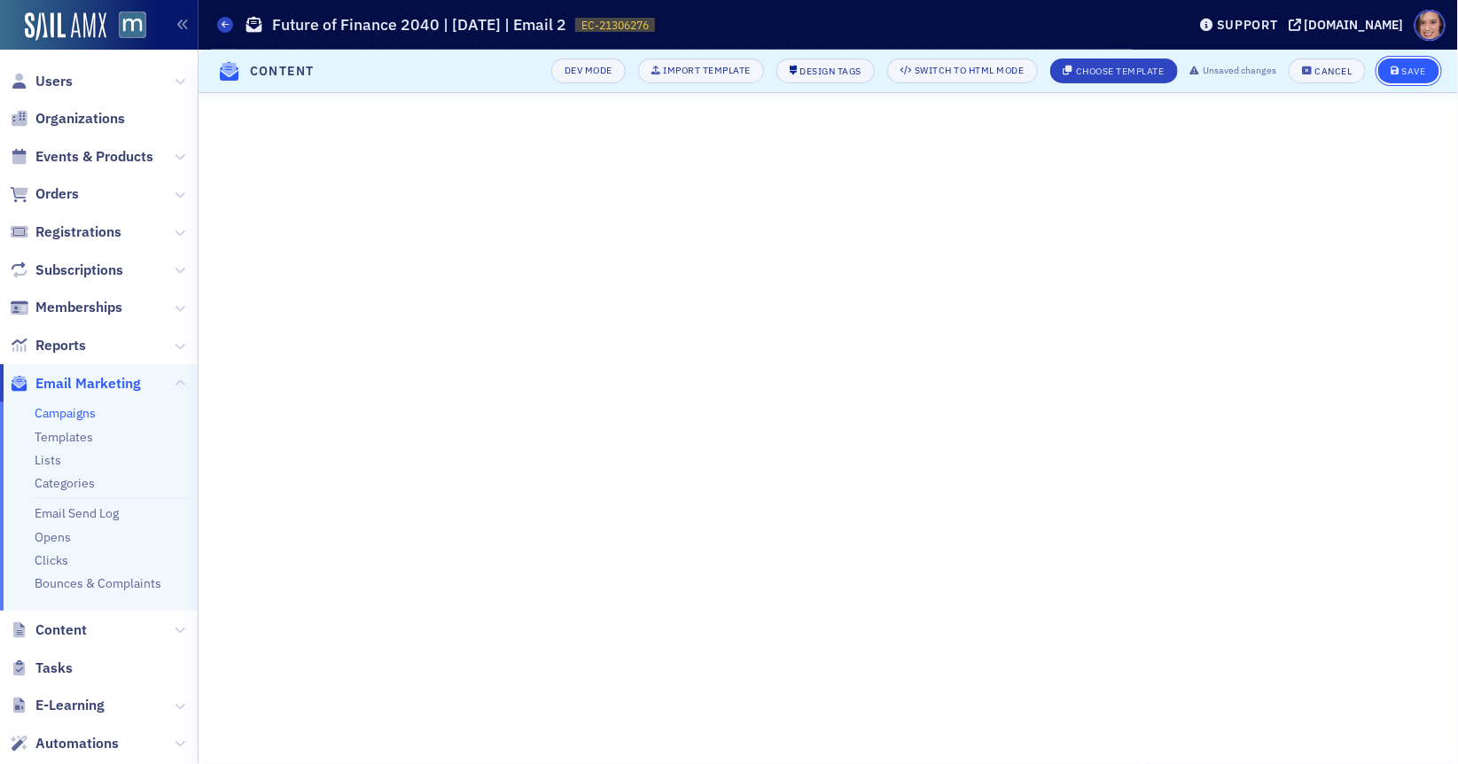
click at [1417, 66] on div "Save" at bounding box center [1414, 71] width 24 height 10
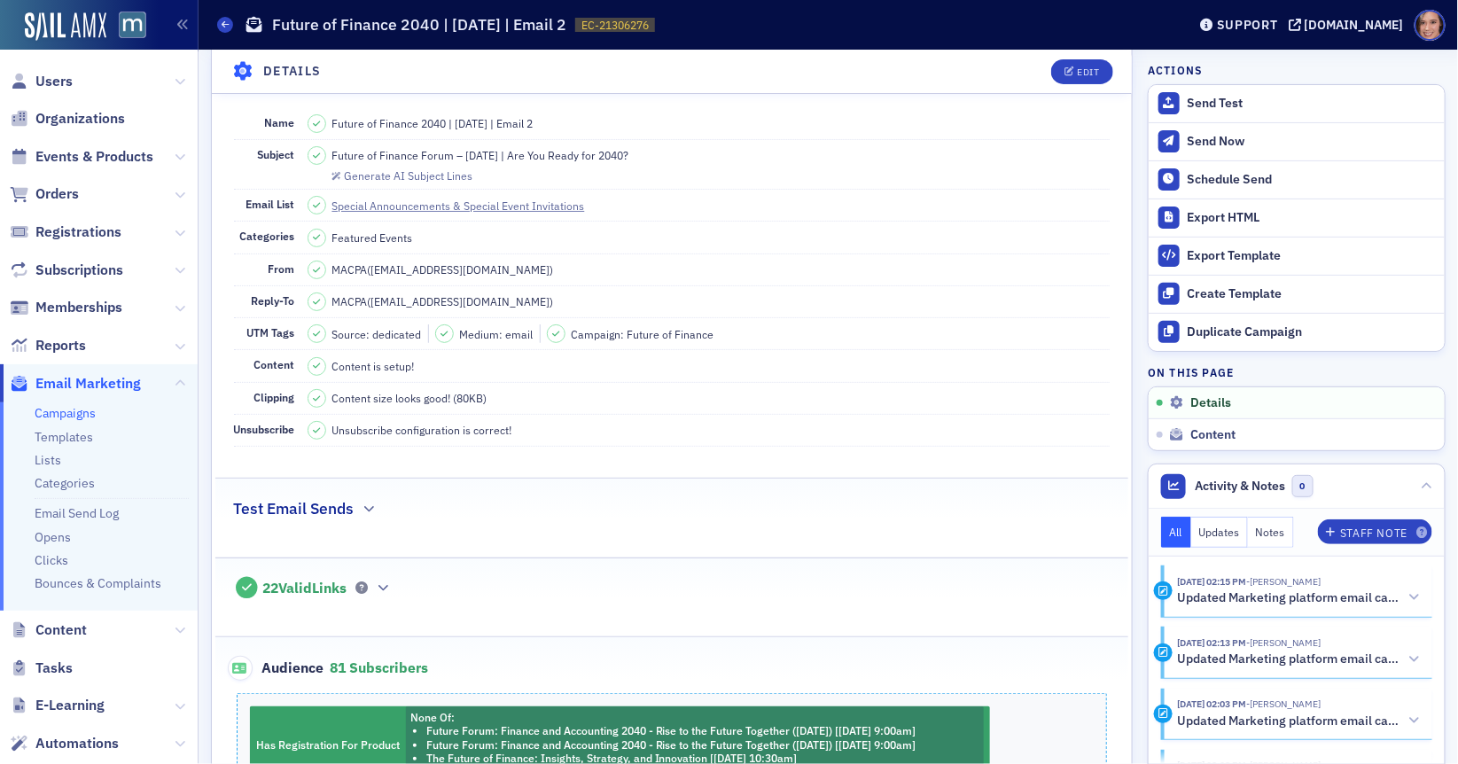
scroll to position [0, 0]
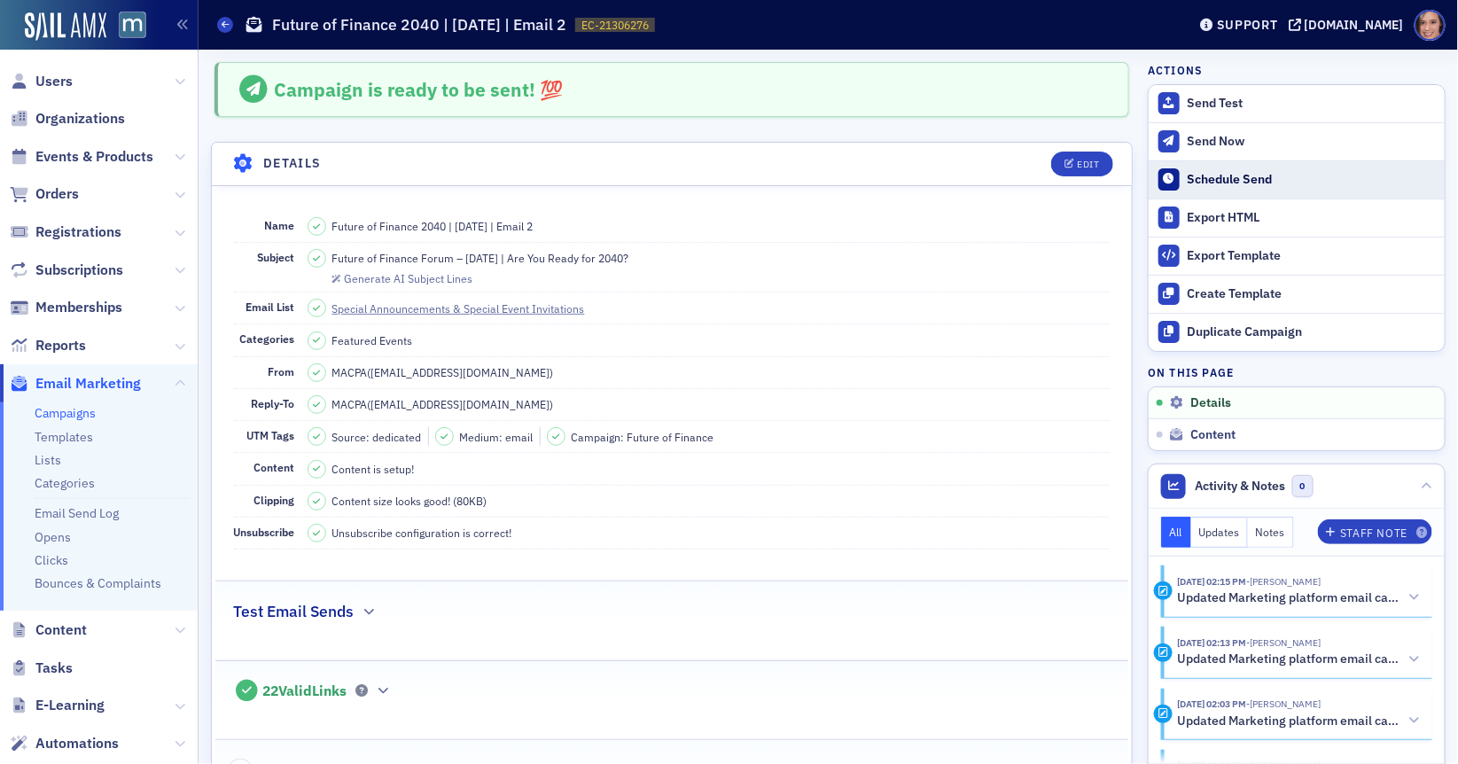
click at [1237, 183] on div "Schedule Send" at bounding box center [1312, 180] width 248 height 16
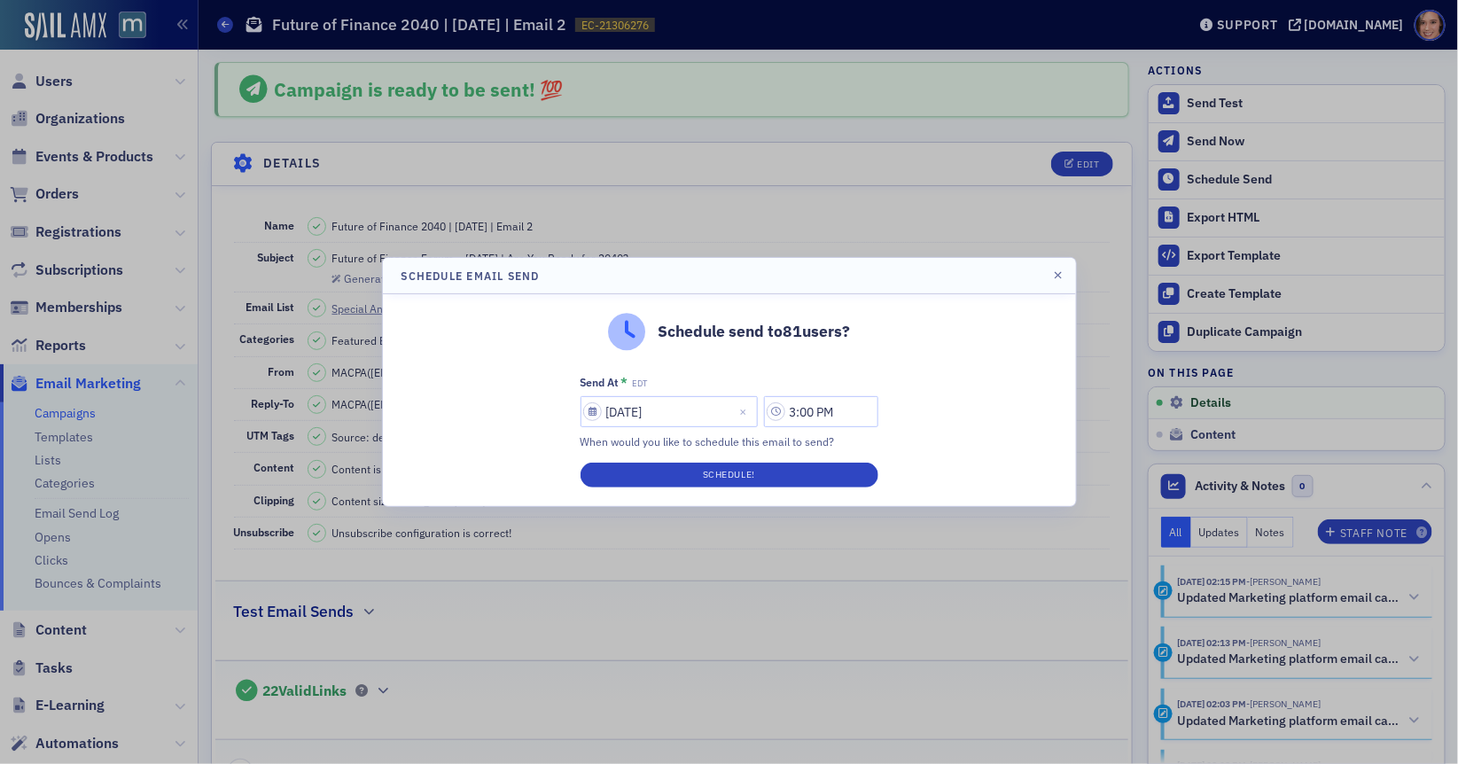
click at [1050, 269] on header "Schedule Email Send" at bounding box center [729, 275] width 693 height 35
click at [1062, 267] on header "Schedule Email Send" at bounding box center [729, 275] width 693 height 35
click at [1061, 279] on icon "button" at bounding box center [1059, 275] width 8 height 11
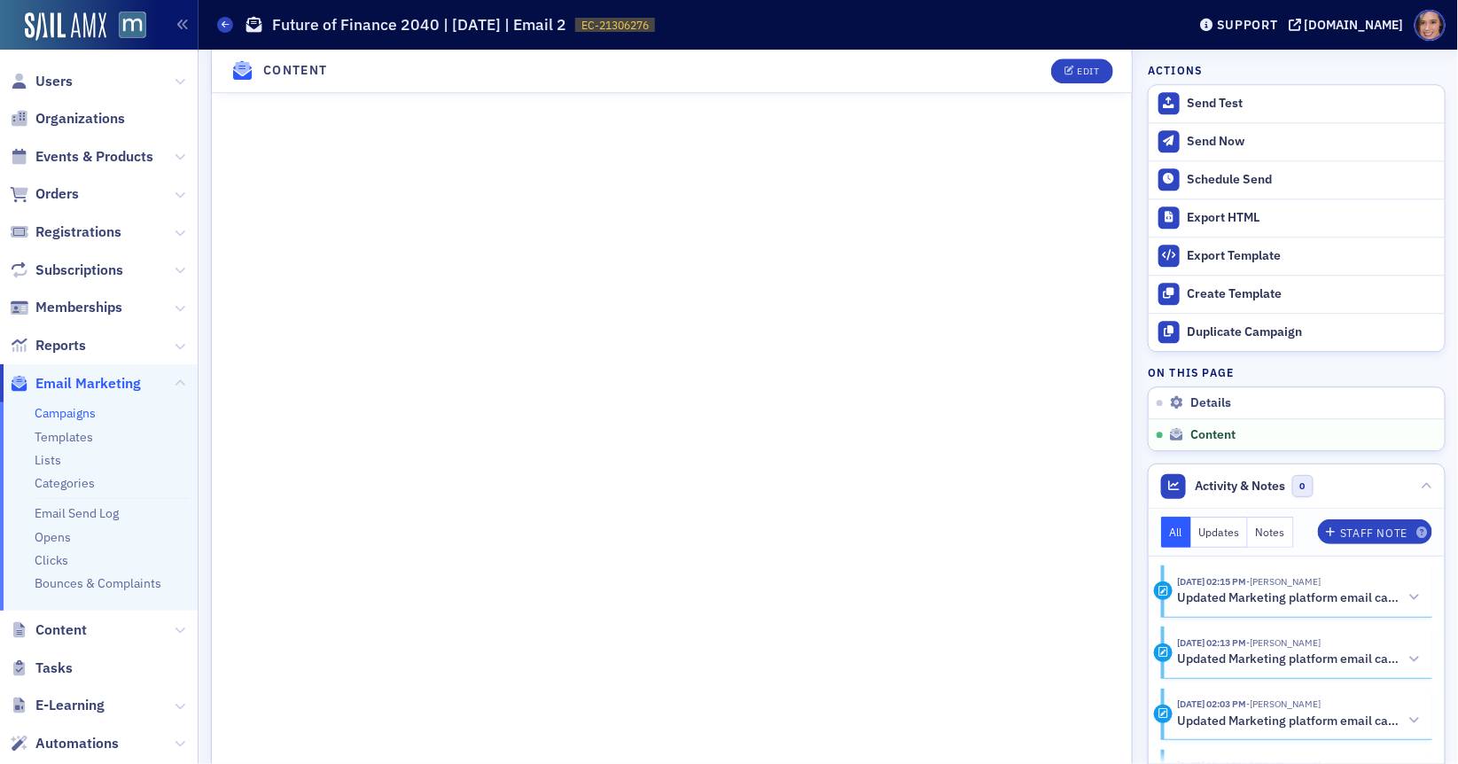
scroll to position [1737, 0]
click at [1229, 142] on div "Send Now" at bounding box center [1312, 142] width 248 height 16
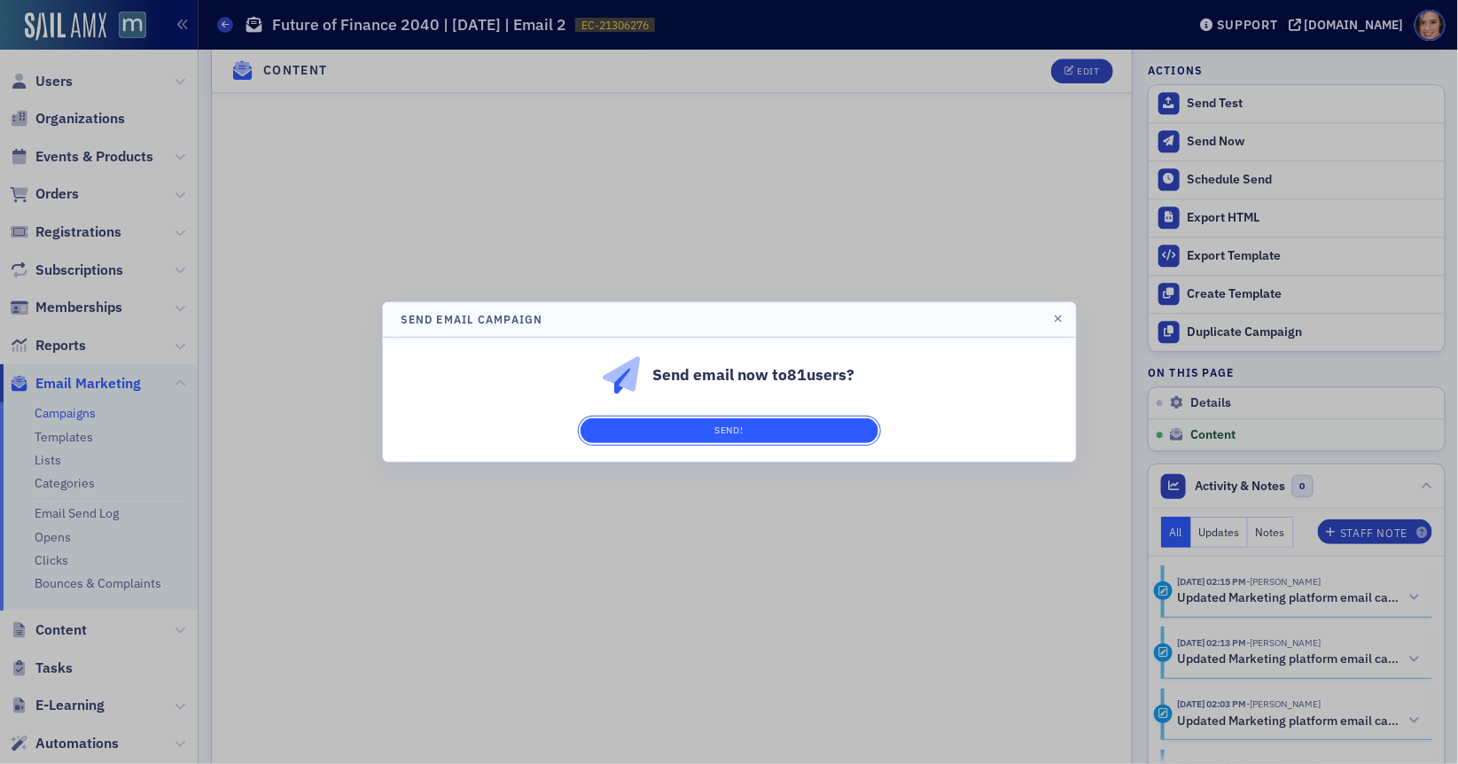
click at [823, 435] on button "Send!" at bounding box center [729, 430] width 298 height 25
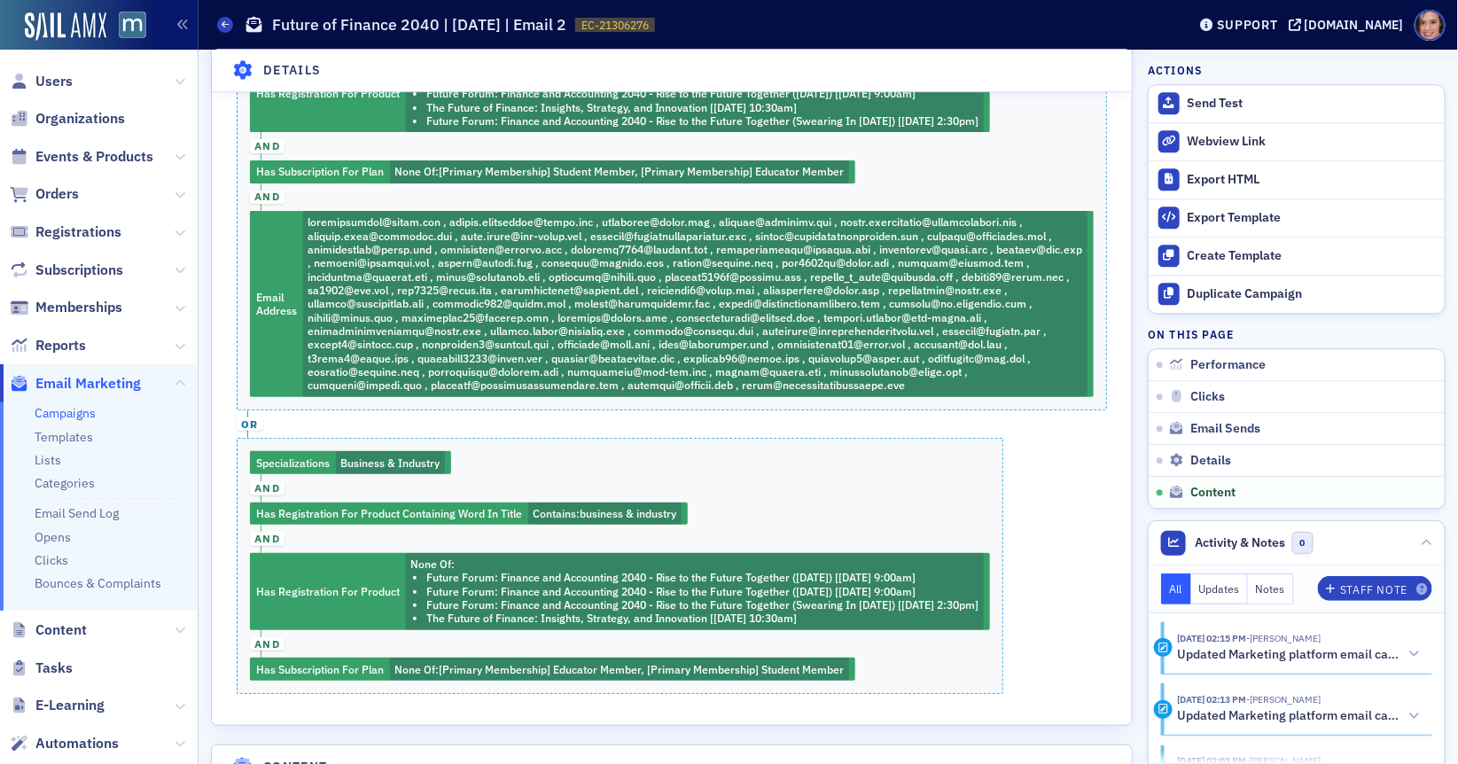
scroll to position [2718, 0]
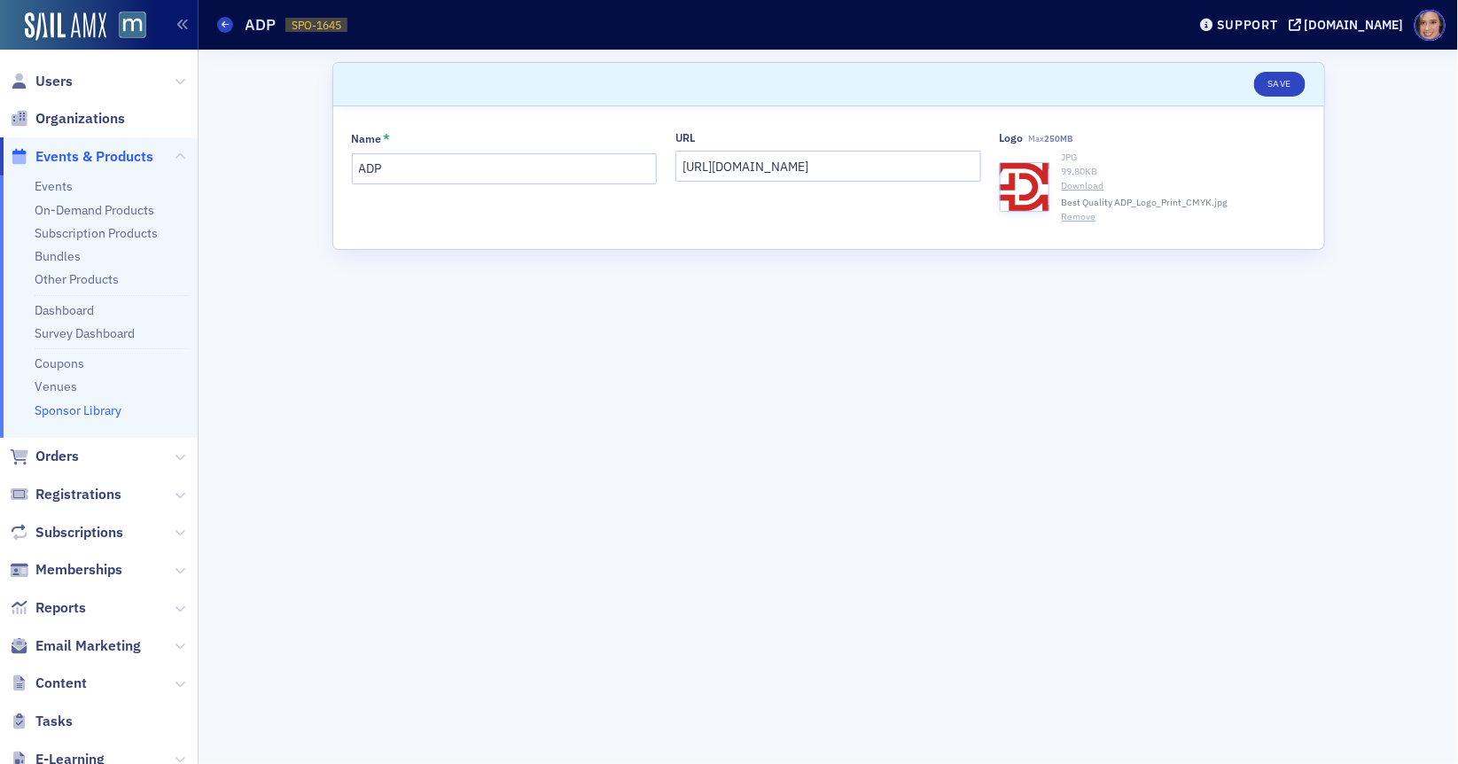
click at [172, 84] on span "Users" at bounding box center [99, 81] width 198 height 38
click at [181, 85] on icon at bounding box center [180, 81] width 11 height 11
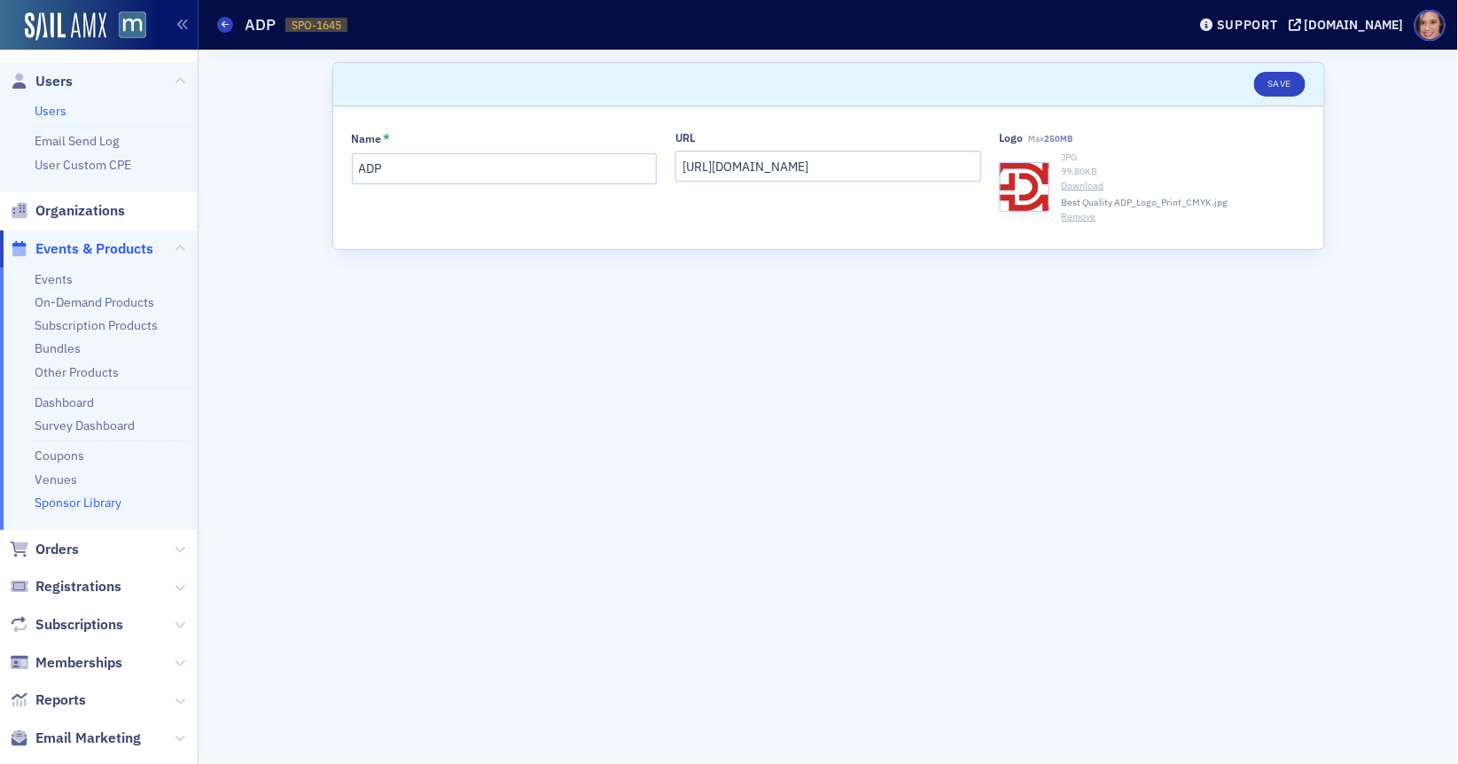
click at [56, 109] on link "Users" at bounding box center [51, 111] width 32 height 16
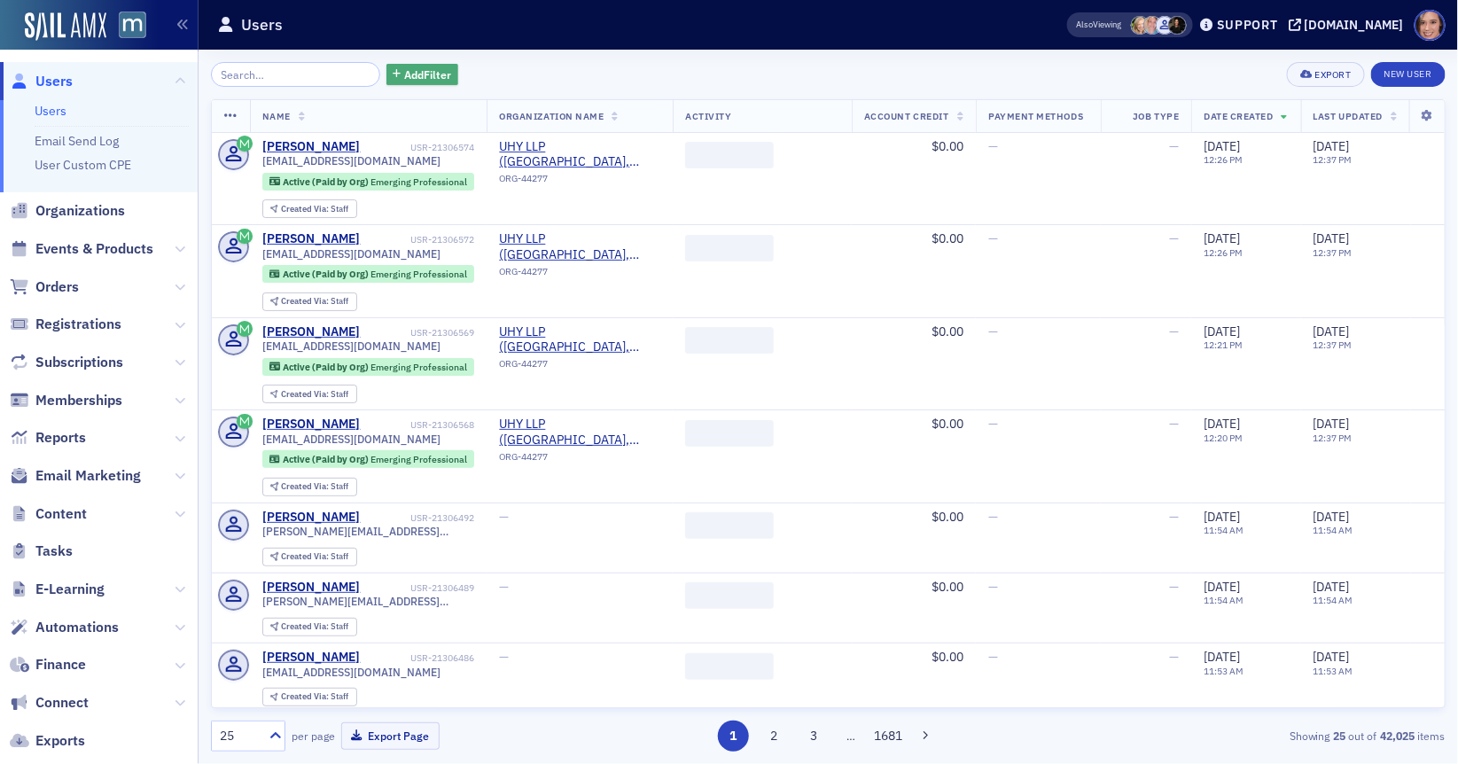
click at [410, 74] on span "Add Filter" at bounding box center [427, 74] width 47 height 16
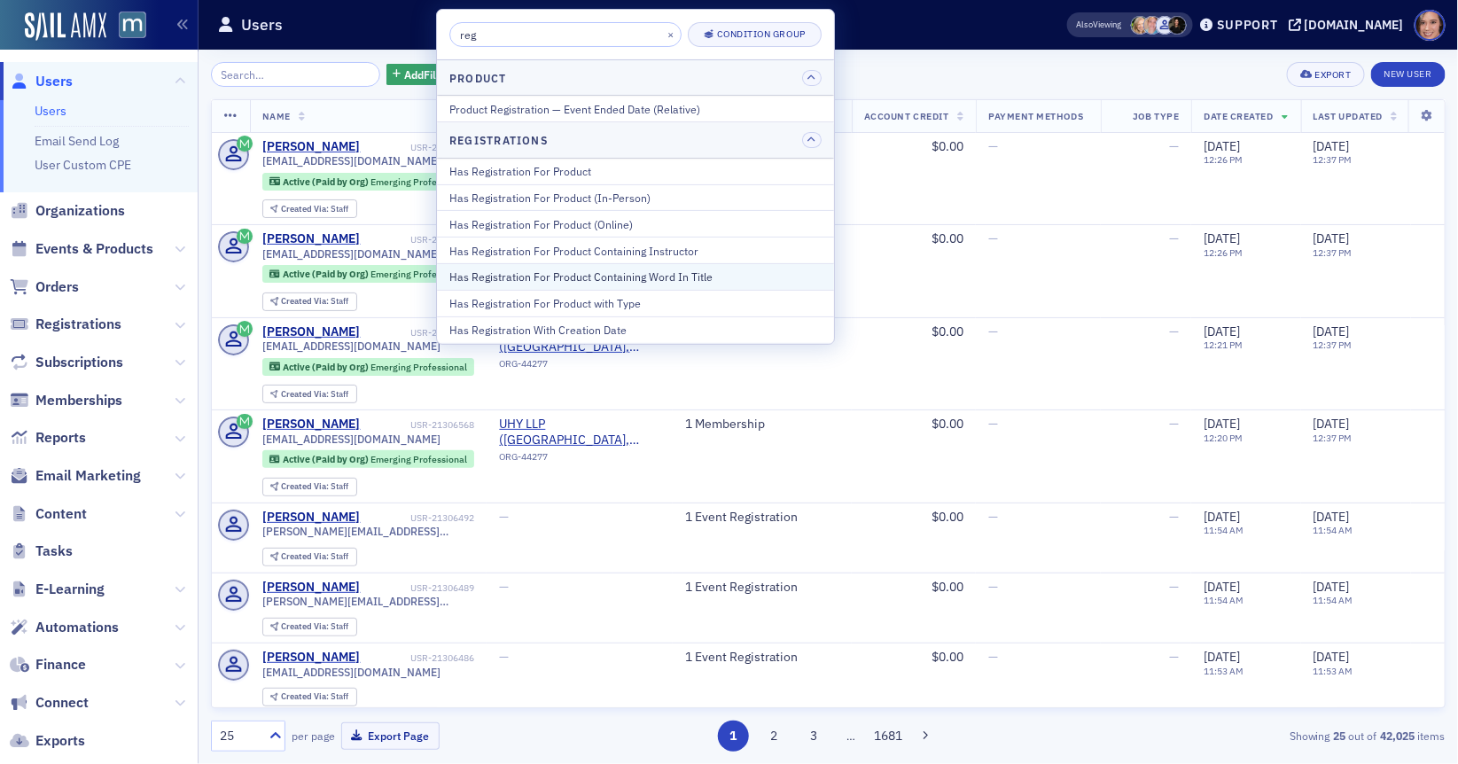
type input "reg"
click at [621, 271] on div "Has Registration For Product Containing Word In Title" at bounding box center [635, 277] width 372 height 16
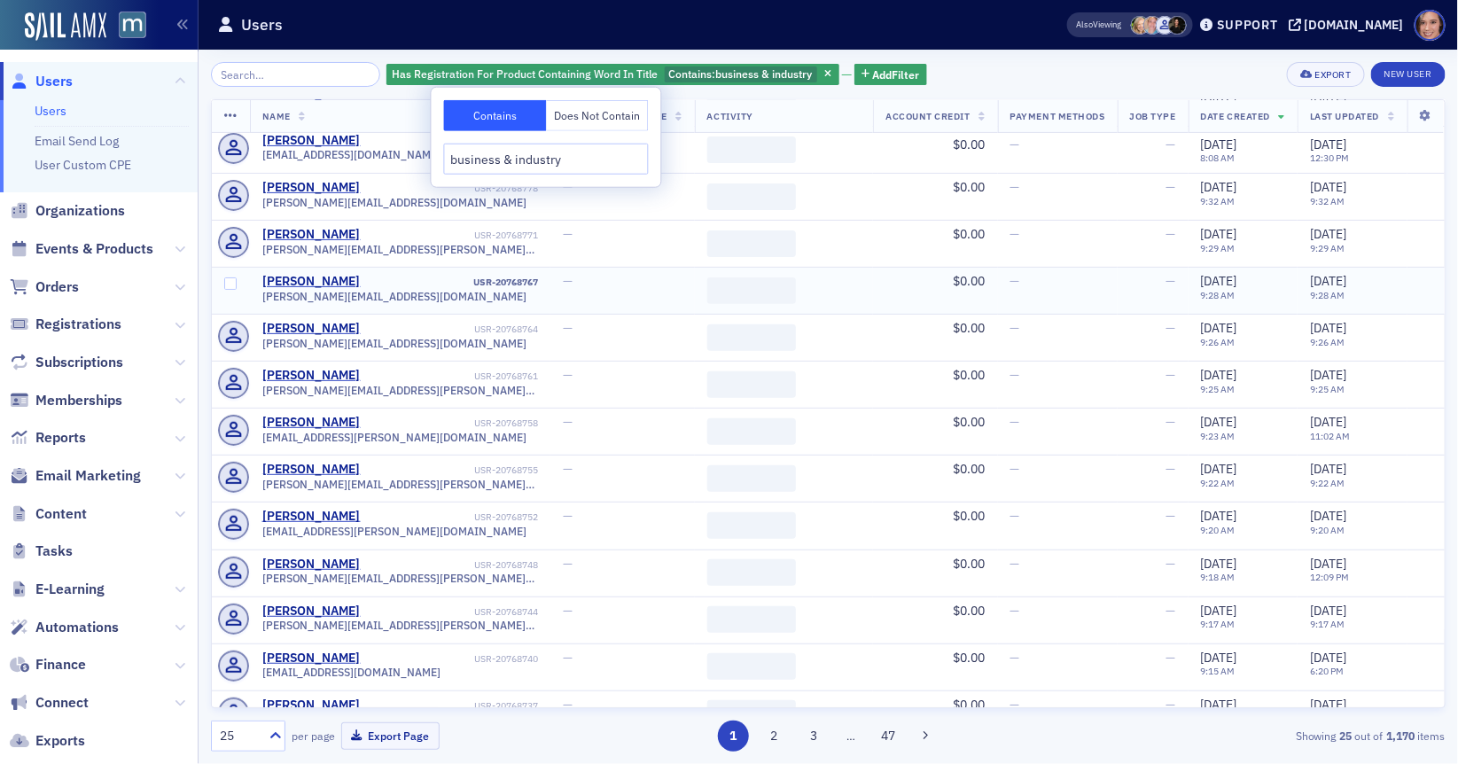
scroll to position [519, 0]
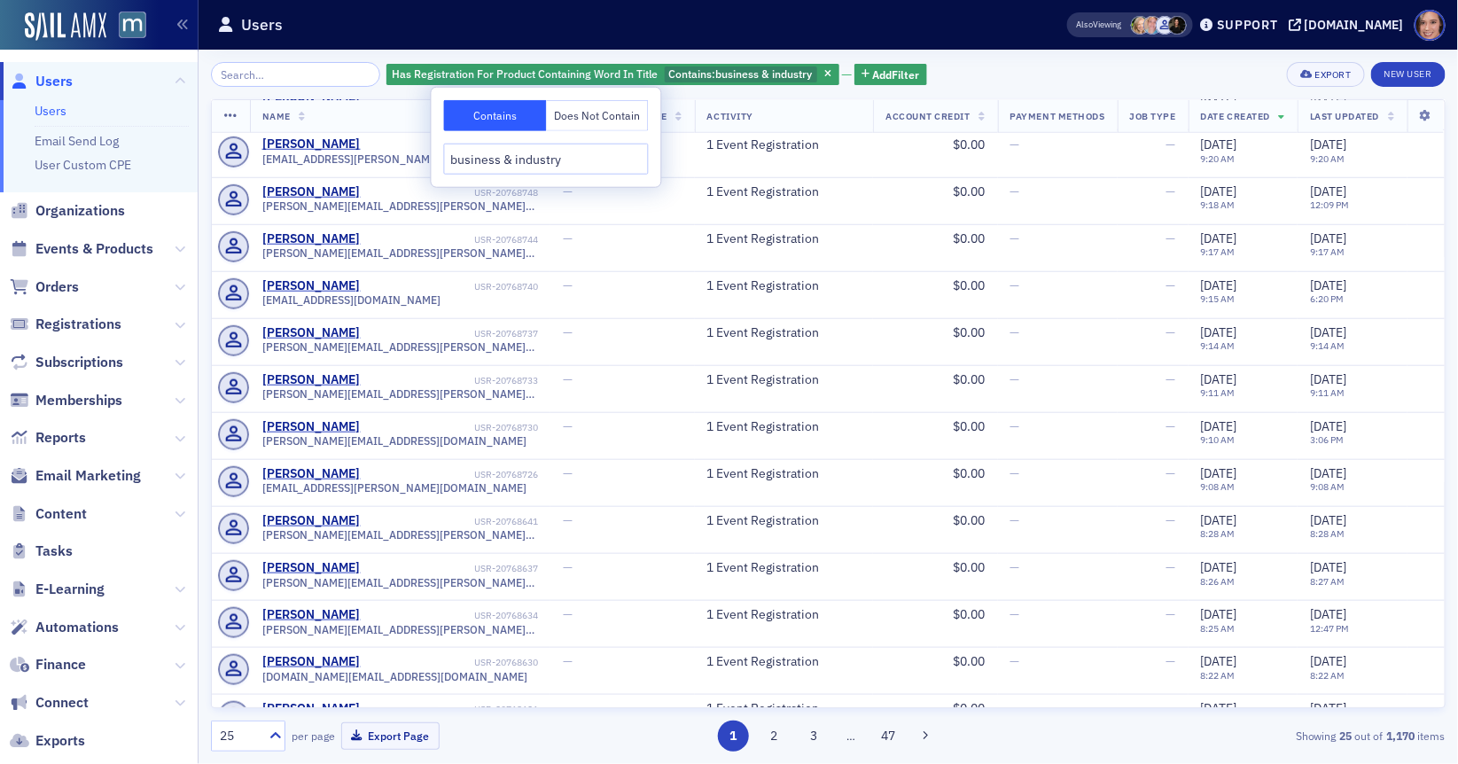
click at [547, 159] on input "business & industry" at bounding box center [546, 159] width 205 height 31
type input "business & industry"
click at [92, 319] on span "Registrations" at bounding box center [78, 324] width 86 height 19
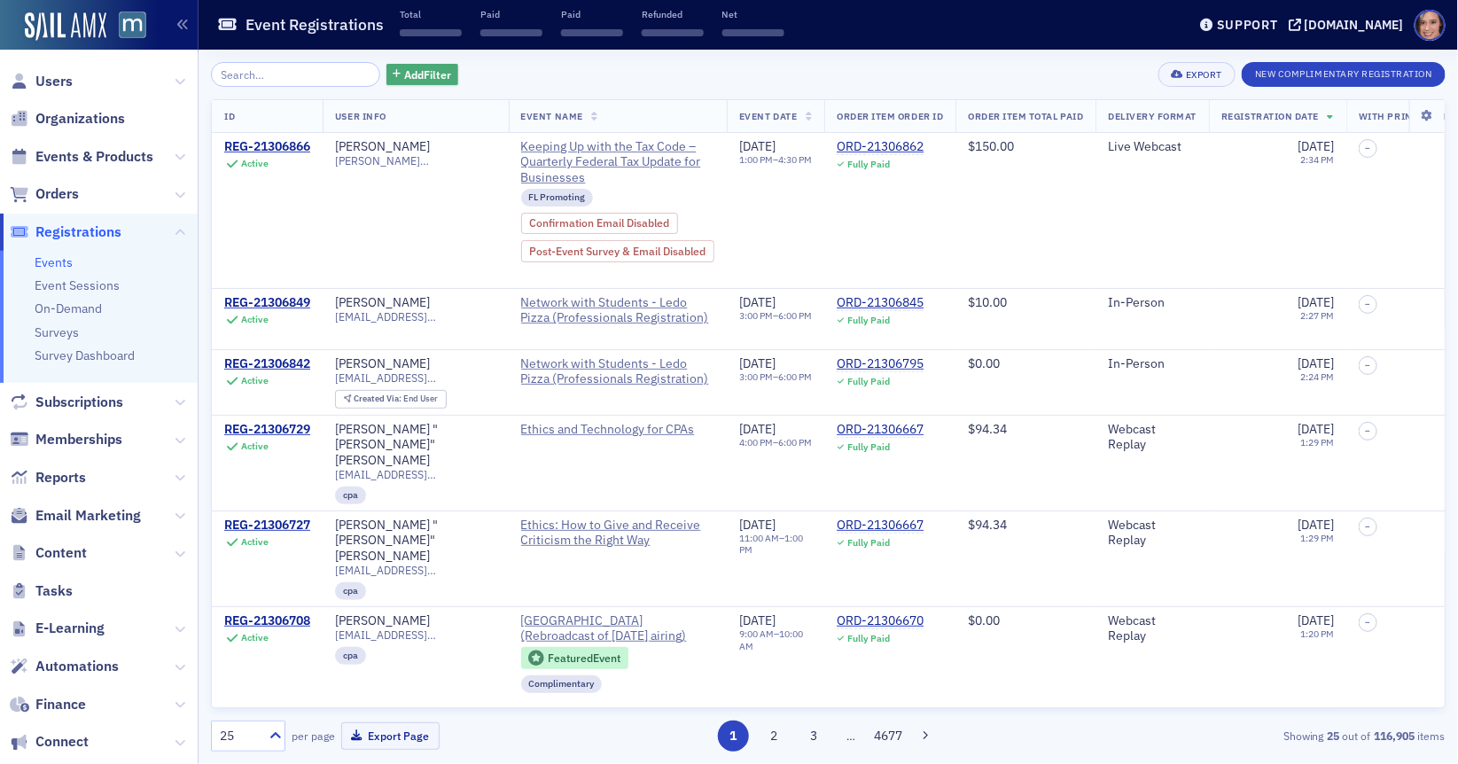
click at [406, 77] on span "Add Filter" at bounding box center [427, 74] width 47 height 16
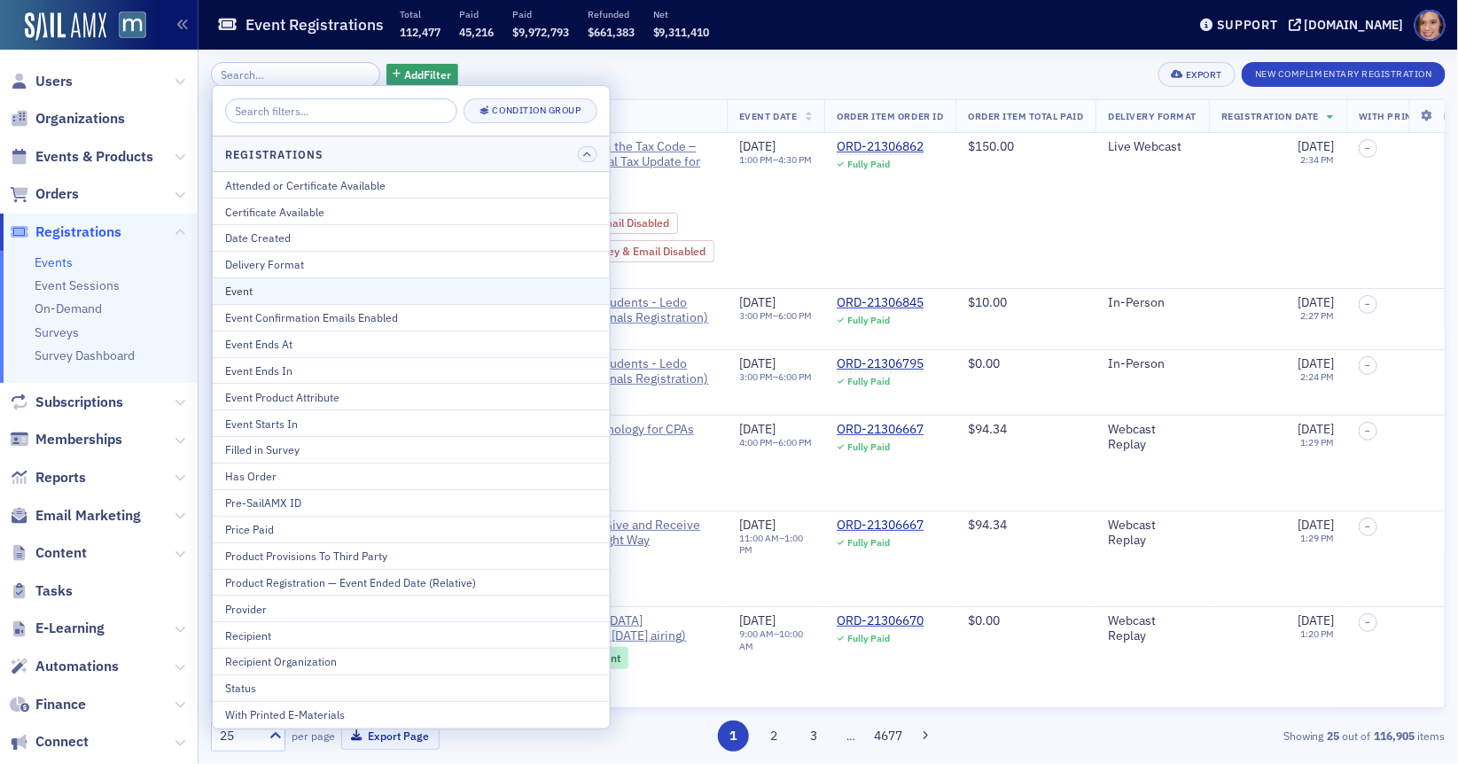
click at [352, 283] on div "Event" at bounding box center [411, 291] width 372 height 16
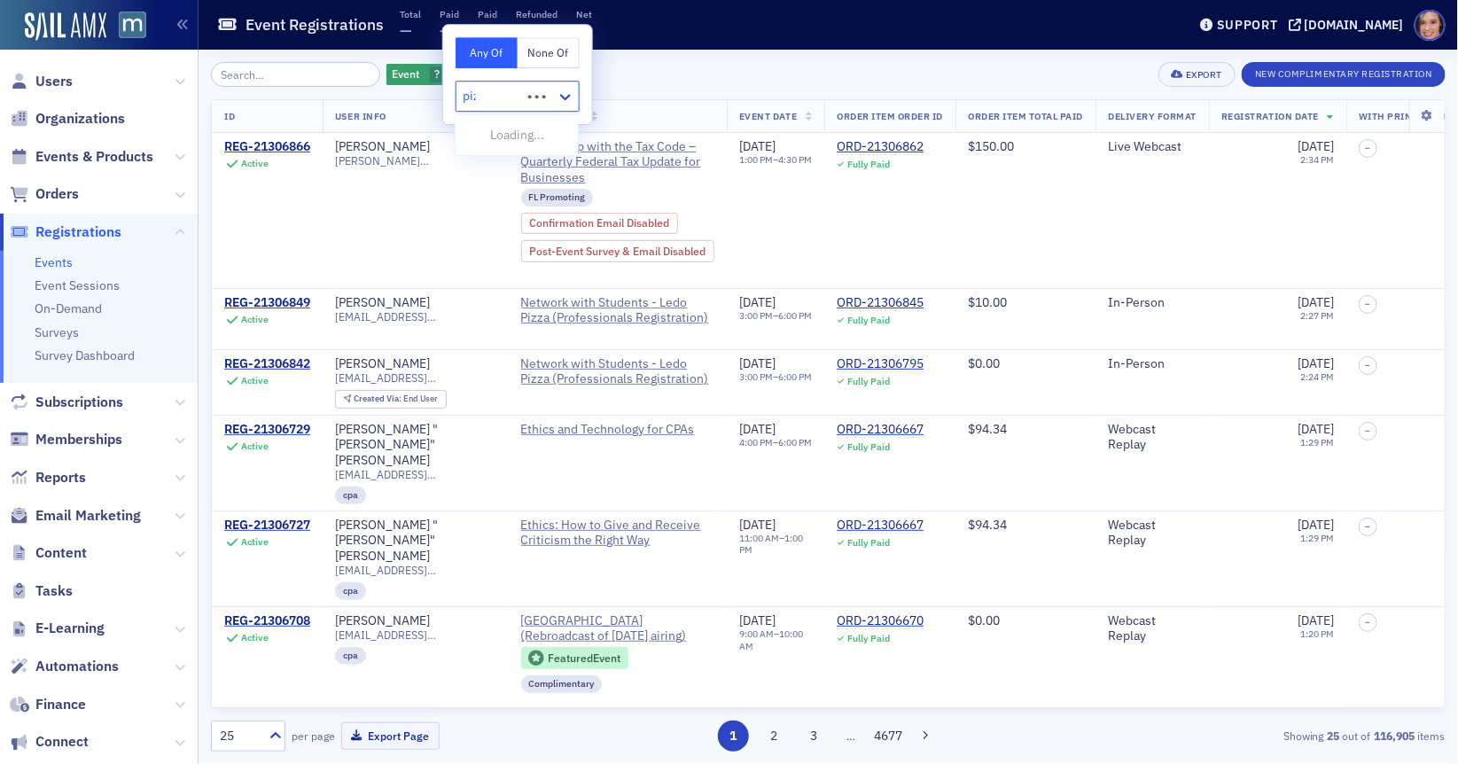
type input "pizz"
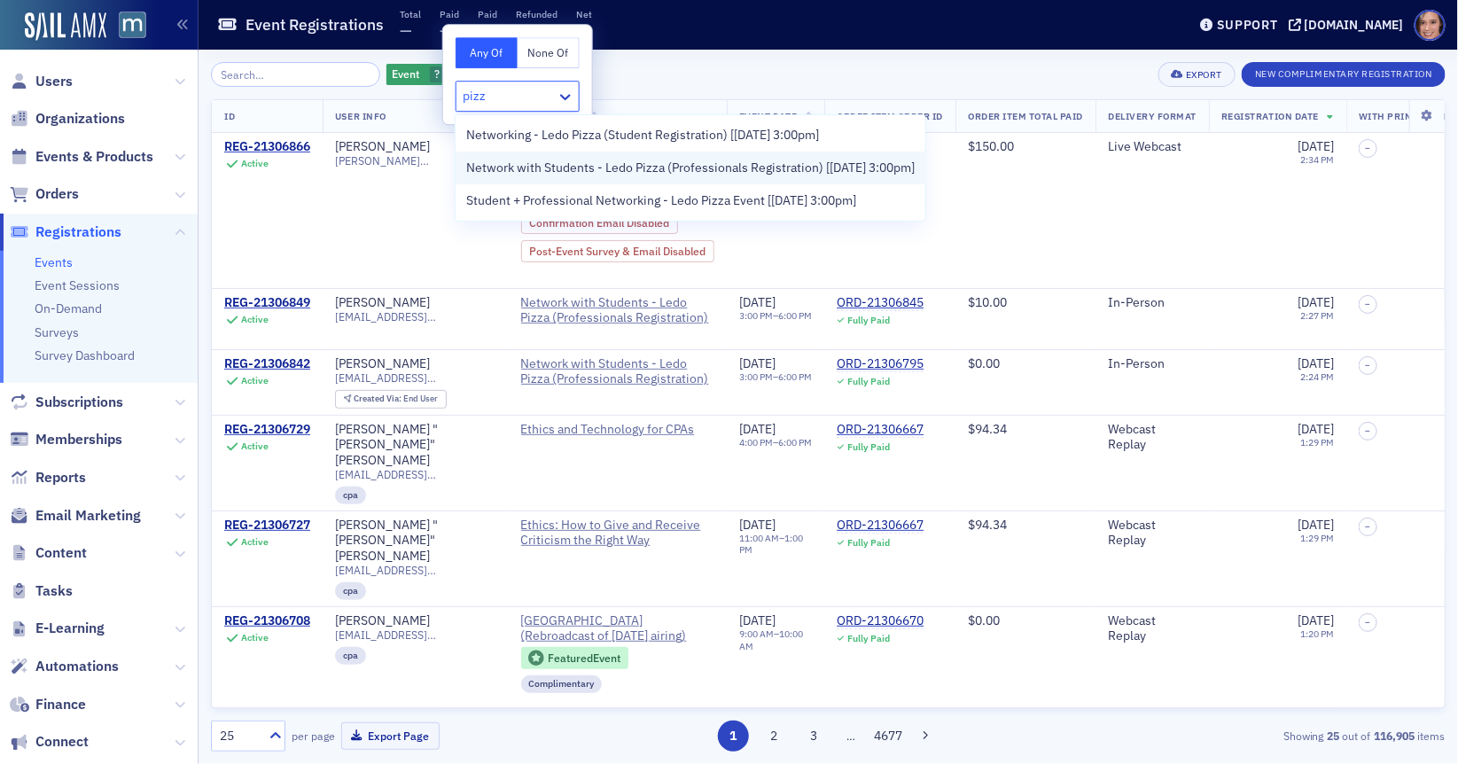
click at [525, 160] on span "Network with Students - Ledo Pizza (Professionals Registration) [[DATE] 3:00pm]" at bounding box center [690, 168] width 448 height 19
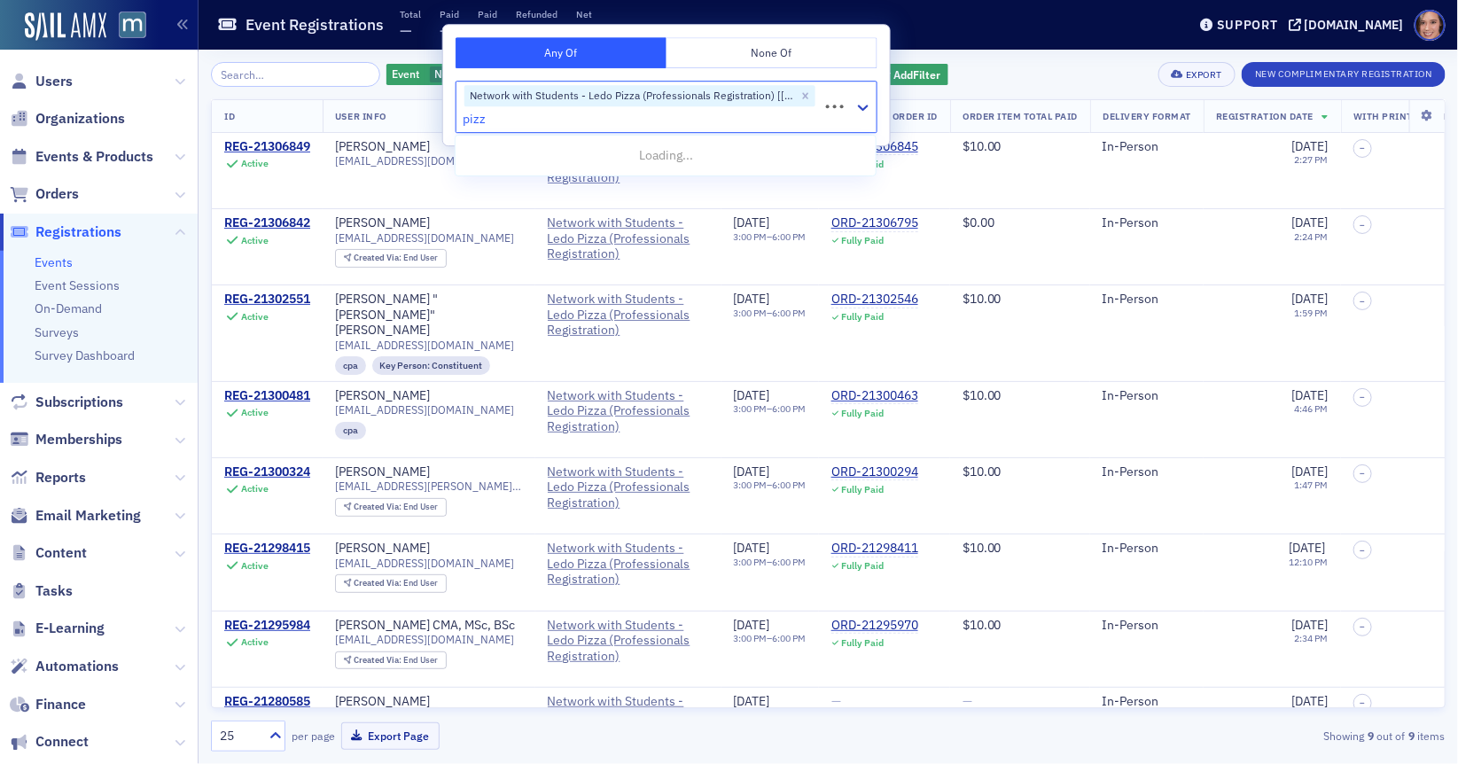
type input "pizza"
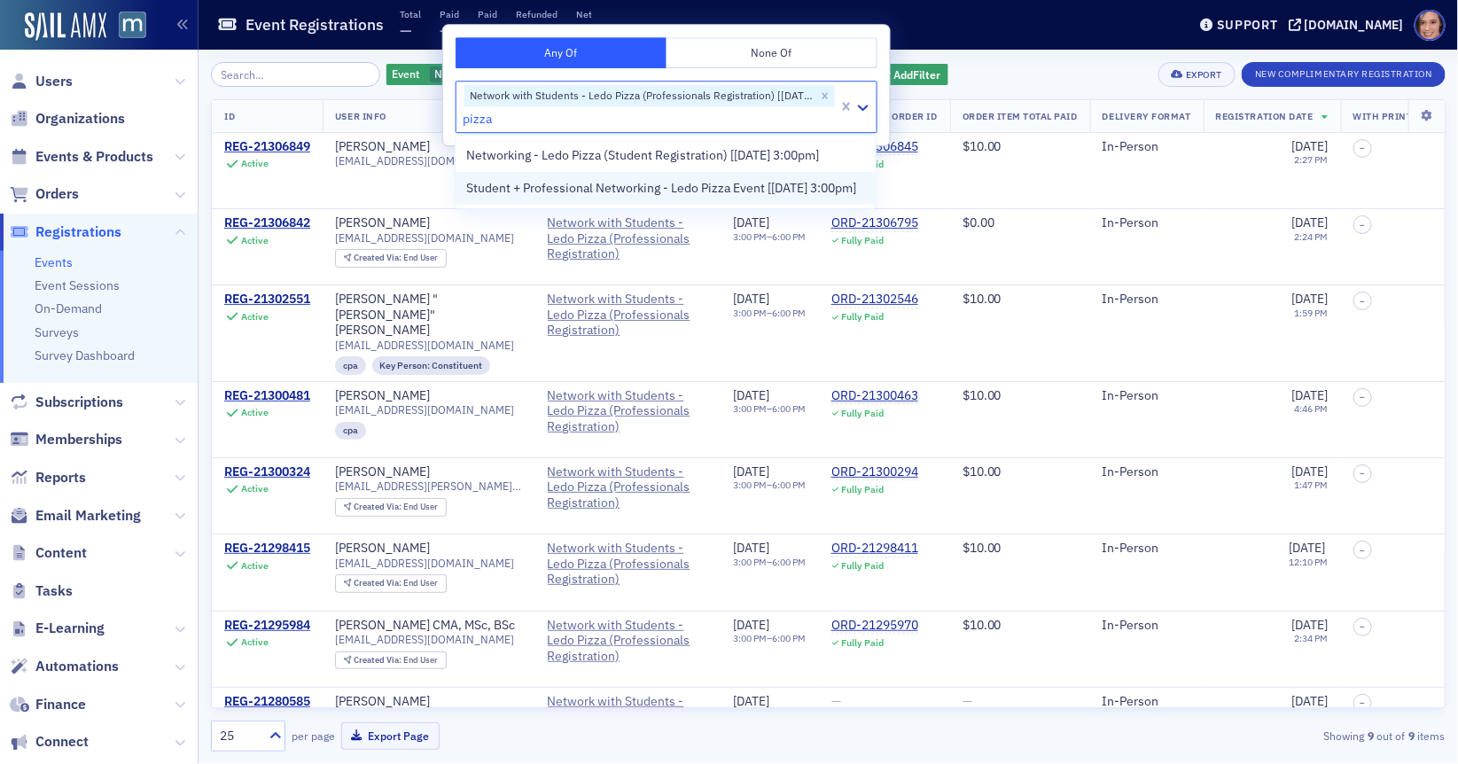
click at [556, 197] on div "Student + Professional Networking - Ledo Pizza Event [[DATE] 3:00pm]" at bounding box center [666, 188] width 420 height 33
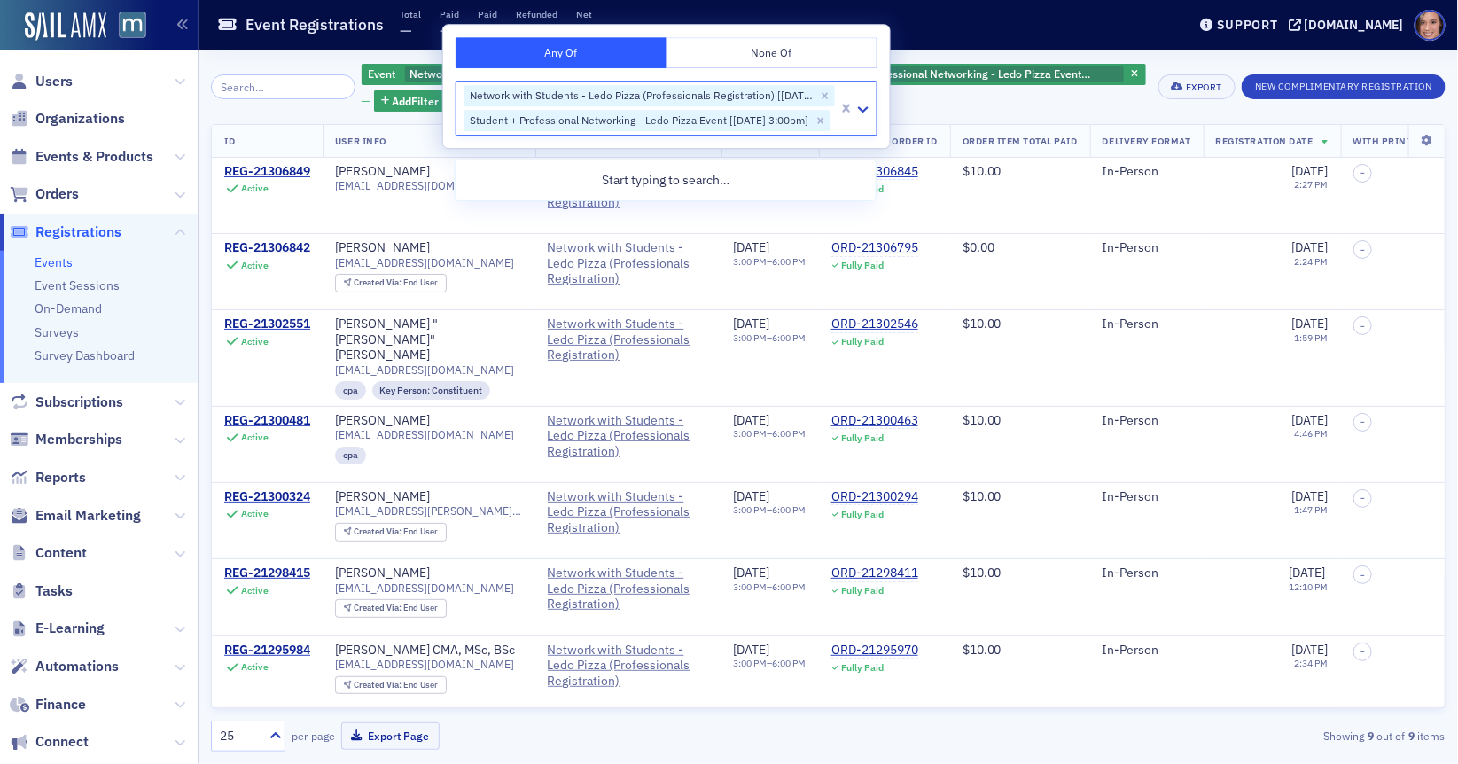
click at [1200, 47] on header "Event Registrations Total — Paid — Paid — Refunded — Net — Support [DOMAIN_NAME]" at bounding box center [828, 25] width 1259 height 50
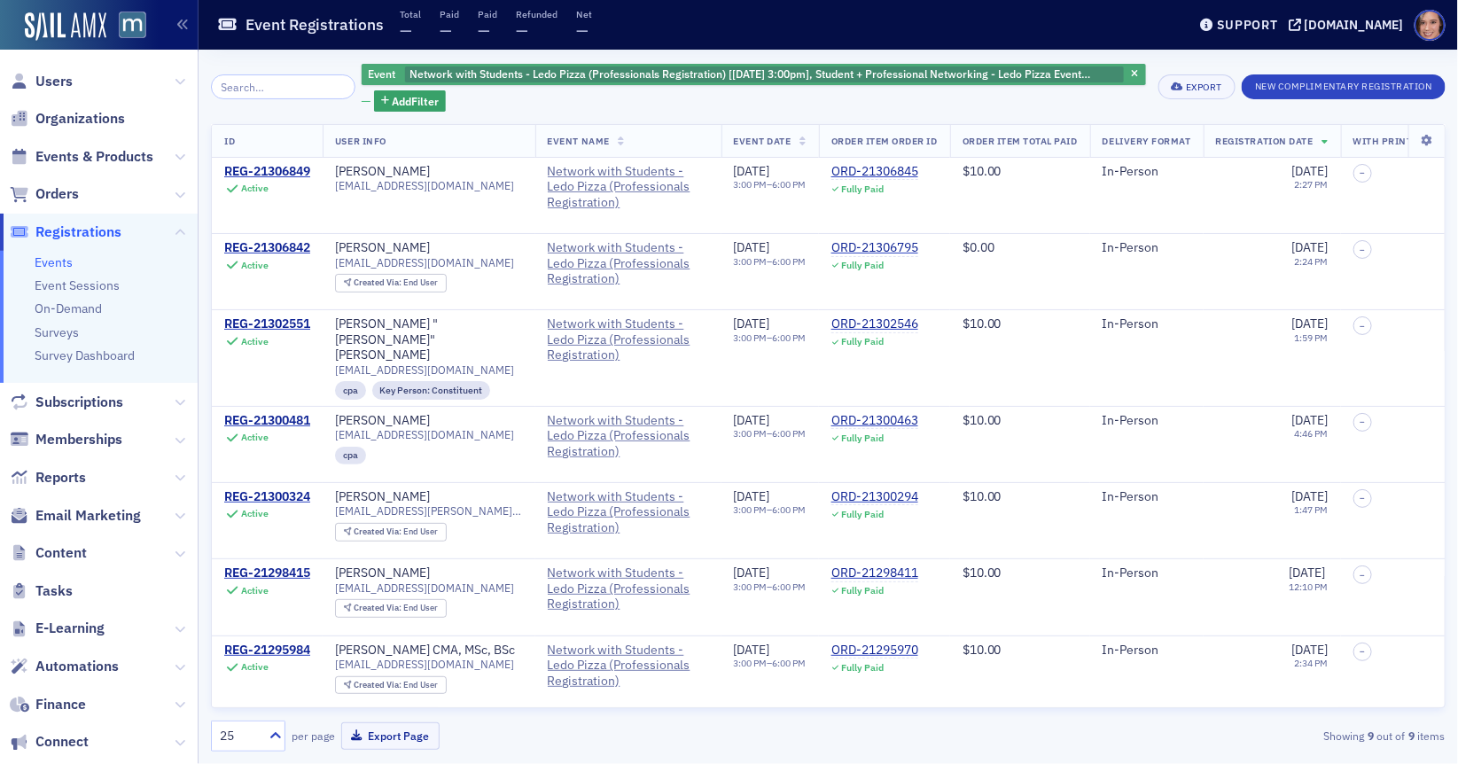
click at [825, 72] on span "Network with Students - Ledo Pizza (Professionals Registration) [[DATE] 3:00pm]…" at bounding box center [749, 79] width 681 height 27
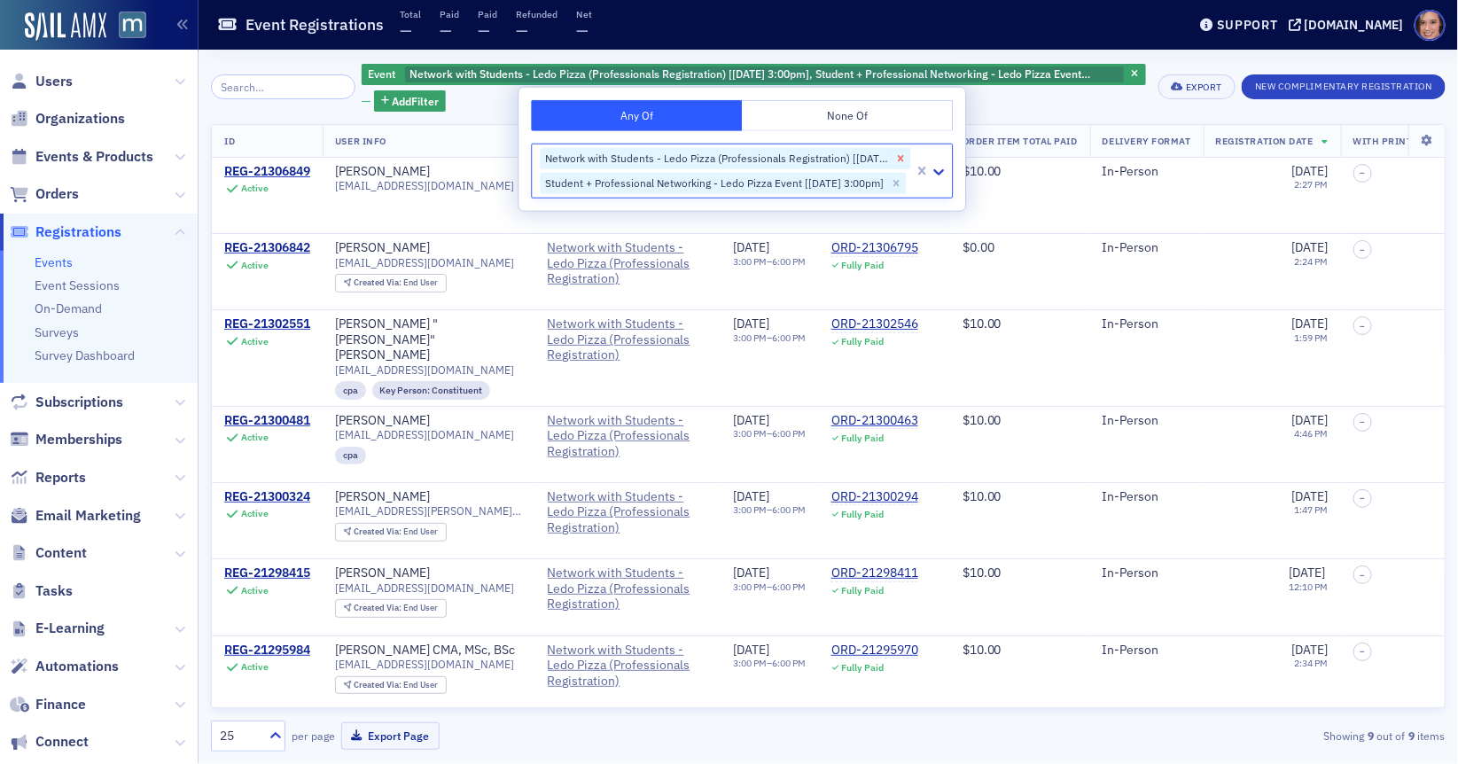
click at [900, 157] on icon "Remove Network with Students - Ledo Pizza (Professionals Registration) [9/18/20…" at bounding box center [901, 158] width 6 height 6
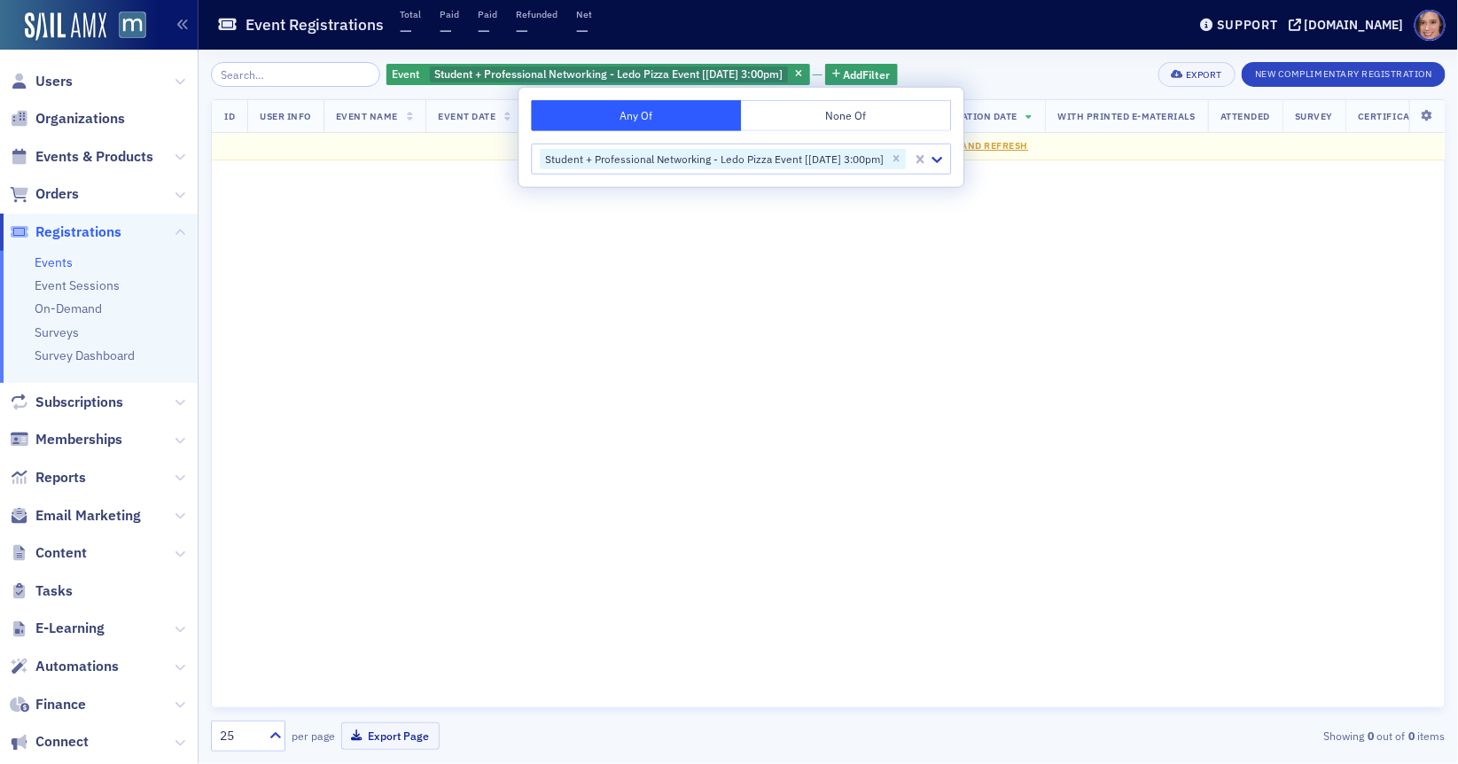
click at [1048, 62] on div "Event Student + Professional Networking - Ledo Pizza Event [[DATE] 3:00pm] Add …" at bounding box center [828, 74] width 1235 height 25
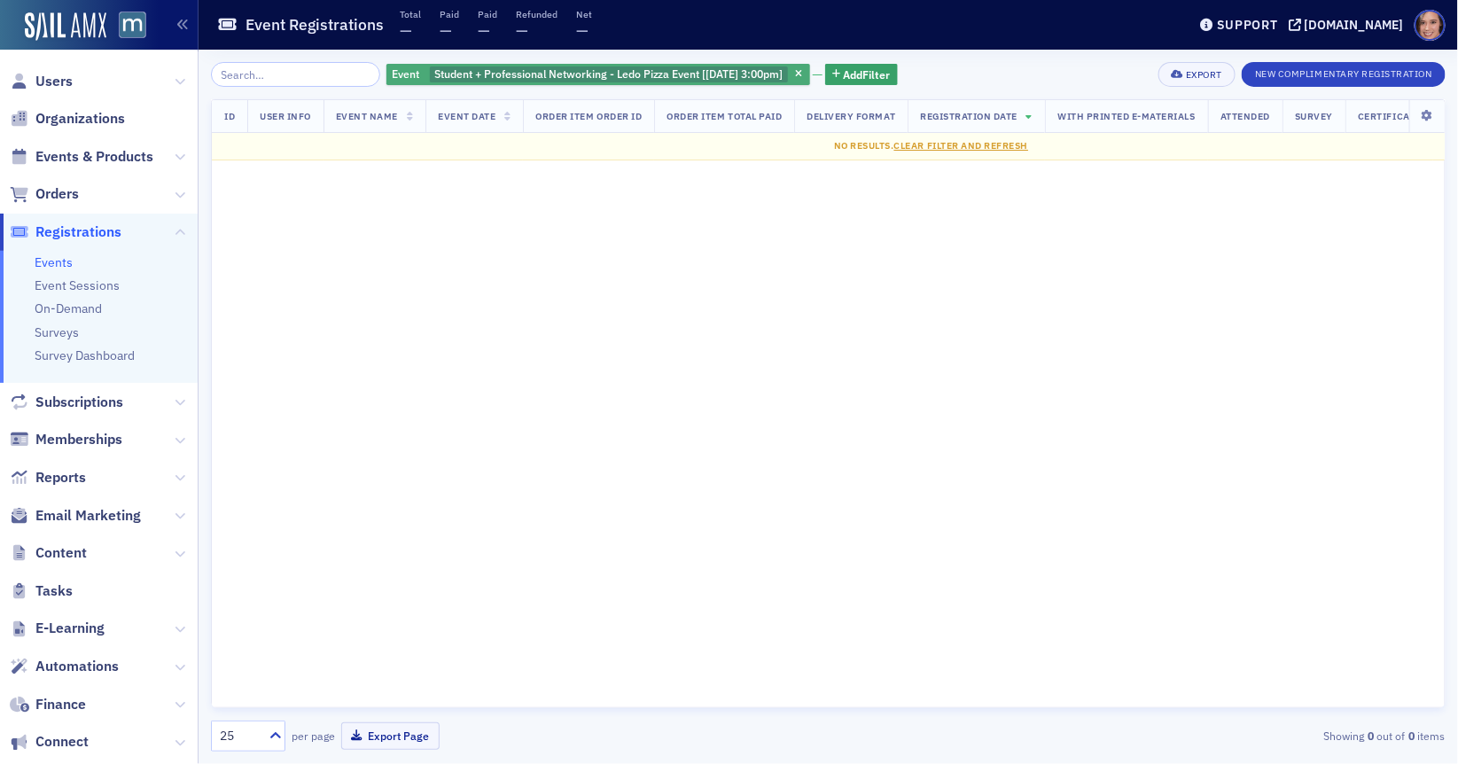
click at [653, 74] on span "Student + Professional Networking - Ledo Pizza Event [[DATE] 3:00pm]" at bounding box center [608, 73] width 349 height 14
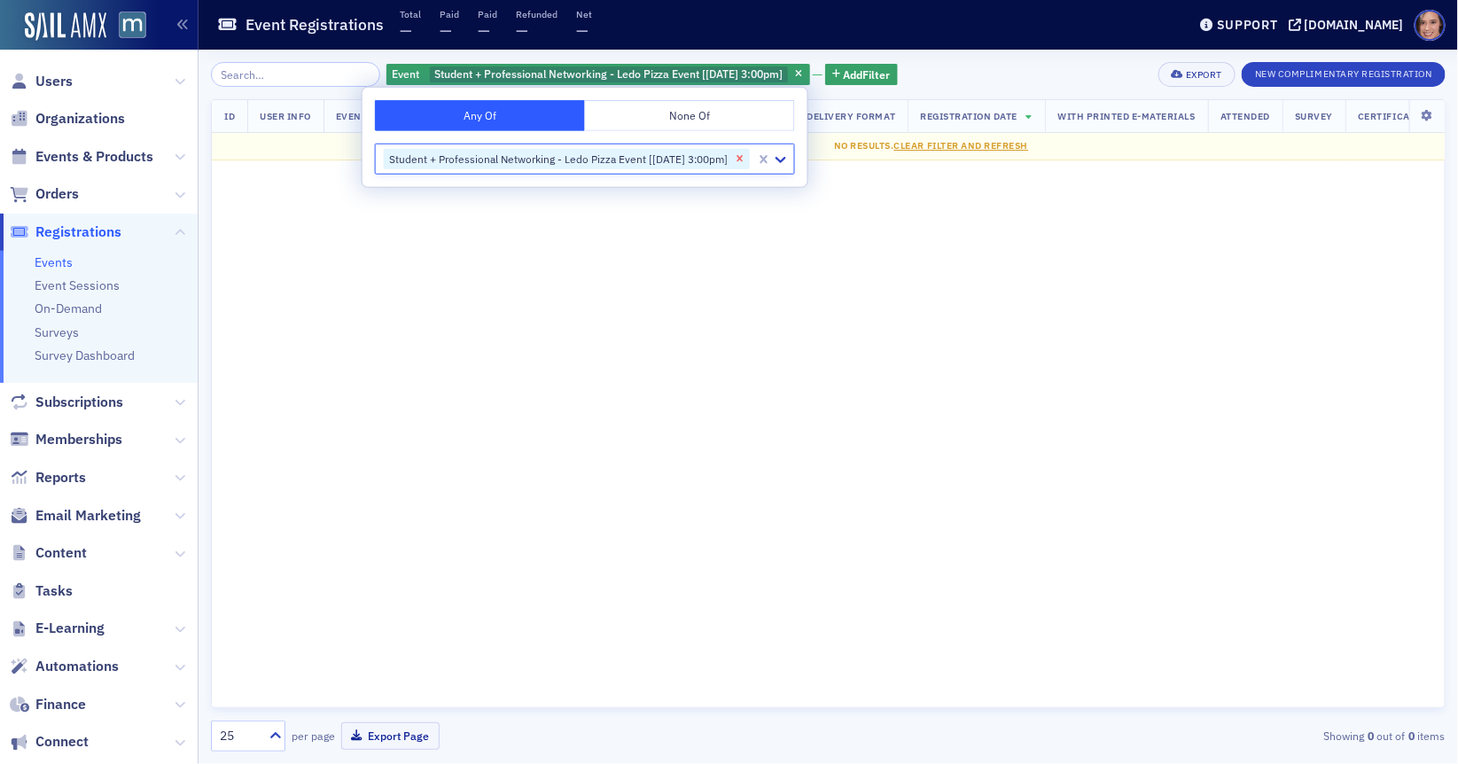
click at [744, 160] on icon "Remove Student + Professional Networking - Ledo Pizza Event [9/18/2025 3:00pm]" at bounding box center [740, 158] width 12 height 12
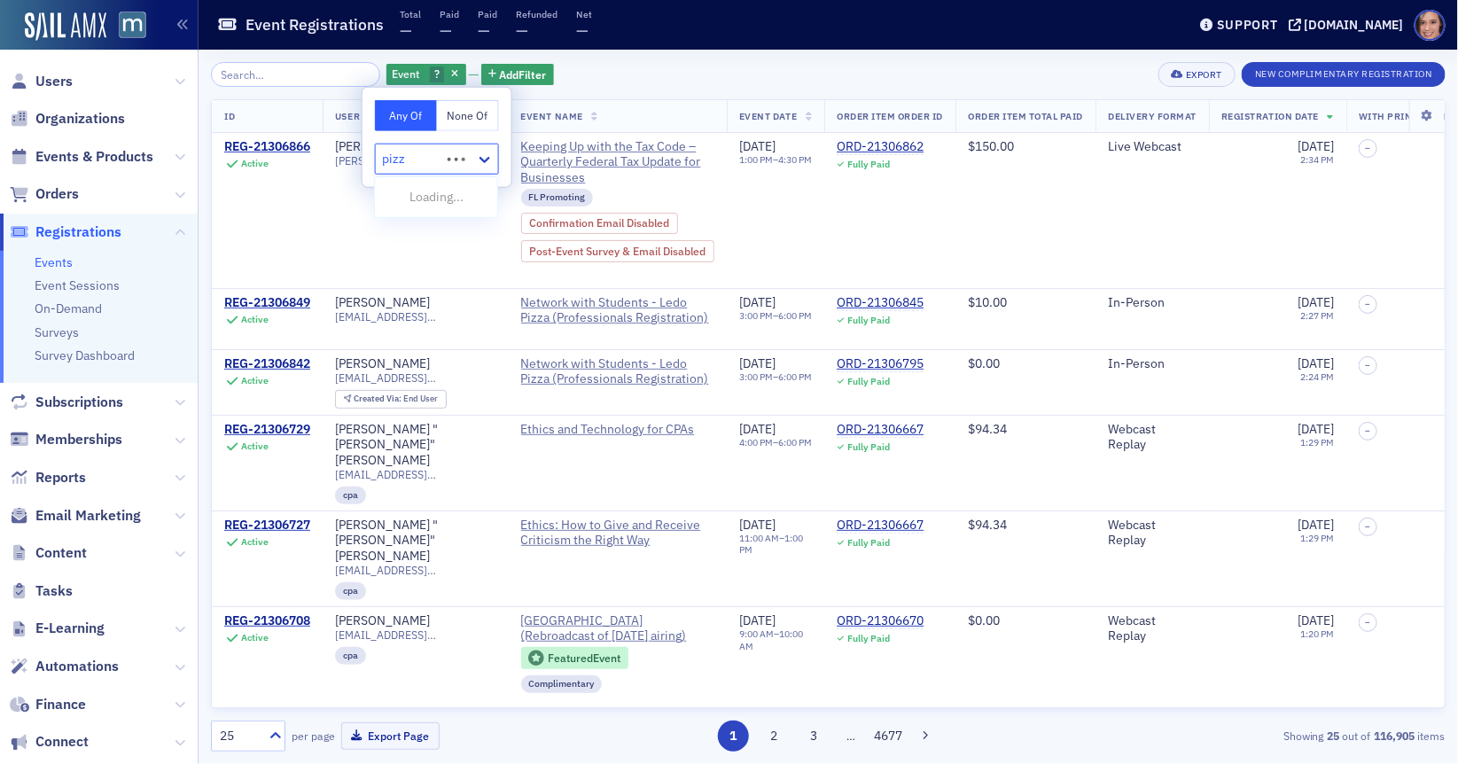
type input "pizza"
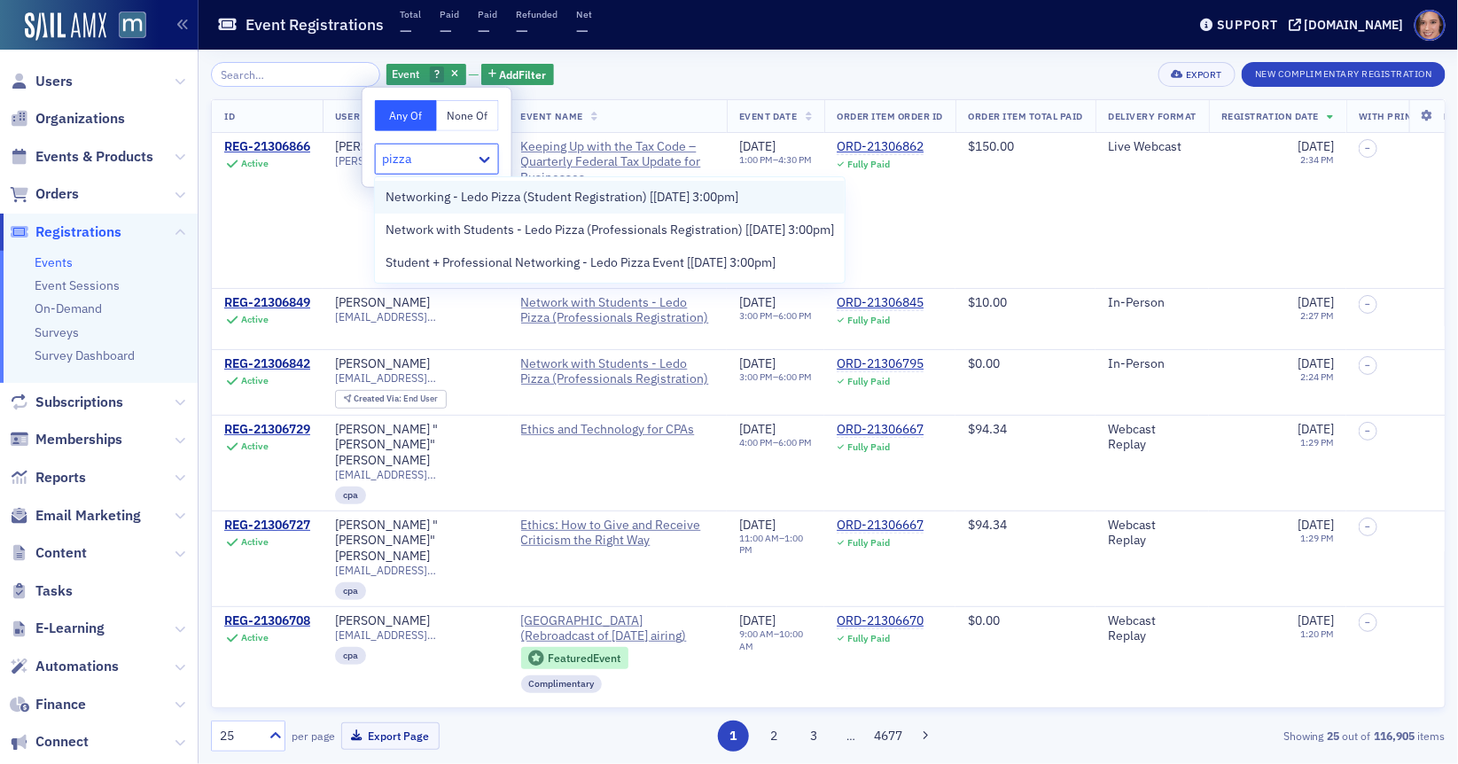
click at [568, 194] on span "Networking - Ledo Pizza (Student Registration) [[DATE] 3:00pm]" at bounding box center [562, 197] width 353 height 19
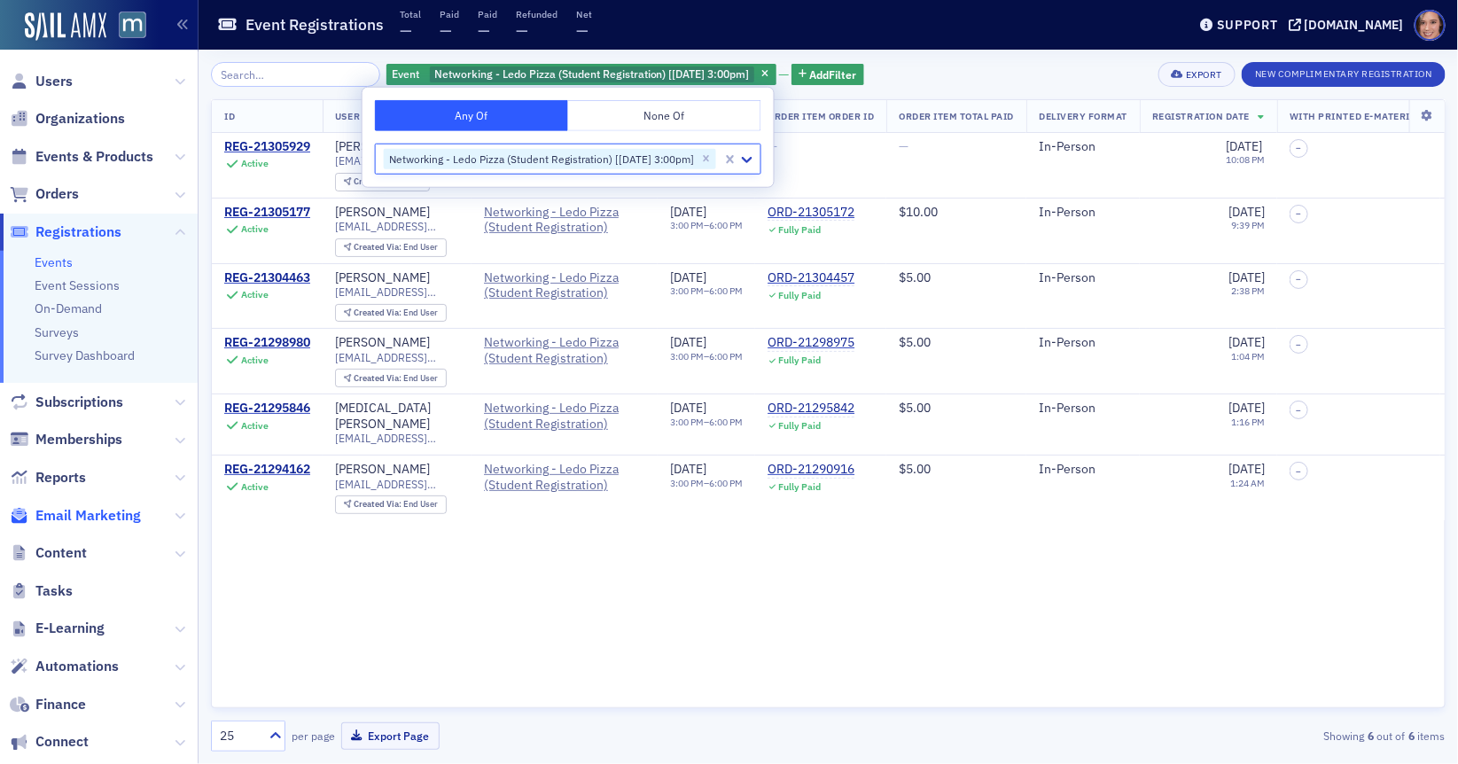
click at [96, 517] on span "Email Marketing" at bounding box center [87, 515] width 105 height 19
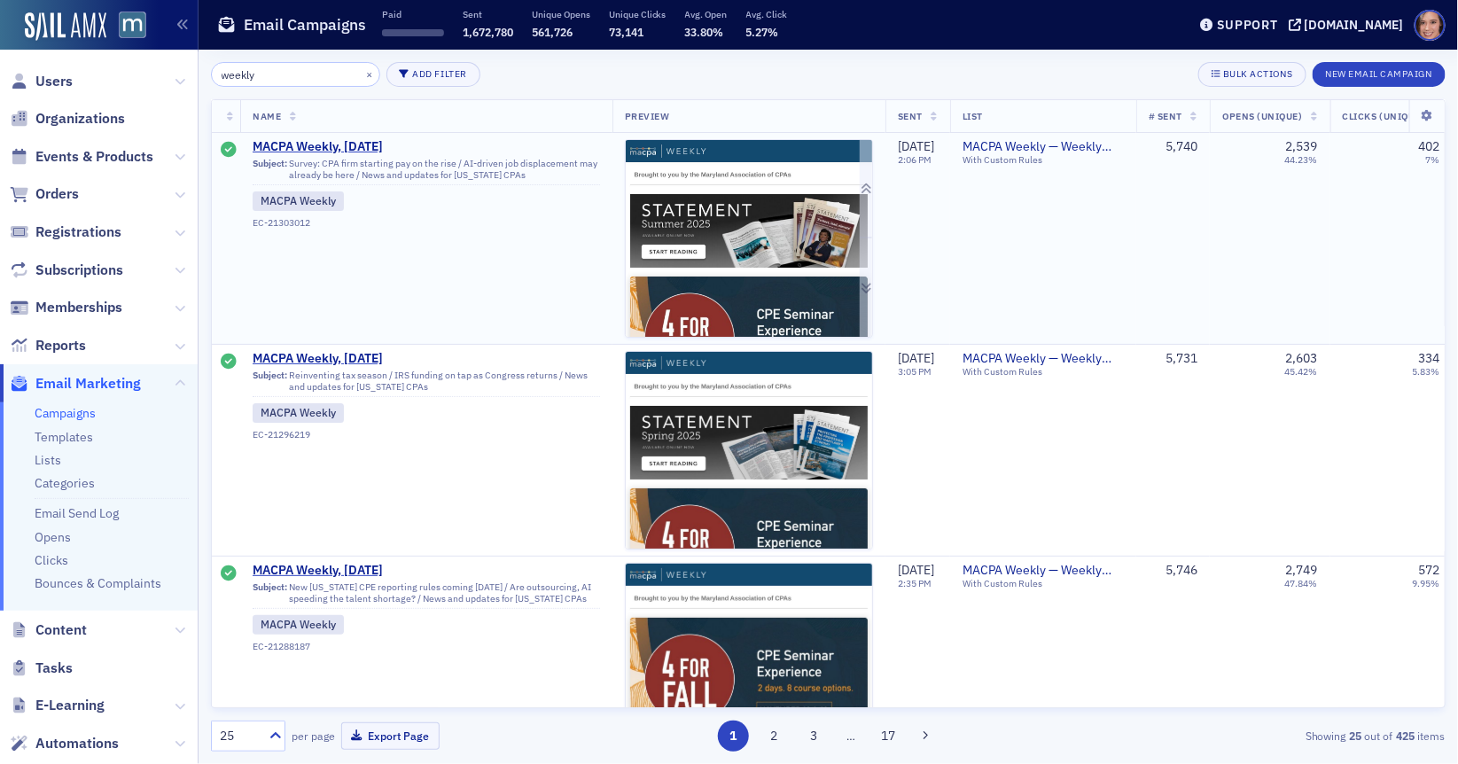
type input "weekly"
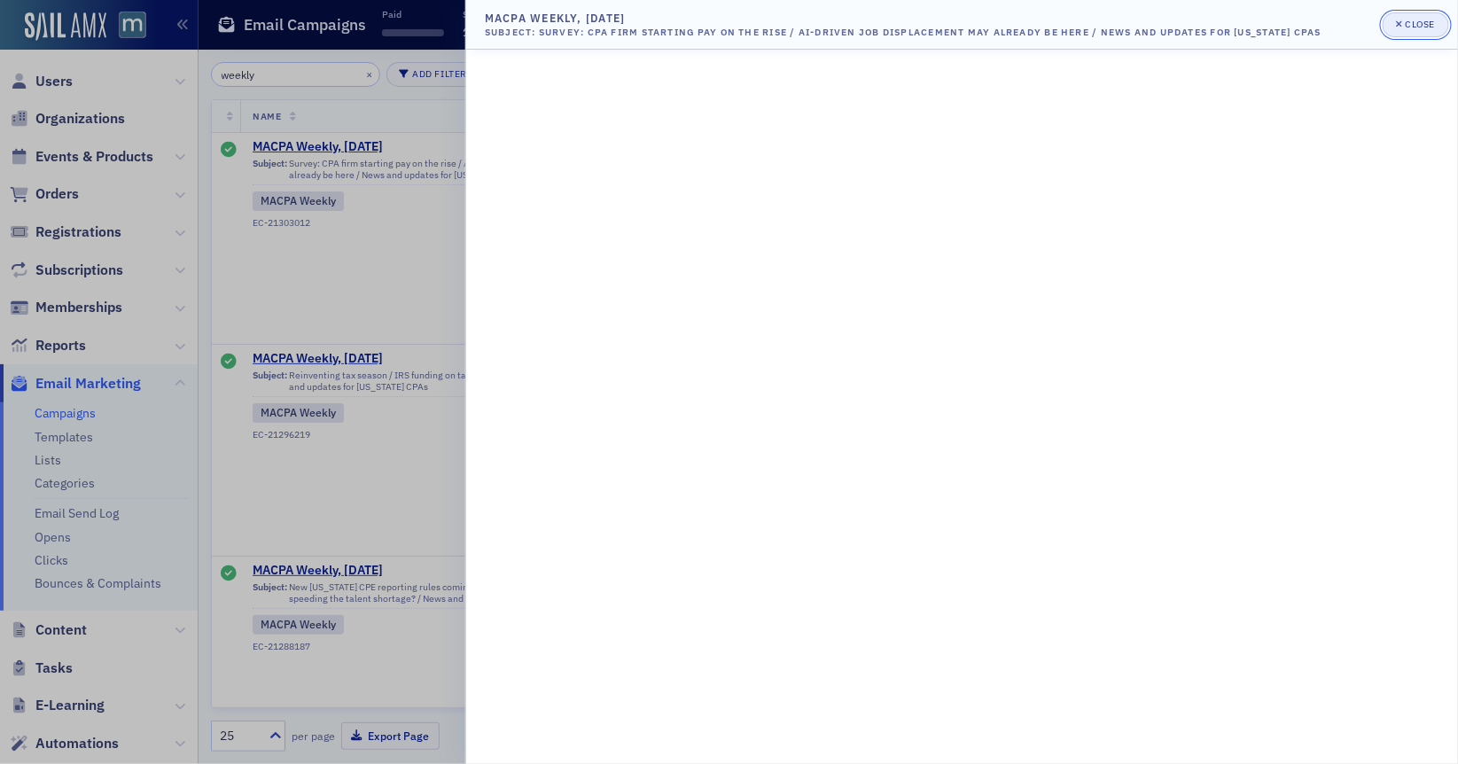
click at [1400, 22] on icon "button" at bounding box center [1399, 24] width 7 height 10
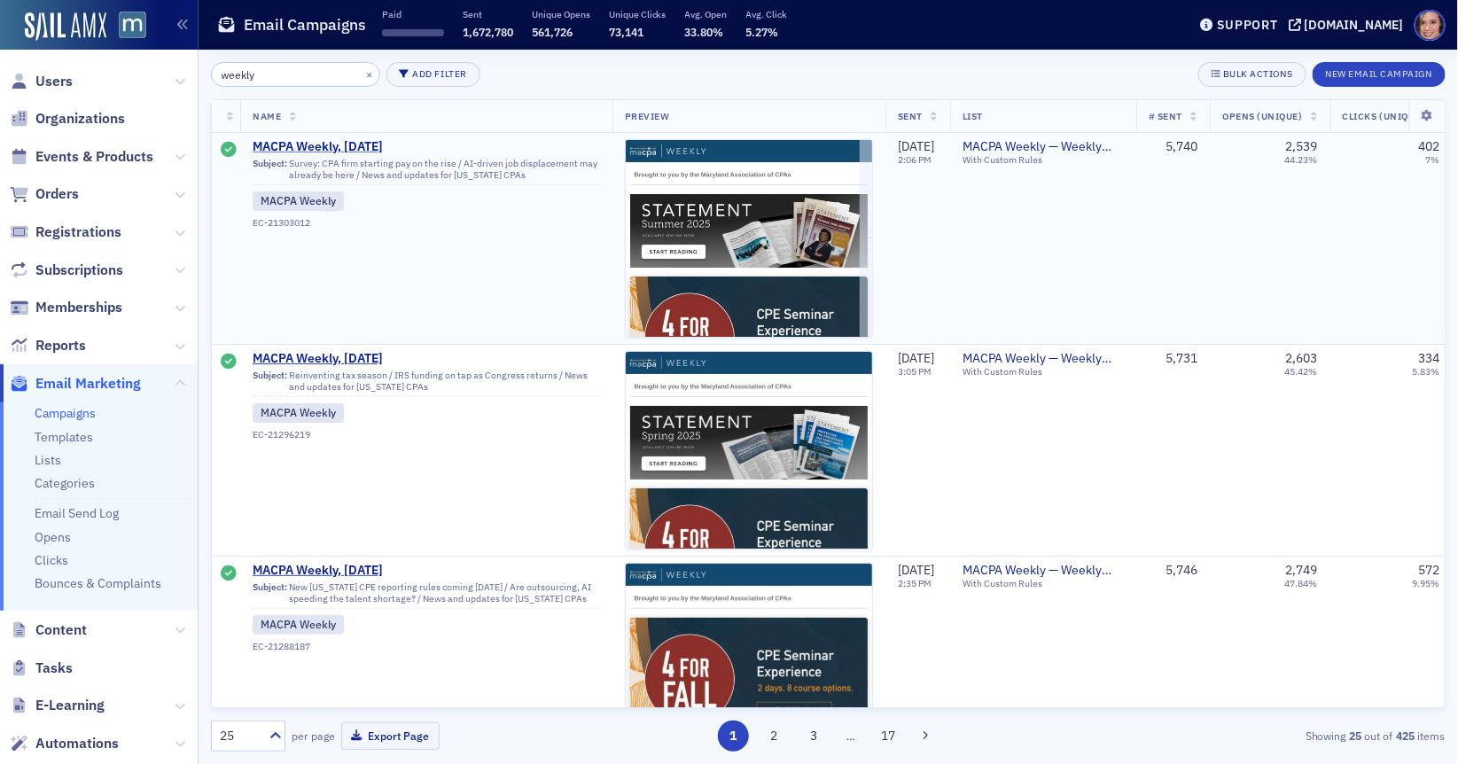
click at [335, 142] on span "MACPA Weekly, [DATE]" at bounding box center [426, 147] width 347 height 16
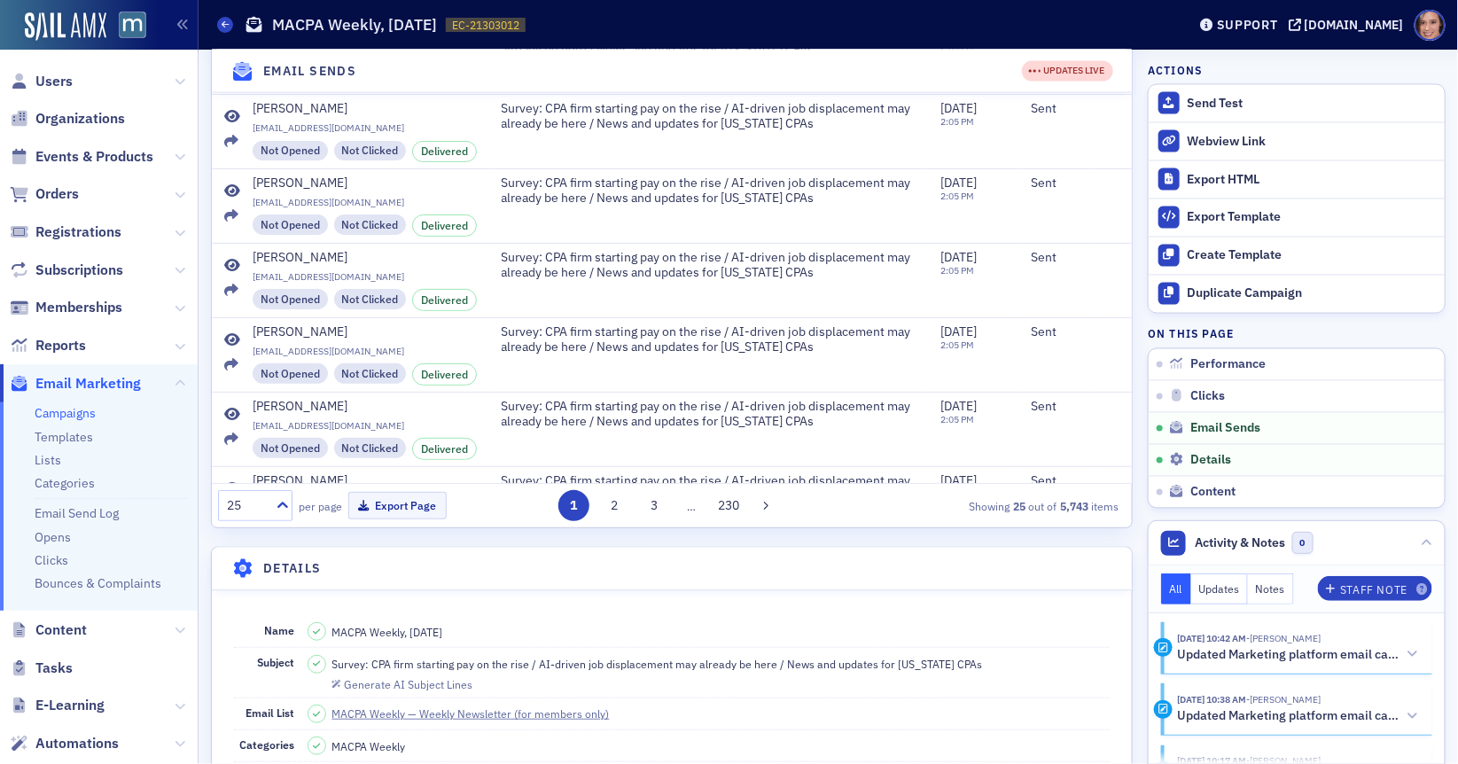
scroll to position [1519, 0]
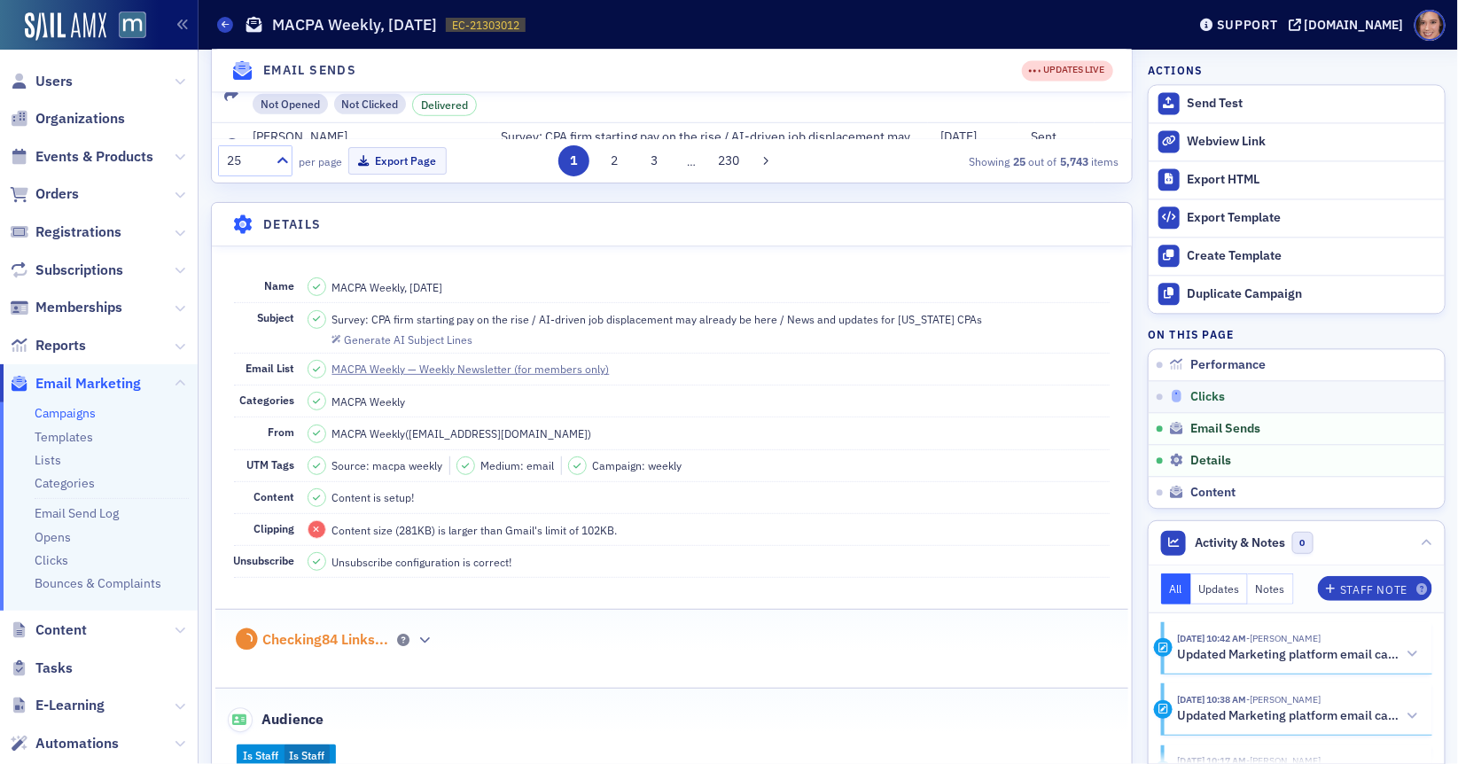
click at [1218, 400] on span "Clicks" at bounding box center [1207, 397] width 35 height 16
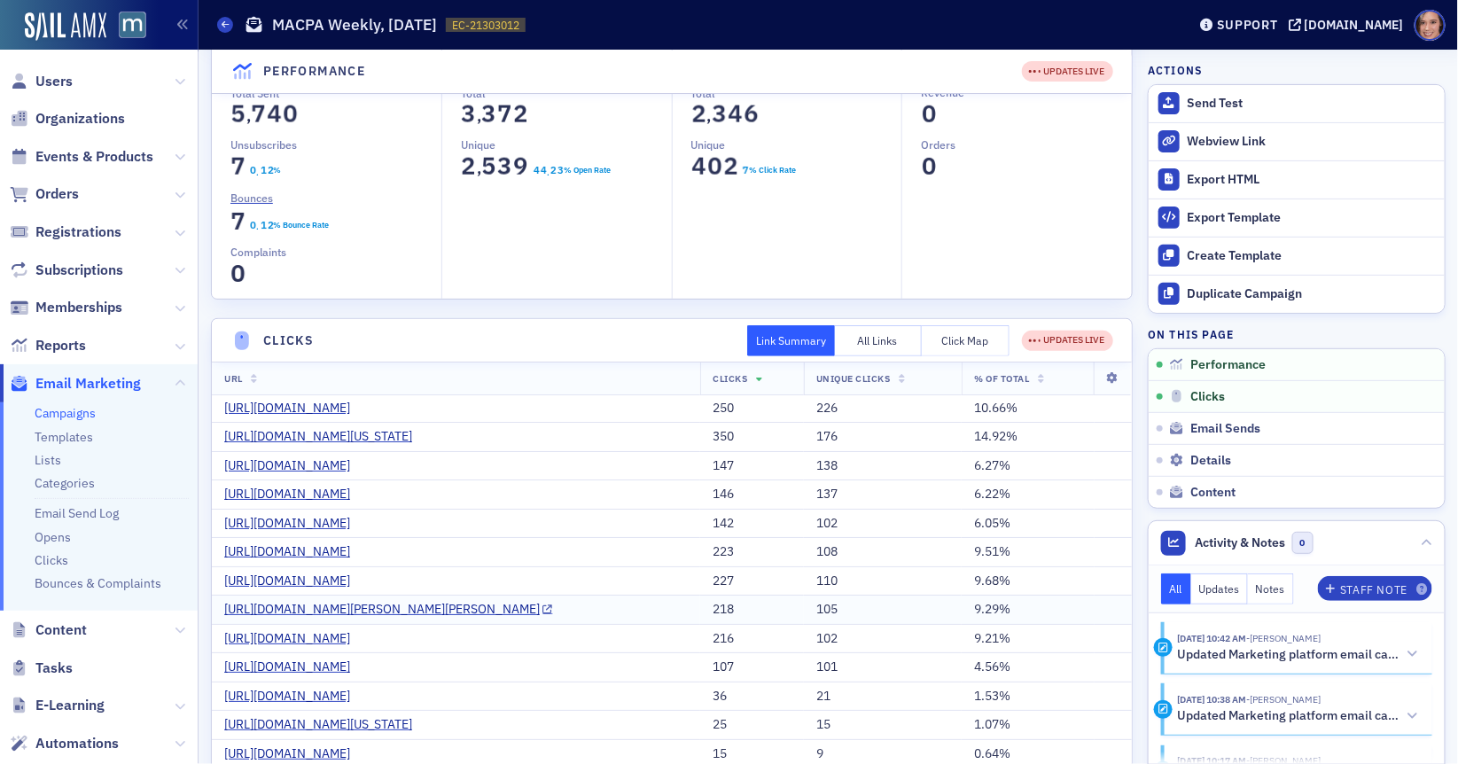
scroll to position [144, 0]
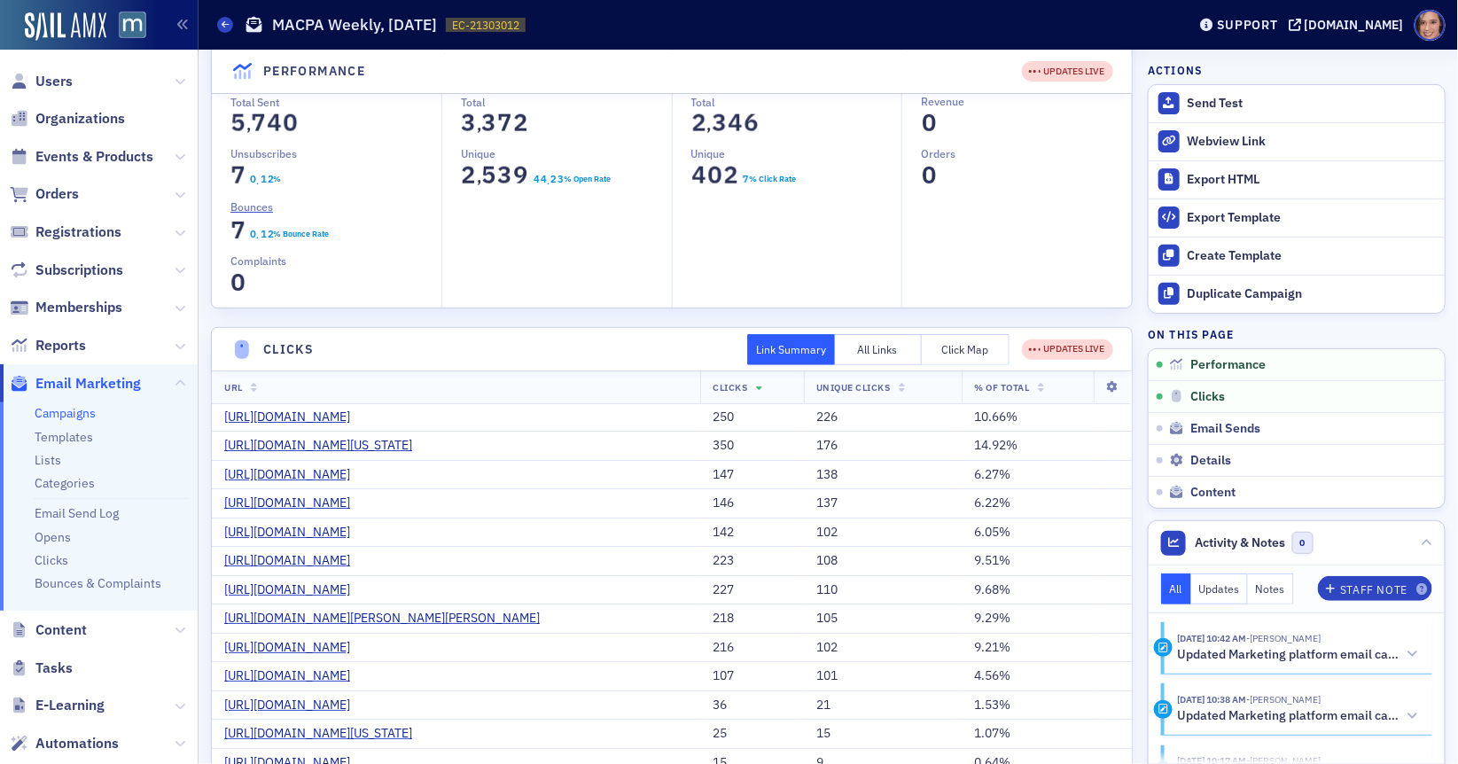
click at [953, 349] on button "Click Map" at bounding box center [966, 349] width 88 height 31
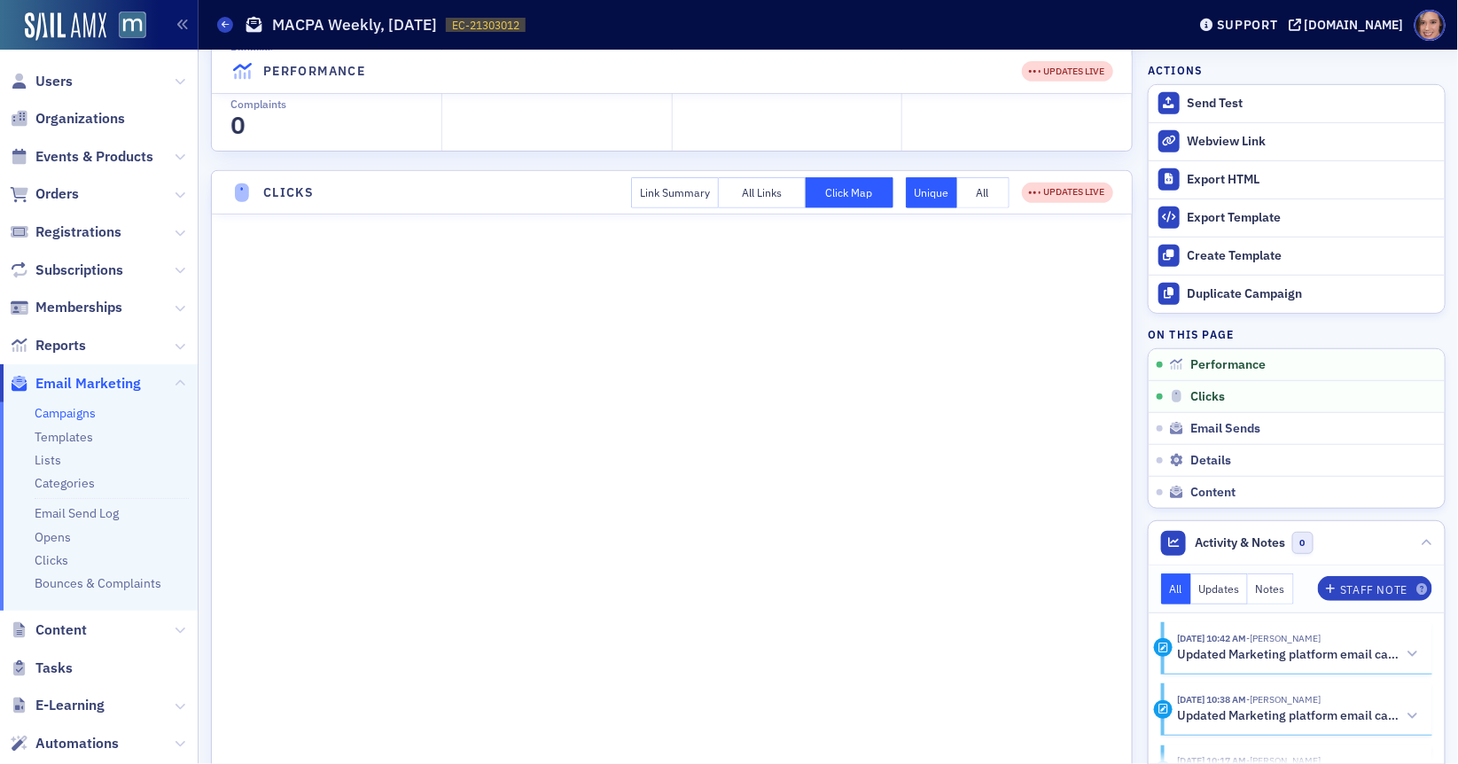
scroll to position [294, 0]
